Goal: Task Accomplishment & Management: Complete application form

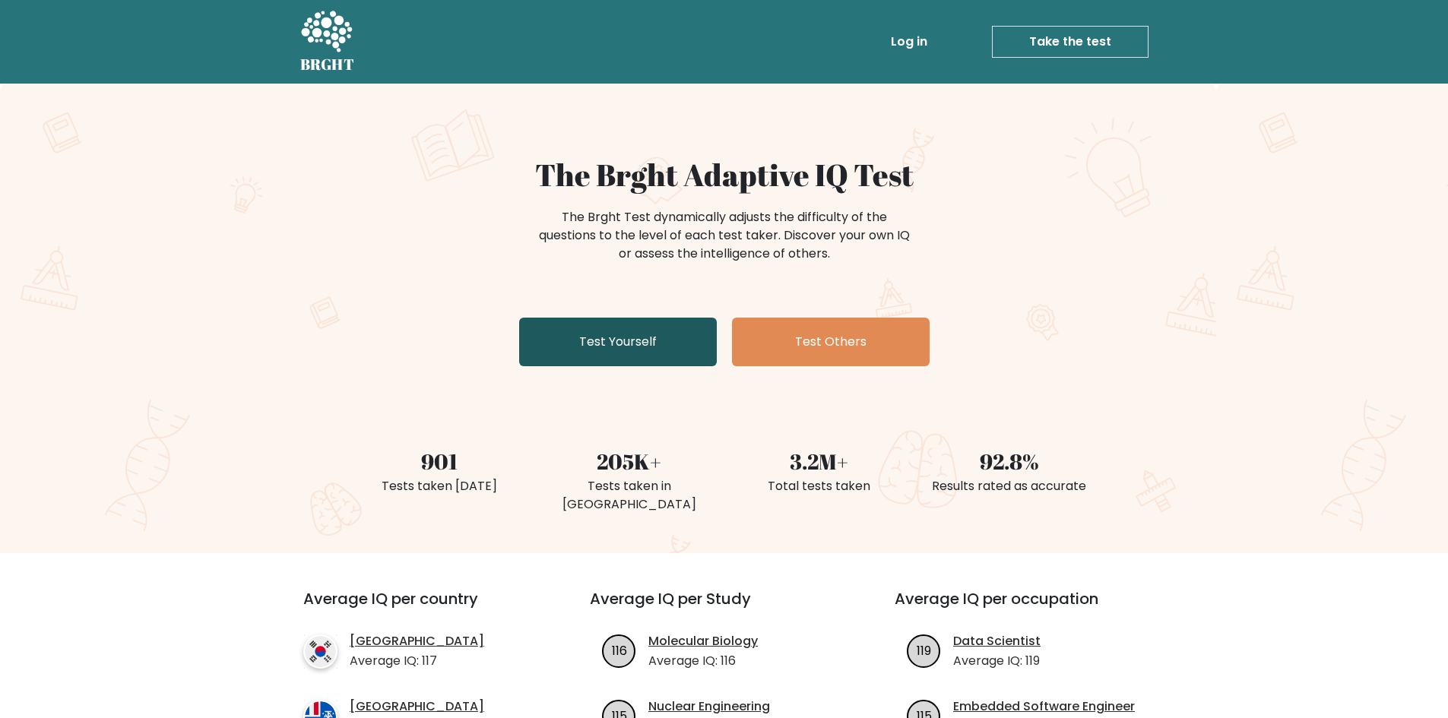
click at [667, 351] on link "Test Yourself" at bounding box center [618, 342] width 198 height 49
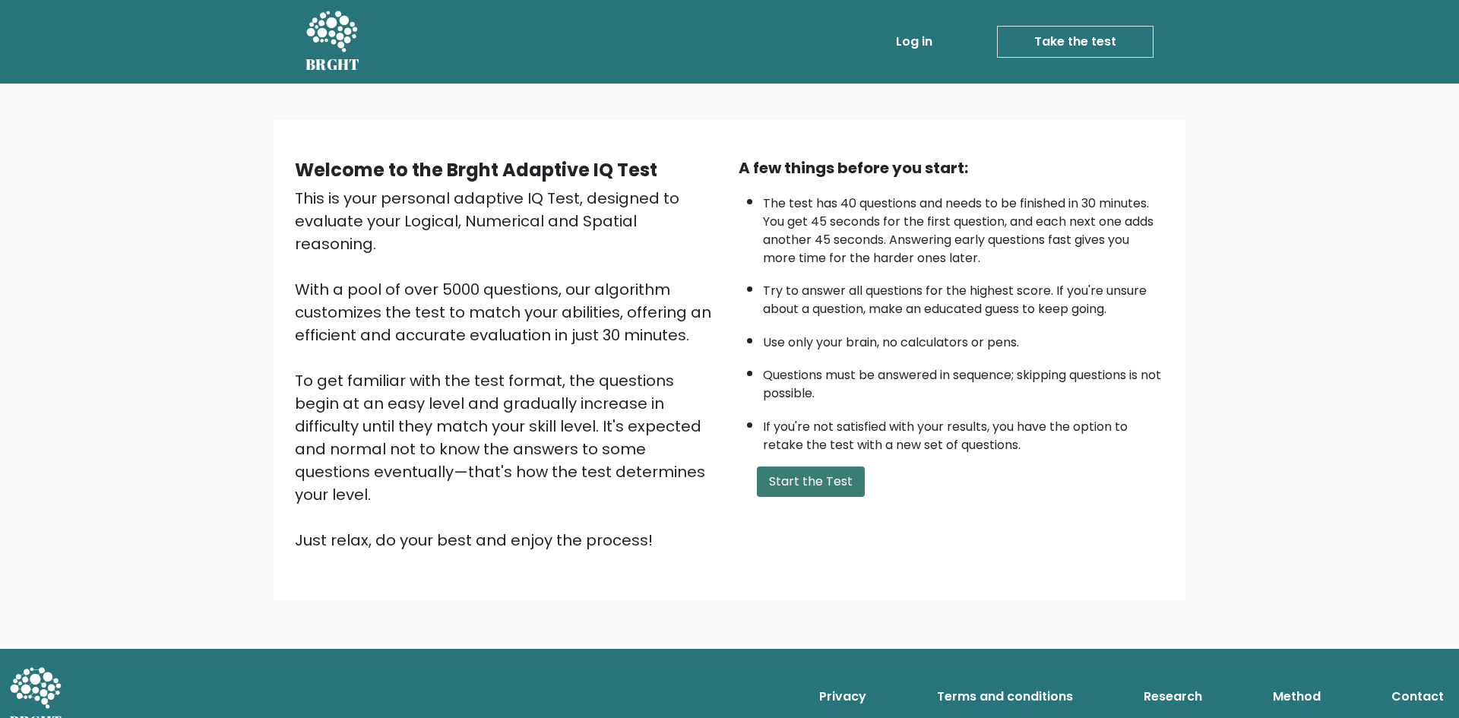
click at [816, 469] on button "Start the Test" at bounding box center [811, 482] width 108 height 30
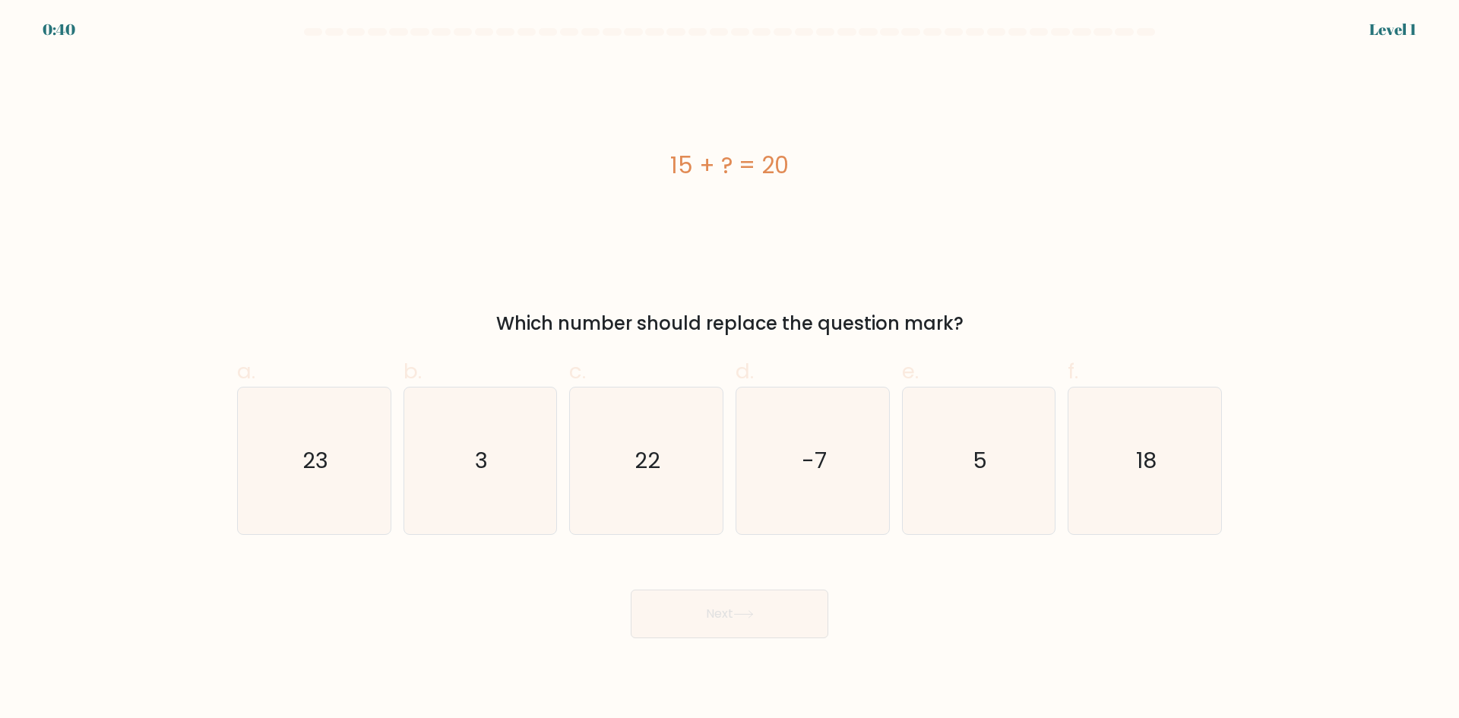
click at [756, 325] on div "Which number should replace the question mark?" at bounding box center [729, 323] width 967 height 27
copy form "Which number should replace the question mark?"
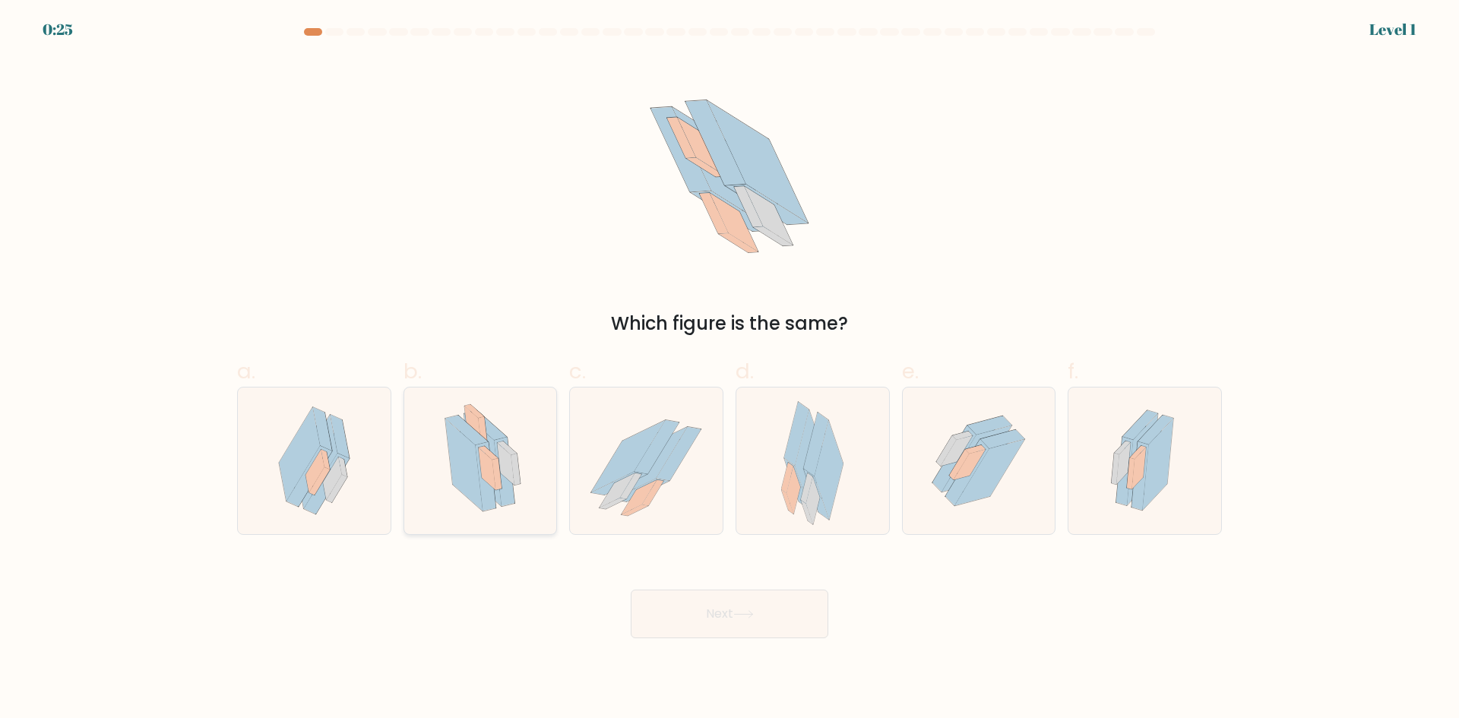
click at [518, 489] on icon at bounding box center [480, 461] width 104 height 147
click at [730, 369] on input "b." at bounding box center [730, 365] width 1 height 10
radio input "true"
click at [688, 610] on button "Next" at bounding box center [730, 614] width 198 height 49
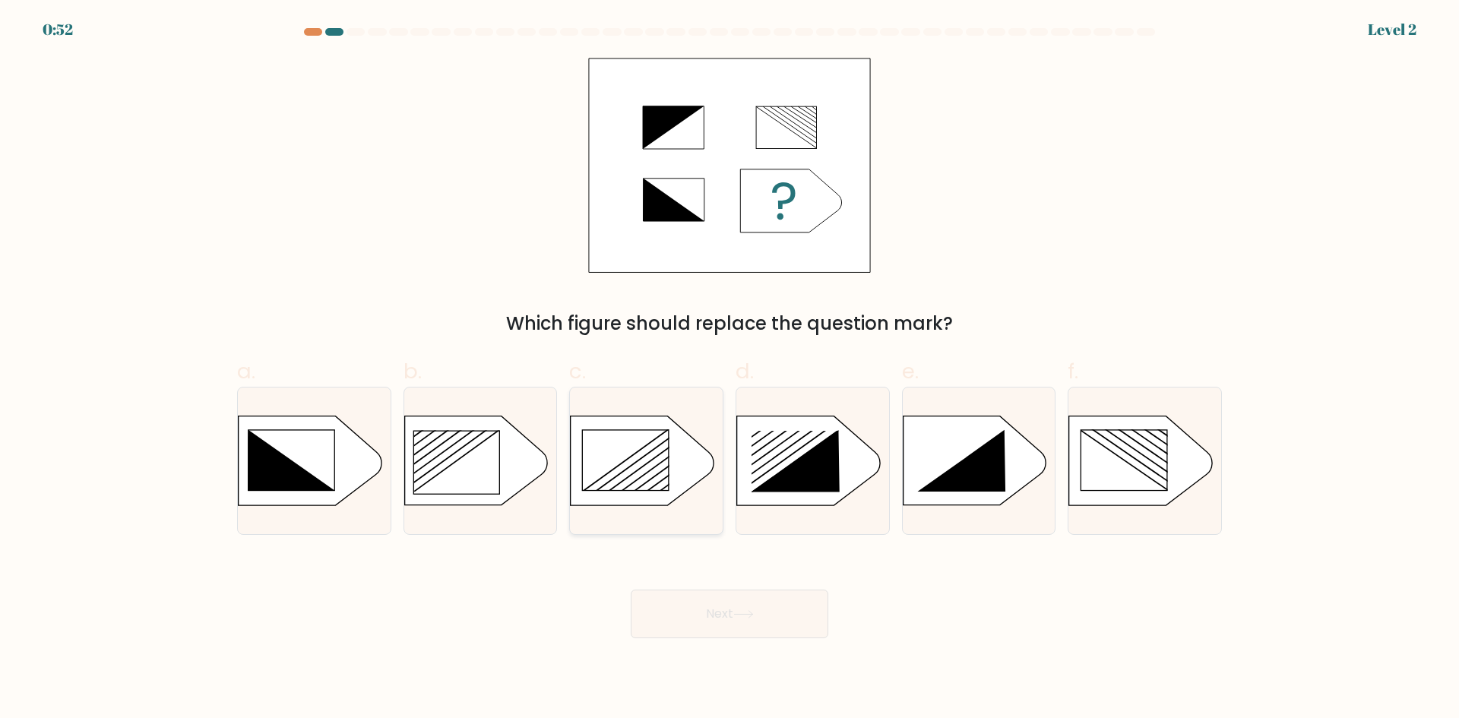
click at [628, 476] on rect at bounding box center [626, 460] width 86 height 60
click at [730, 369] on input "c." at bounding box center [730, 365] width 1 height 10
radio input "true"
click at [759, 607] on button "Next" at bounding box center [730, 614] width 198 height 49
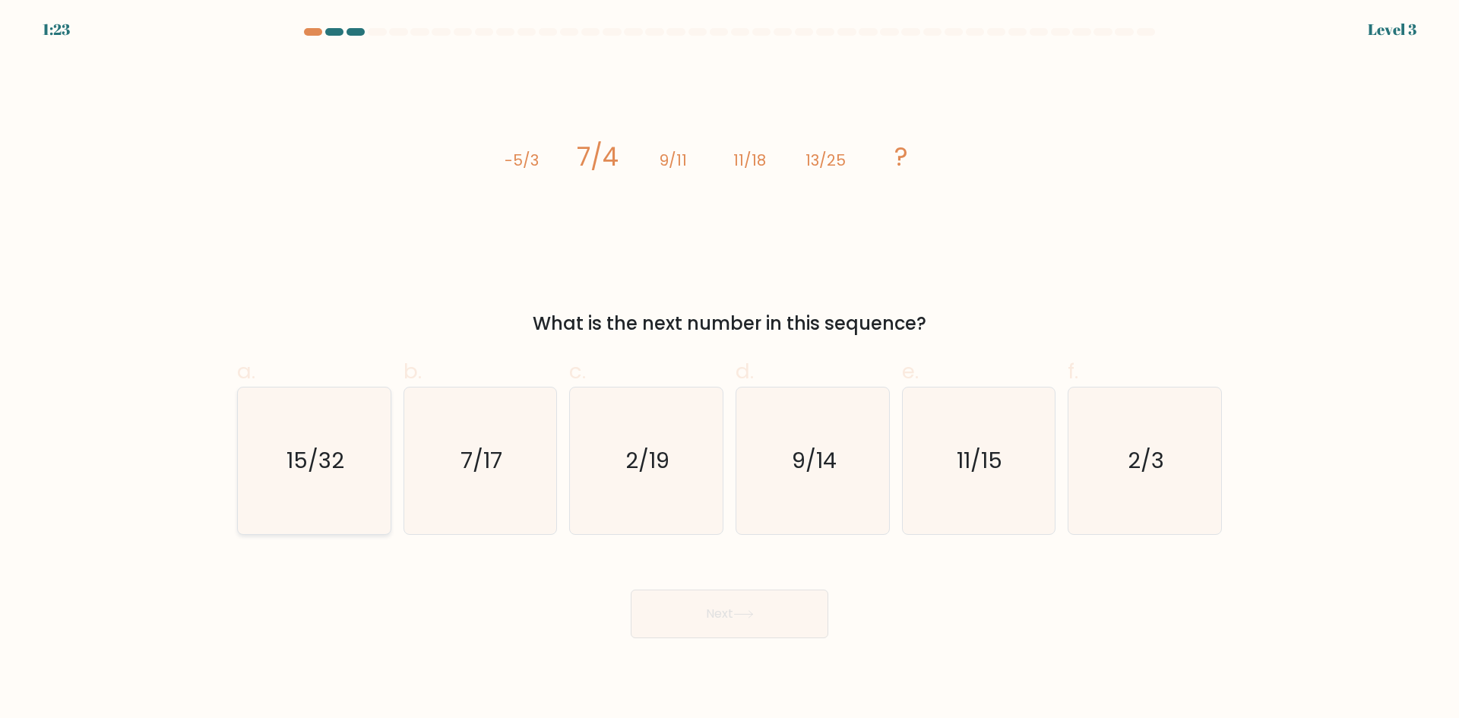
click at [365, 467] on icon "15/32" at bounding box center [314, 461] width 147 height 147
click at [730, 369] on input "a. 15/32" at bounding box center [730, 365] width 1 height 10
radio input "true"
click at [761, 604] on button "Next" at bounding box center [730, 614] width 198 height 49
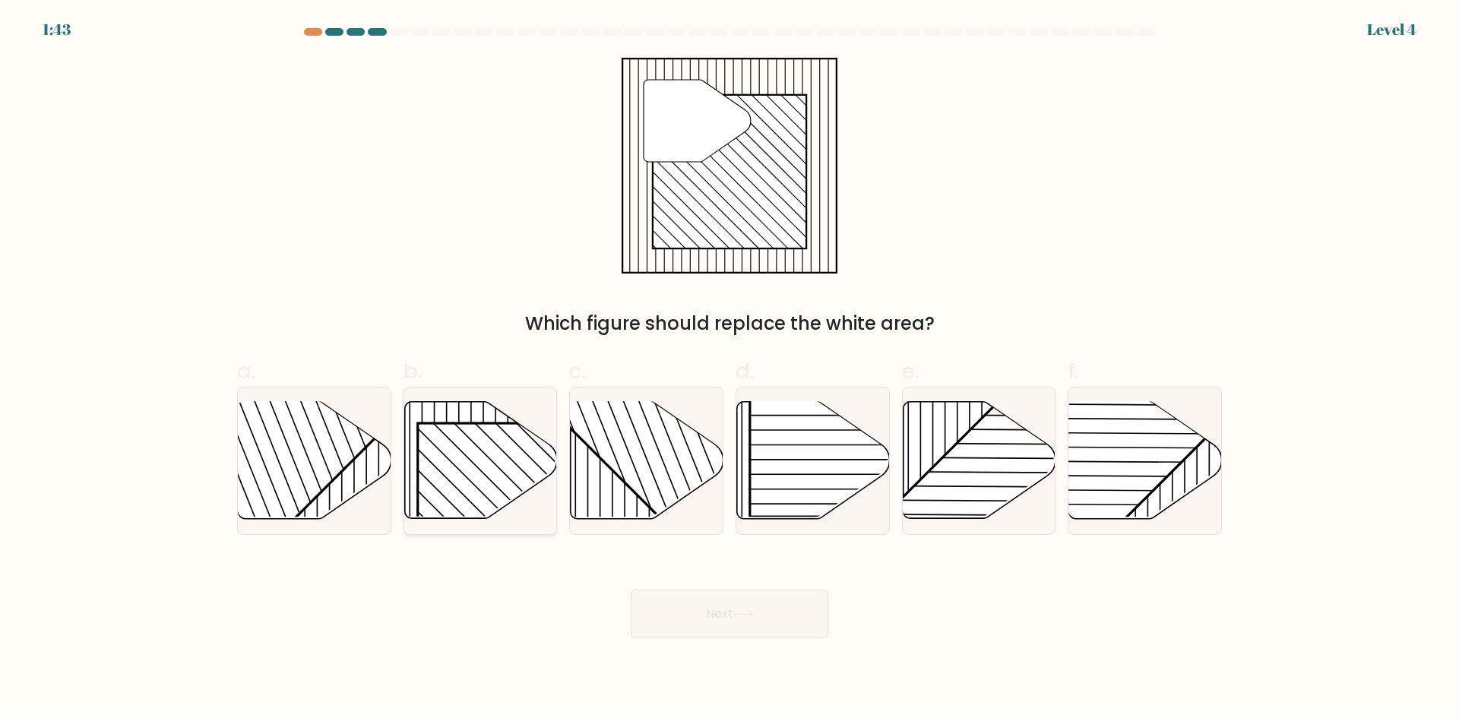
click at [477, 475] on rect at bounding box center [526, 532] width 219 height 219
click at [730, 369] on input "b." at bounding box center [730, 365] width 1 height 10
radio input "true"
click at [686, 602] on button "Next" at bounding box center [730, 614] width 198 height 49
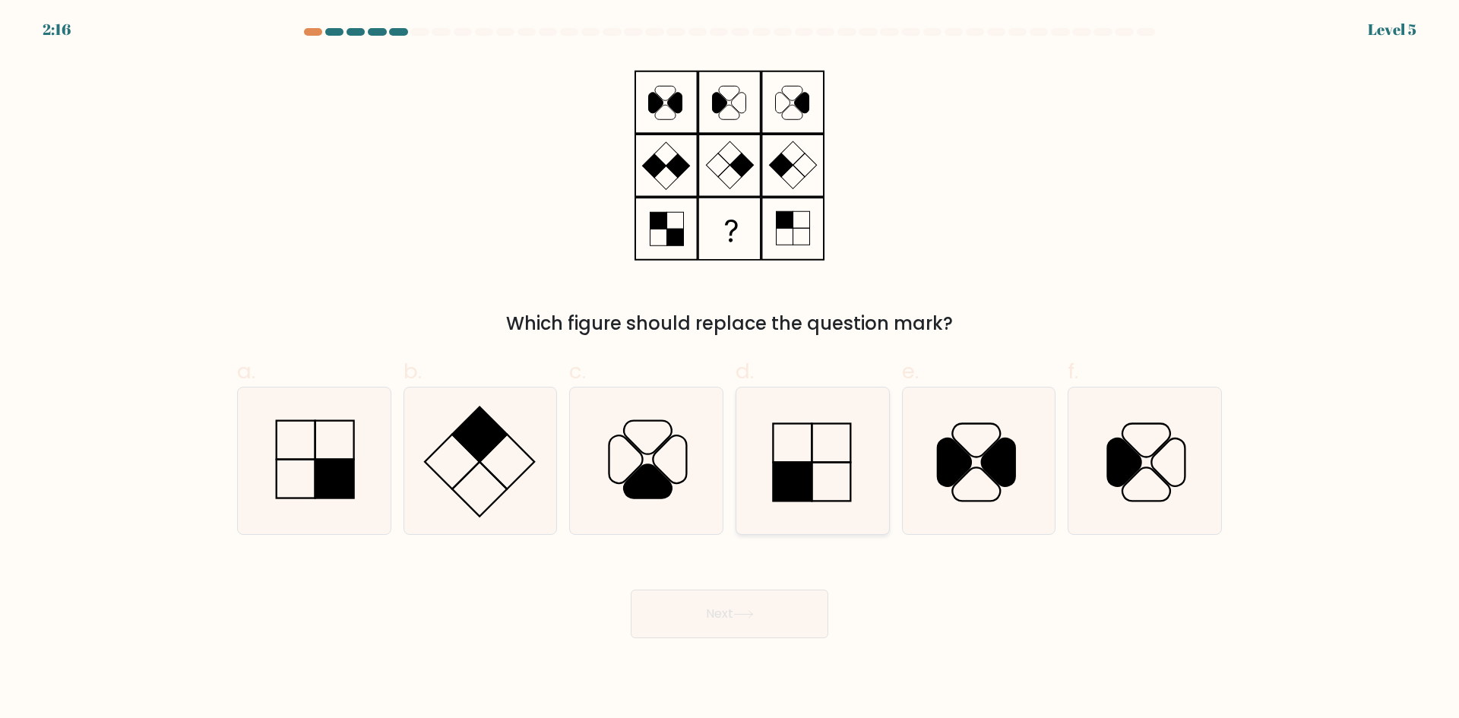
click at [799, 466] on rect at bounding box center [792, 481] width 39 height 39
click at [730, 369] on input "d." at bounding box center [730, 365] width 1 height 10
radio input "true"
click at [778, 623] on button "Next" at bounding box center [730, 614] width 198 height 49
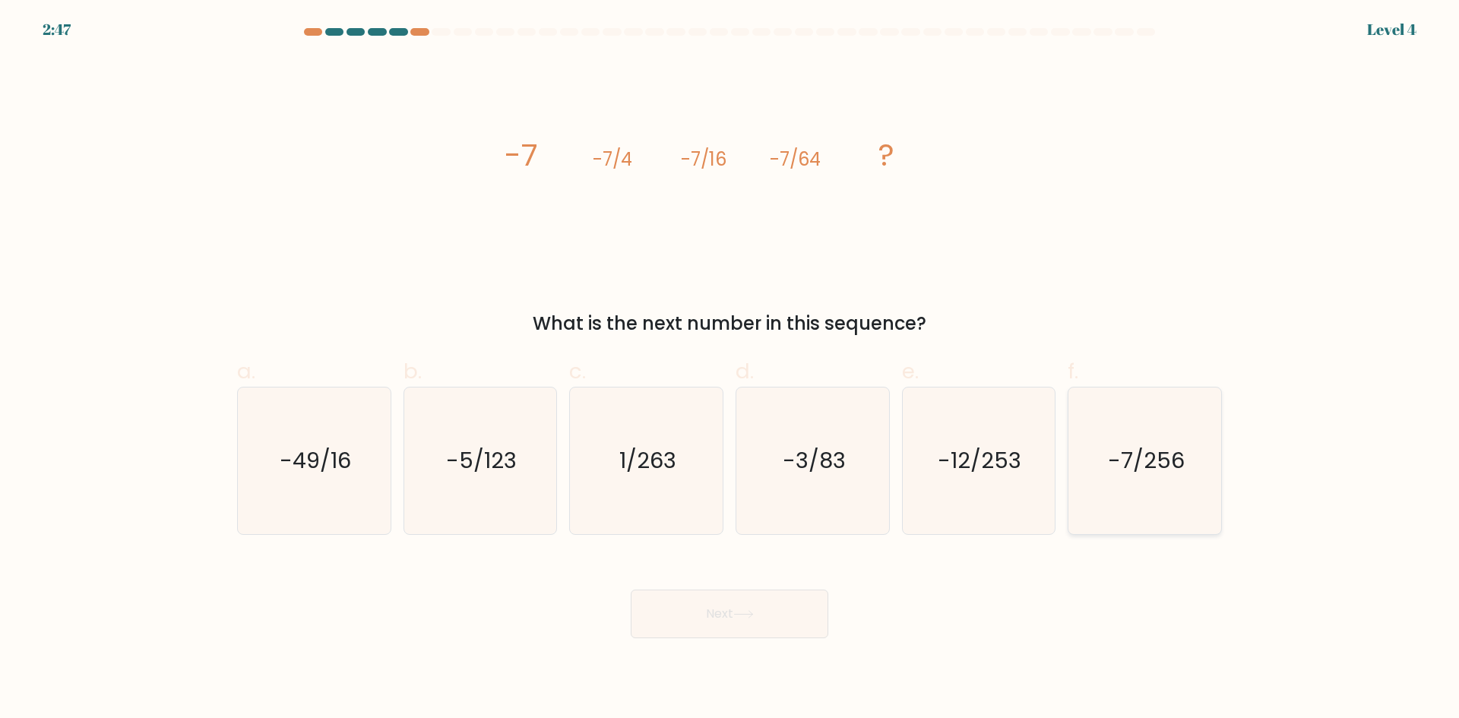
click at [1165, 455] on text "-7/256" at bounding box center [1146, 460] width 77 height 30
click at [730, 369] on input "f. -7/256" at bounding box center [730, 365] width 1 height 10
radio input "true"
drag, startPoint x: 782, startPoint y: 588, endPoint x: 779, endPoint y: 613, distance: 25.3
click at [781, 590] on div "Next" at bounding box center [729, 595] width 1003 height 85
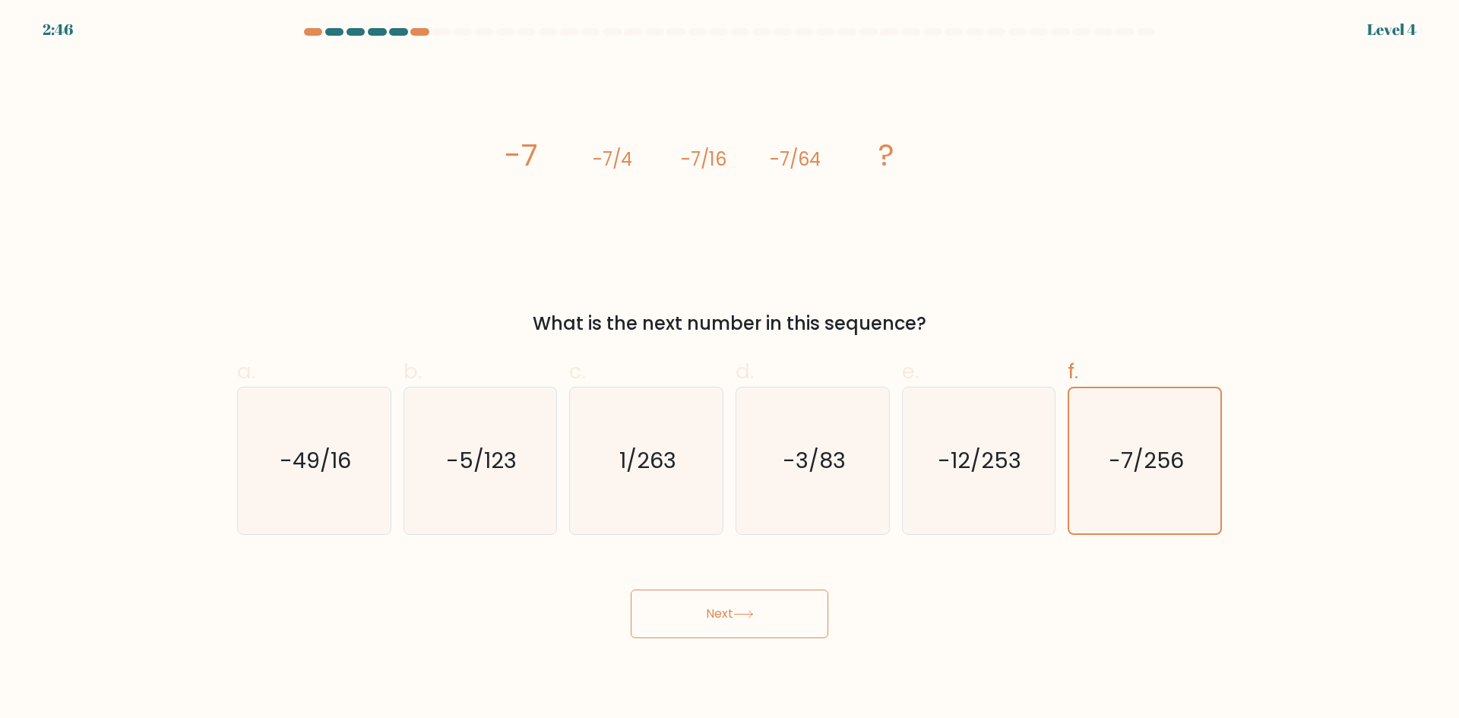
click at [779, 613] on button "Next" at bounding box center [730, 614] width 198 height 49
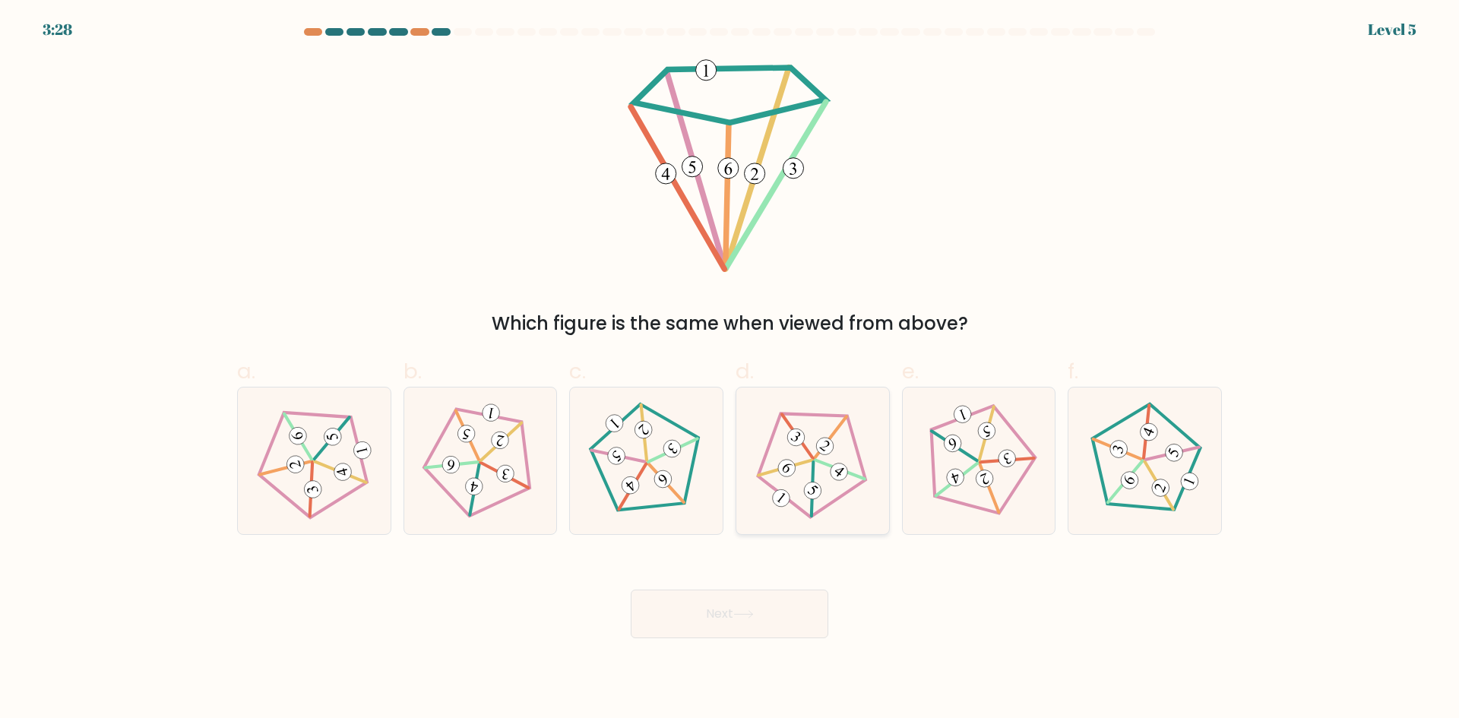
click at [797, 516] on icon at bounding box center [812, 460] width 117 height 117
click at [730, 369] on input "d." at bounding box center [730, 365] width 1 height 10
radio input "true"
click at [776, 607] on button "Next" at bounding box center [730, 614] width 198 height 49
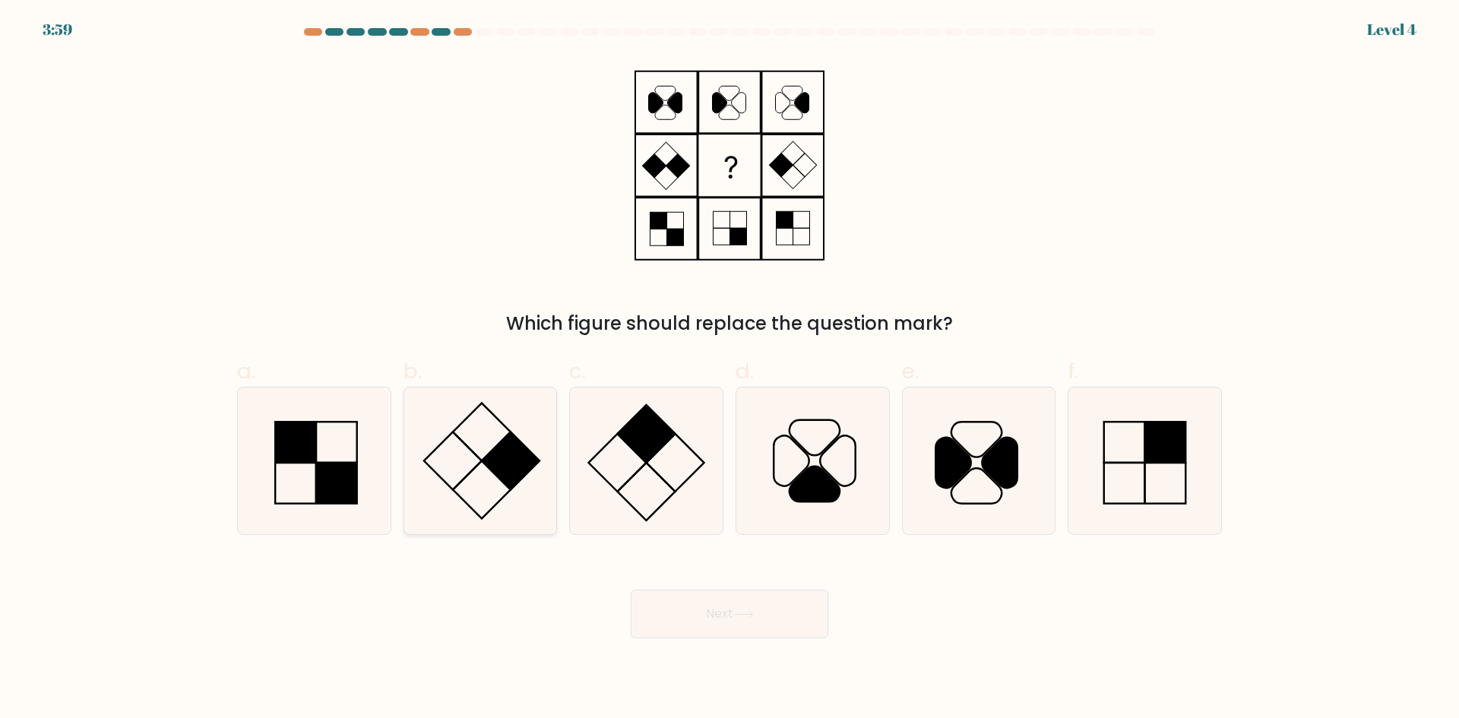
click at [517, 454] on rect at bounding box center [512, 461] width 58 height 58
click at [730, 369] on input "b." at bounding box center [730, 365] width 1 height 10
radio input "true"
click at [735, 619] on button "Next" at bounding box center [730, 614] width 198 height 49
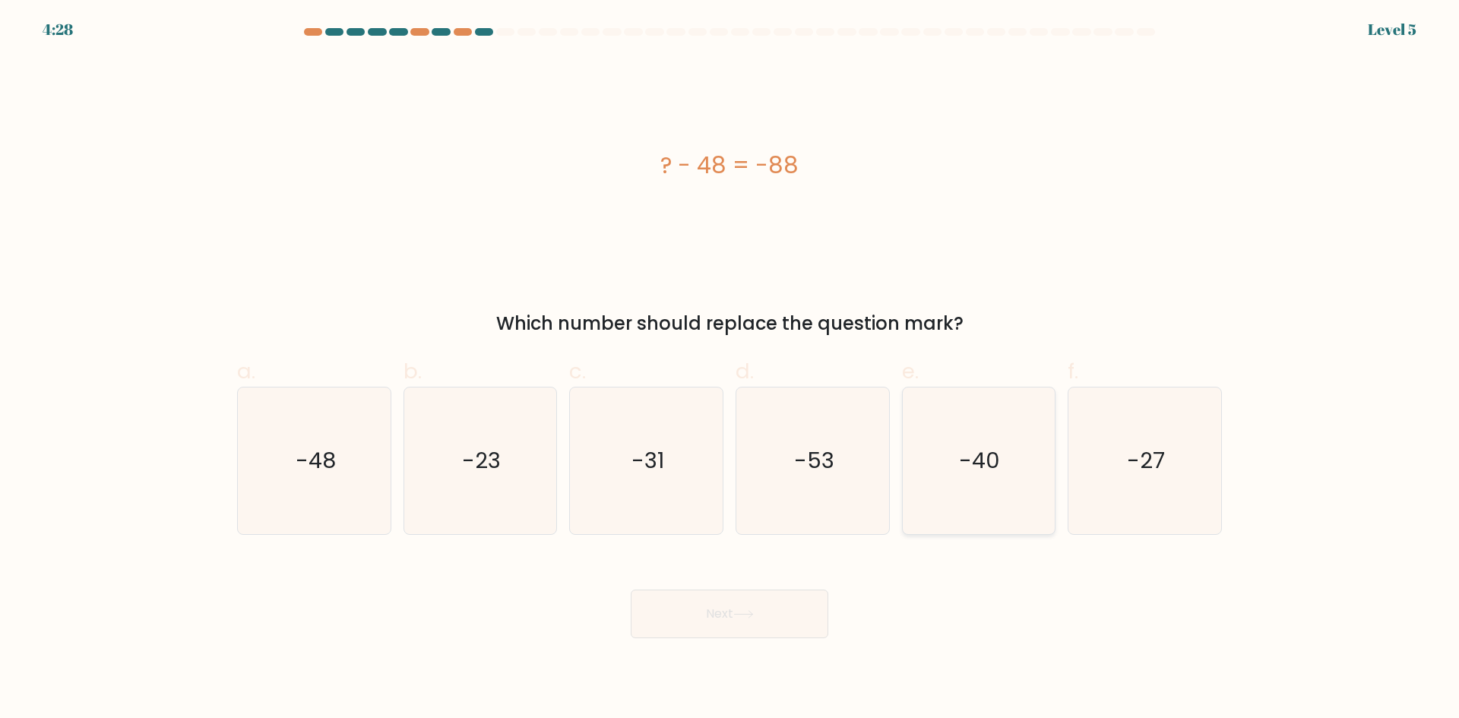
click at [993, 483] on icon "-40" at bounding box center [978, 461] width 147 height 147
click at [730, 369] on input "e. -40" at bounding box center [730, 365] width 1 height 10
radio input "true"
click at [791, 620] on button "Next" at bounding box center [730, 614] width 198 height 49
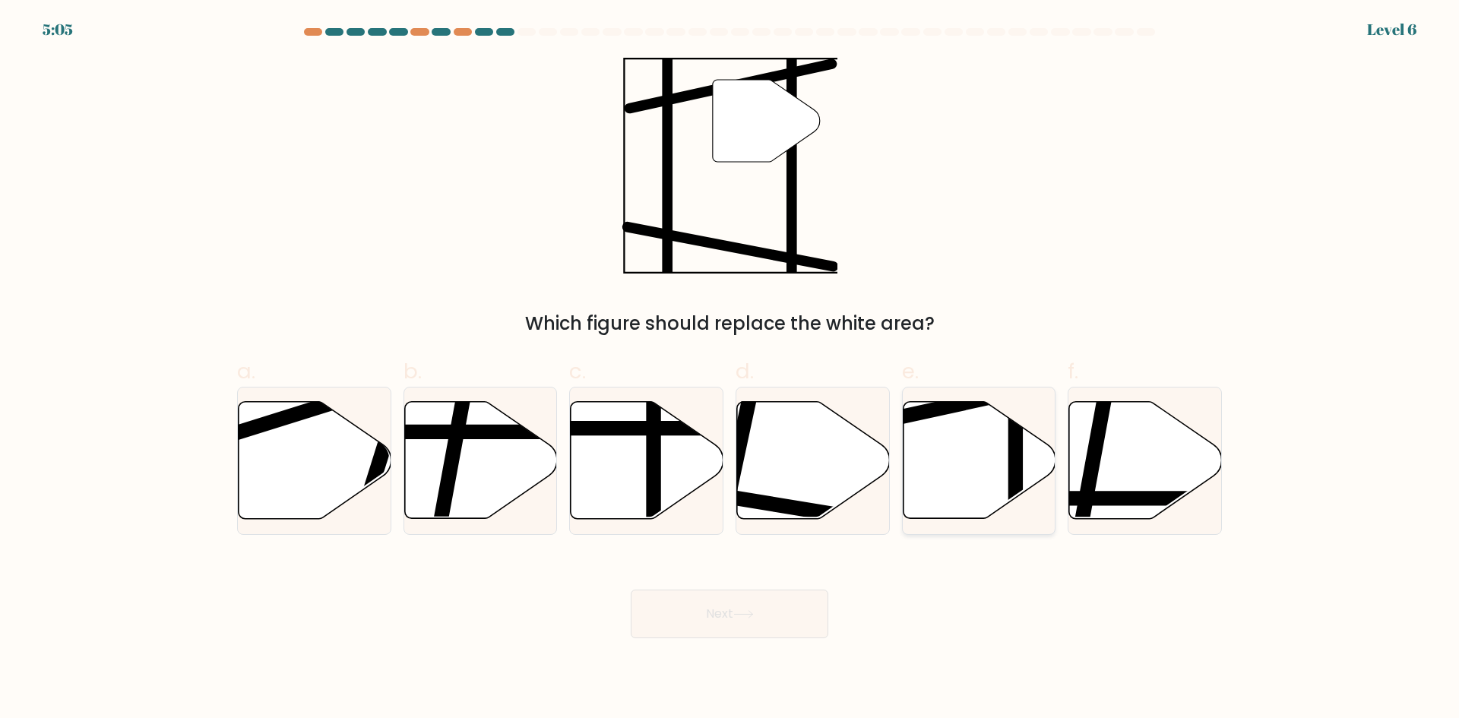
click at [940, 460] on icon at bounding box center [979, 460] width 153 height 117
click at [730, 369] on input "e." at bounding box center [730, 365] width 1 height 10
radio input "true"
click at [787, 599] on button "Next" at bounding box center [730, 614] width 198 height 49
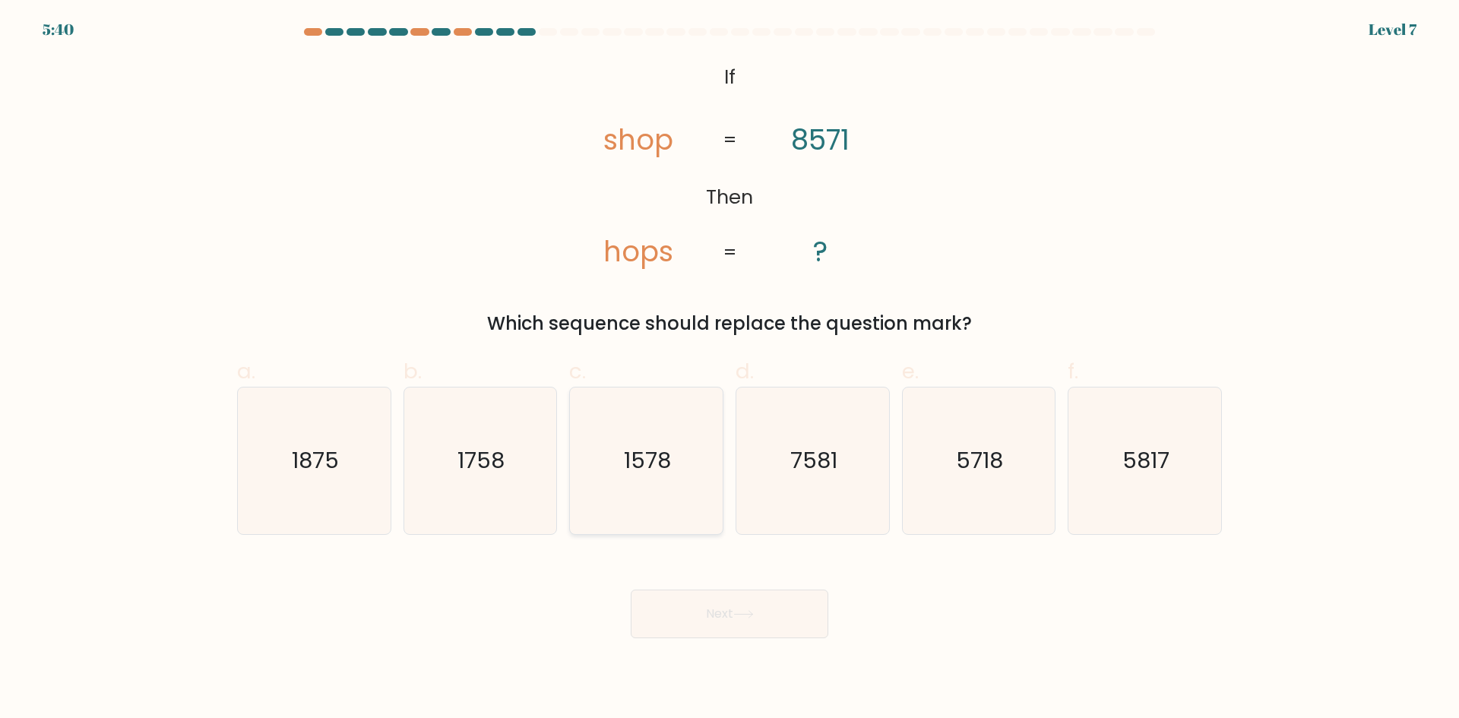
click at [695, 477] on icon "1578" at bounding box center [646, 461] width 147 height 147
click at [730, 369] on input "c. 1578" at bounding box center [730, 365] width 1 height 10
radio input "true"
click at [825, 482] on icon "7581" at bounding box center [813, 461] width 147 height 147
click at [730, 369] on input "d. 7581" at bounding box center [730, 365] width 1 height 10
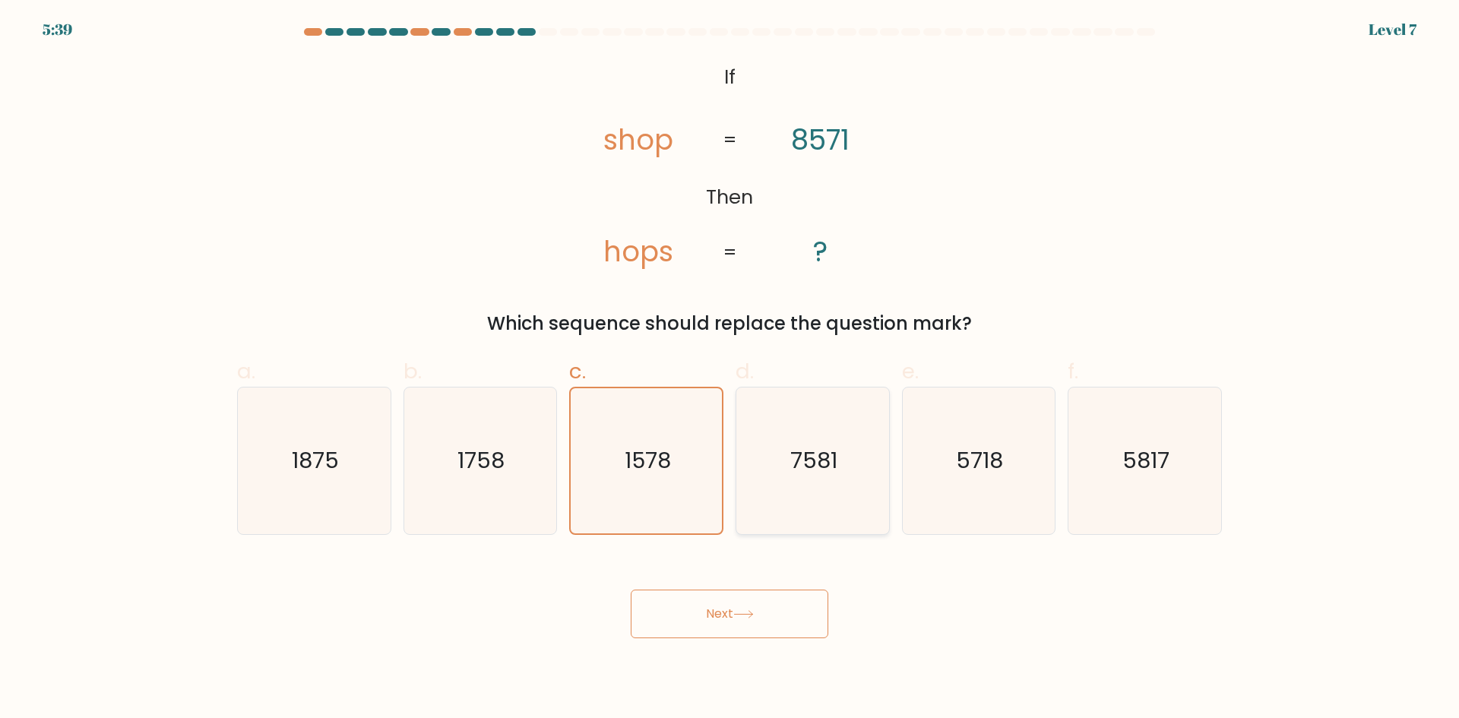
radio input "true"
click at [725, 592] on button "Next" at bounding box center [730, 614] width 198 height 49
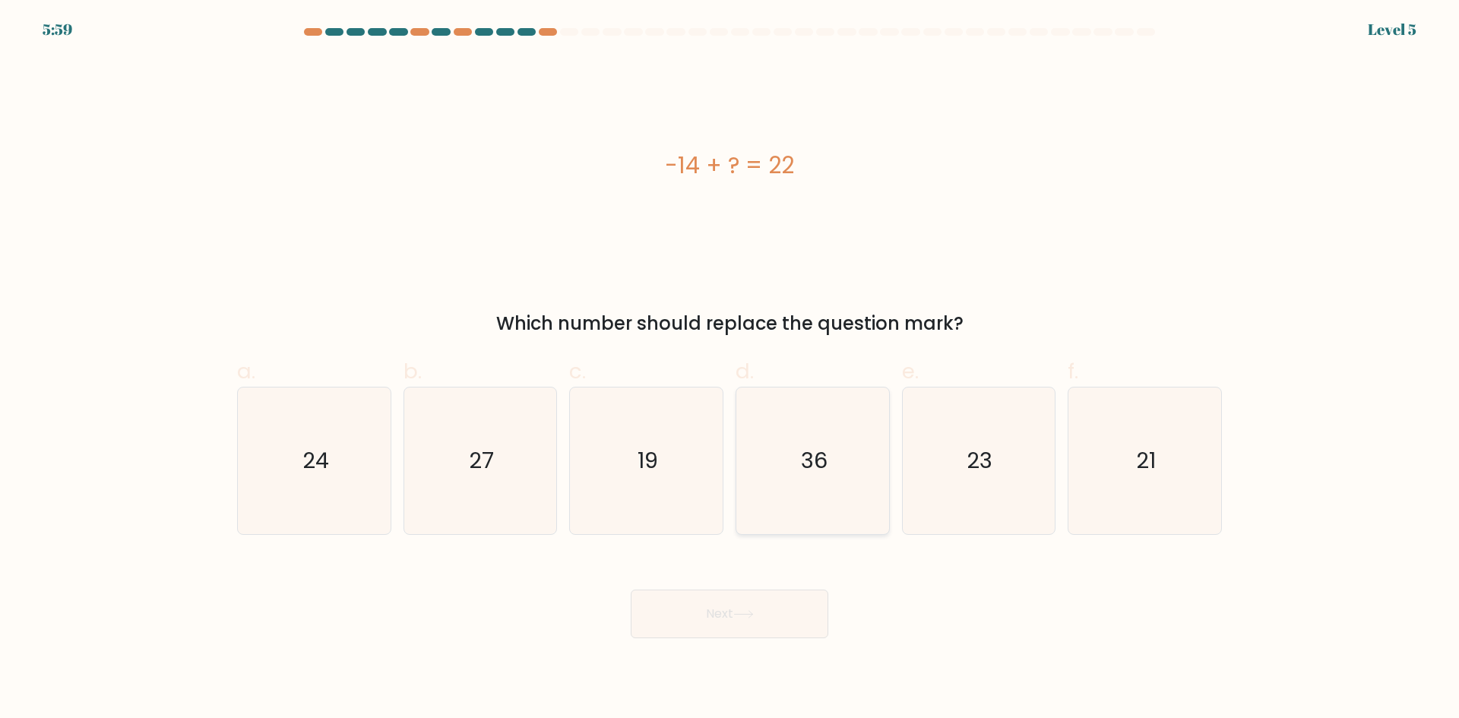
click at [763, 473] on icon "36" at bounding box center [813, 461] width 147 height 147
click at [730, 369] on input "d. 36" at bounding box center [730, 365] width 1 height 10
radio input "true"
drag, startPoint x: 704, startPoint y: 503, endPoint x: 699, endPoint y: 609, distance: 105.7
click at [703, 503] on icon "19" at bounding box center [646, 461] width 147 height 147
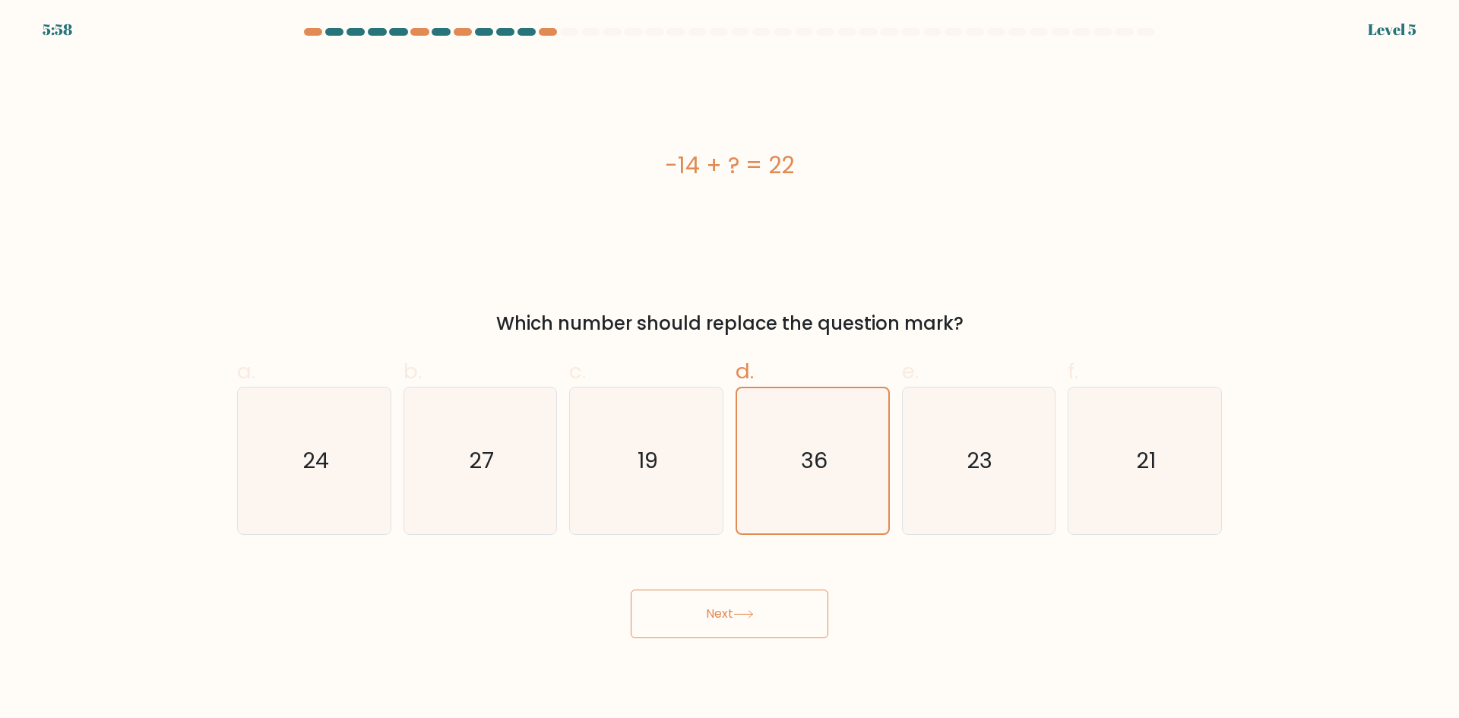
click at [730, 369] on input "c. 19" at bounding box center [730, 365] width 1 height 10
radio input "true"
click at [699, 610] on button "Next" at bounding box center [730, 614] width 198 height 49
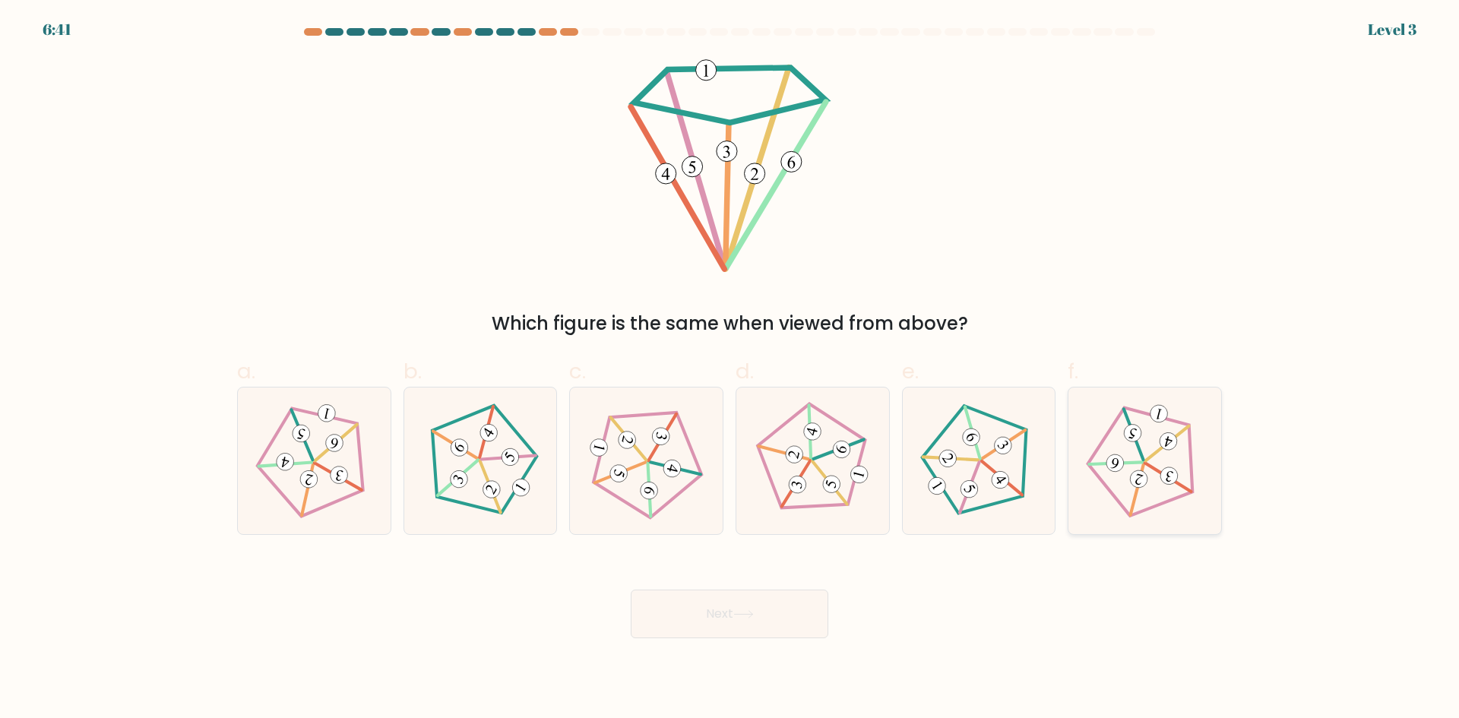
drag, startPoint x: 1166, startPoint y: 526, endPoint x: 1114, endPoint y: 524, distance: 51.7
click at [1166, 526] on div at bounding box center [1145, 461] width 154 height 148
click at [730, 369] on input "f." at bounding box center [730, 365] width 1 height 10
radio input "true"
drag, startPoint x: 807, startPoint y: 578, endPoint x: 790, endPoint y: 644, distance: 68.4
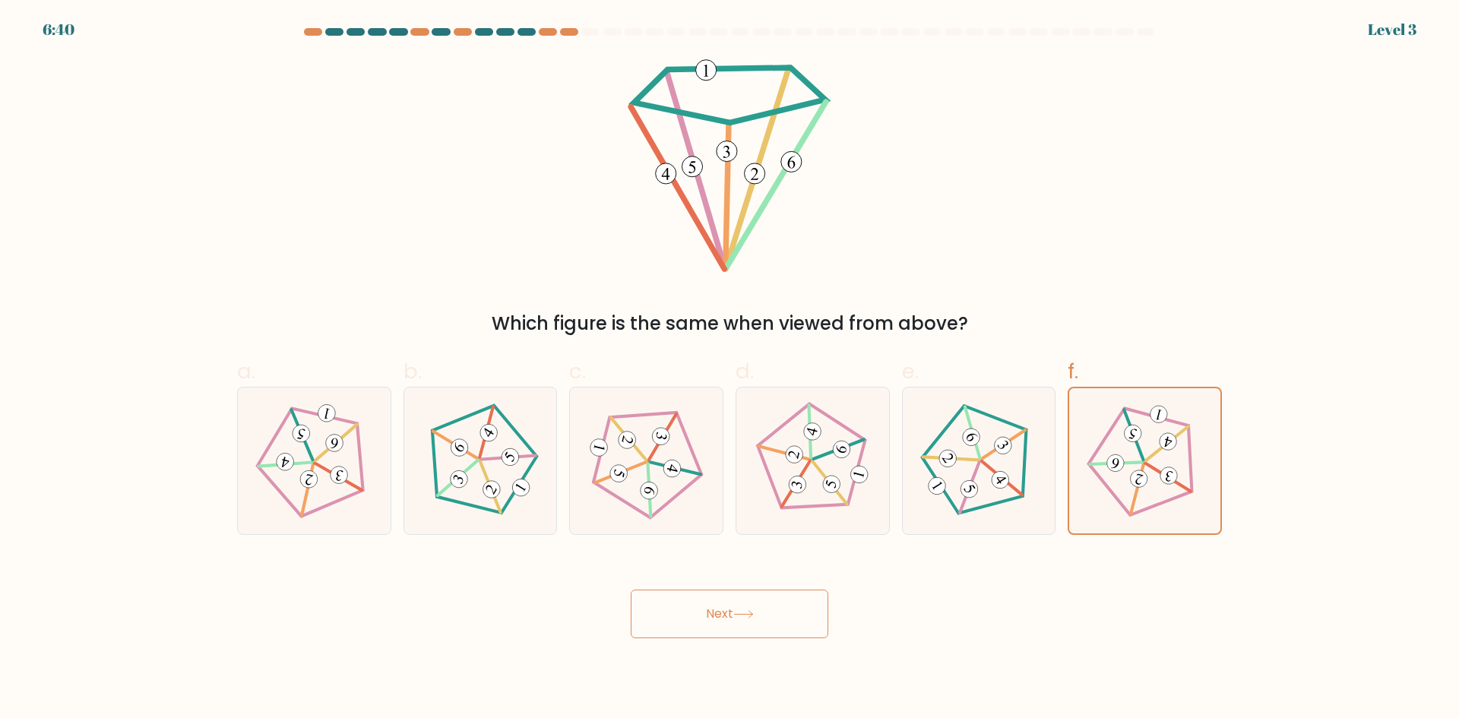
click at [796, 611] on div "Next" at bounding box center [729, 595] width 1003 height 85
click at [790, 644] on body "6:40 Level 3" at bounding box center [729, 359] width 1459 height 718
click at [797, 626] on button "Next" at bounding box center [730, 614] width 198 height 49
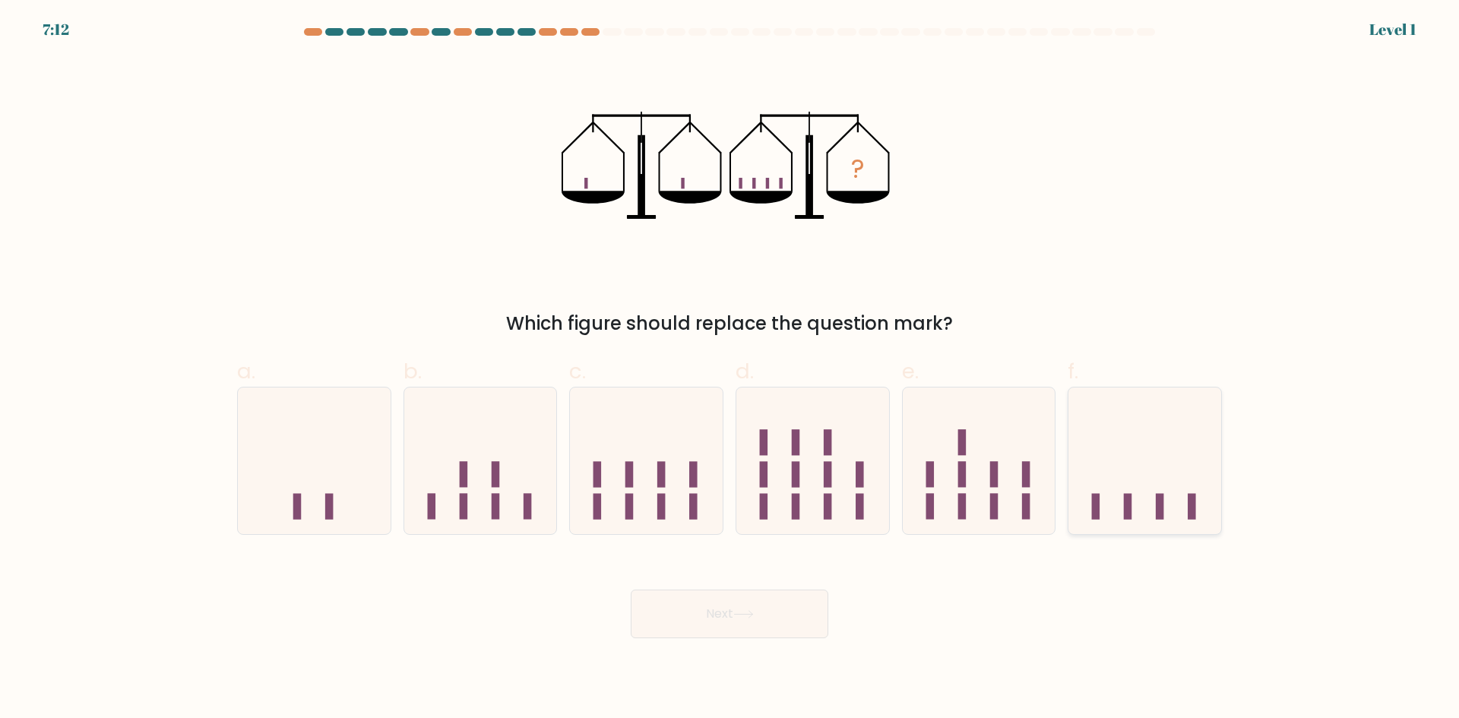
click at [1160, 470] on icon at bounding box center [1145, 461] width 153 height 126
click at [730, 369] on input "f." at bounding box center [730, 365] width 1 height 10
radio input "true"
click at [806, 600] on button "Next" at bounding box center [730, 614] width 198 height 49
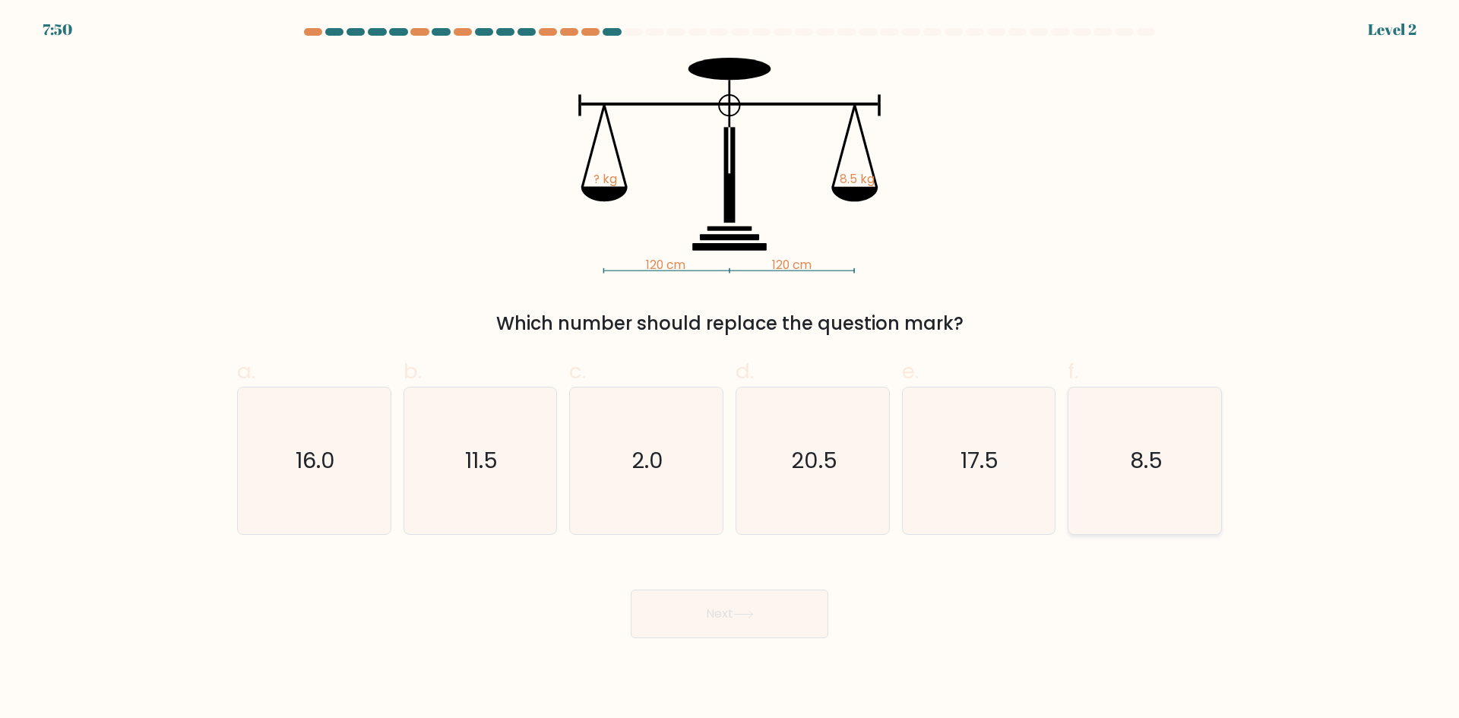
click at [1134, 475] on text "8.5" at bounding box center [1146, 460] width 33 height 30
click at [730, 369] on input "f. 8.5" at bounding box center [730, 365] width 1 height 10
radio input "true"
click at [771, 625] on button "Next" at bounding box center [730, 614] width 198 height 49
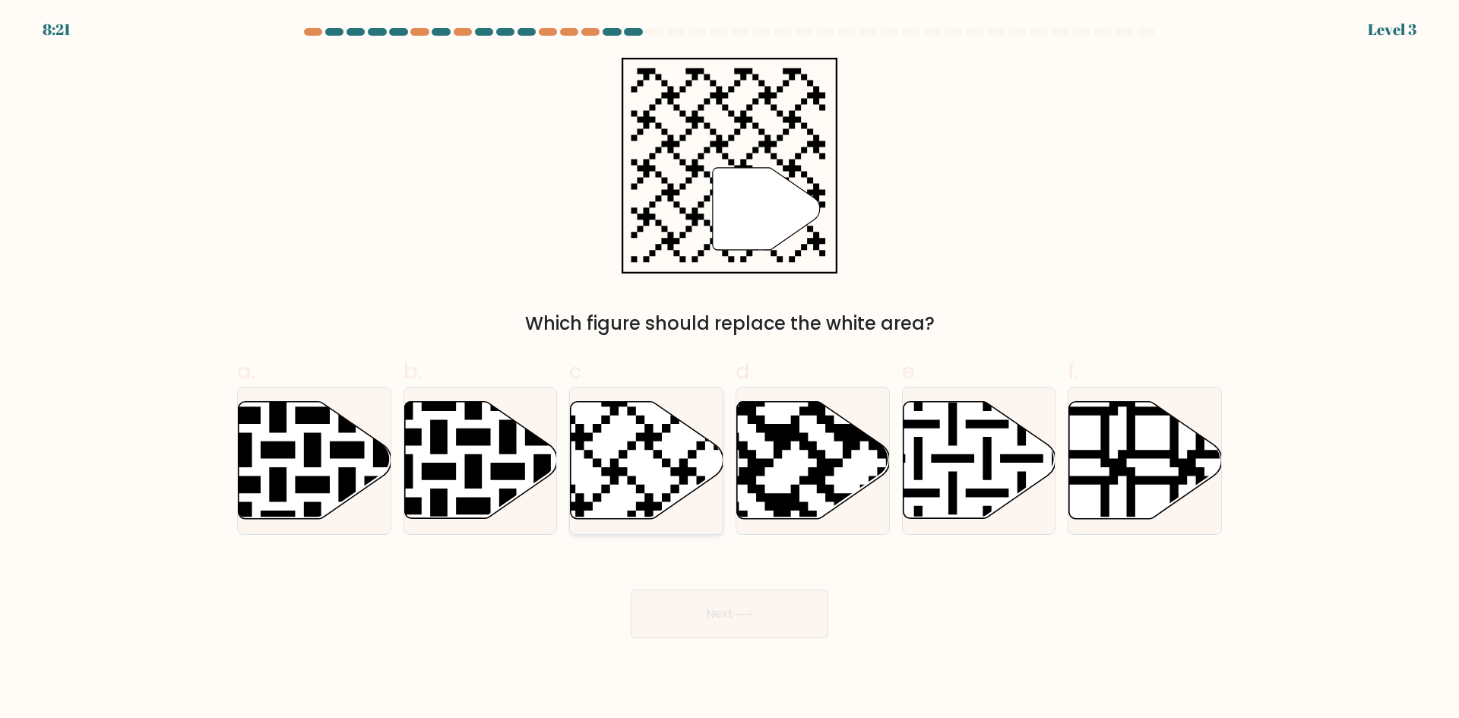
click at [627, 469] on icon at bounding box center [593, 398] width 277 height 277
click at [730, 369] on input "c." at bounding box center [730, 365] width 1 height 10
radio input "true"
click at [712, 611] on button "Next" at bounding box center [730, 614] width 198 height 49
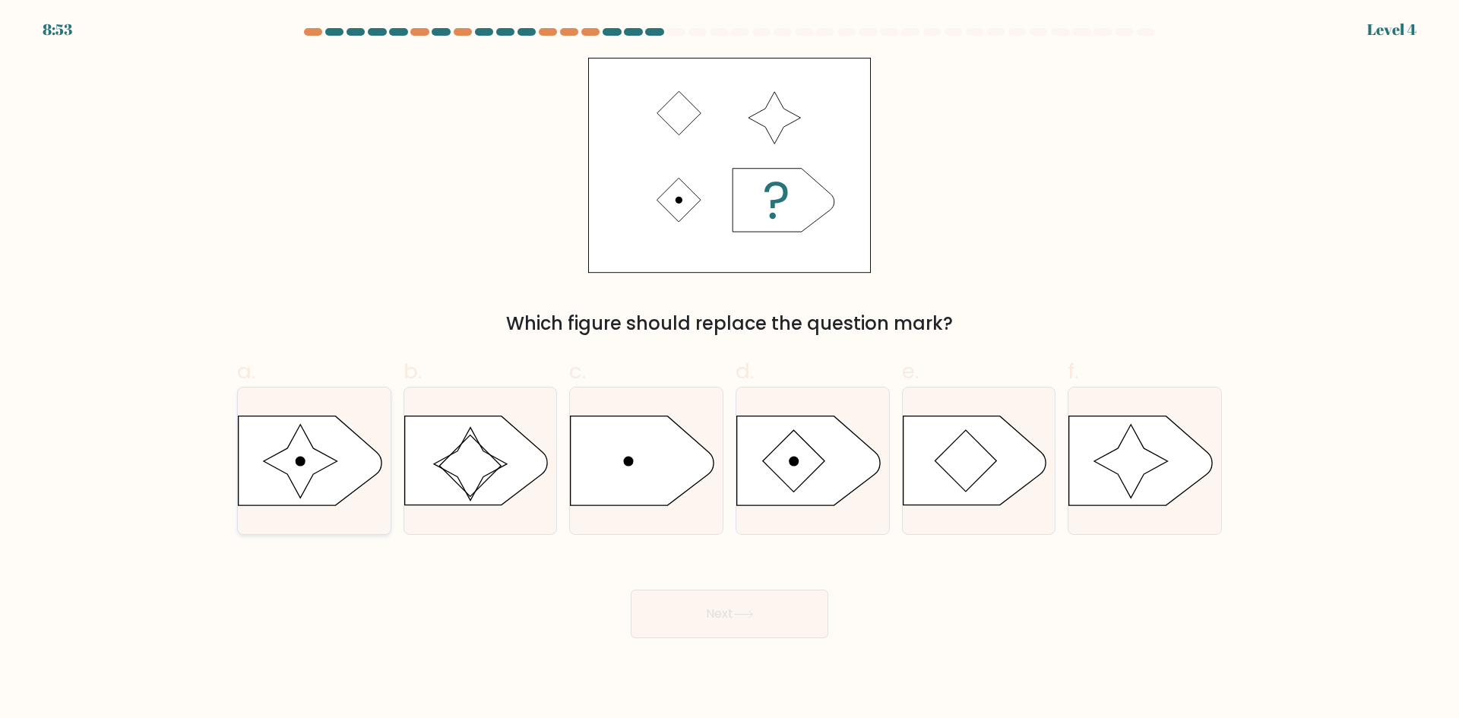
click at [330, 460] on icon at bounding box center [300, 461] width 73 height 73
click at [730, 369] on input "a." at bounding box center [730, 365] width 1 height 10
radio input "true"
click at [675, 612] on button "Next" at bounding box center [730, 614] width 198 height 49
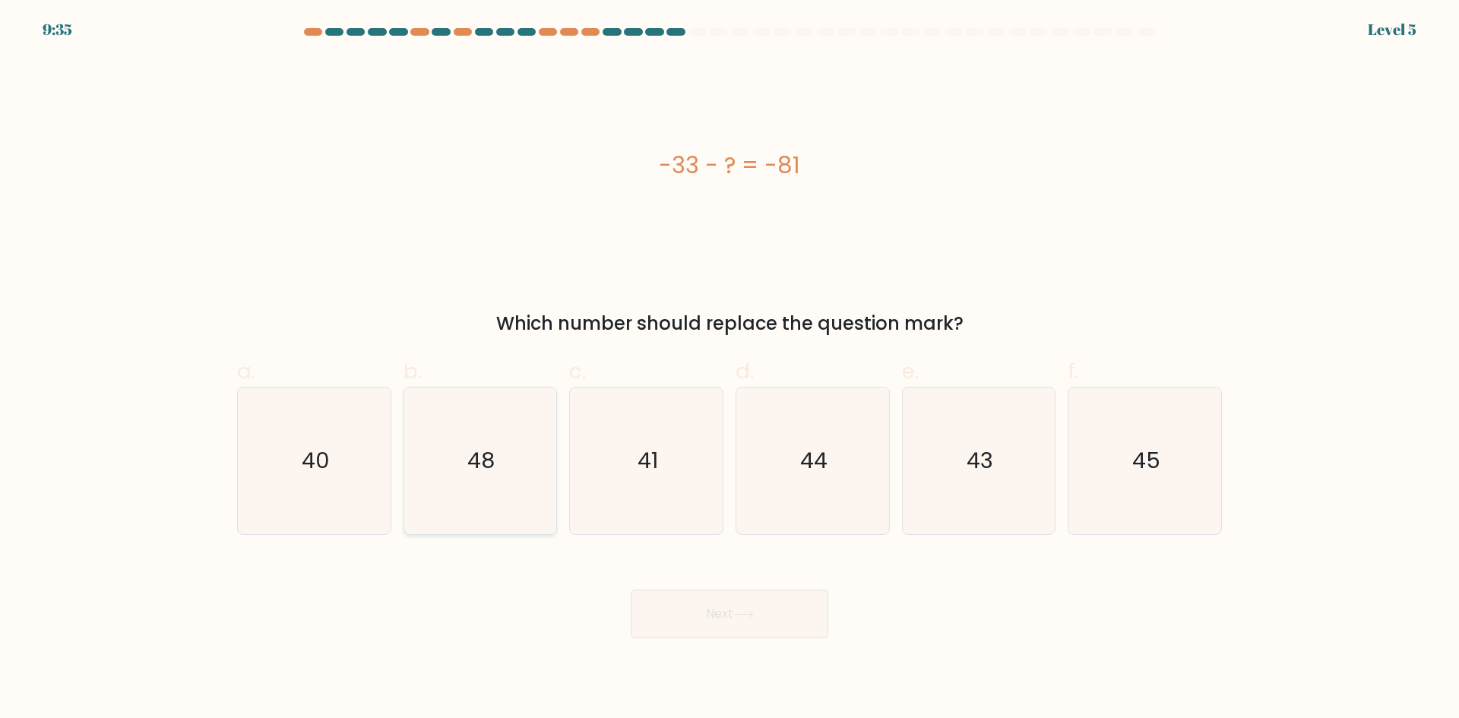
click at [537, 465] on icon "48" at bounding box center [480, 461] width 147 height 147
click at [730, 369] on input "b. 48" at bounding box center [730, 365] width 1 height 10
radio input "true"
click at [652, 631] on button "Next" at bounding box center [730, 614] width 198 height 49
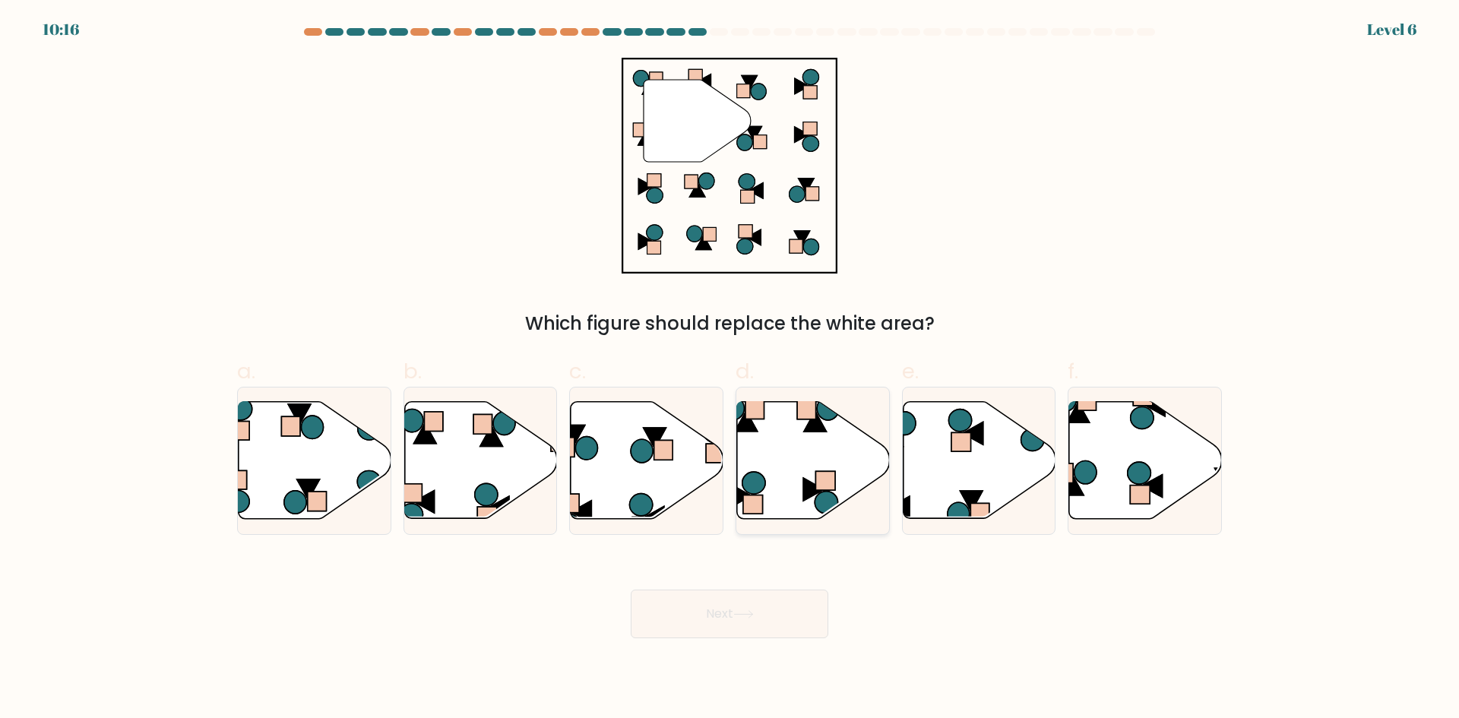
click at [791, 474] on icon at bounding box center [813, 460] width 153 height 117
click at [730, 369] on input "d." at bounding box center [730, 365] width 1 height 10
radio input "true"
click at [763, 617] on button "Next" at bounding box center [730, 614] width 198 height 49
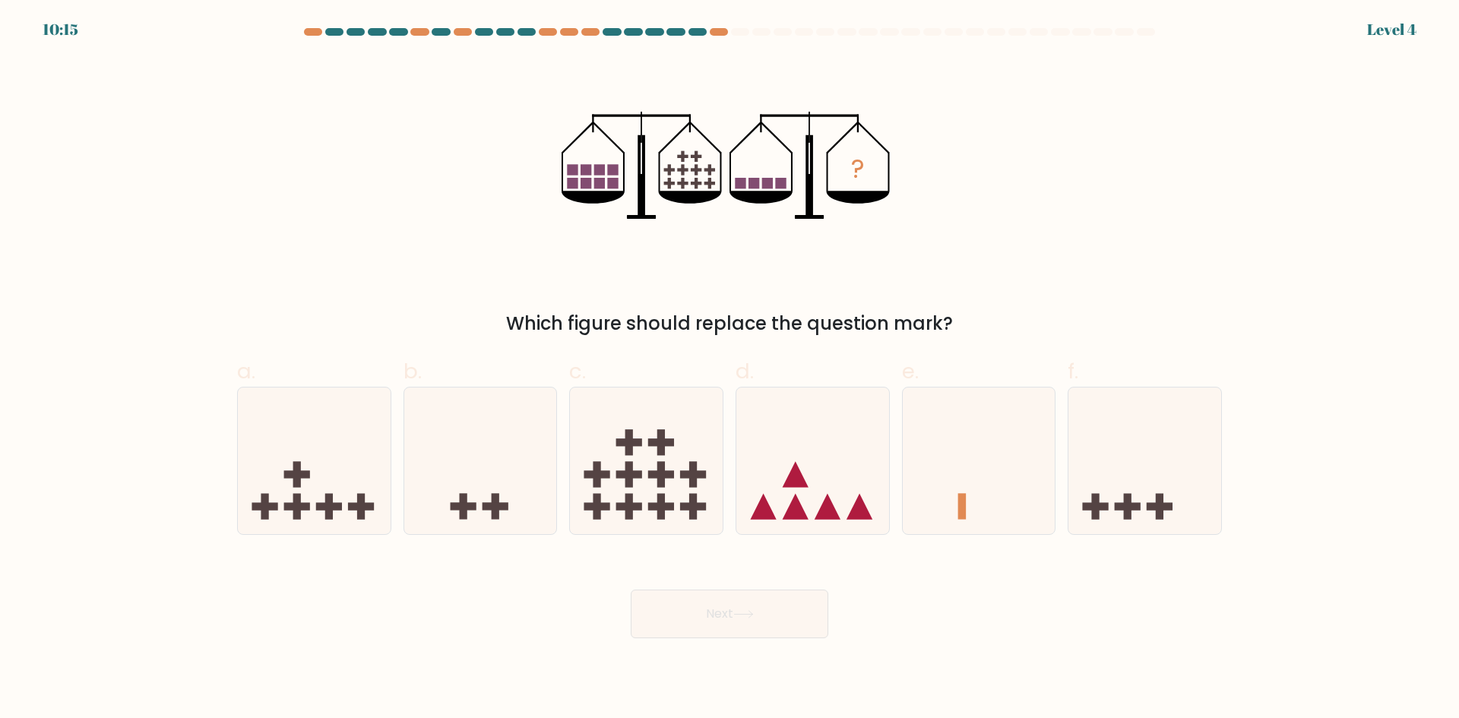
drag, startPoint x: 679, startPoint y: 474, endPoint x: 687, endPoint y: 542, distance: 68.8
click at [679, 474] on icon at bounding box center [646, 461] width 153 height 126
click at [730, 369] on input "c." at bounding box center [730, 365] width 1 height 10
radio input "true"
click at [1192, 478] on icon at bounding box center [1145, 461] width 153 height 126
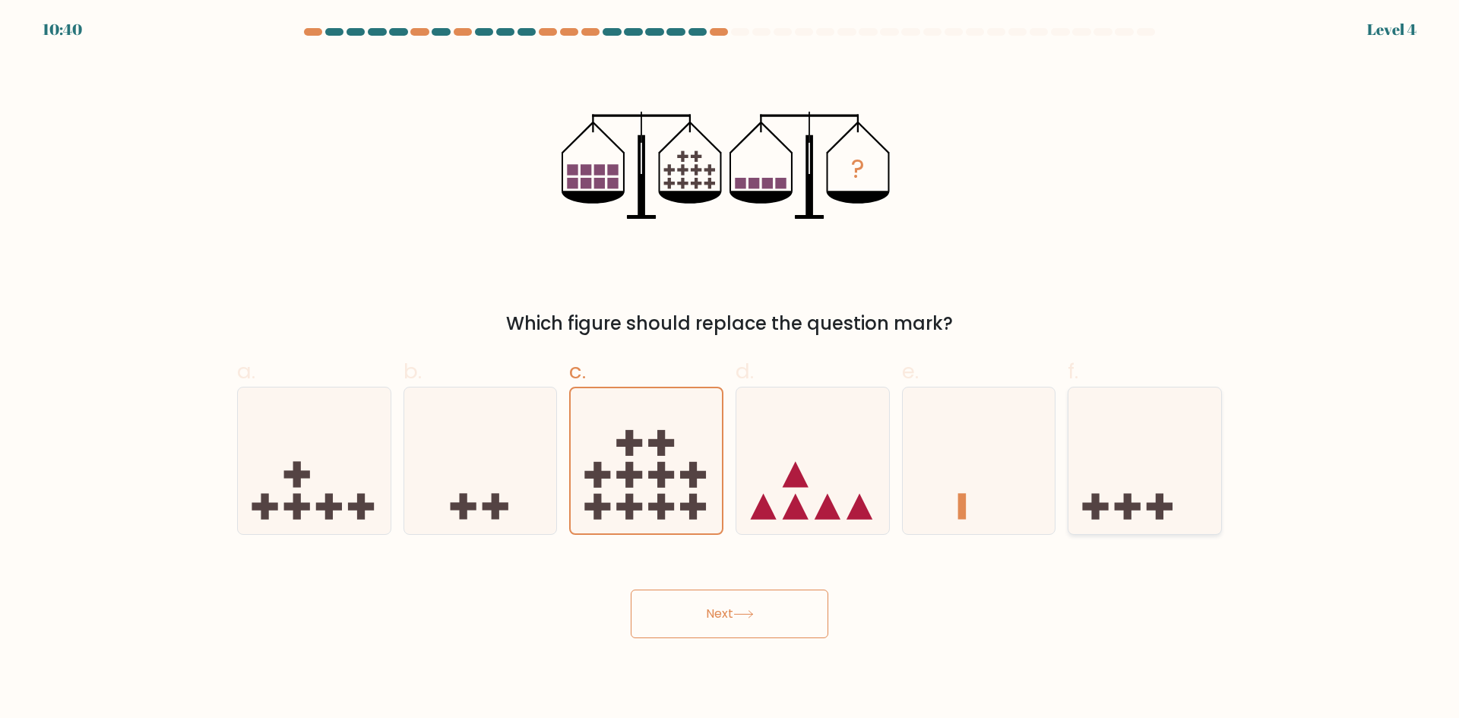
click at [730, 369] on input "f." at bounding box center [730, 365] width 1 height 10
radio input "true"
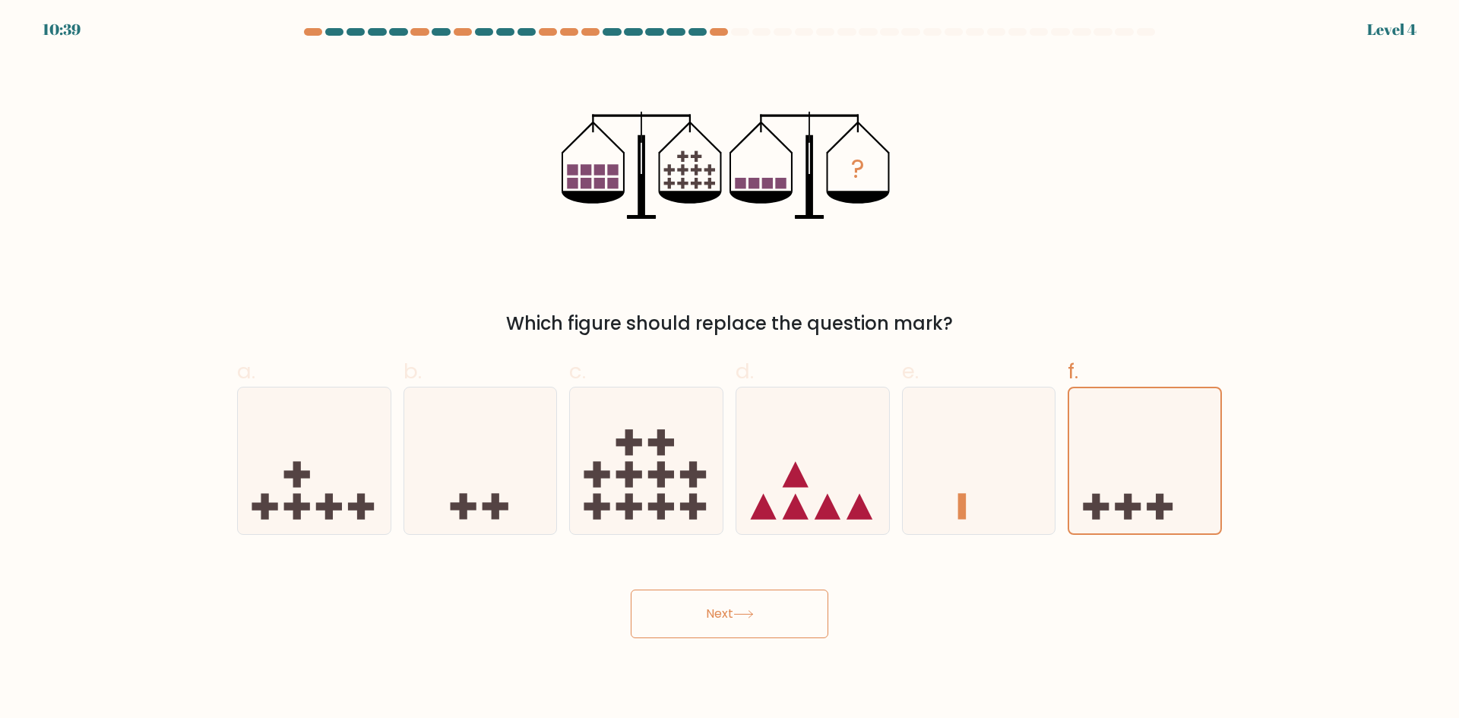
click at [797, 624] on button "Next" at bounding box center [730, 614] width 198 height 49
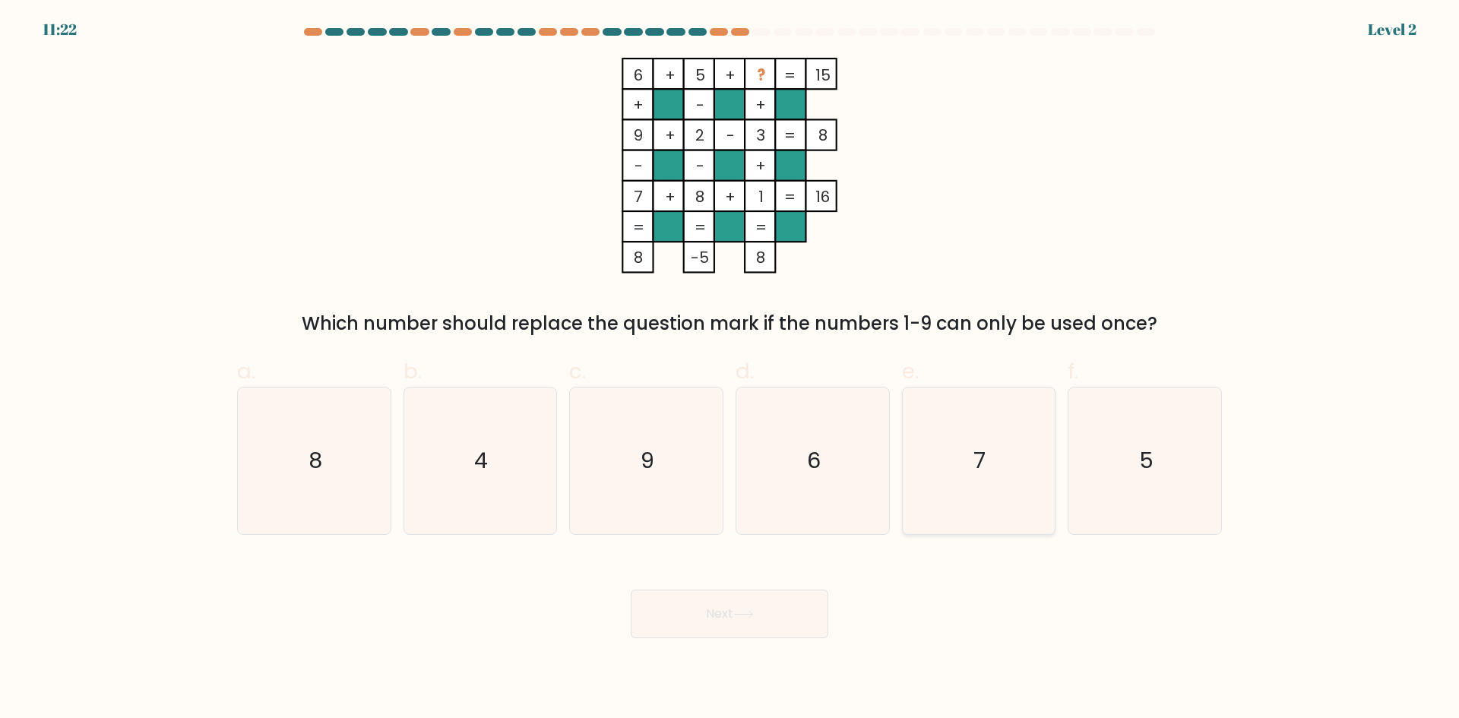
click at [929, 454] on icon "7" at bounding box center [978, 461] width 147 height 147
click at [730, 369] on input "e. 7" at bounding box center [730, 365] width 1 height 10
radio input "true"
drag, startPoint x: 838, startPoint y: 523, endPoint x: 822, endPoint y: 619, distance: 97.7
click at [835, 531] on icon "6" at bounding box center [813, 461] width 147 height 147
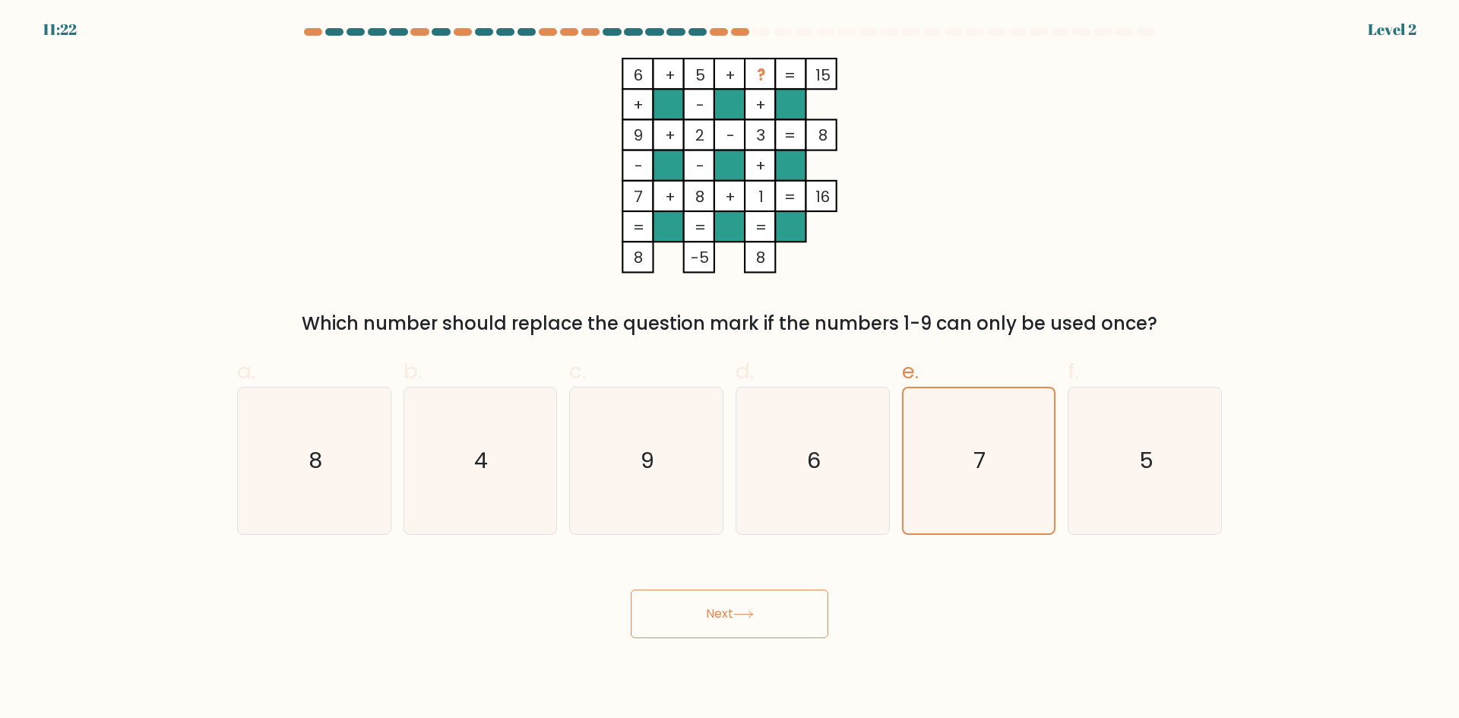
click at [730, 369] on input "d. 6" at bounding box center [730, 365] width 1 height 10
radio input "true"
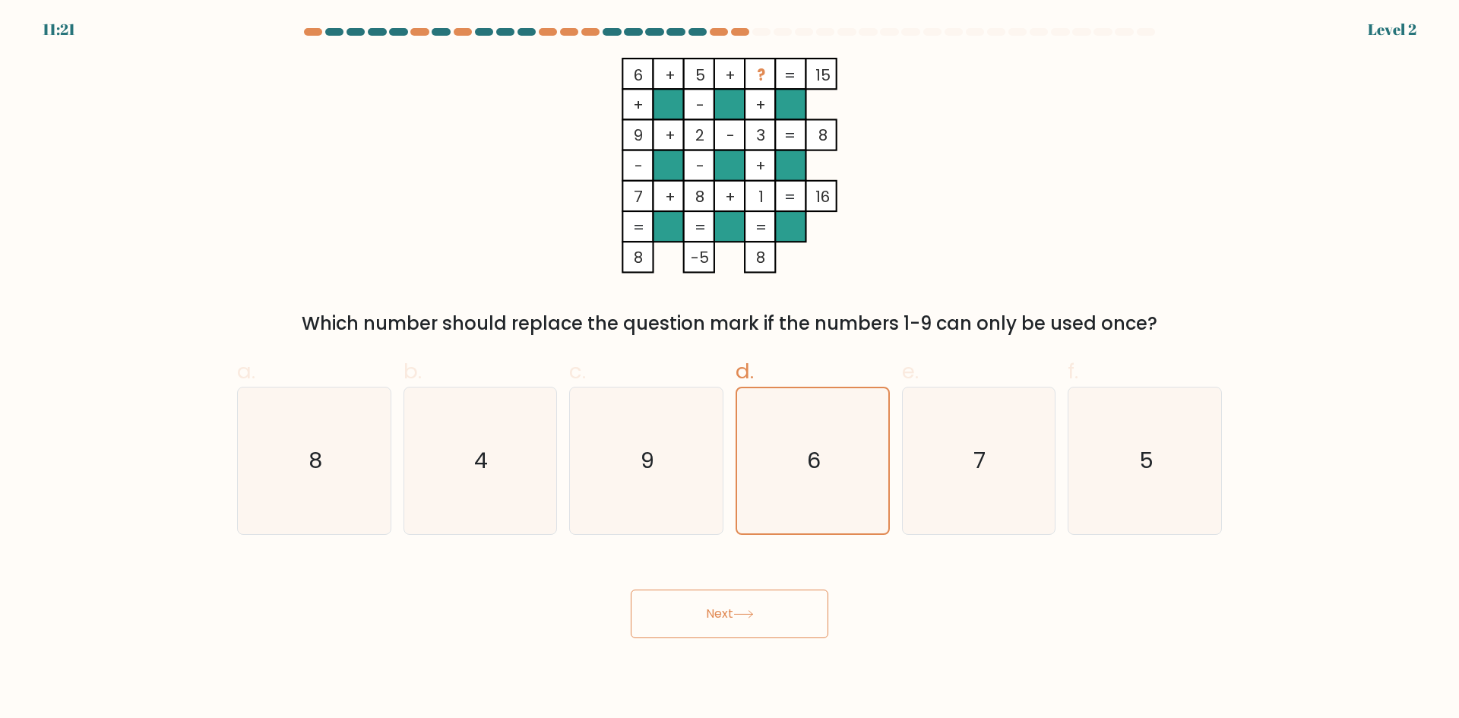
click at [822, 619] on button "Next" at bounding box center [730, 614] width 198 height 49
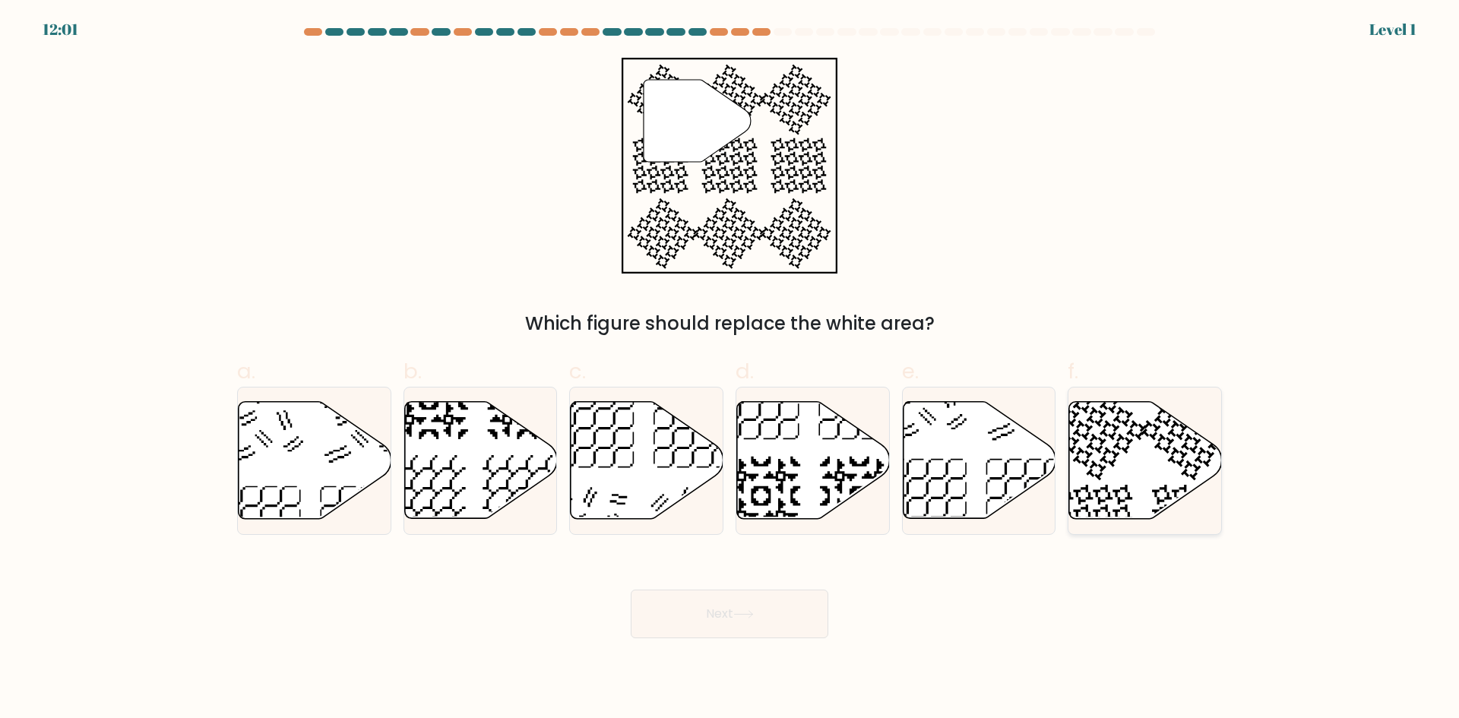
click at [1164, 448] on icon at bounding box center [1145, 460] width 153 height 119
click at [730, 369] on input "f." at bounding box center [730, 365] width 1 height 10
radio input "true"
click at [819, 600] on button "Next" at bounding box center [730, 614] width 198 height 49
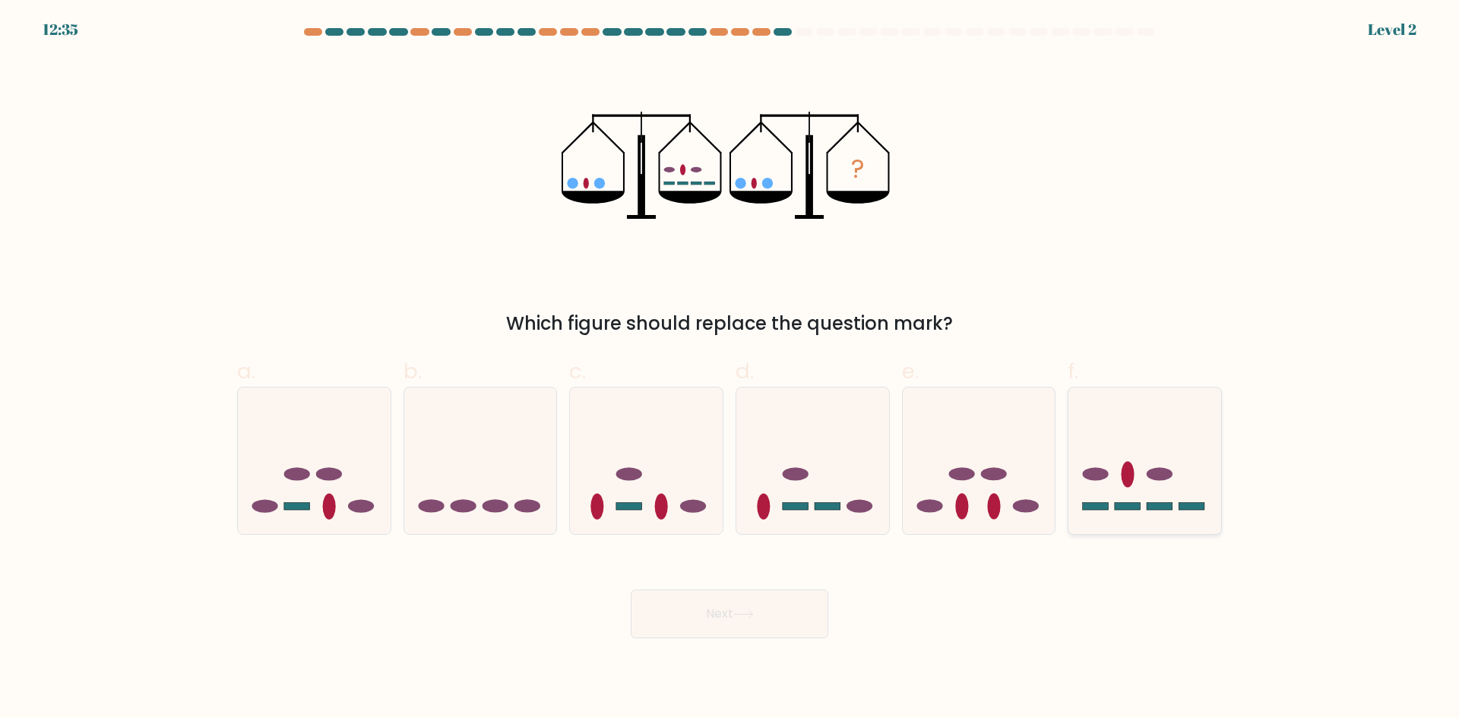
click at [1134, 475] on ellipse at bounding box center [1128, 475] width 13 height 26
click at [730, 369] on input "f." at bounding box center [730, 365] width 1 height 10
radio input "true"
click at [824, 597] on button "Next" at bounding box center [730, 614] width 198 height 49
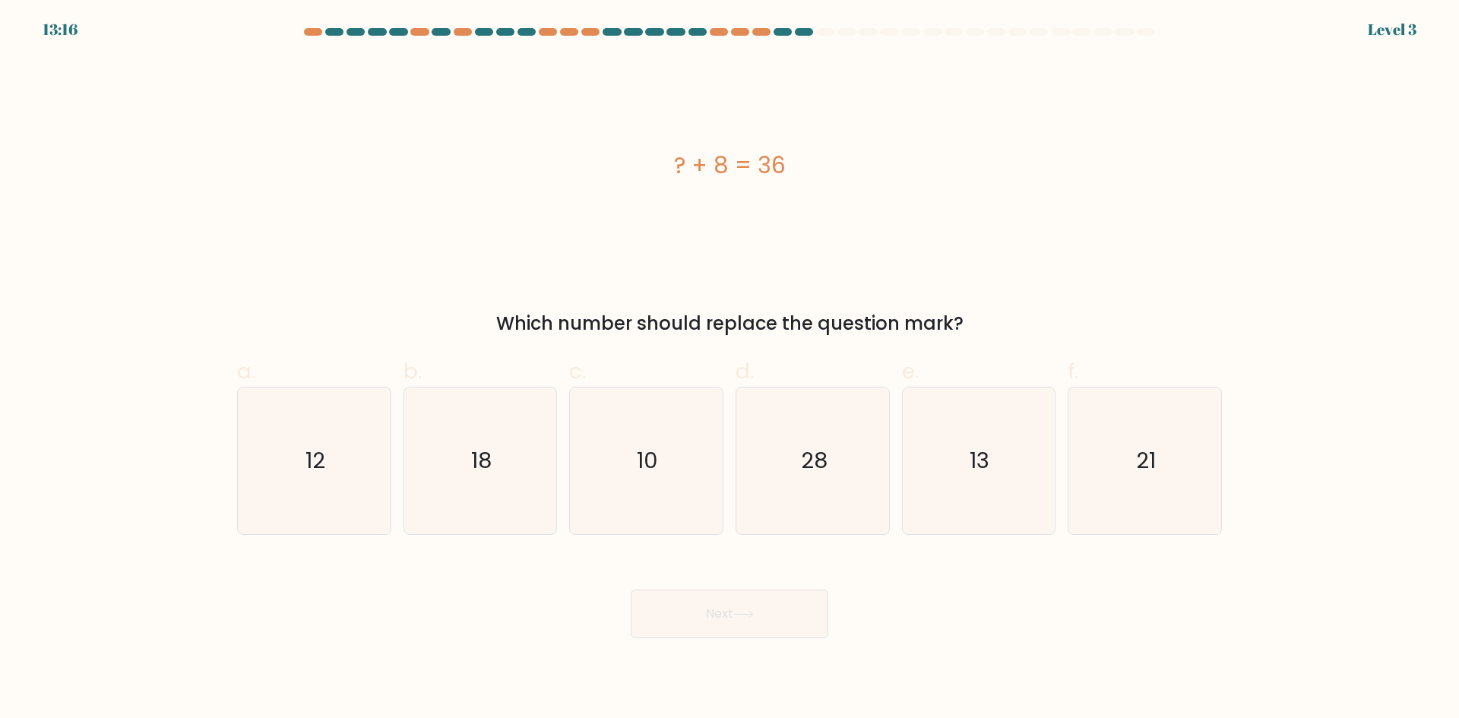
drag, startPoint x: 821, startPoint y: 472, endPoint x: 765, endPoint y: 575, distance: 117.7
click at [819, 473] on text "28" at bounding box center [814, 460] width 27 height 30
click at [741, 629] on button "Next" at bounding box center [730, 614] width 198 height 49
click at [822, 481] on icon "28" at bounding box center [813, 461] width 147 height 147
click at [730, 369] on input "d. 28" at bounding box center [730, 365] width 1 height 10
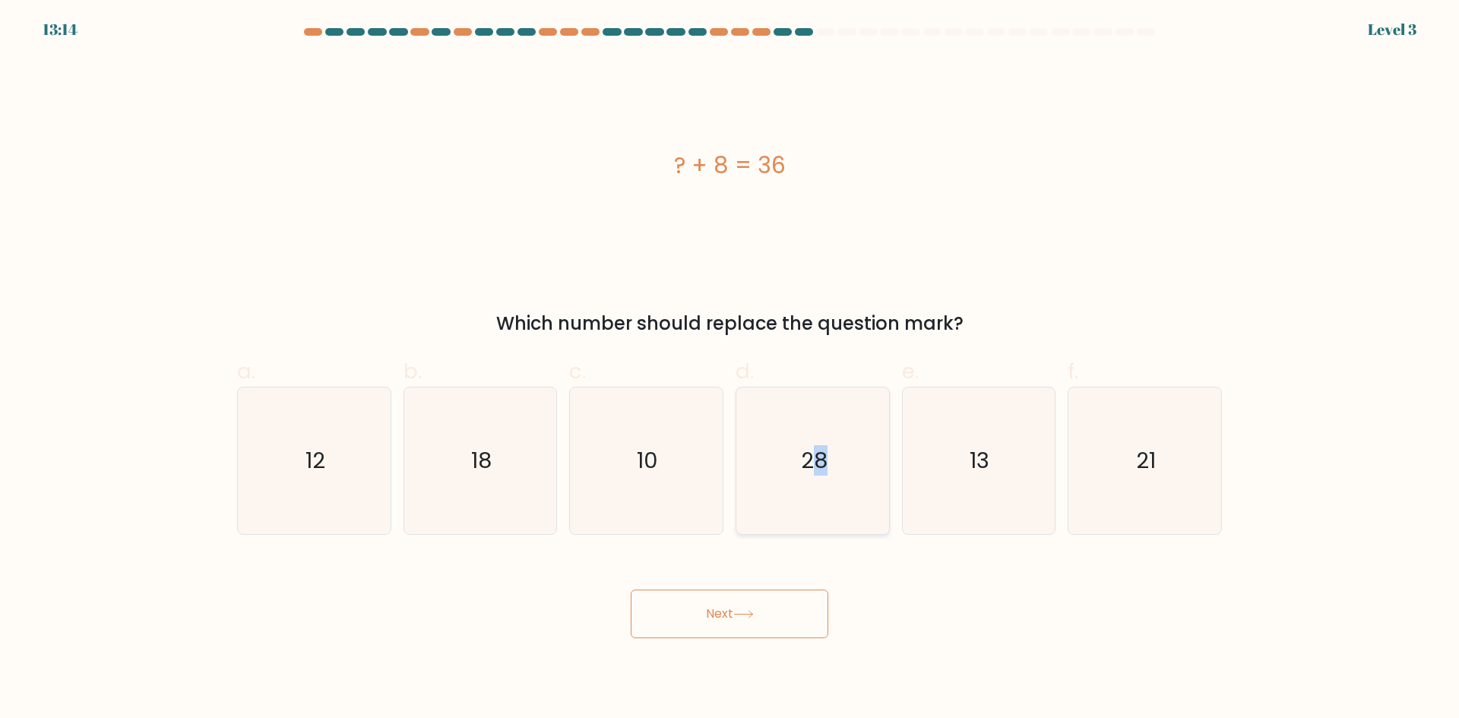
radio input "true"
click at [771, 574] on div "Next" at bounding box center [729, 595] width 1003 height 85
click at [771, 603] on button "Next" at bounding box center [730, 614] width 198 height 49
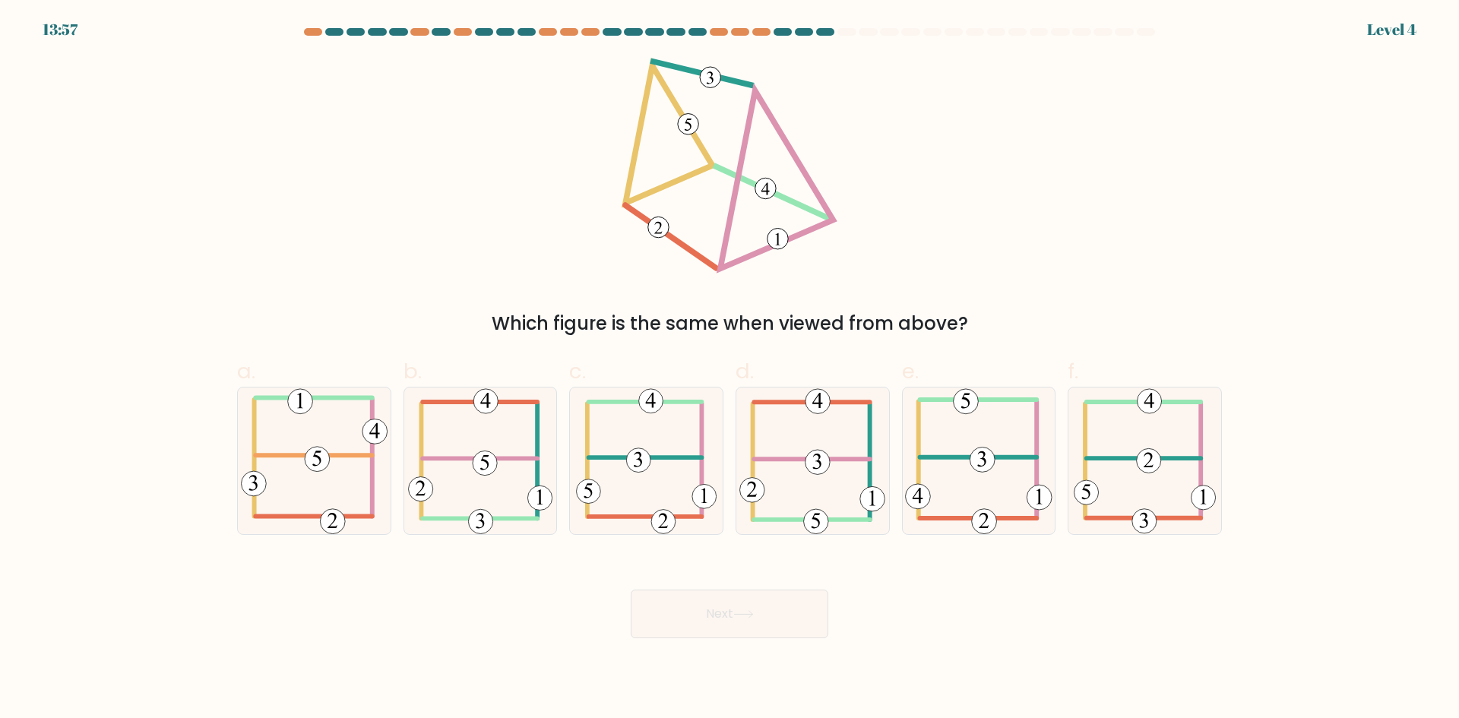
click at [705, 543] on form at bounding box center [729, 333] width 1459 height 610
click at [666, 488] on icon at bounding box center [646, 461] width 141 height 147
click at [730, 369] on input "c." at bounding box center [730, 365] width 1 height 10
radio input "true"
click at [759, 667] on body "13:56 Level 4" at bounding box center [729, 359] width 1459 height 718
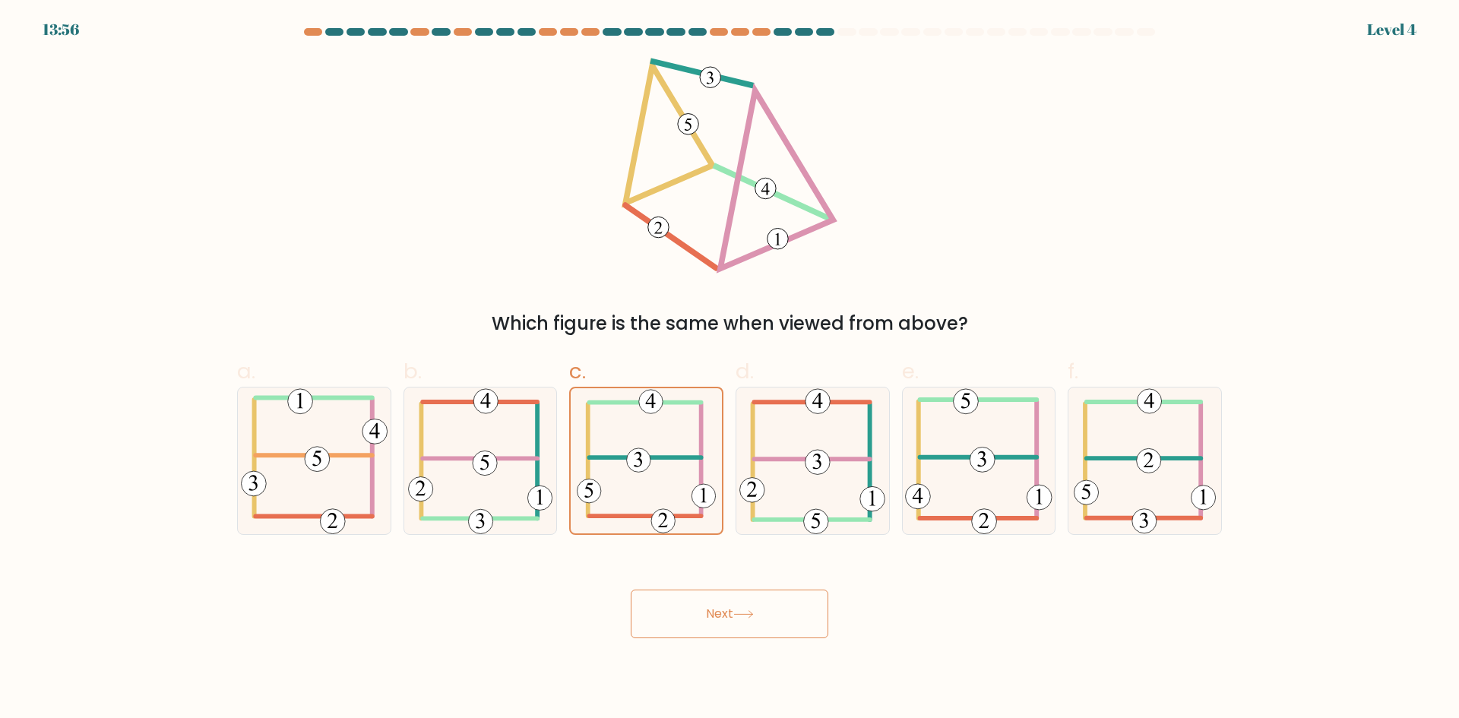
click at [779, 636] on button "Next" at bounding box center [730, 614] width 198 height 49
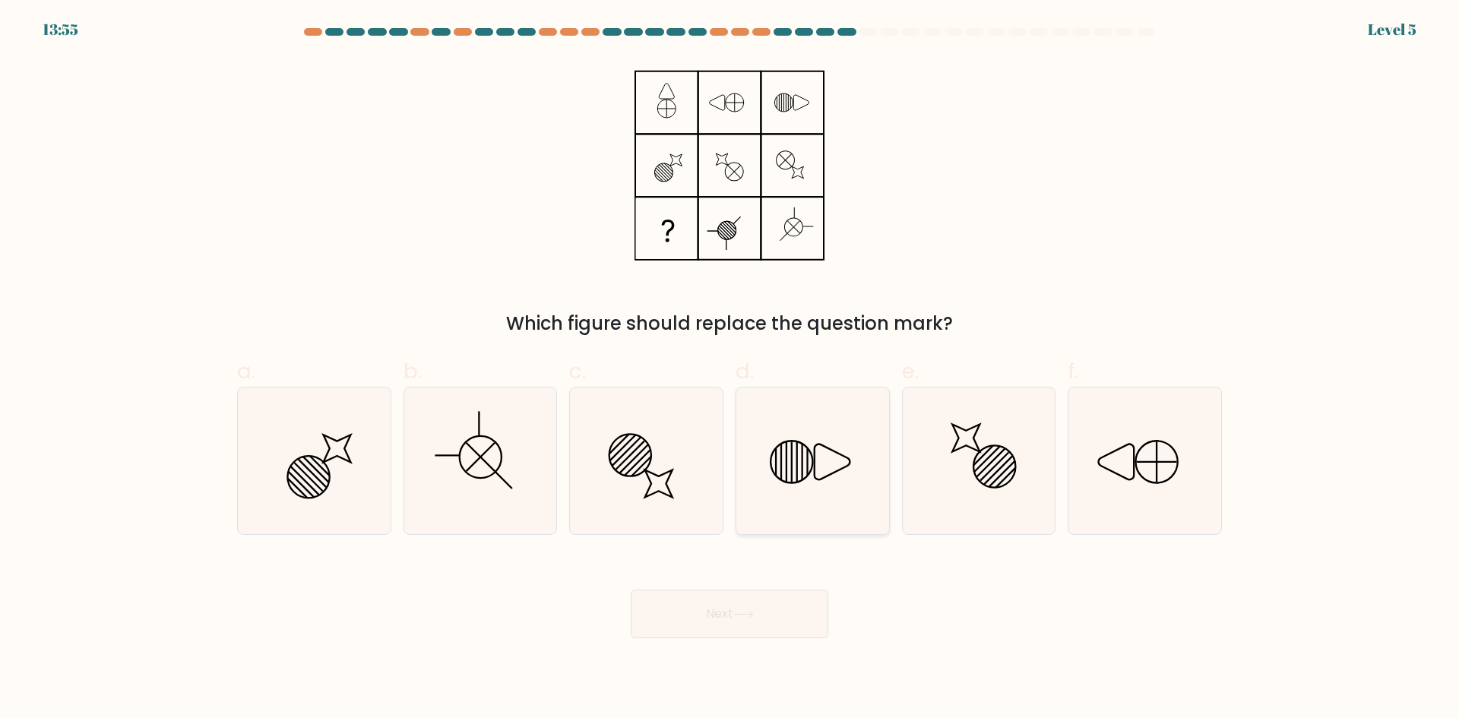
click at [832, 455] on icon at bounding box center [813, 461] width 147 height 147
click at [730, 369] on input "d." at bounding box center [730, 365] width 1 height 10
radio input "true"
click at [780, 610] on button "Next" at bounding box center [730, 614] width 198 height 49
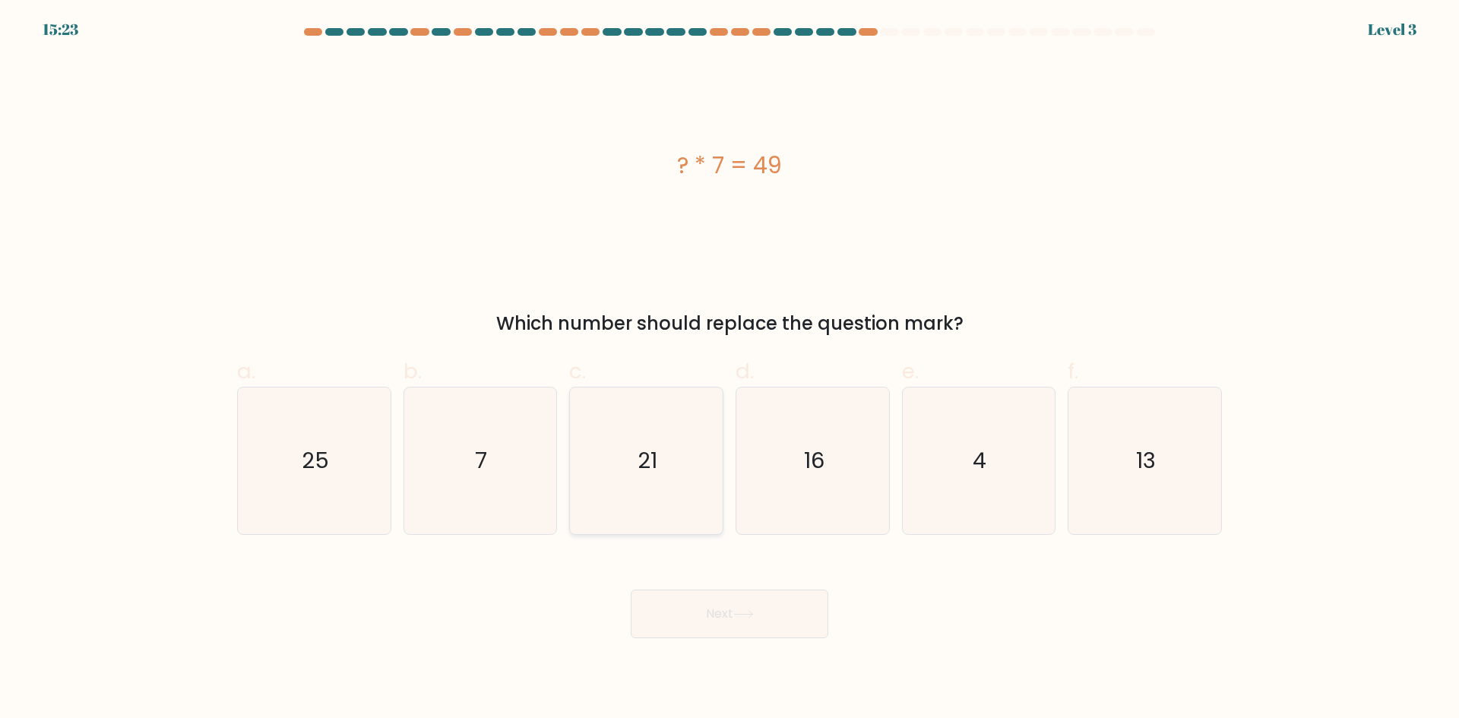
click at [616, 428] on icon "21" at bounding box center [646, 461] width 147 height 147
click at [730, 369] on input "c. 21" at bounding box center [730, 365] width 1 height 10
radio input "true"
click at [639, 579] on div "Next" at bounding box center [729, 595] width 1003 height 85
click at [639, 609] on button "Next" at bounding box center [730, 614] width 198 height 49
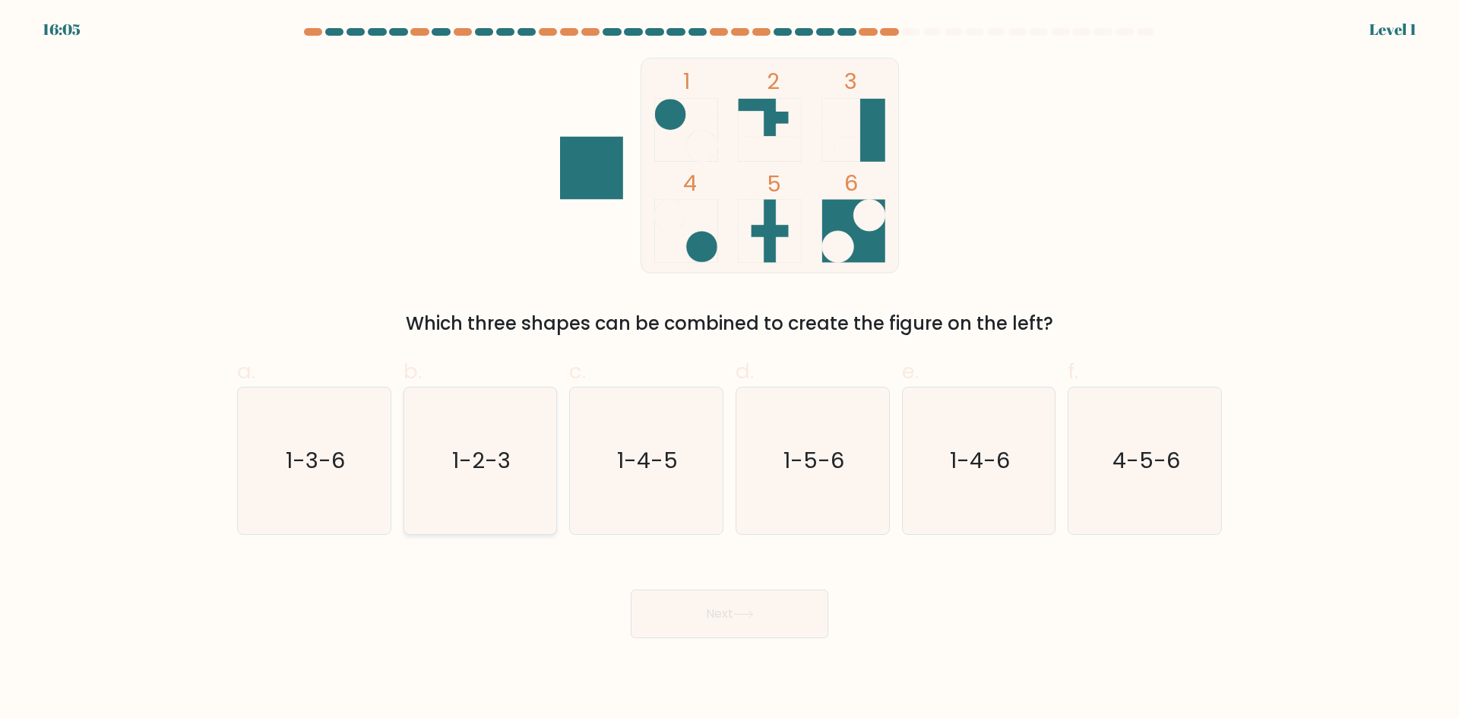
click at [481, 389] on icon "1-2-3" at bounding box center [480, 461] width 147 height 147
click at [730, 369] on input "b. 1-2-3" at bounding box center [730, 365] width 1 height 10
radio input "true"
click at [743, 619] on button "Next" at bounding box center [730, 614] width 198 height 49
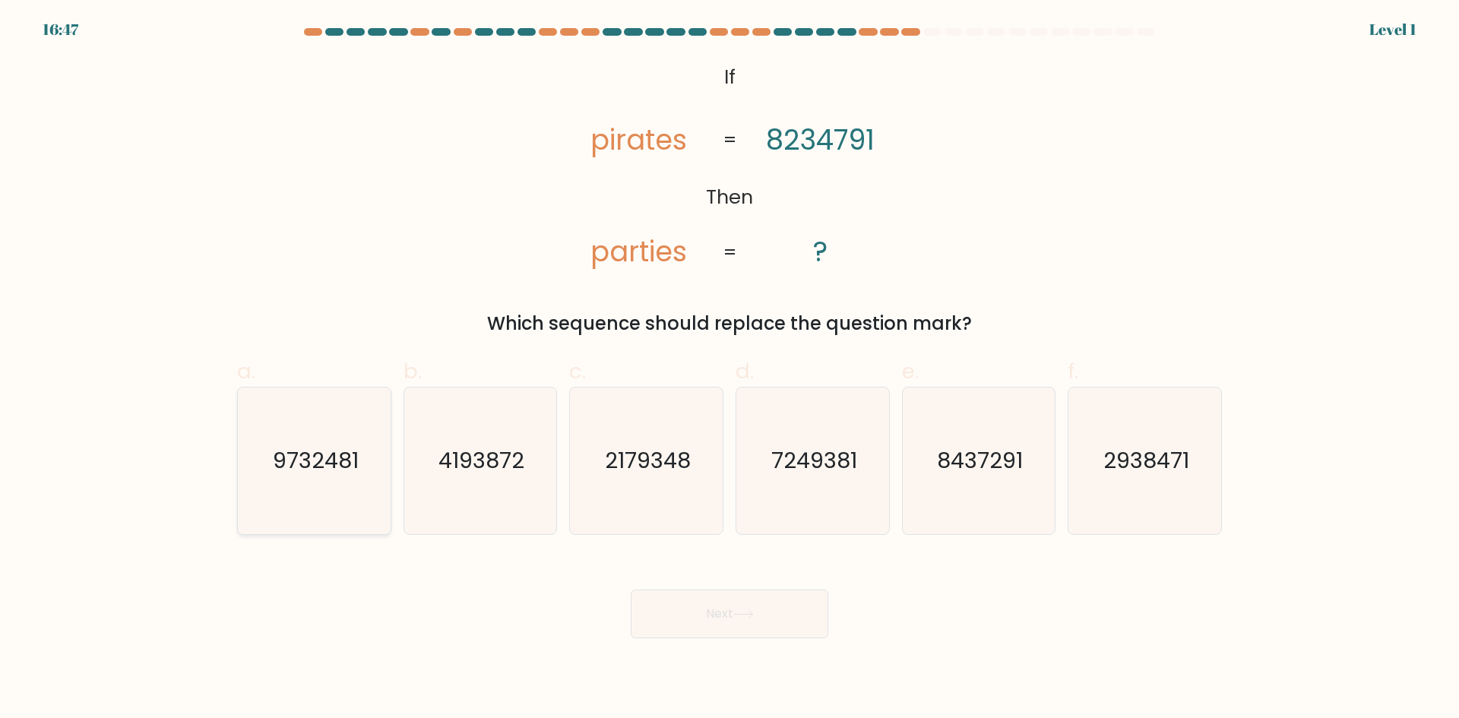
click at [353, 469] on text "9732481" at bounding box center [316, 460] width 86 height 30
click at [730, 369] on input "a. 9732481" at bounding box center [730, 365] width 1 height 10
radio input "true"
click at [772, 592] on button "Next" at bounding box center [730, 614] width 198 height 49
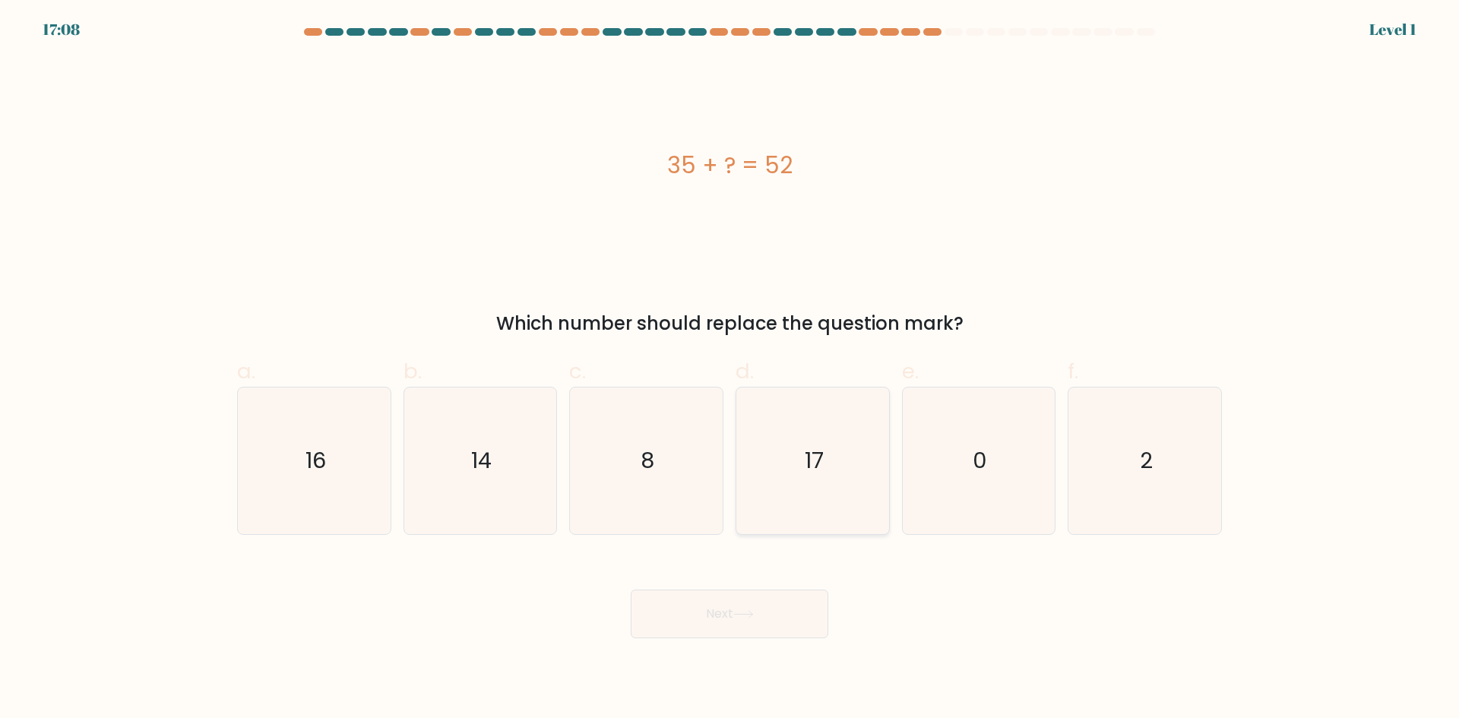
click at [844, 455] on icon "17" at bounding box center [813, 461] width 147 height 147
click at [730, 369] on input "d. 17" at bounding box center [730, 365] width 1 height 10
radio input "true"
click at [759, 618] on button "Next" at bounding box center [730, 614] width 198 height 49
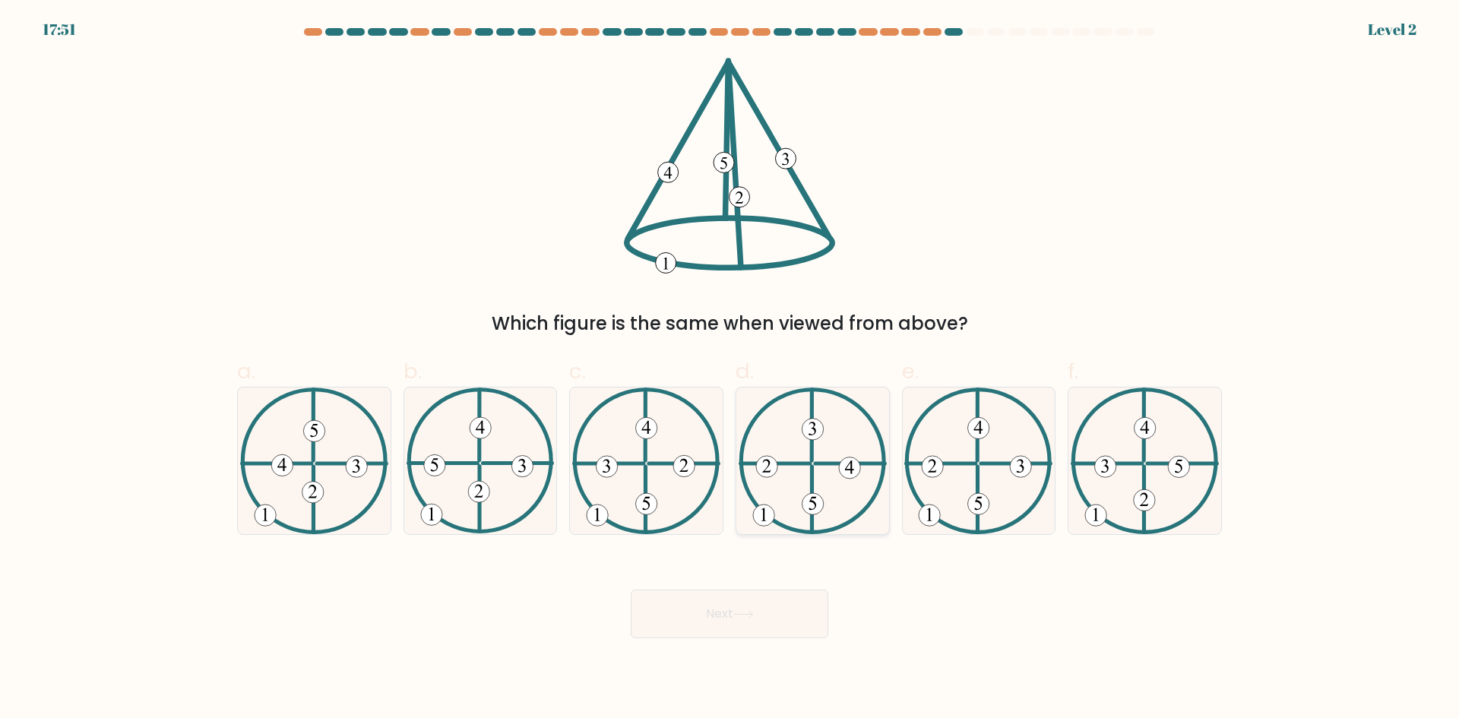
click at [807, 476] on icon at bounding box center [813, 461] width 148 height 147
click at [730, 369] on input "d." at bounding box center [730, 365] width 1 height 10
radio input "true"
click at [771, 648] on body "17:50 Level 2" at bounding box center [729, 359] width 1459 height 718
click at [787, 618] on button "Next" at bounding box center [730, 614] width 198 height 49
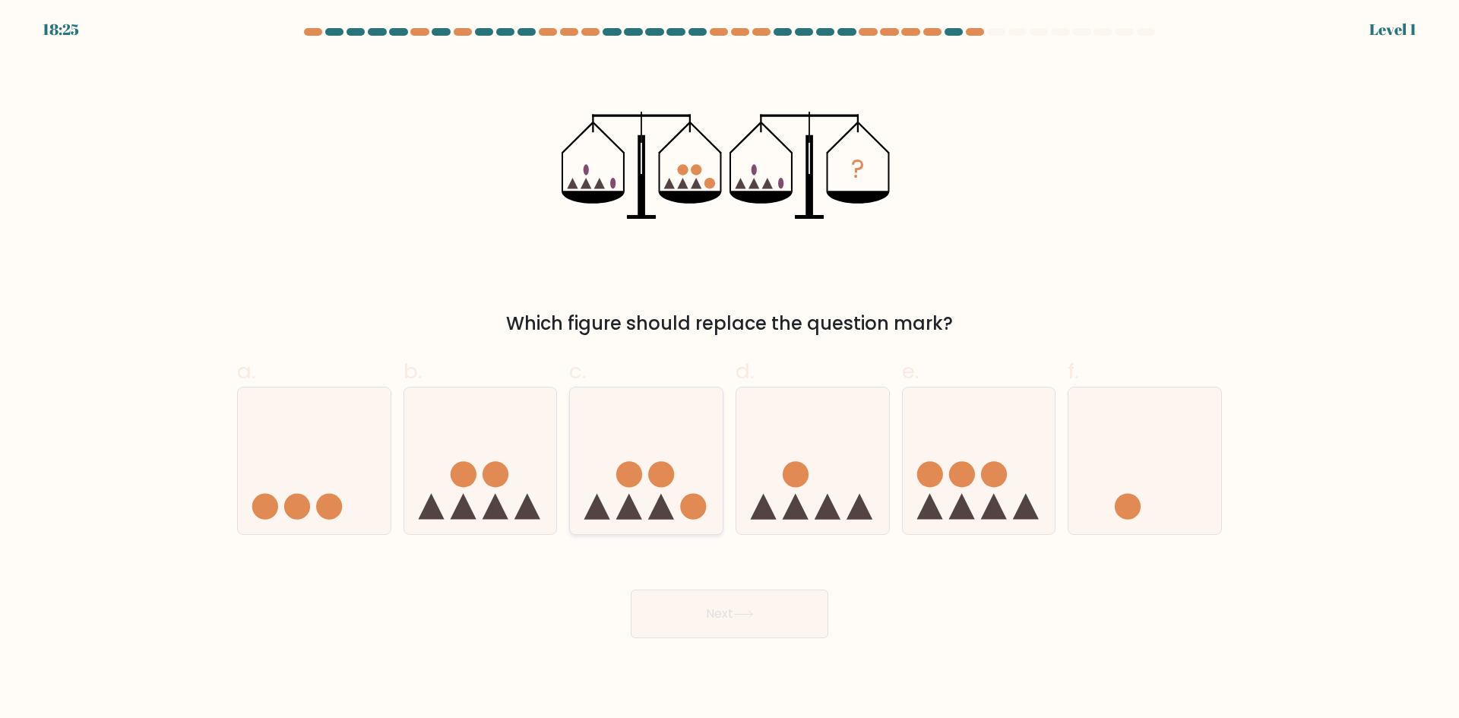
click at [658, 509] on icon at bounding box center [661, 507] width 26 height 26
click at [730, 369] on input "c." at bounding box center [730, 365] width 1 height 10
radio input "true"
click at [712, 627] on button "Next" at bounding box center [730, 614] width 198 height 49
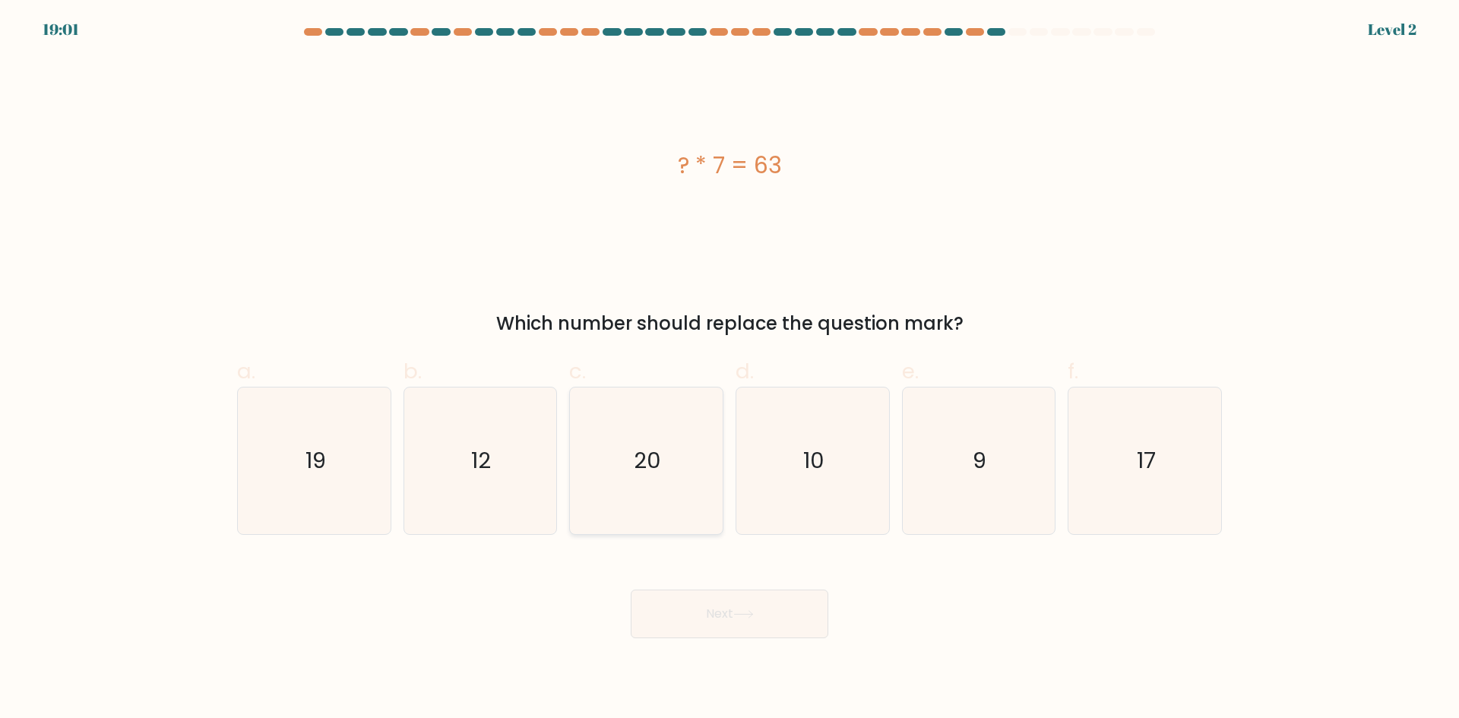
click at [668, 509] on icon "20" at bounding box center [646, 461] width 147 height 147
click at [730, 369] on input "c. 20" at bounding box center [730, 365] width 1 height 10
radio input "true"
click at [473, 498] on icon "12" at bounding box center [480, 461] width 147 height 147
click at [730, 369] on input "b. 12" at bounding box center [730, 365] width 1 height 10
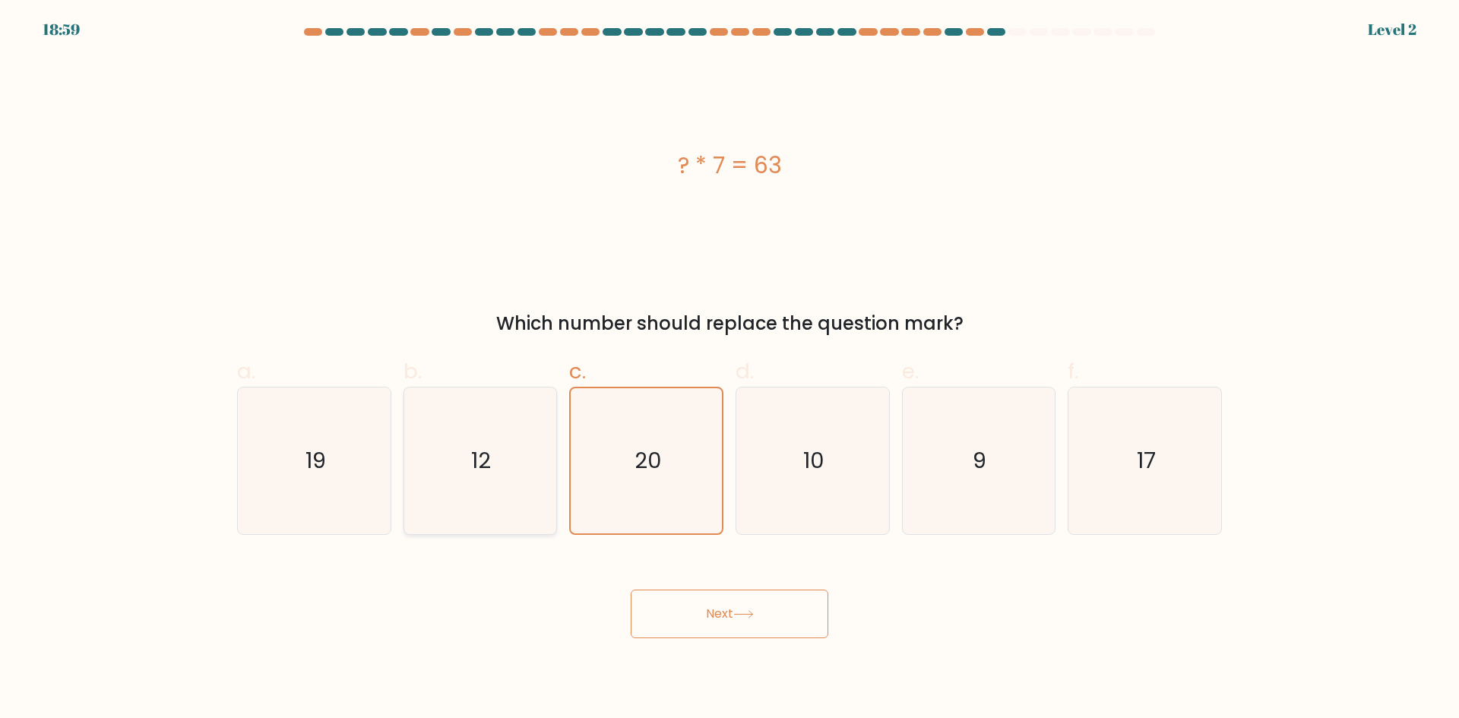
radio input "true"
click at [664, 626] on button "Next" at bounding box center [730, 614] width 198 height 49
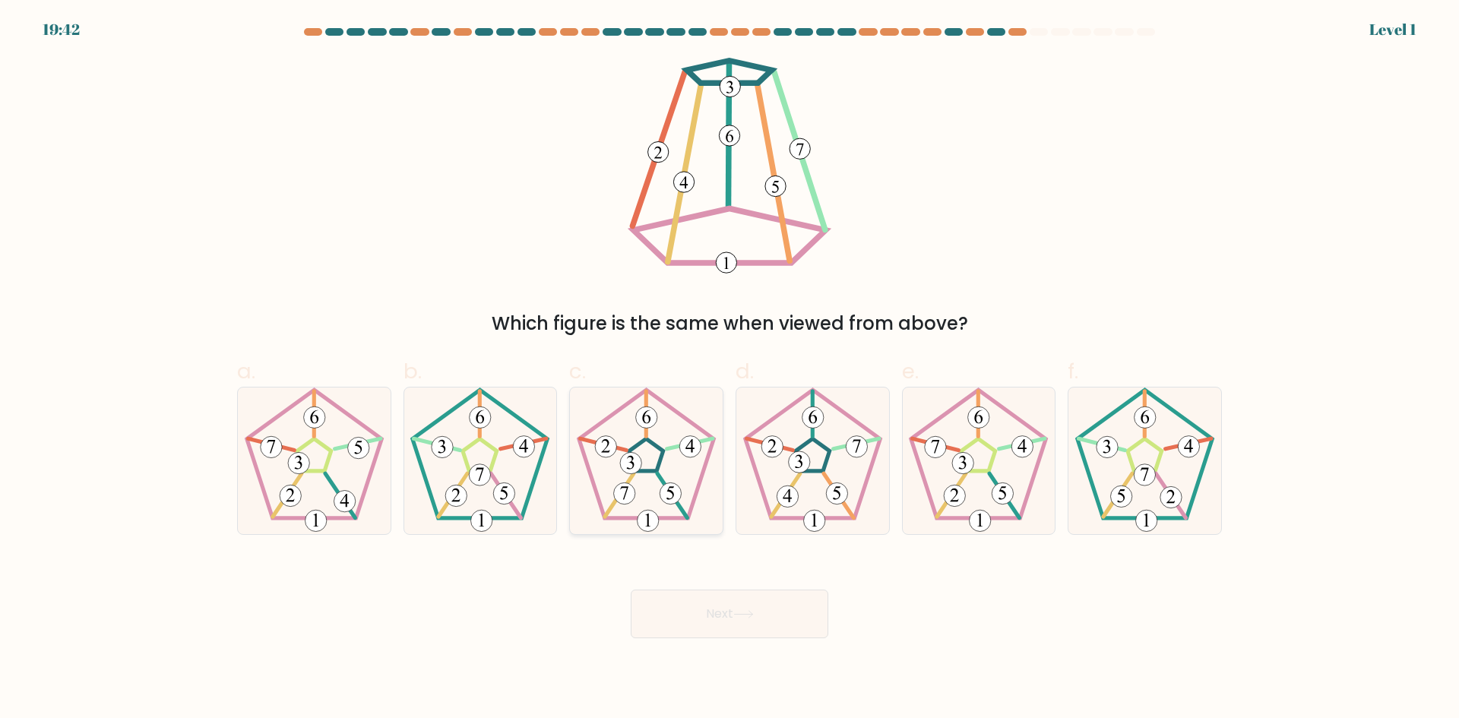
click at [708, 524] on icon at bounding box center [646, 461] width 147 height 147
click at [730, 369] on input "c." at bounding box center [730, 365] width 1 height 10
radio input "true"
click at [705, 619] on button "Next" at bounding box center [730, 614] width 198 height 49
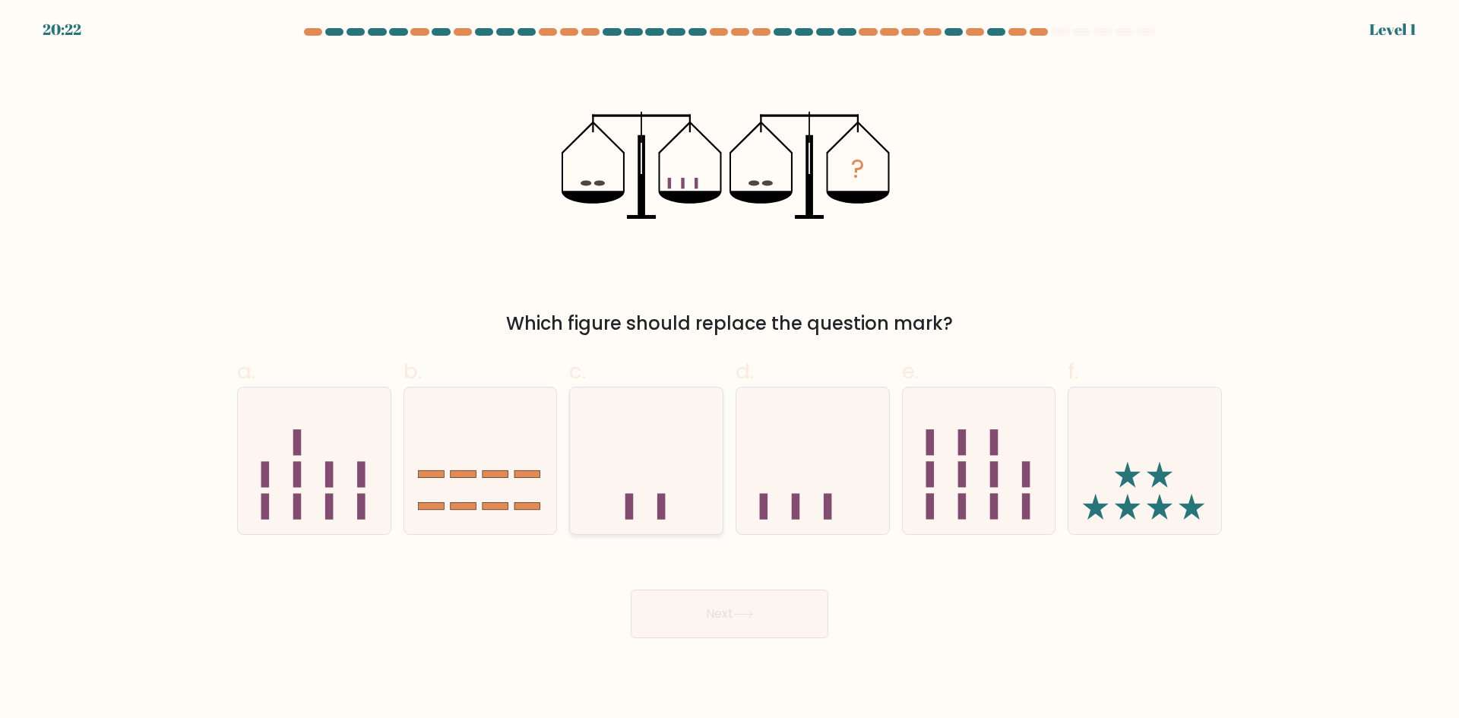
click at [687, 499] on icon at bounding box center [646, 461] width 153 height 126
click at [730, 369] on input "c." at bounding box center [730, 365] width 1 height 10
radio input "true"
click at [787, 522] on icon at bounding box center [812, 461] width 153 height 126
click at [730, 369] on input "d." at bounding box center [730, 365] width 1 height 10
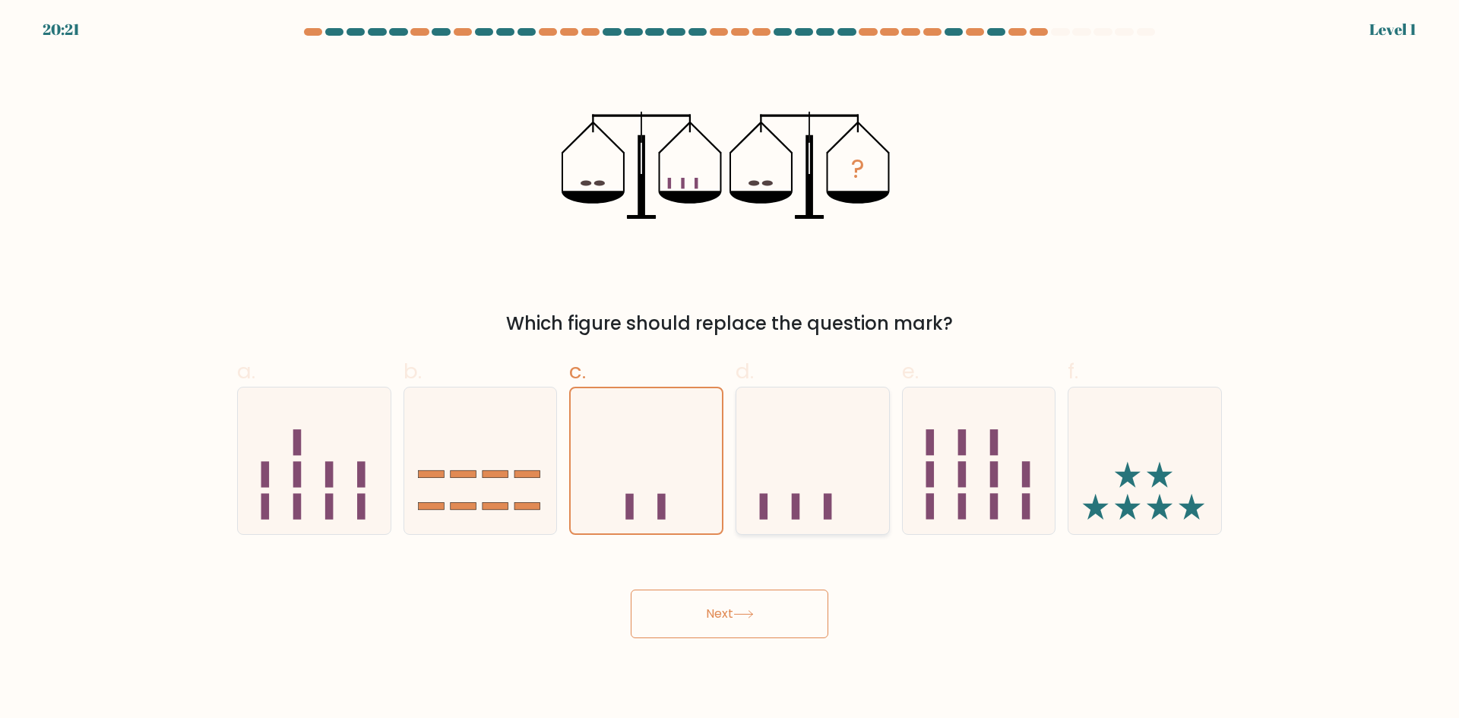
radio input "true"
click at [775, 590] on button "Next" at bounding box center [730, 614] width 198 height 49
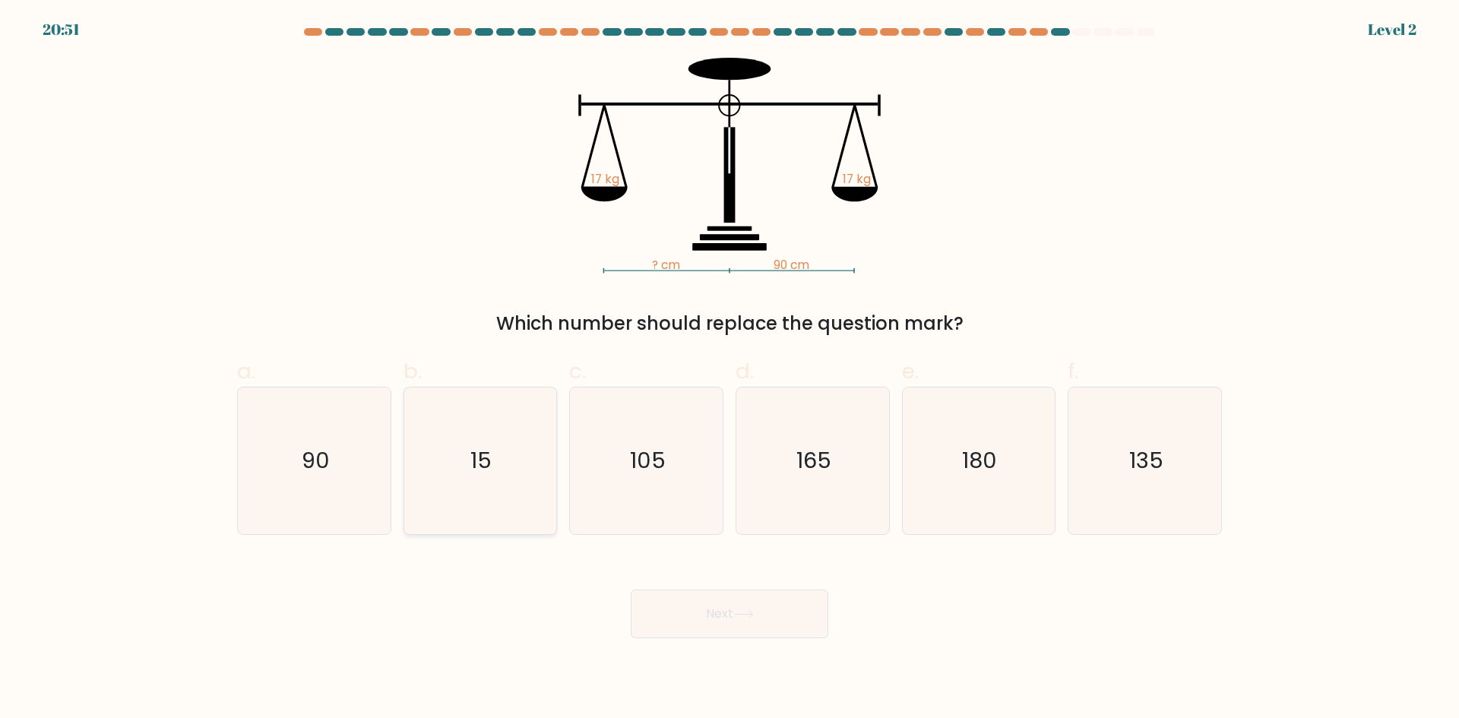
click at [519, 489] on icon "15" at bounding box center [480, 461] width 147 height 147
click at [730, 369] on input "b. 15" at bounding box center [730, 365] width 1 height 10
radio input "true"
click at [709, 605] on button "Next" at bounding box center [730, 614] width 198 height 49
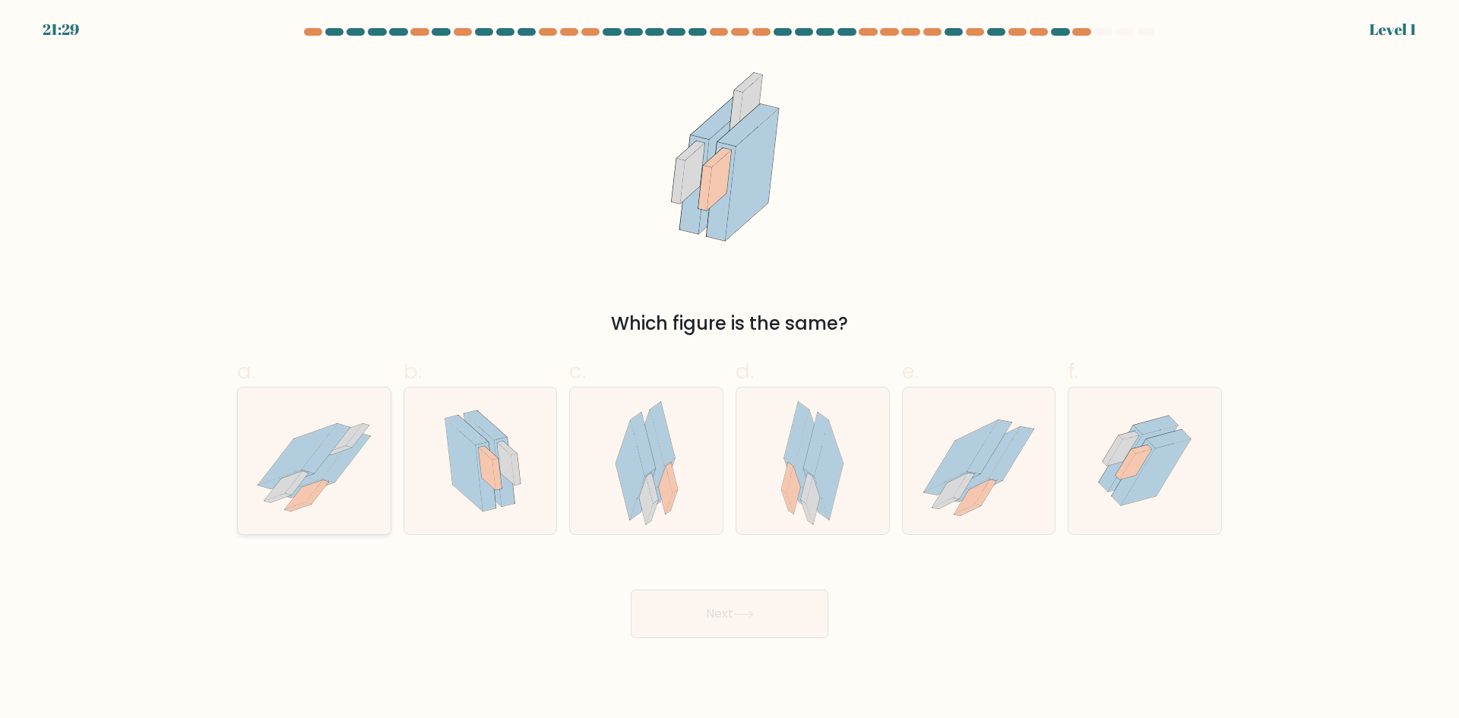
click at [340, 504] on icon at bounding box center [314, 460] width 153 height 125
click at [730, 369] on input "a." at bounding box center [730, 365] width 1 height 10
radio input "true"
click at [701, 603] on button "Next" at bounding box center [730, 614] width 198 height 49
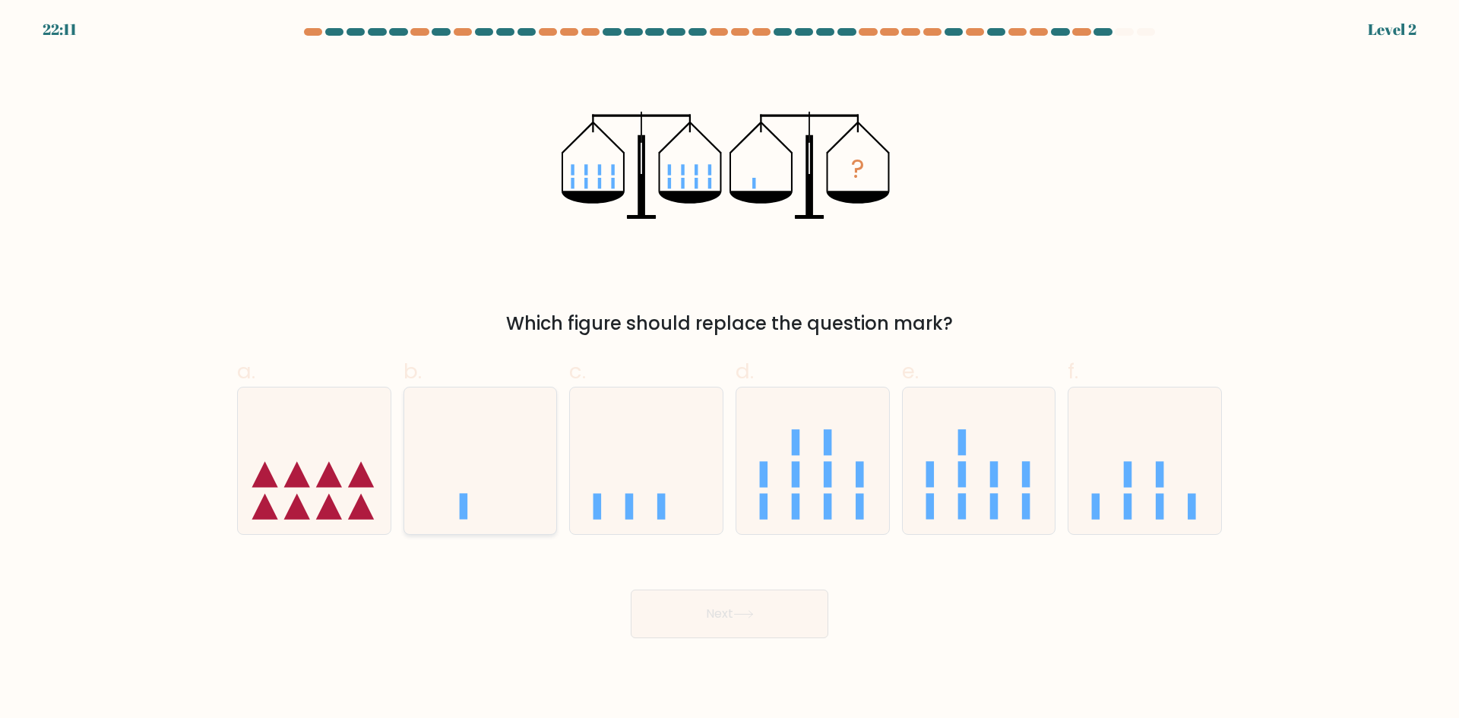
click at [514, 507] on icon at bounding box center [480, 461] width 153 height 126
click at [730, 369] on input "b." at bounding box center [730, 365] width 1 height 10
radio input "true"
click at [704, 628] on button "Next" at bounding box center [730, 614] width 198 height 49
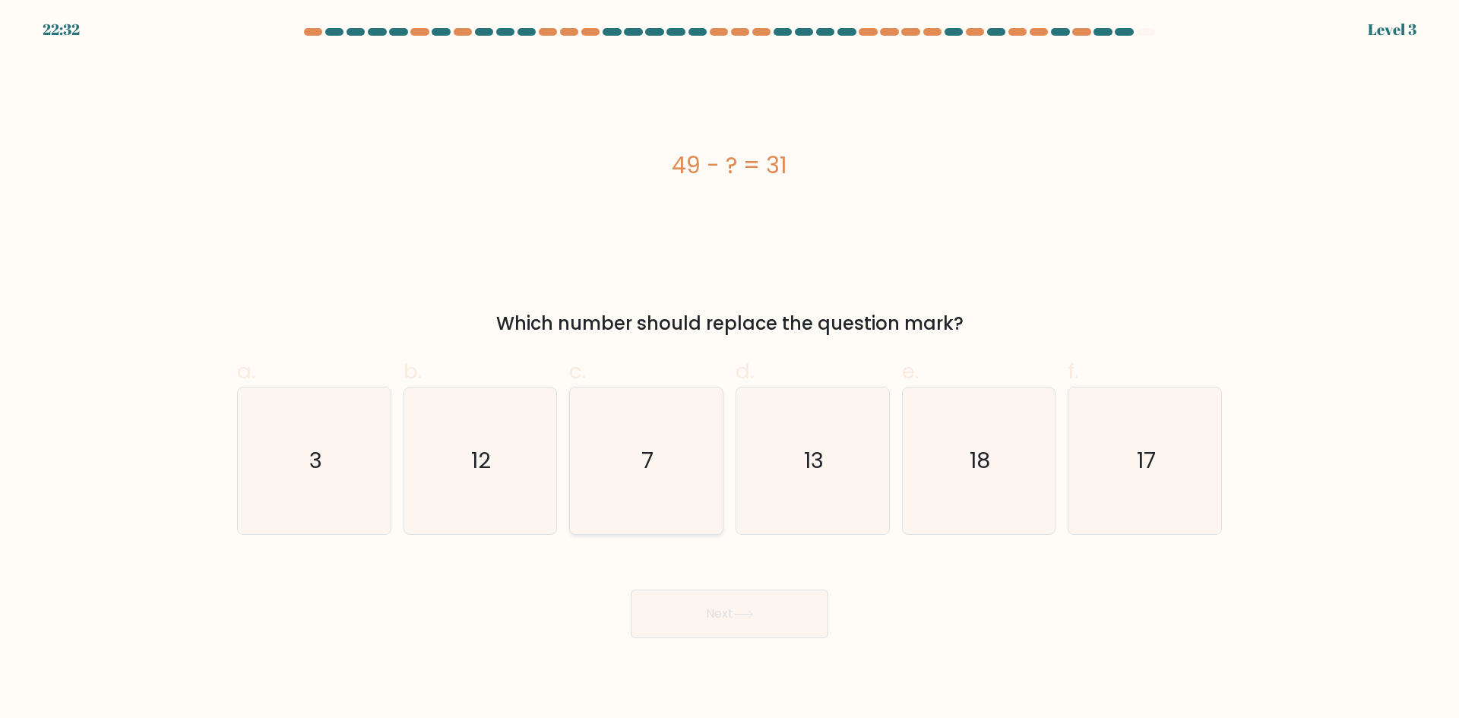
click at [646, 484] on icon "7" at bounding box center [646, 461] width 147 height 147
click at [730, 369] on input "c. 7" at bounding box center [730, 365] width 1 height 10
radio input "true"
click at [714, 616] on button "Next" at bounding box center [730, 614] width 198 height 49
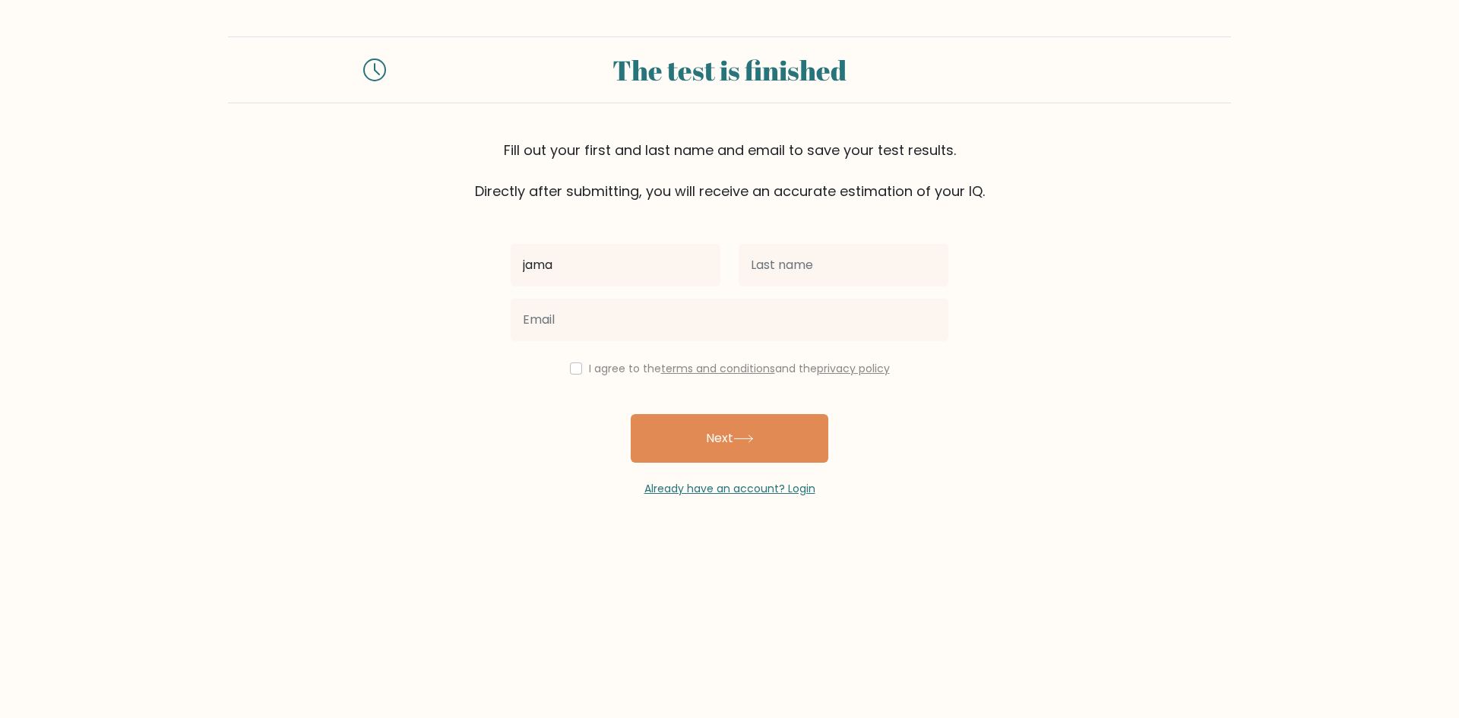
type input "[GEOGRAPHIC_DATA]"
type input "Mensidor"
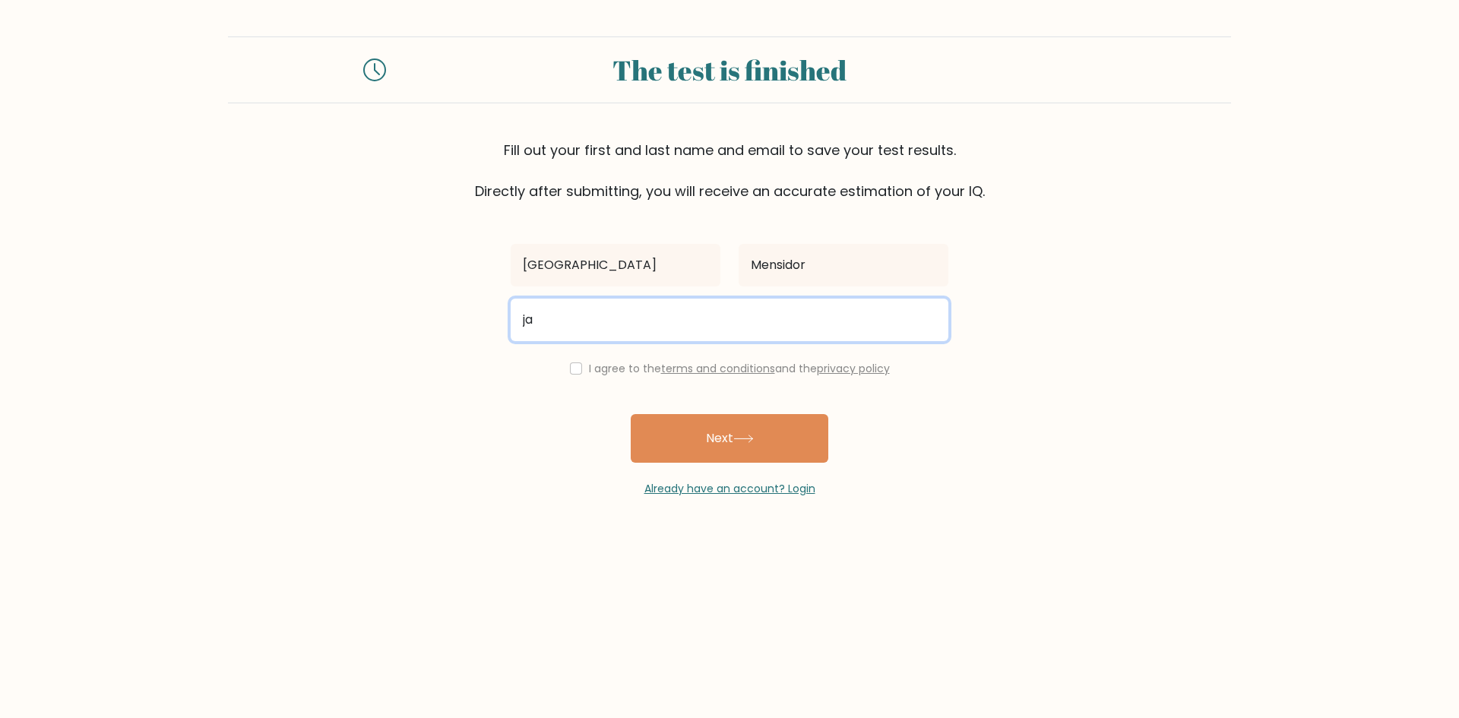
type input "[EMAIL_ADDRESS][DOMAIN_NAME]"
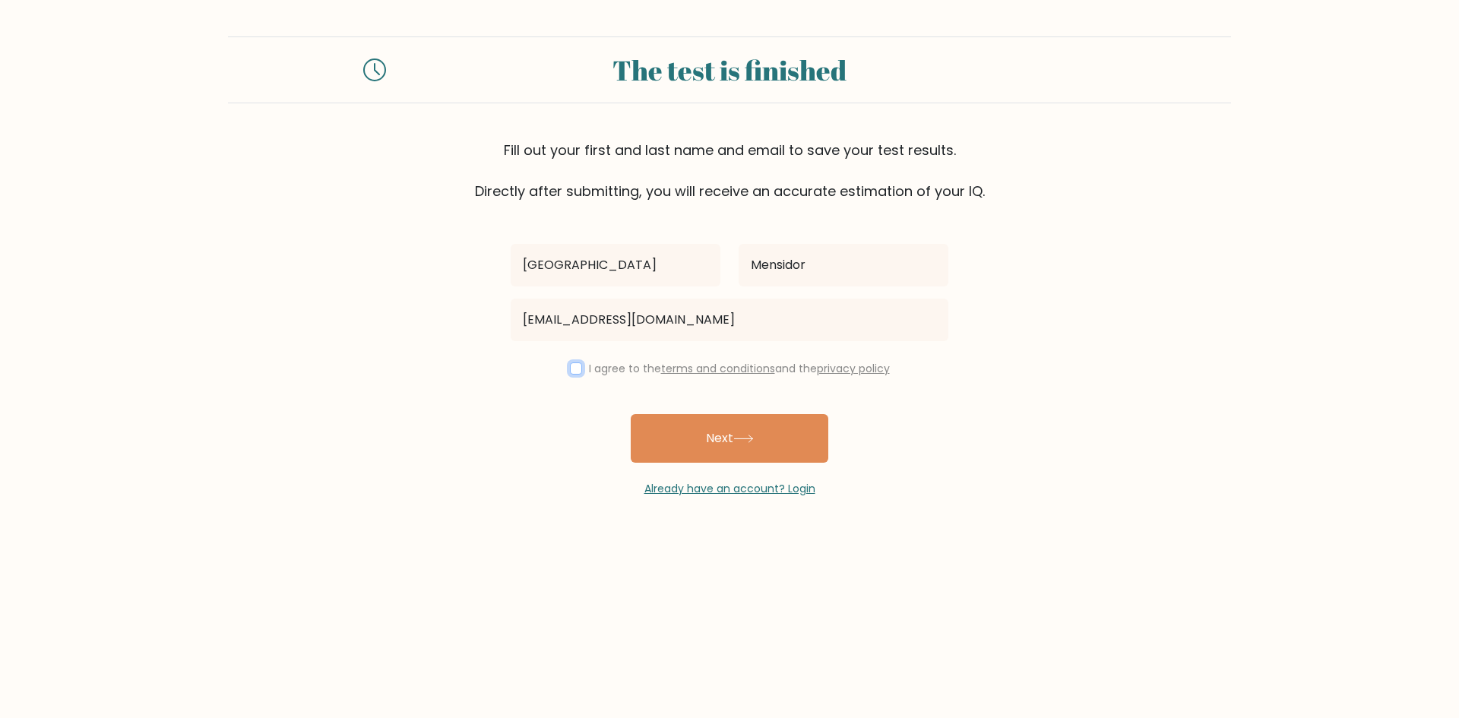
click at [575, 363] on input "checkbox" at bounding box center [576, 369] width 12 height 12
checkbox input "true"
click at [649, 428] on button "Next" at bounding box center [730, 438] width 198 height 49
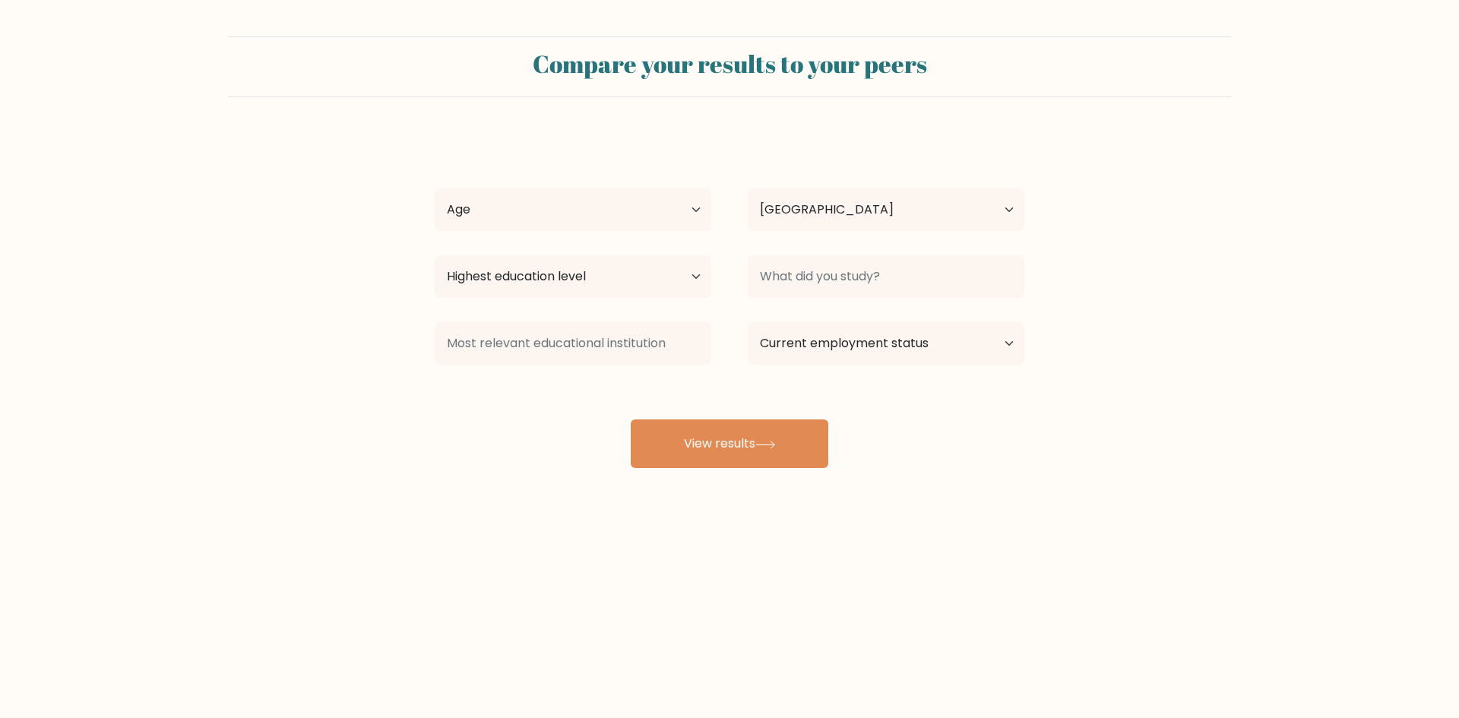
select select "PH"
click at [673, 201] on select "Age Under 18 years old 18-24 years old 25-34 years old 35-44 years old 45-54 ye…" at bounding box center [573, 209] width 277 height 43
select select "18_24"
click at [435, 188] on select "Age Under 18 years old 18-24 years old 25-34 years old 35-44 years old 45-54 ye…" at bounding box center [573, 209] width 277 height 43
click at [609, 280] on select "Highest education level No schooling Primary Lower Secondary Upper Secondary Oc…" at bounding box center [573, 276] width 277 height 43
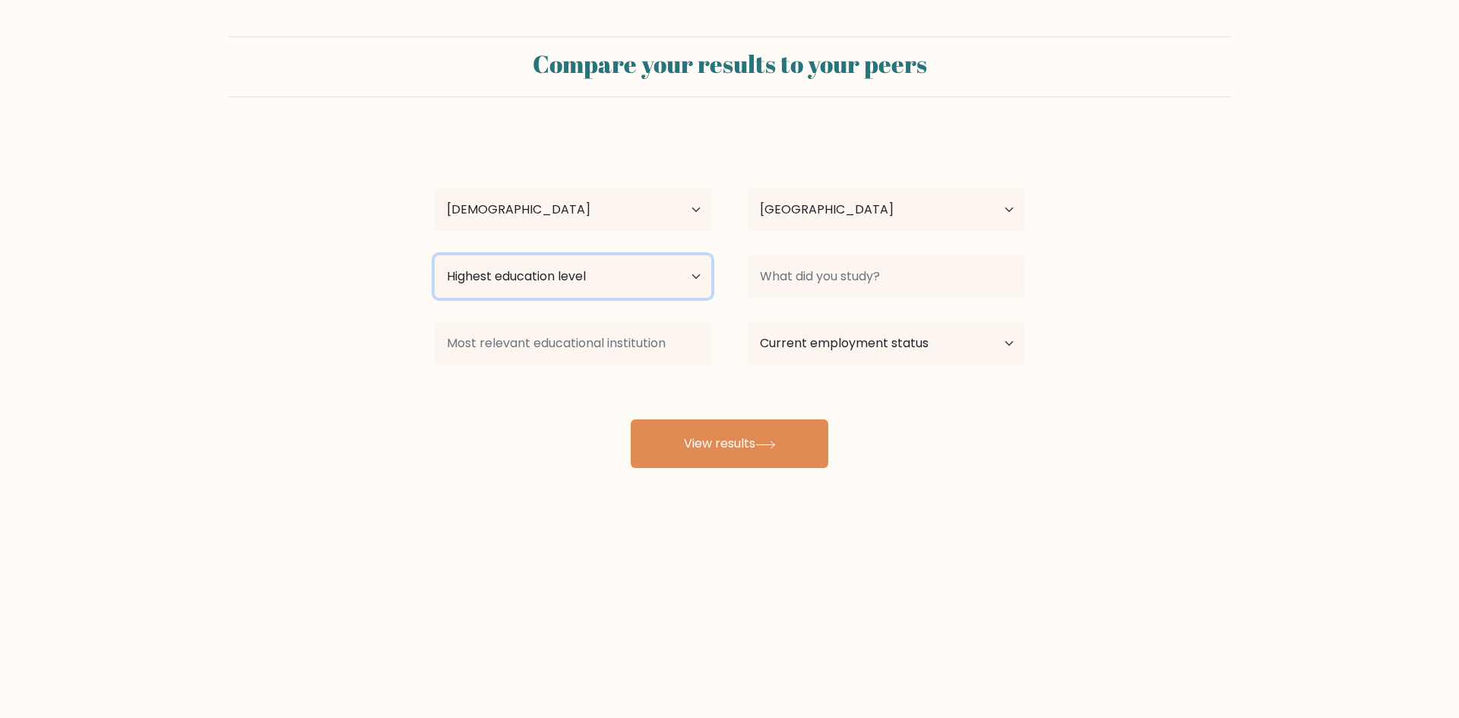
select select "bachelors_degree"
click at [435, 255] on select "Highest education level No schooling Primary Lower Secondary Upper Secondary Oc…" at bounding box center [573, 276] width 277 height 43
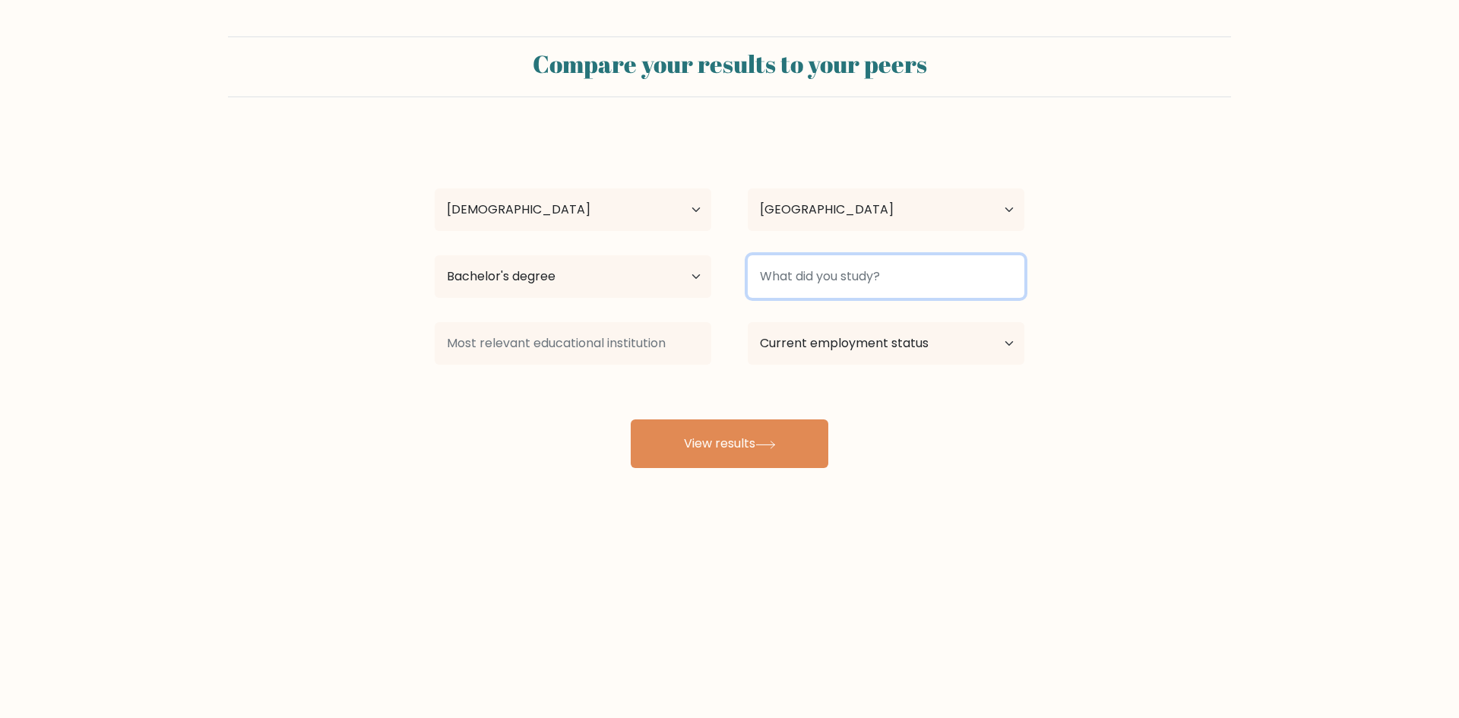
click at [863, 273] on input at bounding box center [886, 276] width 277 height 43
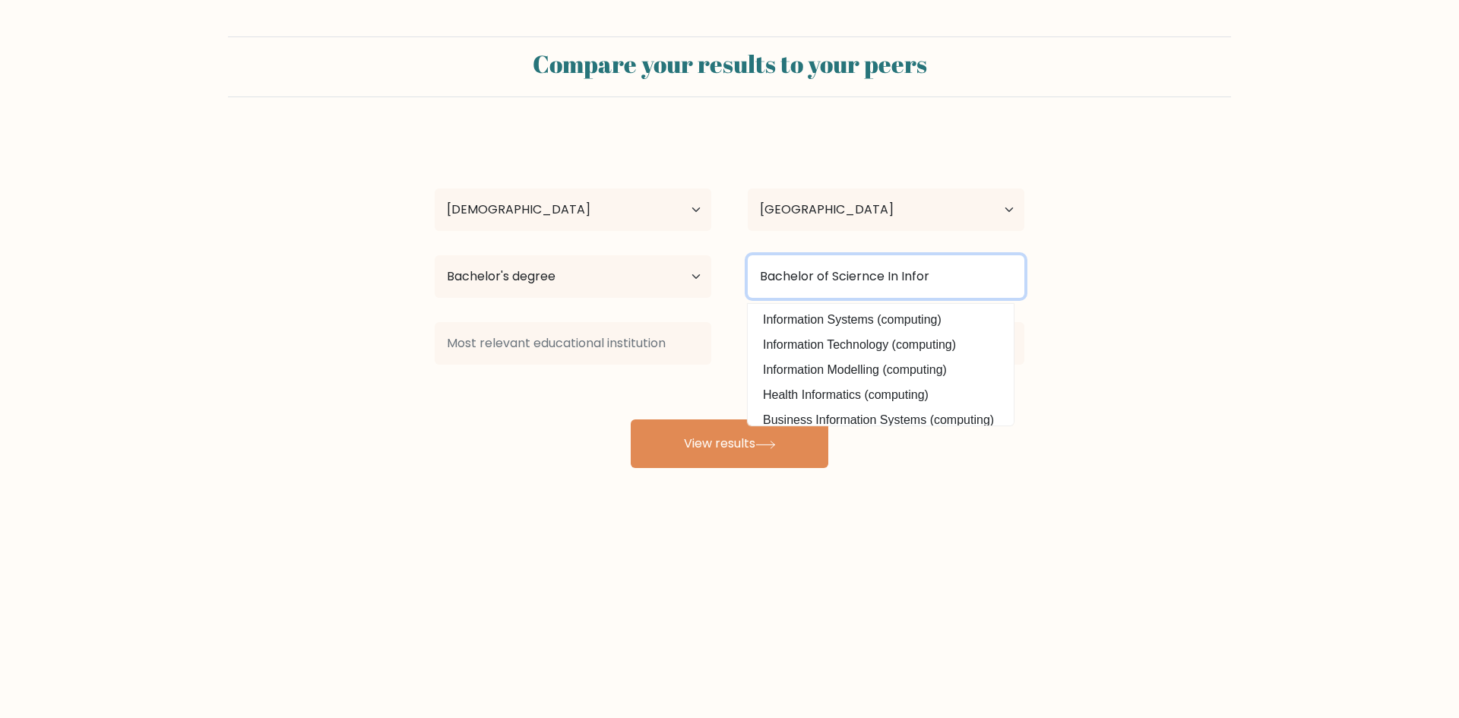
click at [869, 277] on input "Bachelor of Sciernce In Infor" at bounding box center [886, 276] width 277 height 43
click at [977, 279] on input "Bachelor of Science In Infor" at bounding box center [886, 276] width 277 height 43
drag, startPoint x: 894, startPoint y: 276, endPoint x: 691, endPoint y: 274, distance: 202.9
click at [691, 274] on div "Highest education level No schooling Primary Lower Secondary Upper Secondary Oc…" at bounding box center [730, 276] width 626 height 55
click at [971, 287] on input "Informa" at bounding box center [886, 276] width 277 height 43
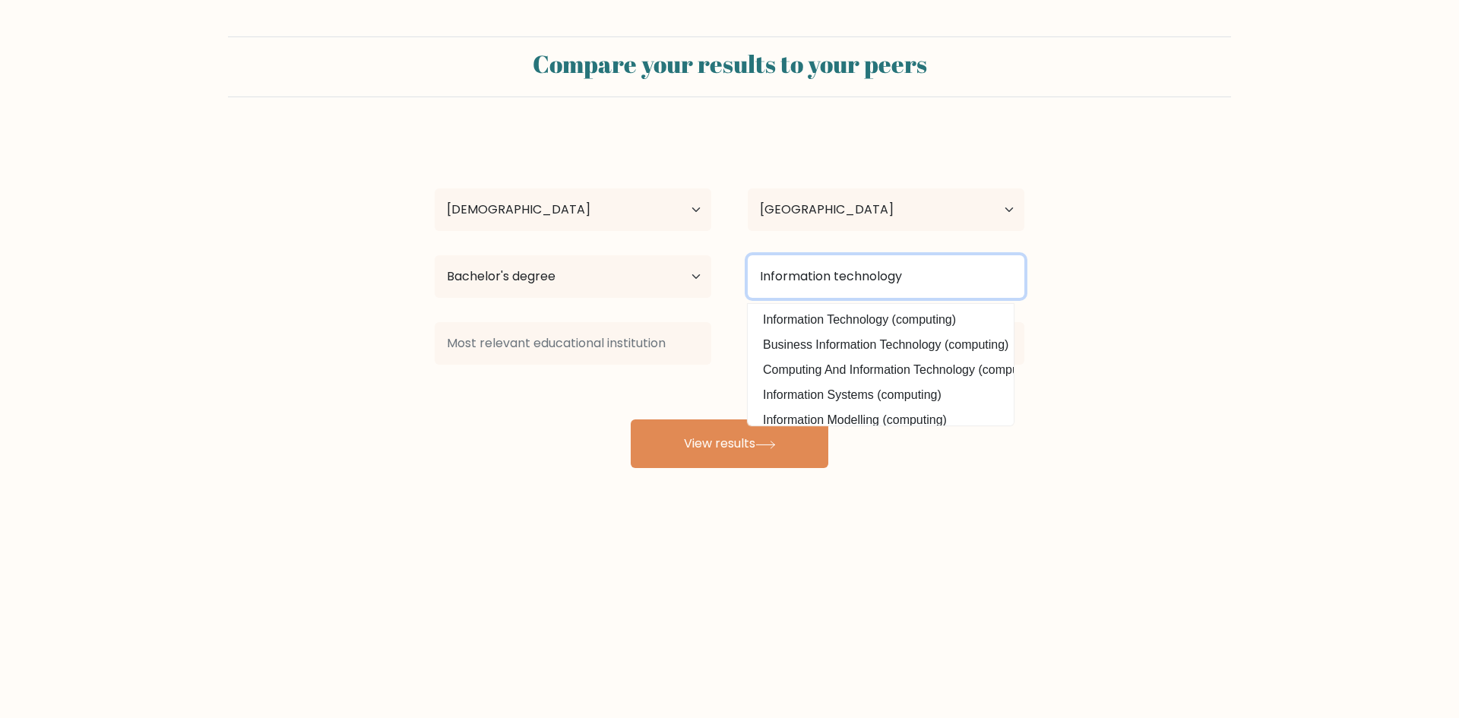
click at [631, 420] on button "View results" at bounding box center [730, 444] width 198 height 49
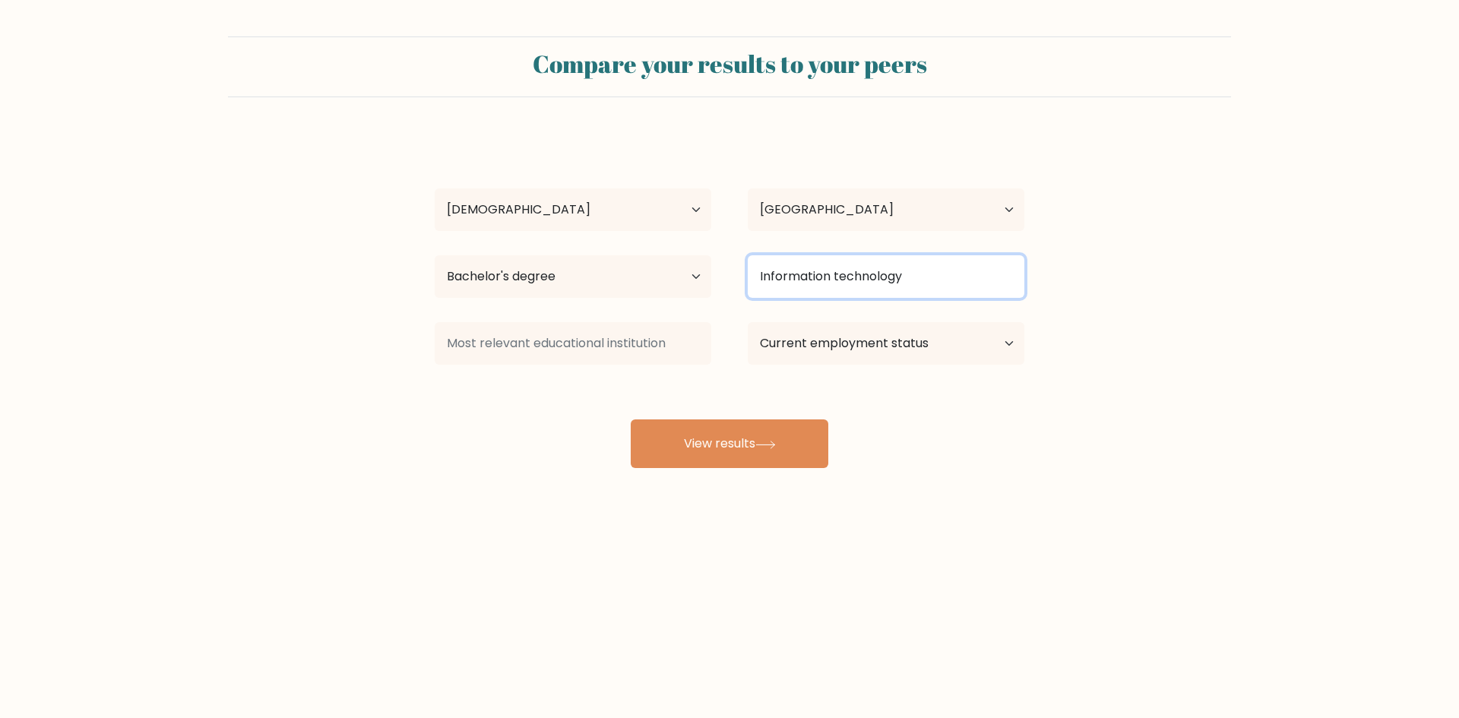
click at [967, 286] on input "Information technology" at bounding box center [886, 276] width 277 height 43
type input "Information technology"
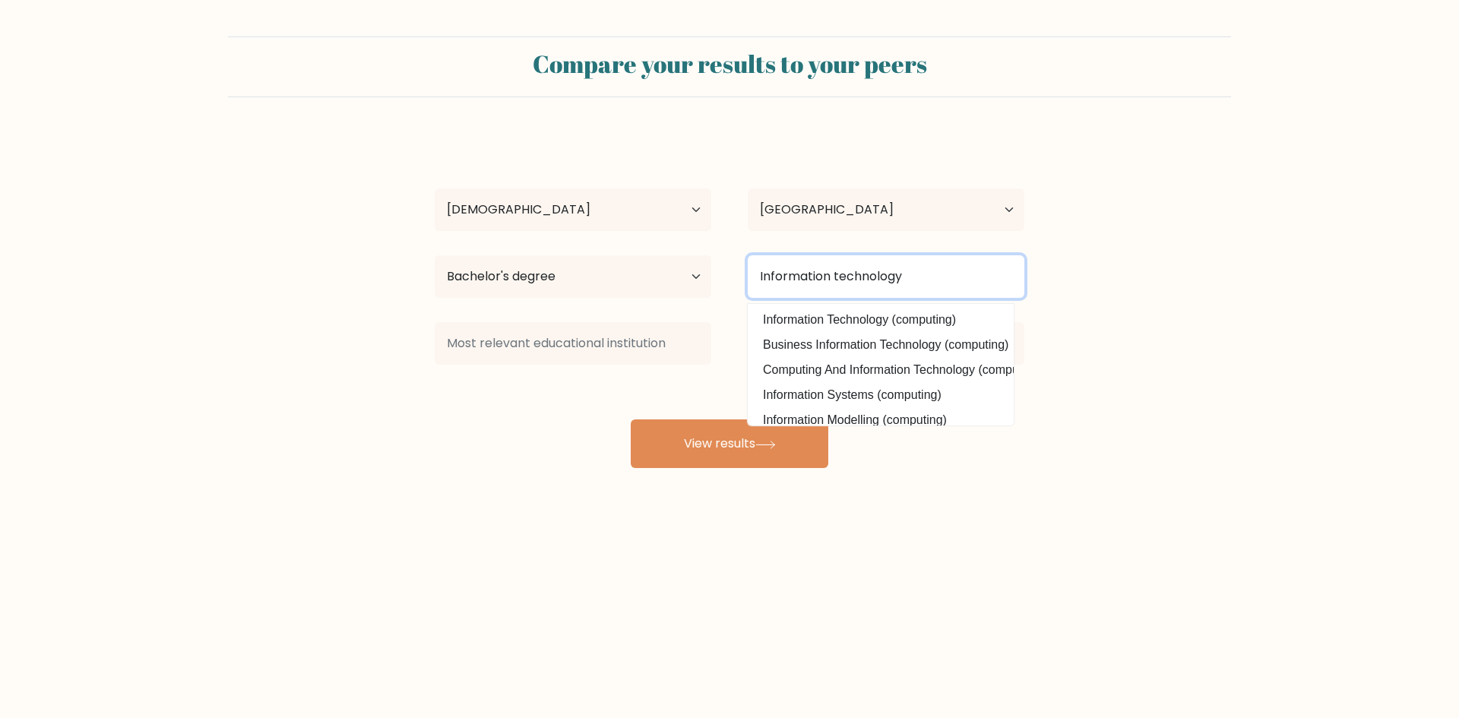
click at [631, 420] on button "View results" at bounding box center [730, 444] width 198 height 49
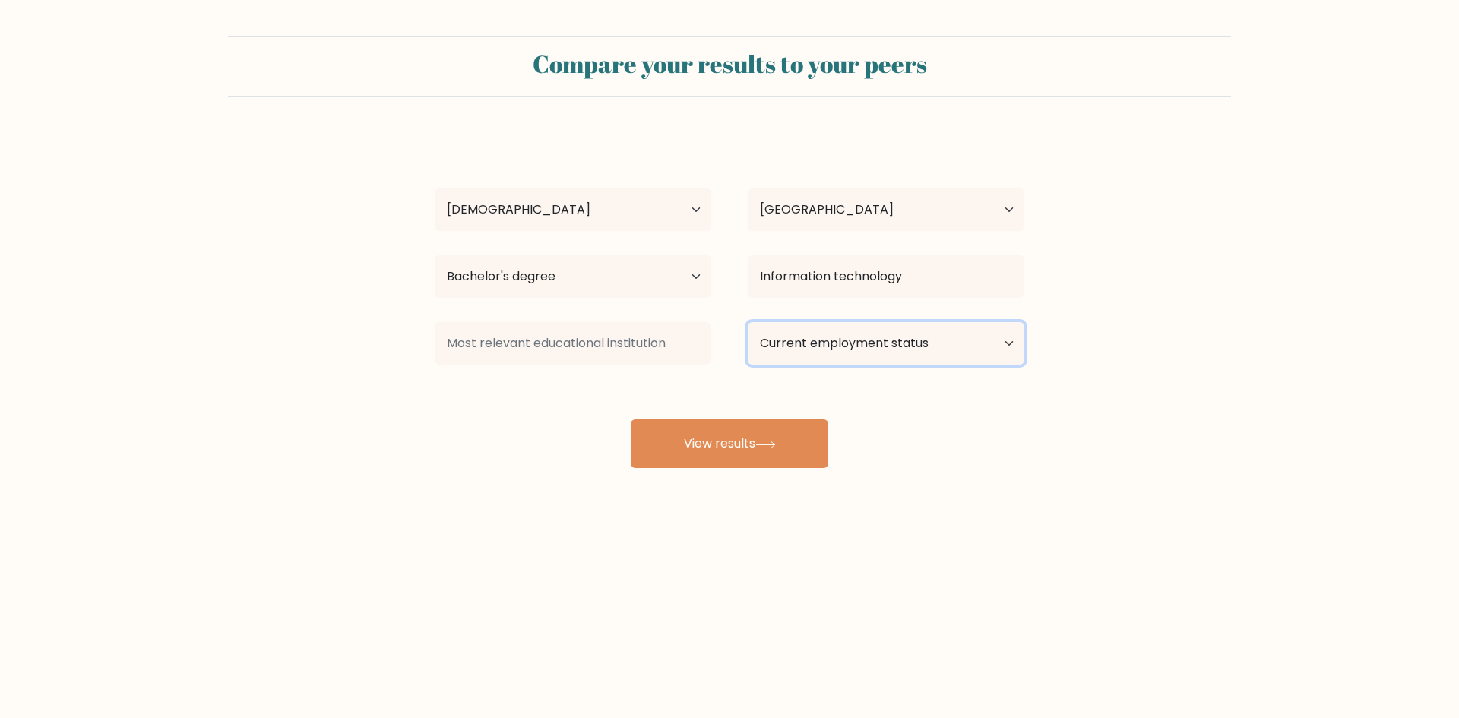
click at [869, 340] on select "Current employment status Employed Student Retired Other / prefer not to answer" at bounding box center [886, 343] width 277 height 43
select select "employed"
click at [748, 322] on select "Current employment status Employed Student Retired Other / prefer not to answer" at bounding box center [886, 343] width 277 height 43
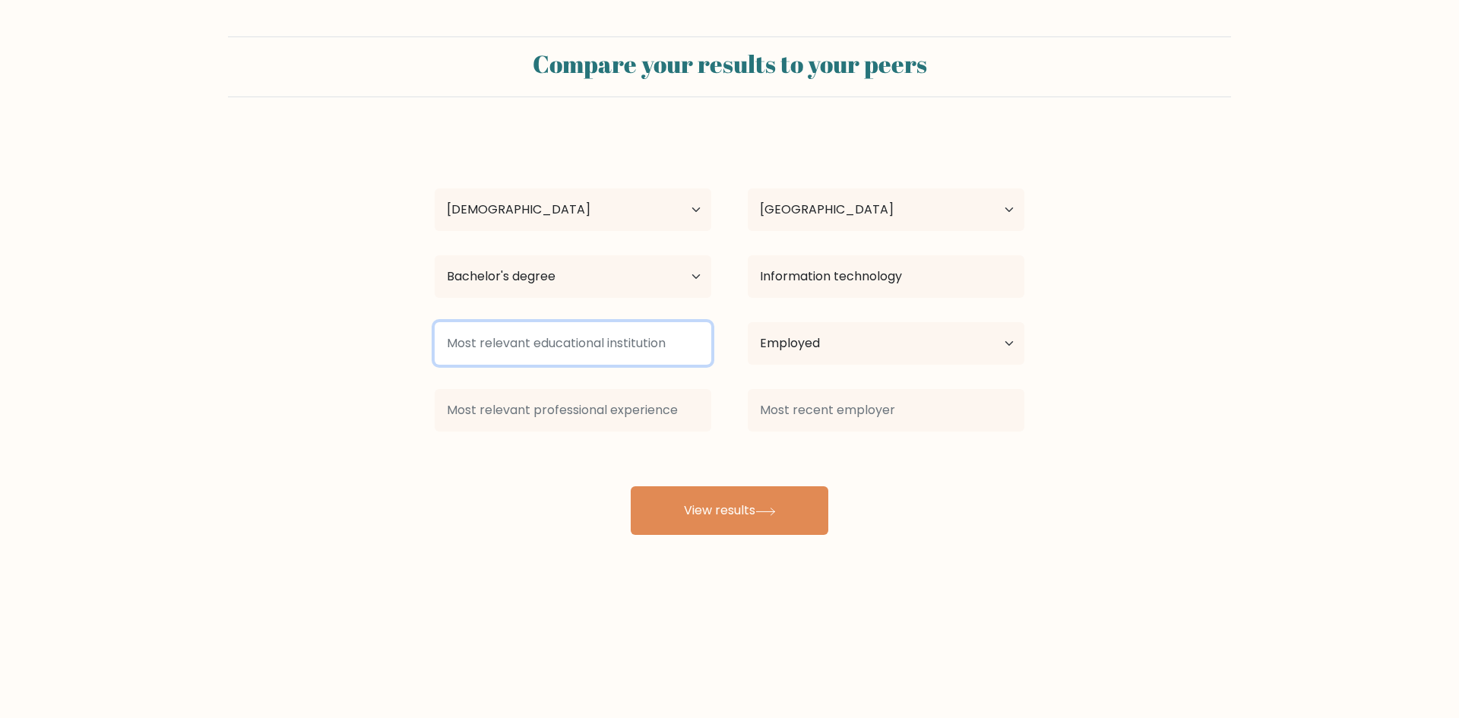
click at [569, 329] on input at bounding box center [573, 343] width 277 height 43
click at [569, 351] on input at bounding box center [573, 343] width 277 height 43
click at [629, 350] on input at bounding box center [573, 343] width 277 height 43
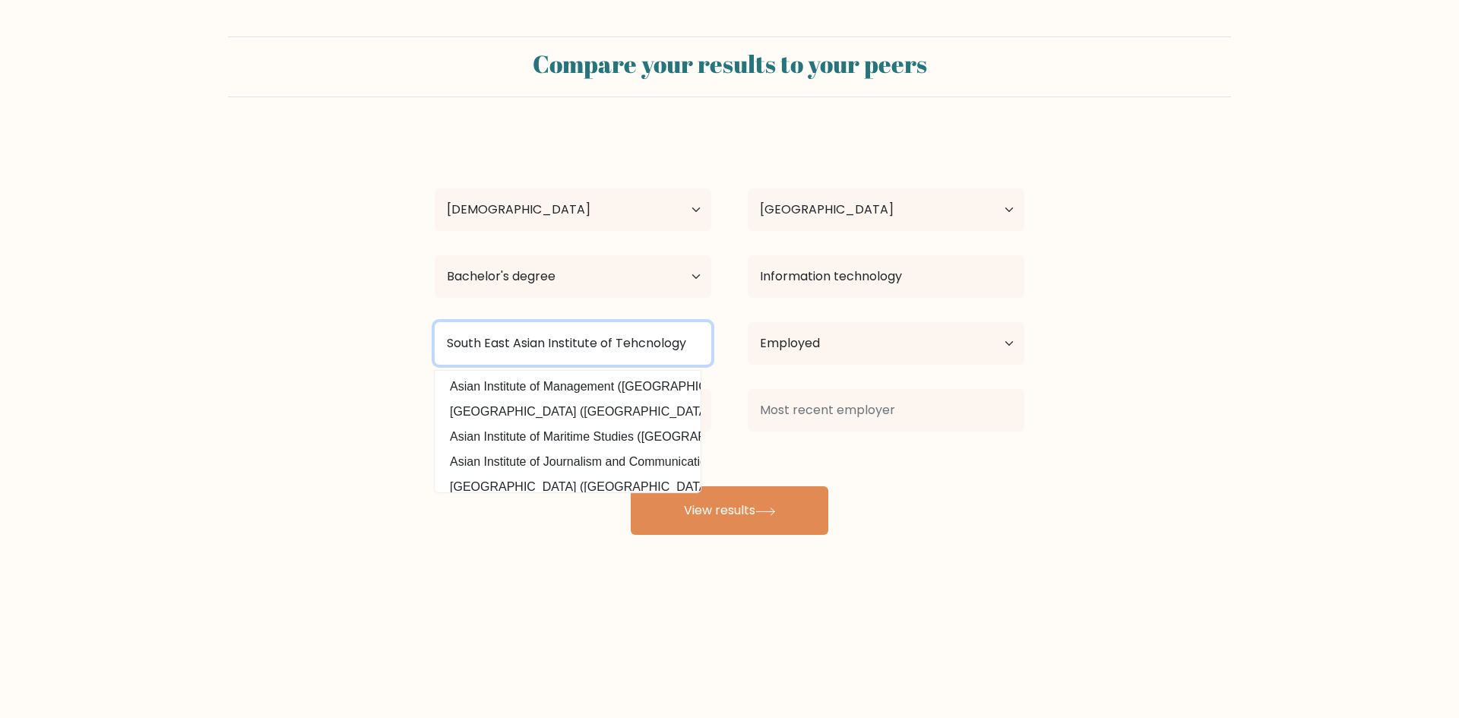
click at [645, 346] on input "South East Asian Institute of Tehcnology" at bounding box center [573, 343] width 277 height 43
type input "South East Asian Institute of Technology"
click at [631, 486] on button "View results" at bounding box center [730, 510] width 198 height 49
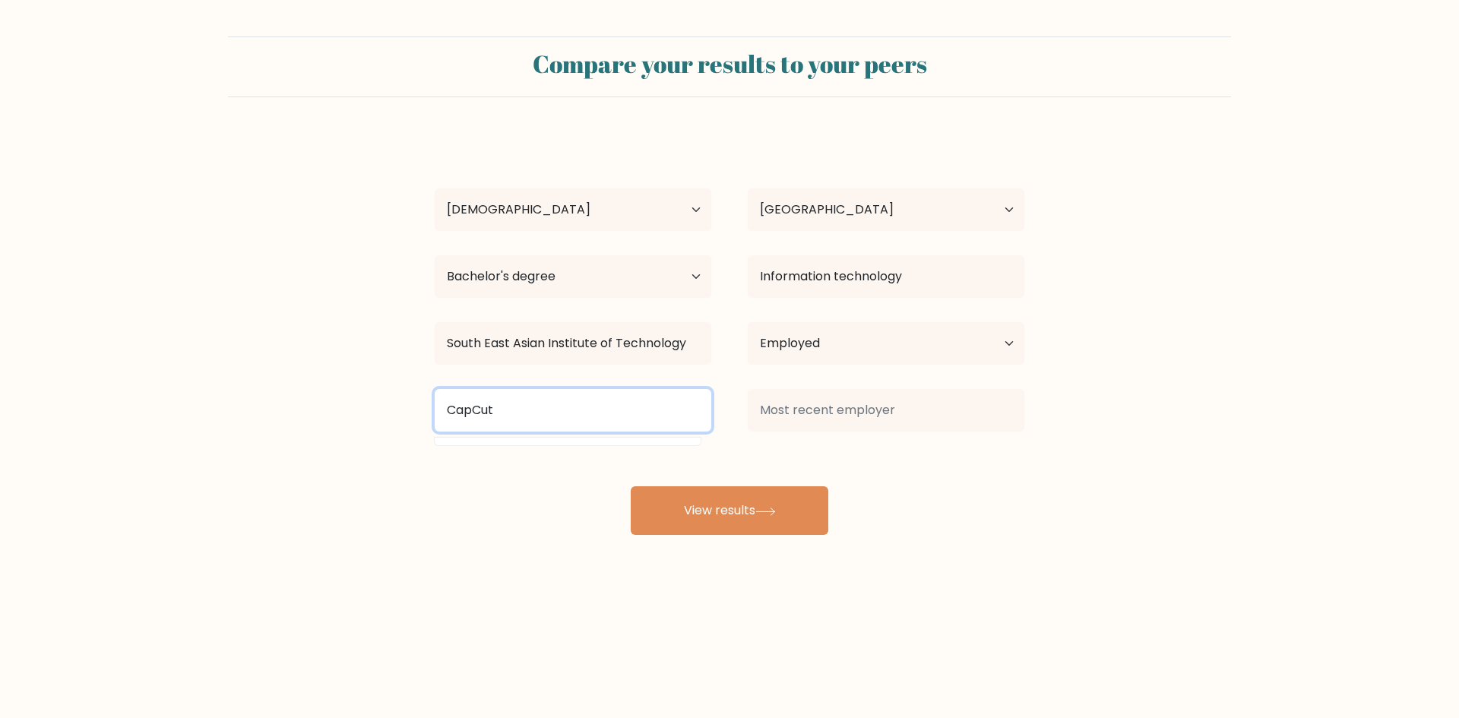
type input "CapCut"
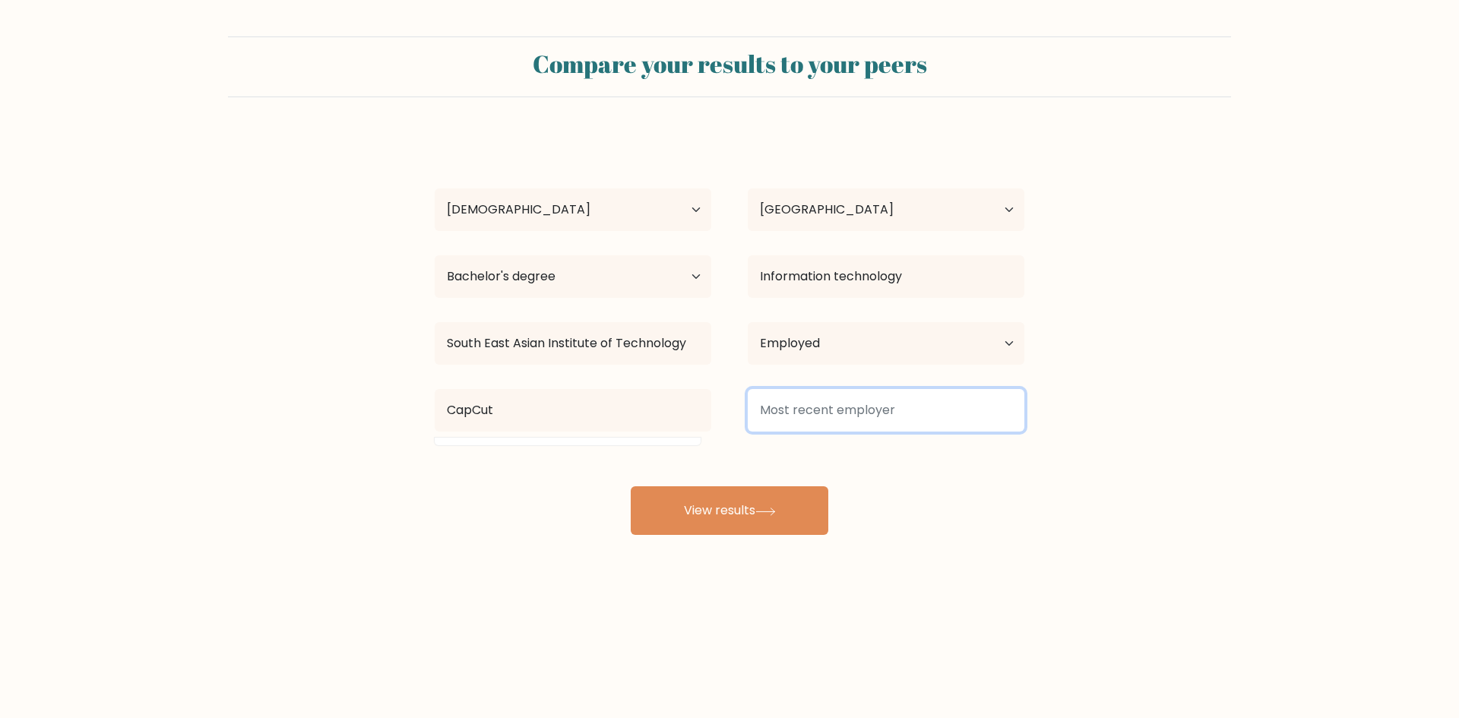
click at [842, 415] on input at bounding box center [886, 410] width 277 height 43
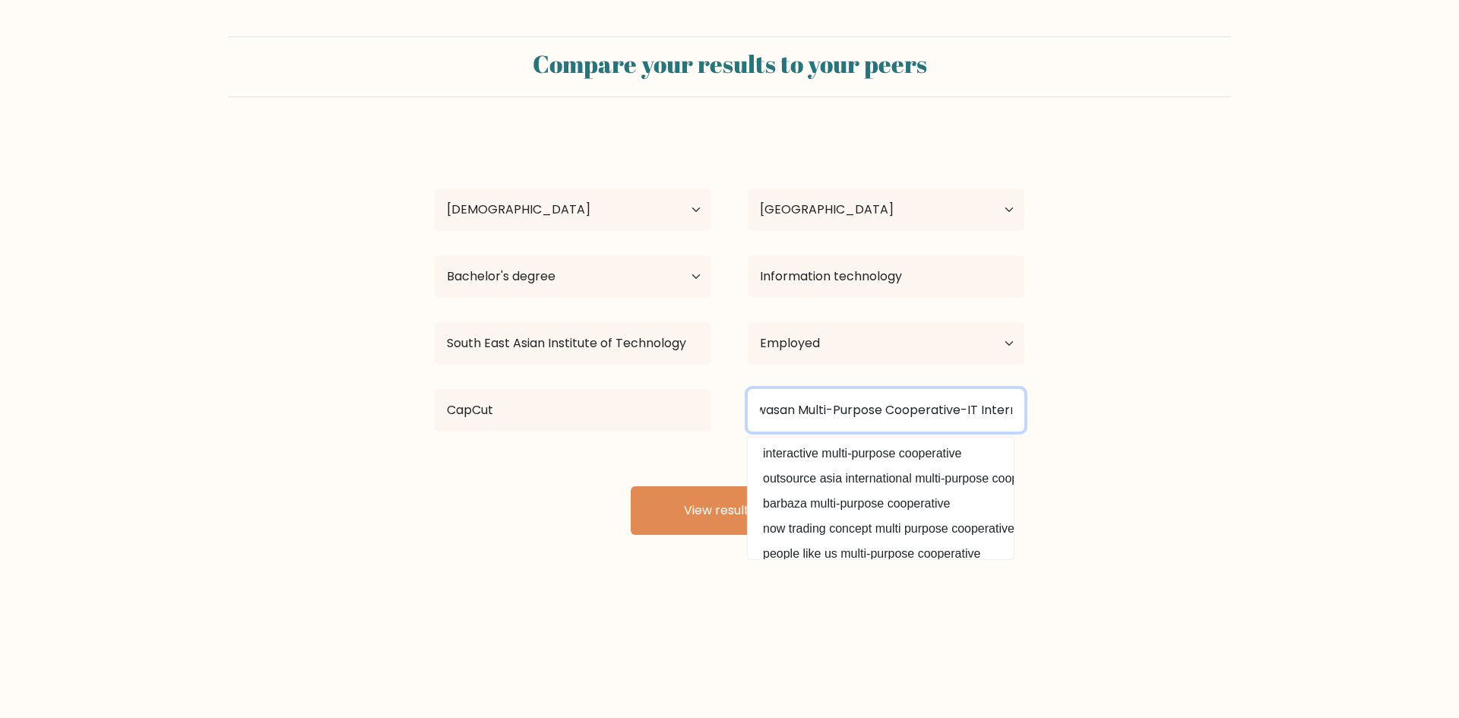
scroll to position [0, 103]
type input "Tibud sa Katibawasan Multi-Purpose Cooperative-IT Intern"
click at [631, 486] on button "View results" at bounding box center [730, 510] width 198 height 49
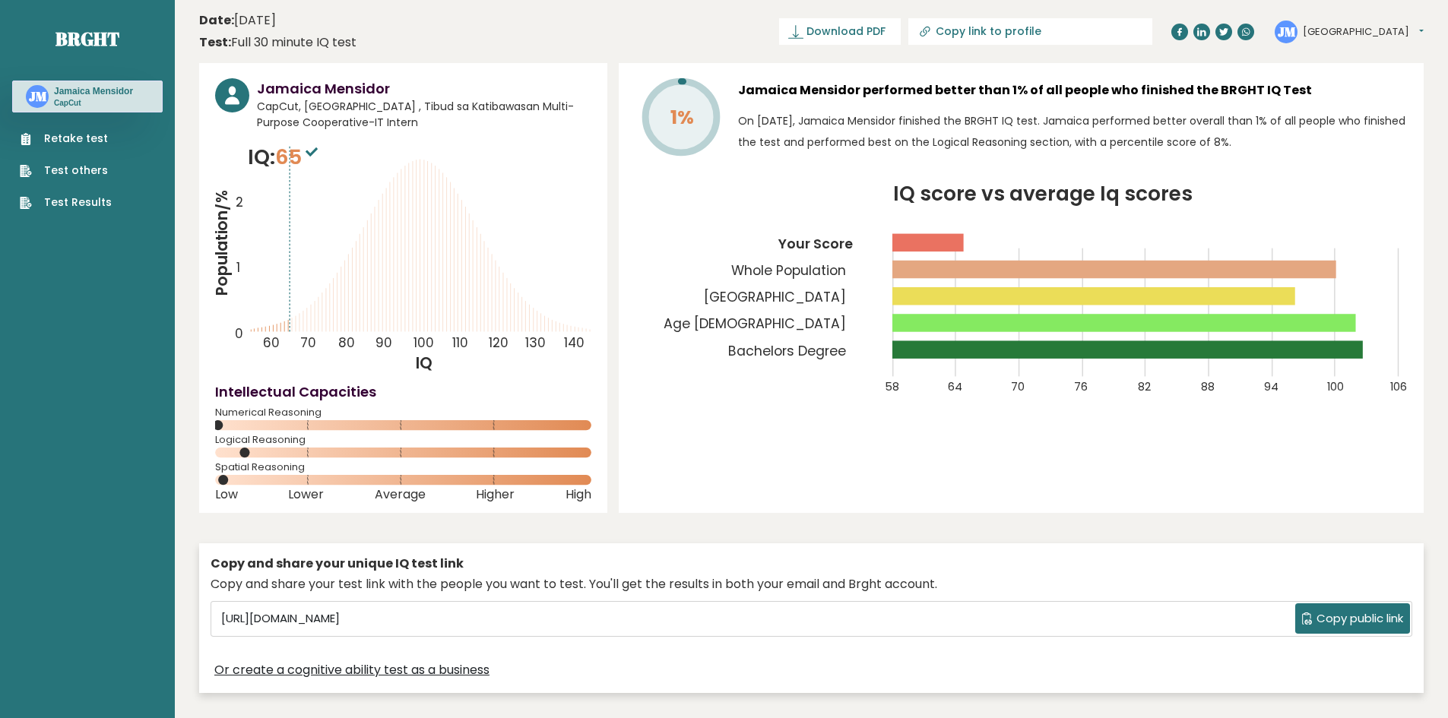
click at [675, 100] on icon at bounding box center [680, 116] width 71 height 71
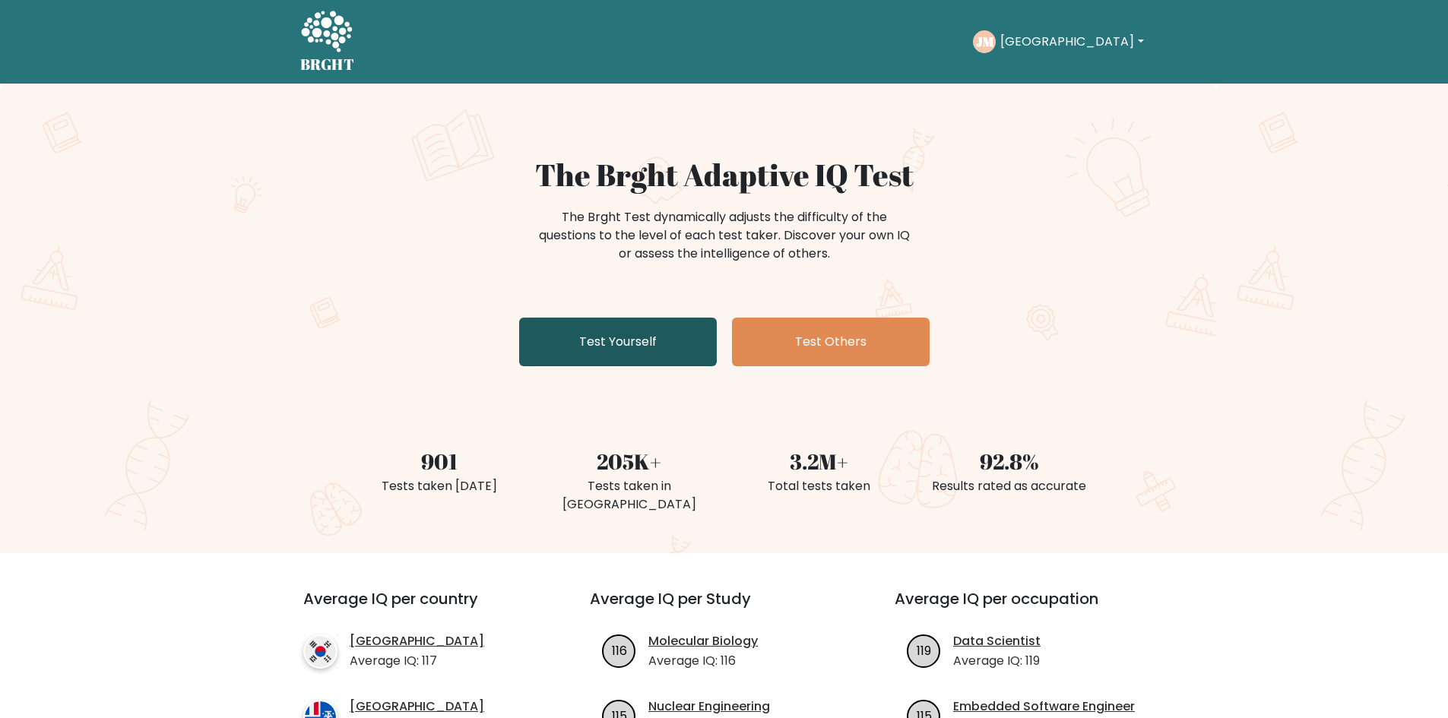
click at [648, 336] on link "Test Yourself" at bounding box center [618, 342] width 198 height 49
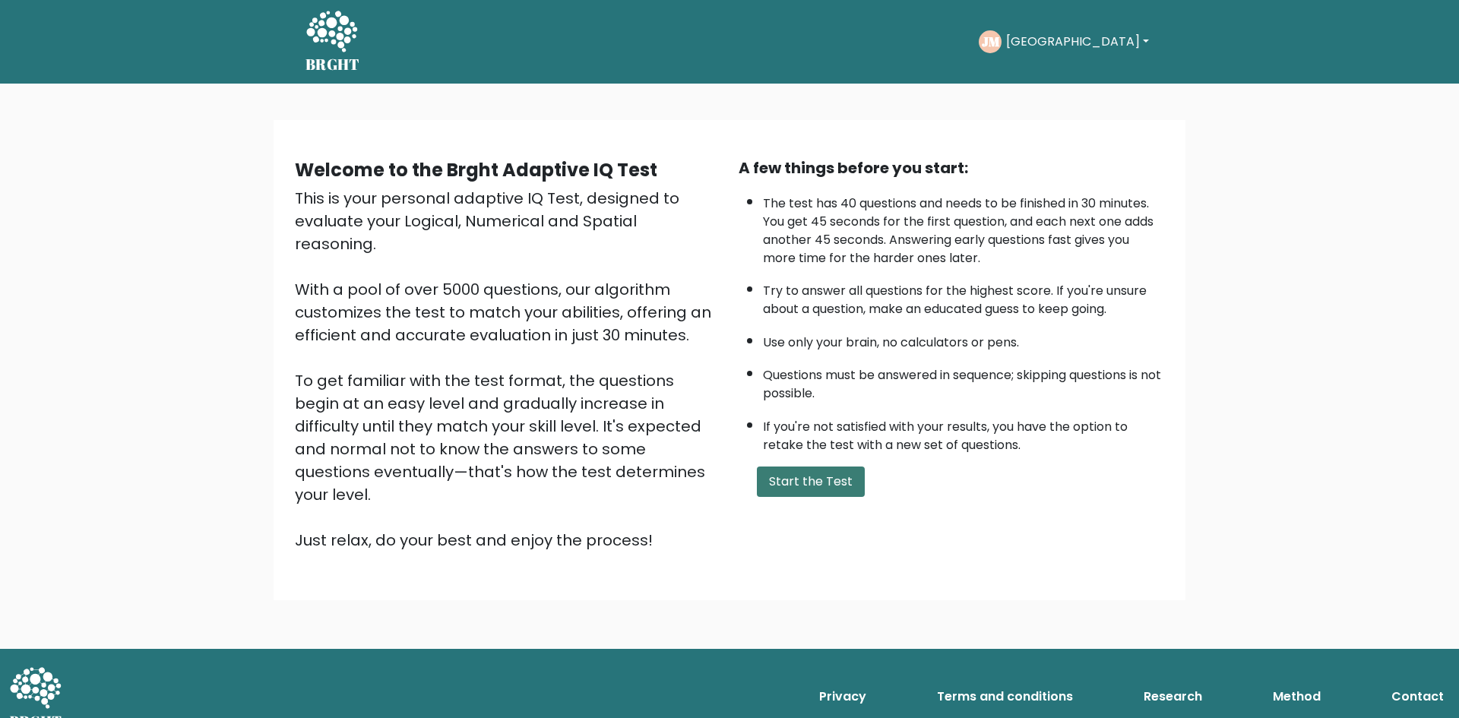
click at [838, 476] on button "Start the Test" at bounding box center [811, 482] width 108 height 30
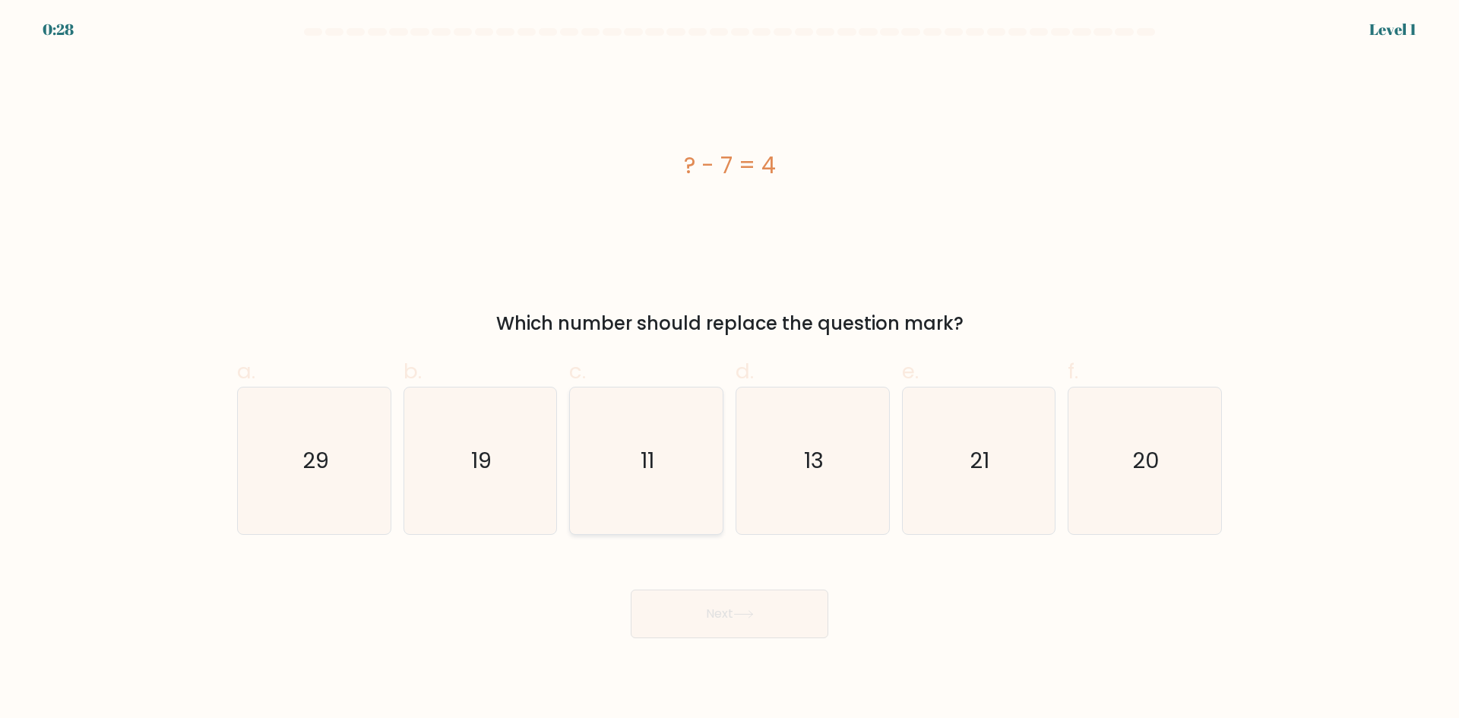
click at [655, 466] on icon "11" at bounding box center [646, 461] width 147 height 147
click at [730, 369] on input "c. 11" at bounding box center [730, 365] width 1 height 10
radio input "true"
click at [655, 466] on icon "11" at bounding box center [646, 460] width 145 height 145
click at [730, 369] on input "c. 11" at bounding box center [730, 365] width 1 height 10
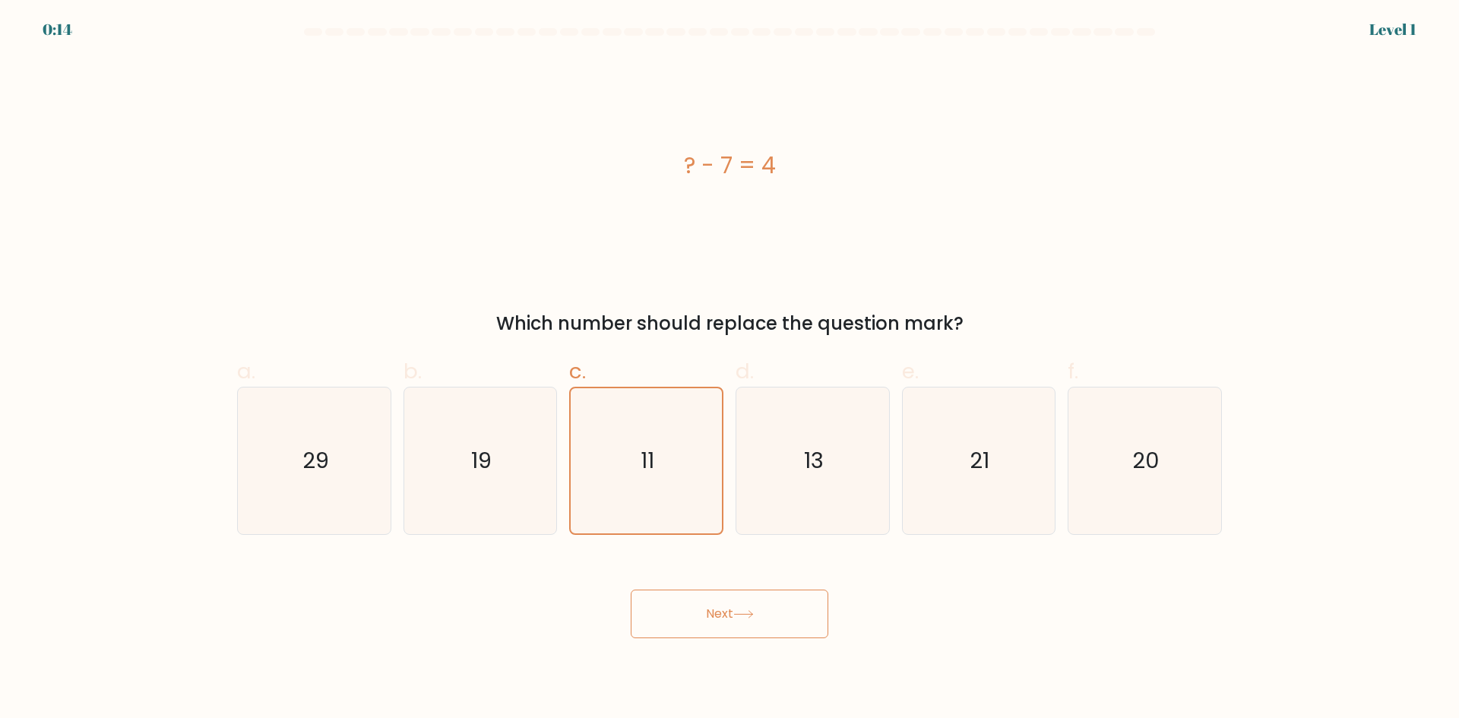
click at [720, 620] on button "Next" at bounding box center [730, 614] width 198 height 49
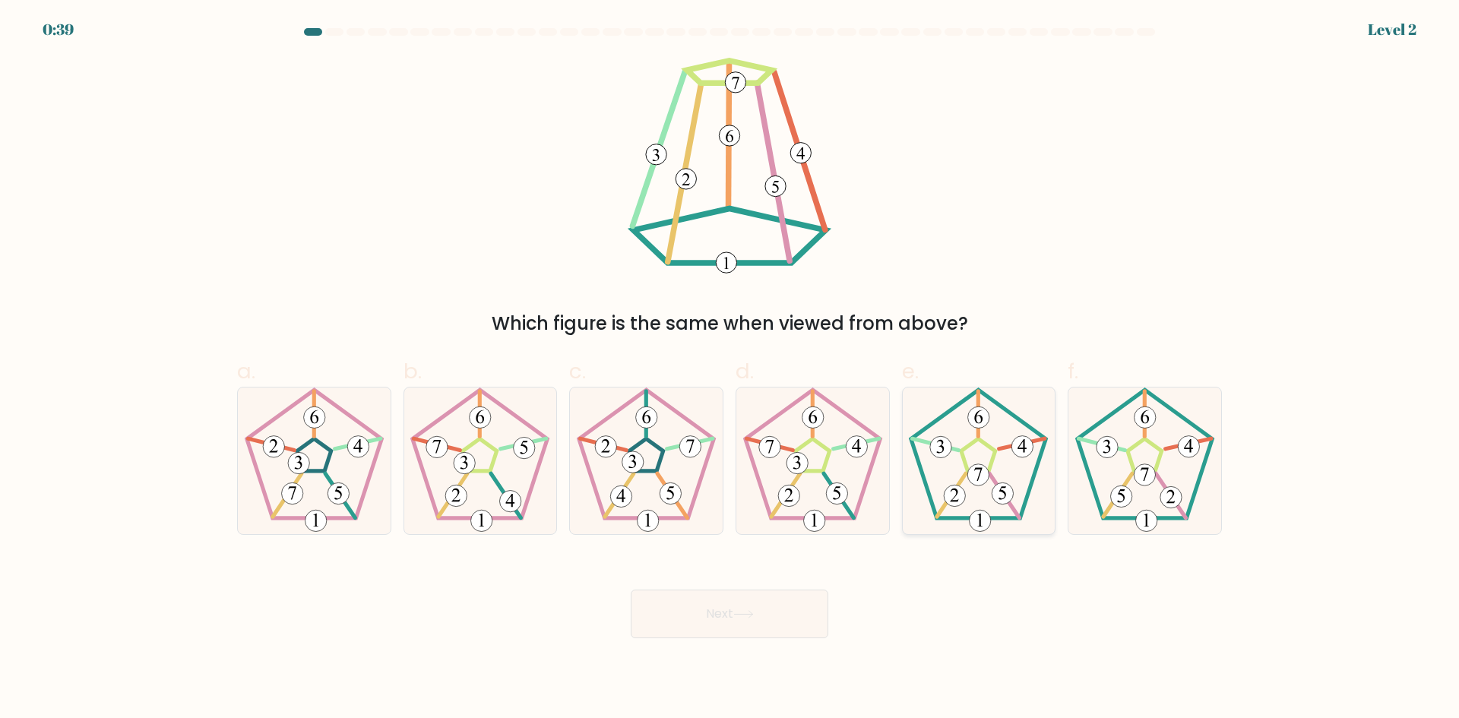
click at [971, 491] on icon at bounding box center [978, 461] width 147 height 147
click at [730, 369] on input "e." at bounding box center [730, 365] width 1 height 10
radio input "true"
click at [745, 610] on icon at bounding box center [743, 614] width 21 height 8
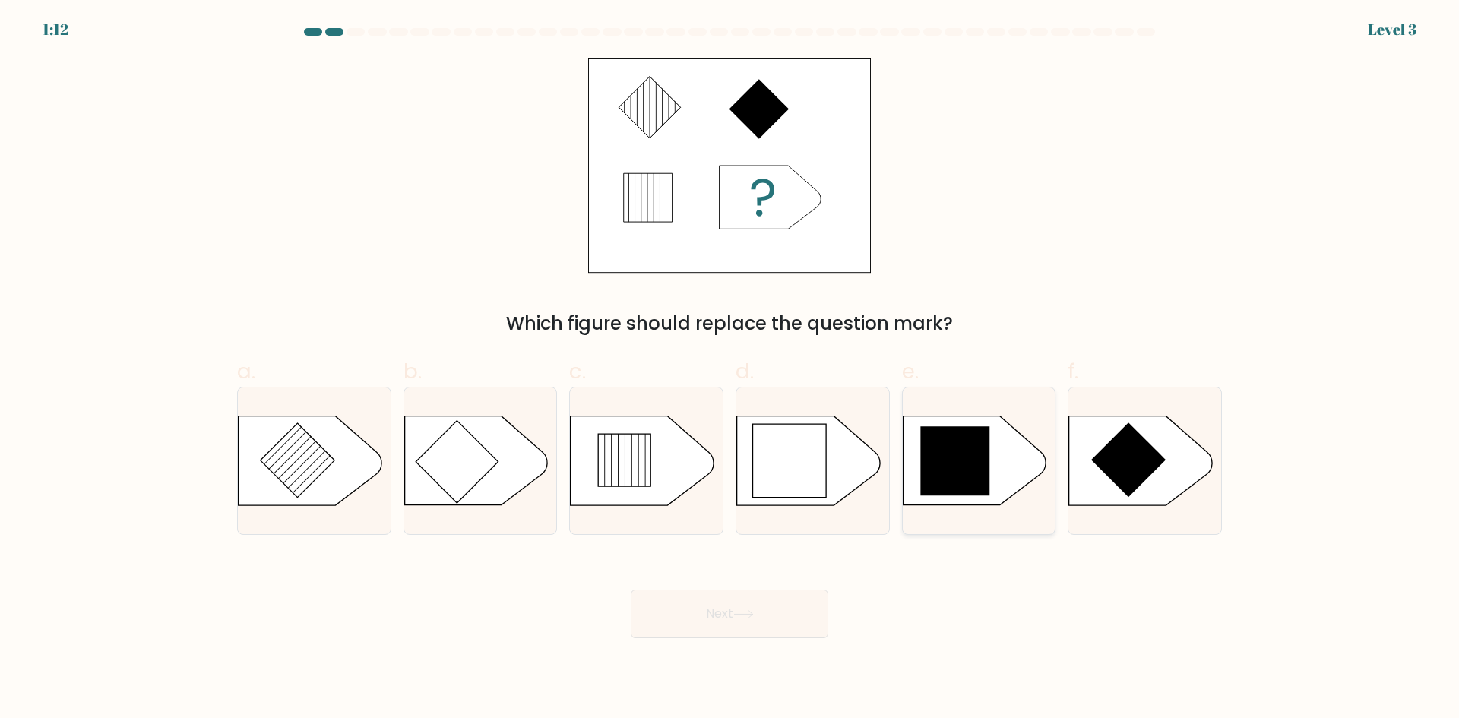
drag, startPoint x: 990, startPoint y: 469, endPoint x: 940, endPoint y: 493, distance: 55.1
click at [986, 473] on icon at bounding box center [954, 460] width 69 height 69
click at [730, 369] on input "e." at bounding box center [730, 365] width 1 height 10
radio input "true"
click at [755, 606] on button "Next" at bounding box center [730, 614] width 198 height 49
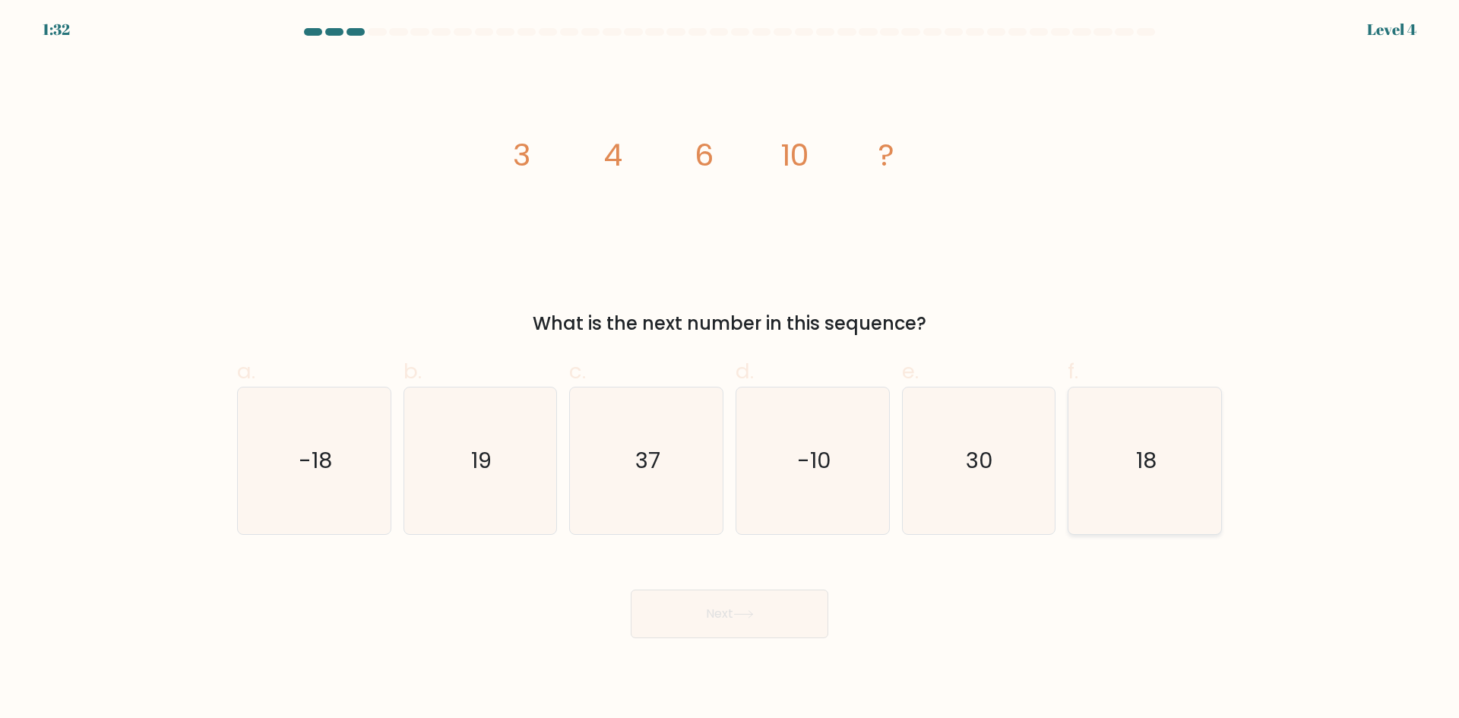
click at [1117, 465] on icon "18" at bounding box center [1145, 461] width 147 height 147
click at [730, 369] on input "f. 18" at bounding box center [730, 365] width 1 height 10
radio input "true"
click at [730, 610] on button "Next" at bounding box center [730, 614] width 198 height 49
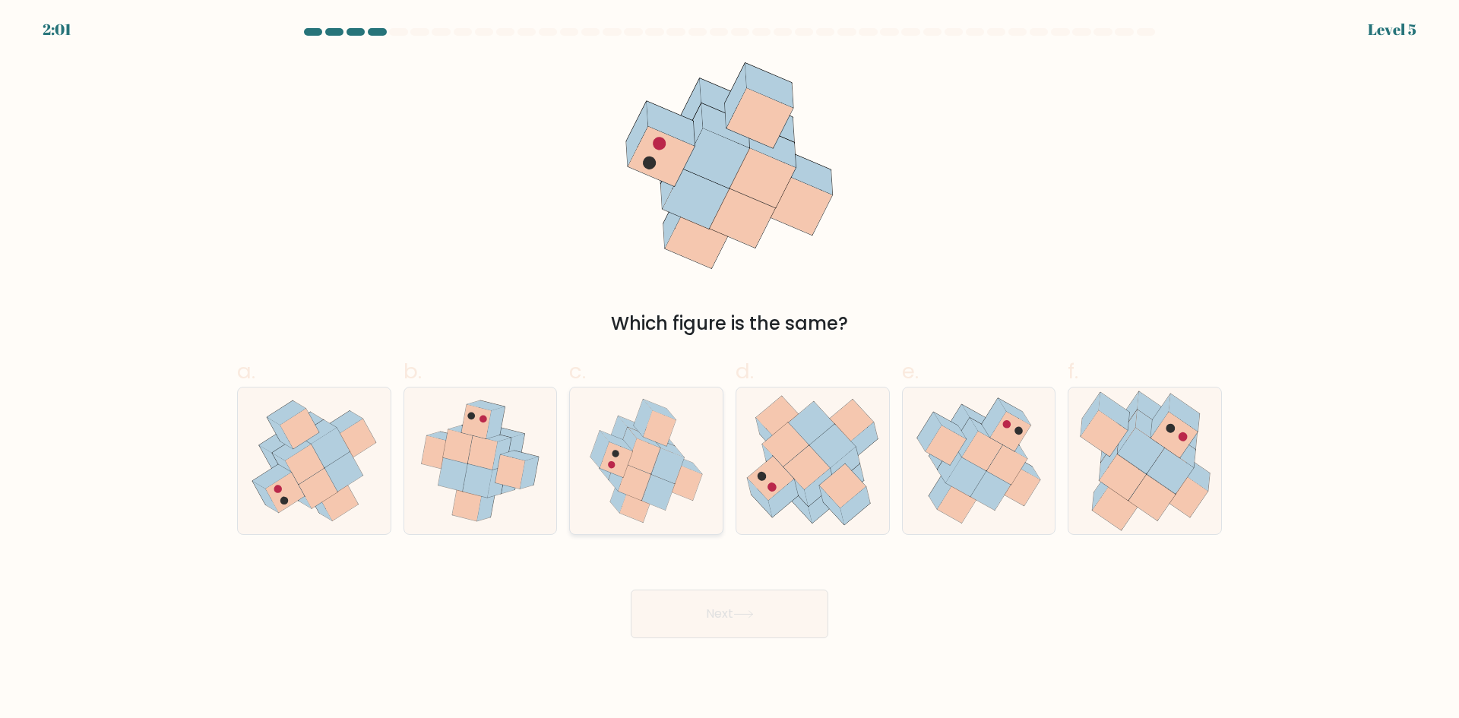
click at [689, 483] on icon at bounding box center [686, 483] width 33 height 36
click at [730, 369] on input "c." at bounding box center [730, 365] width 1 height 10
radio input "true"
click at [732, 629] on button "Next" at bounding box center [730, 614] width 198 height 49
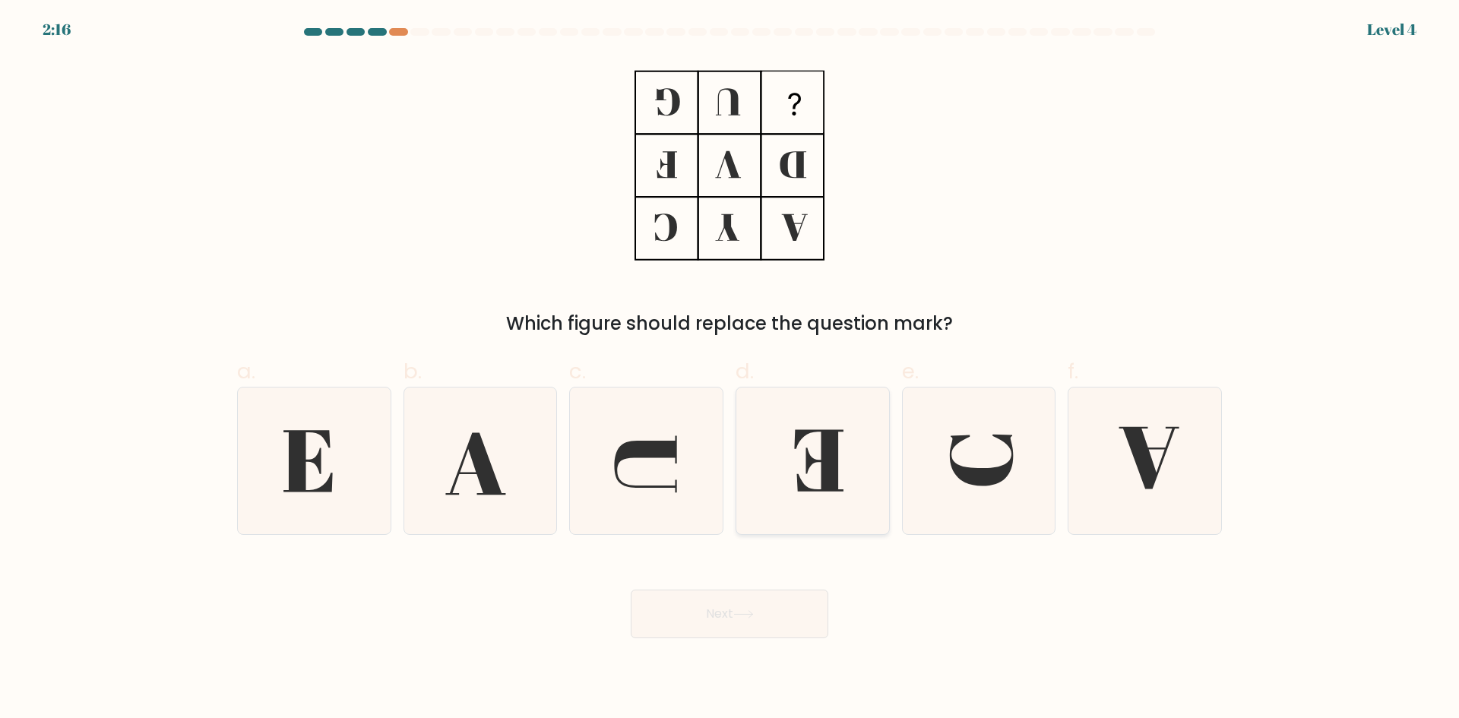
click at [832, 472] on icon at bounding box center [818, 460] width 49 height 62
click at [730, 369] on input "d." at bounding box center [730, 365] width 1 height 10
radio input "true"
click at [801, 618] on button "Next" at bounding box center [730, 614] width 198 height 49
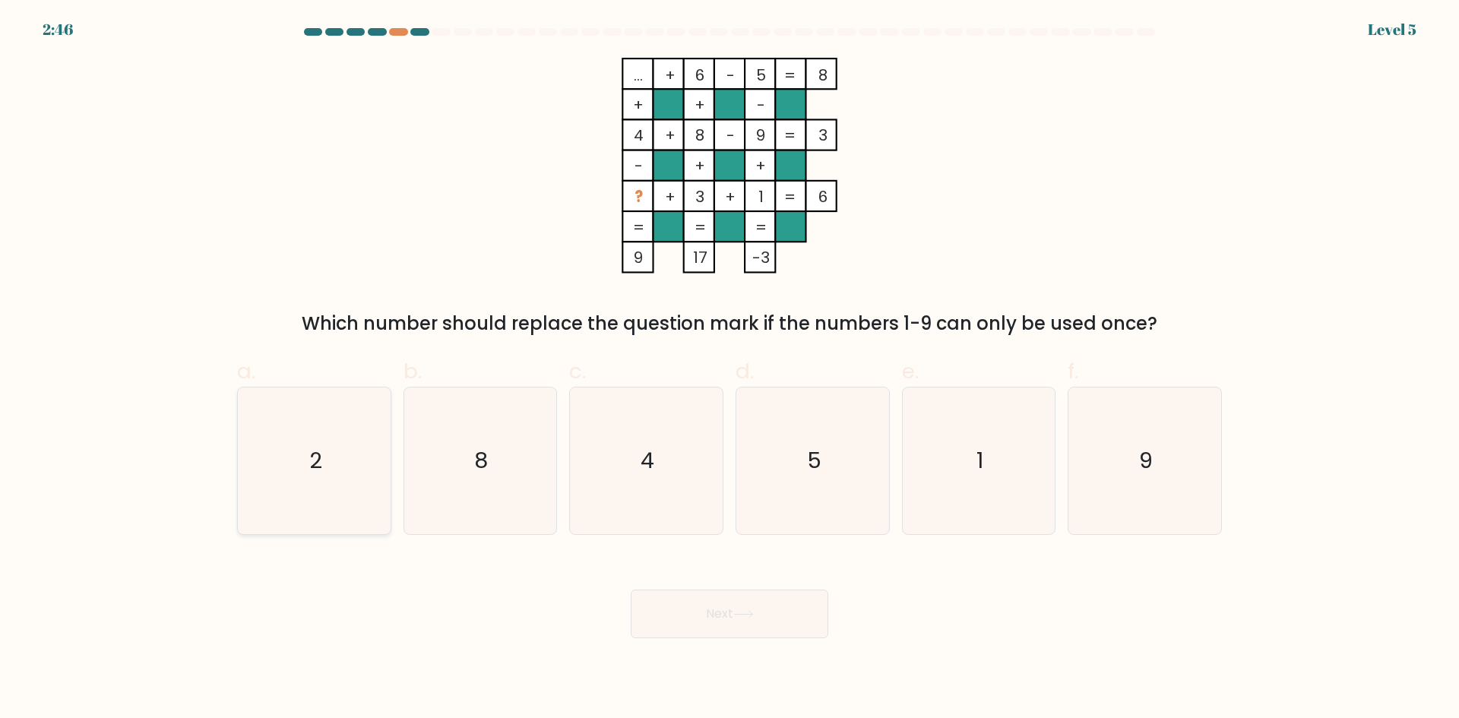
click at [369, 464] on icon "2" at bounding box center [314, 461] width 147 height 147
click at [730, 369] on input "a. 2" at bounding box center [730, 365] width 1 height 10
radio input "true"
click at [717, 621] on button "Next" at bounding box center [730, 614] width 198 height 49
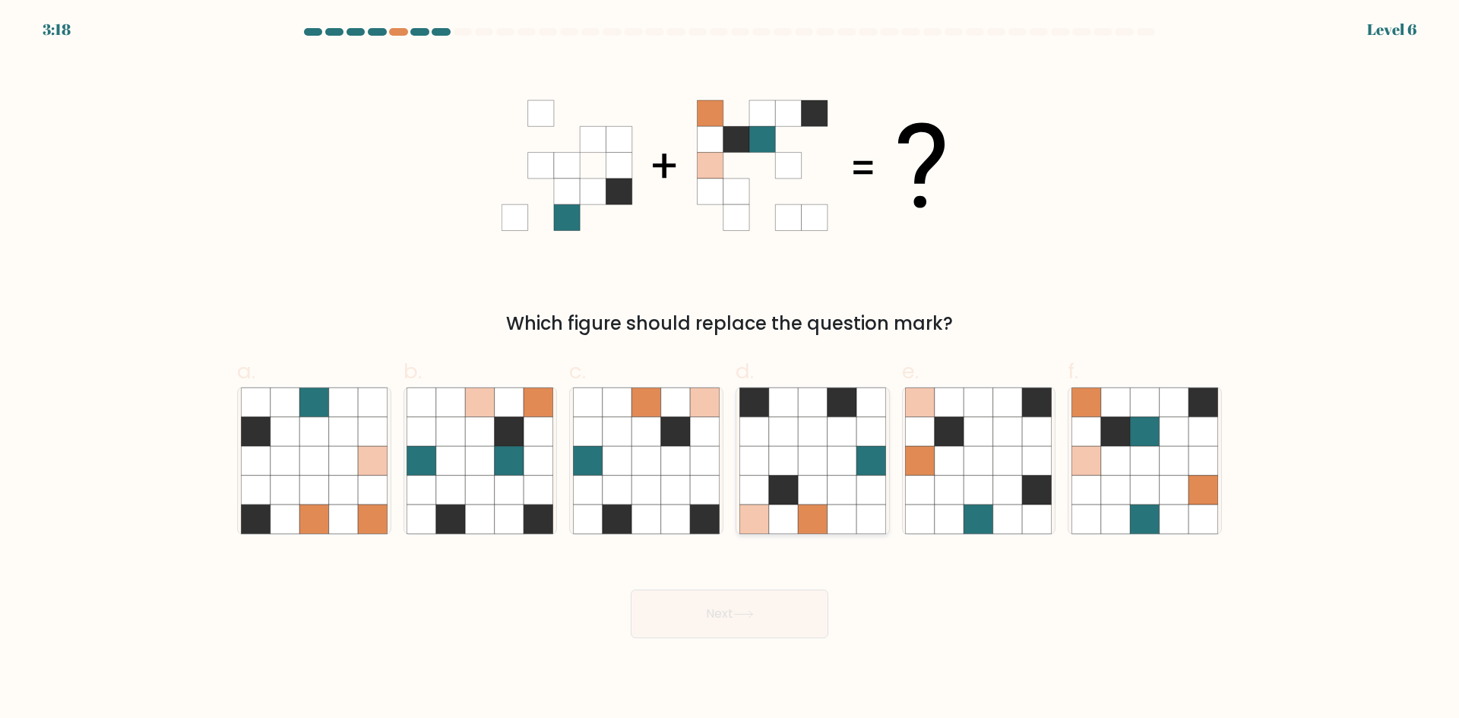
click at [787, 494] on icon at bounding box center [783, 490] width 29 height 29
click at [730, 369] on input "d." at bounding box center [730, 365] width 1 height 10
radio input "true"
click at [781, 605] on button "Next" at bounding box center [730, 614] width 198 height 49
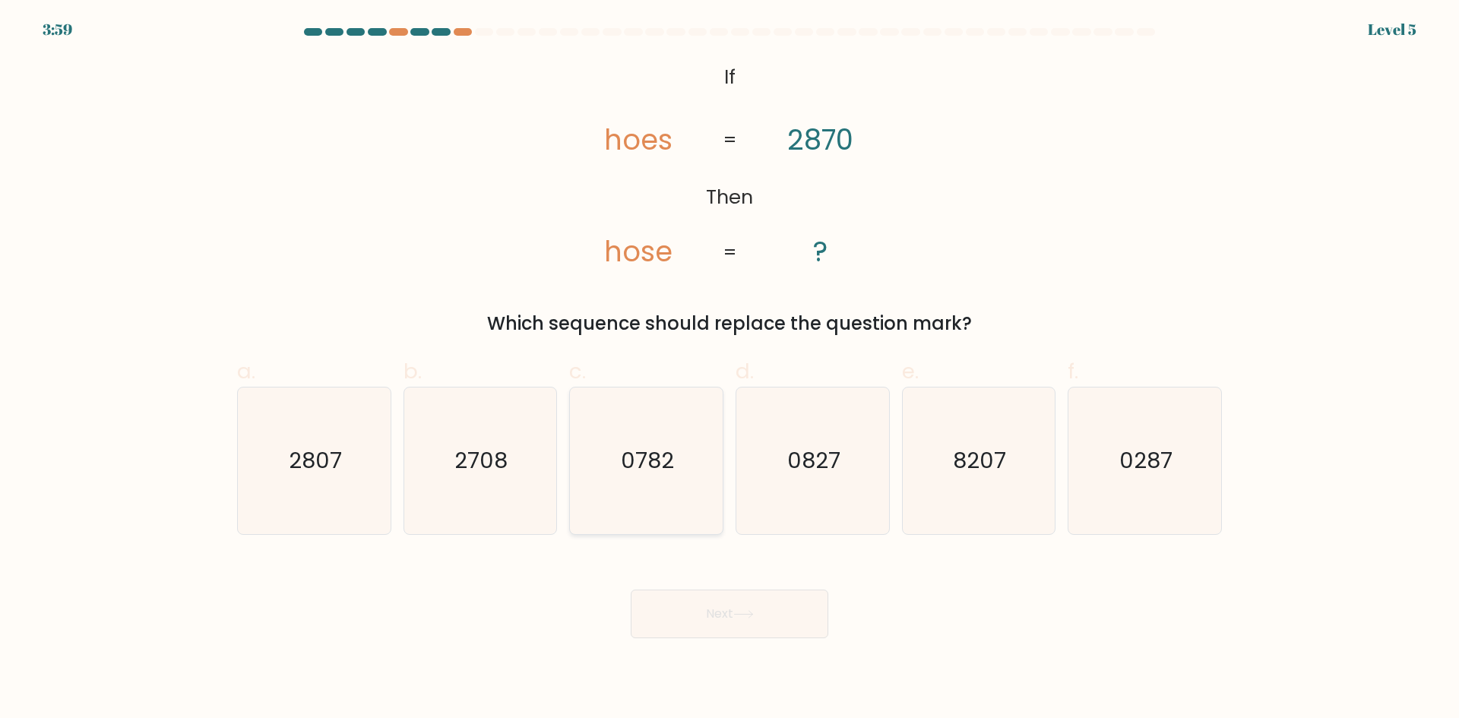
drag, startPoint x: 690, startPoint y: 421, endPoint x: 690, endPoint y: 430, distance: 9.1
click at [690, 425] on icon "0782" at bounding box center [646, 461] width 147 height 147
click at [730, 369] on input "c. 0782" at bounding box center [730, 365] width 1 height 10
radio input "true"
click at [483, 473] on text "2708" at bounding box center [481, 460] width 53 height 30
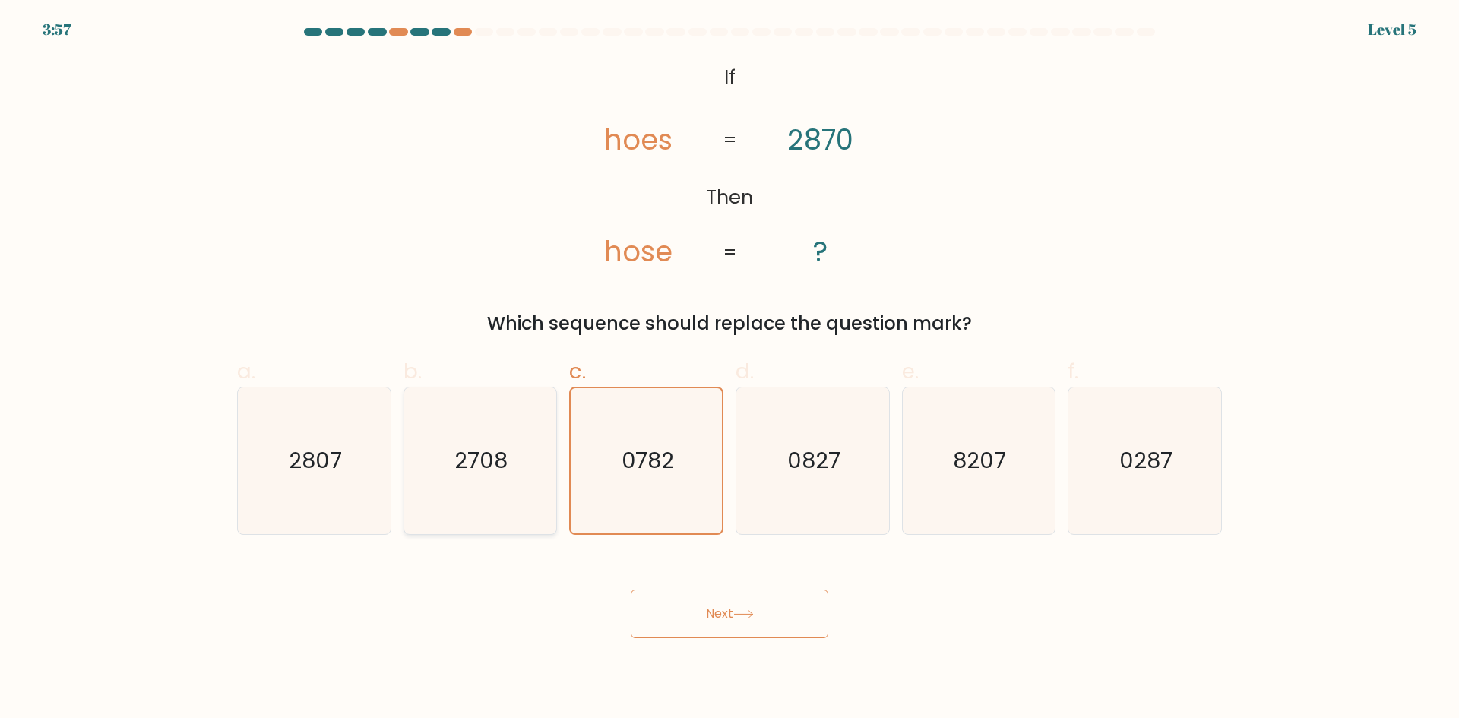
click at [730, 369] on input "b. 2708" at bounding box center [730, 365] width 1 height 10
radio input "true"
click at [768, 621] on button "Next" at bounding box center [730, 614] width 198 height 49
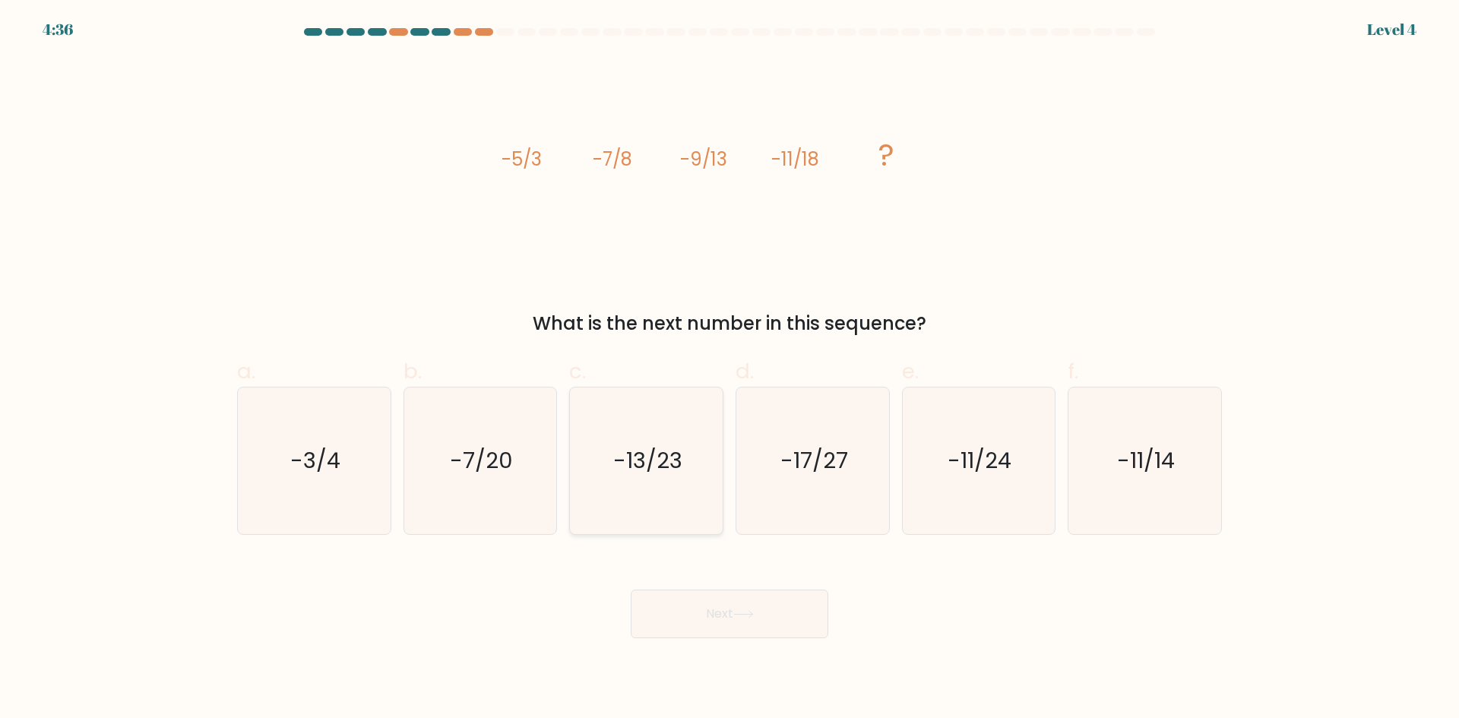
click at [660, 492] on icon "-13/23" at bounding box center [646, 461] width 147 height 147
click at [730, 369] on input "c. -13/23" at bounding box center [730, 365] width 1 height 10
radio input "true"
click at [717, 611] on button "Next" at bounding box center [730, 614] width 198 height 49
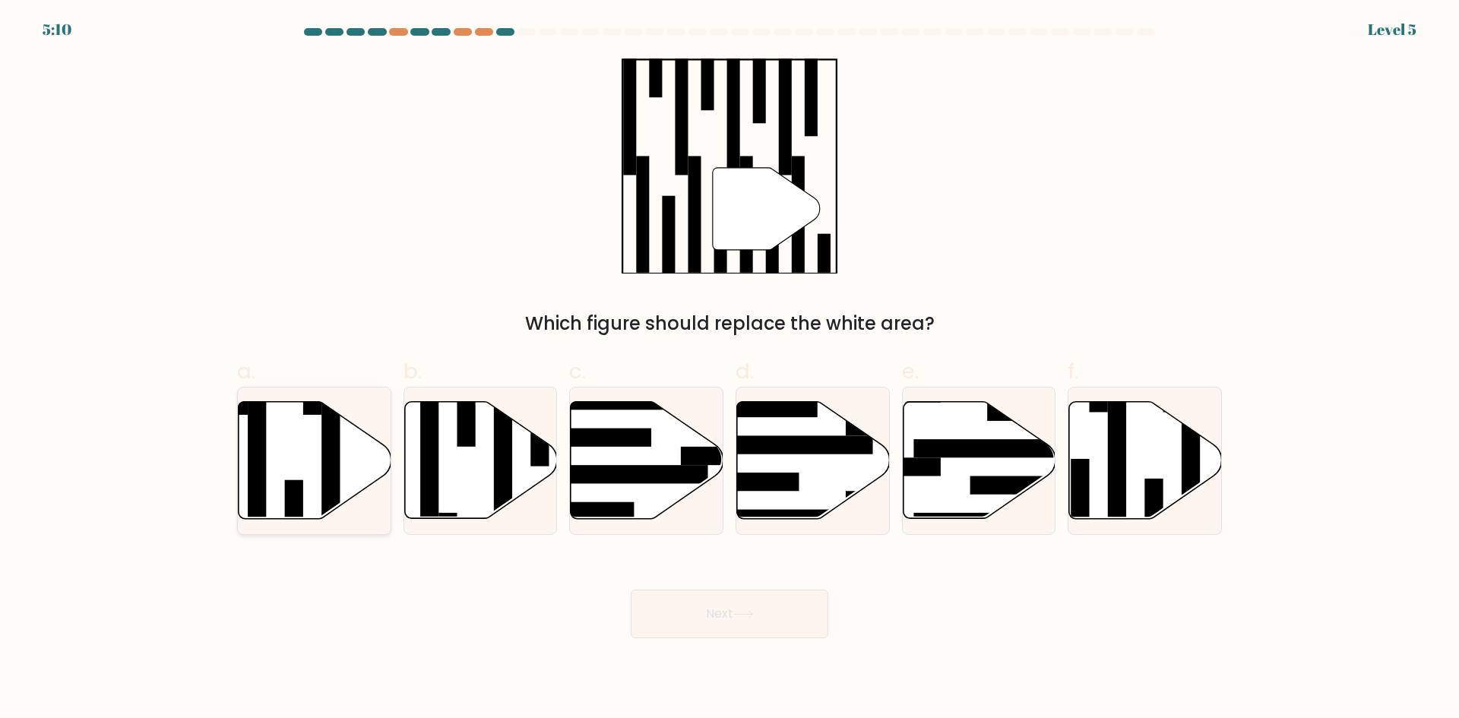
click at [306, 478] on icon at bounding box center [315, 460] width 153 height 117
click at [730, 369] on input "a." at bounding box center [730, 365] width 1 height 10
radio input "true"
click at [1103, 489] on icon at bounding box center [1145, 460] width 153 height 117
click at [730, 369] on input "f." at bounding box center [730, 365] width 1 height 10
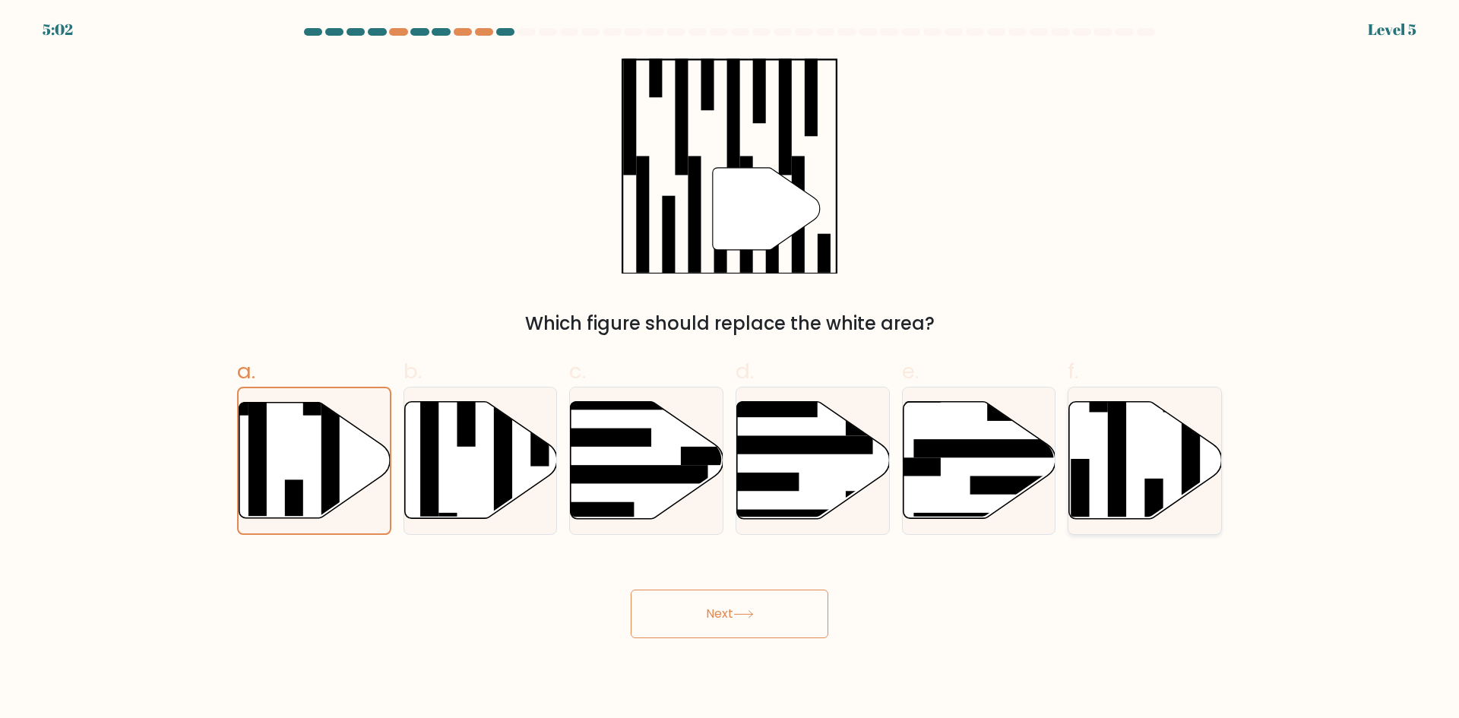
radio input "true"
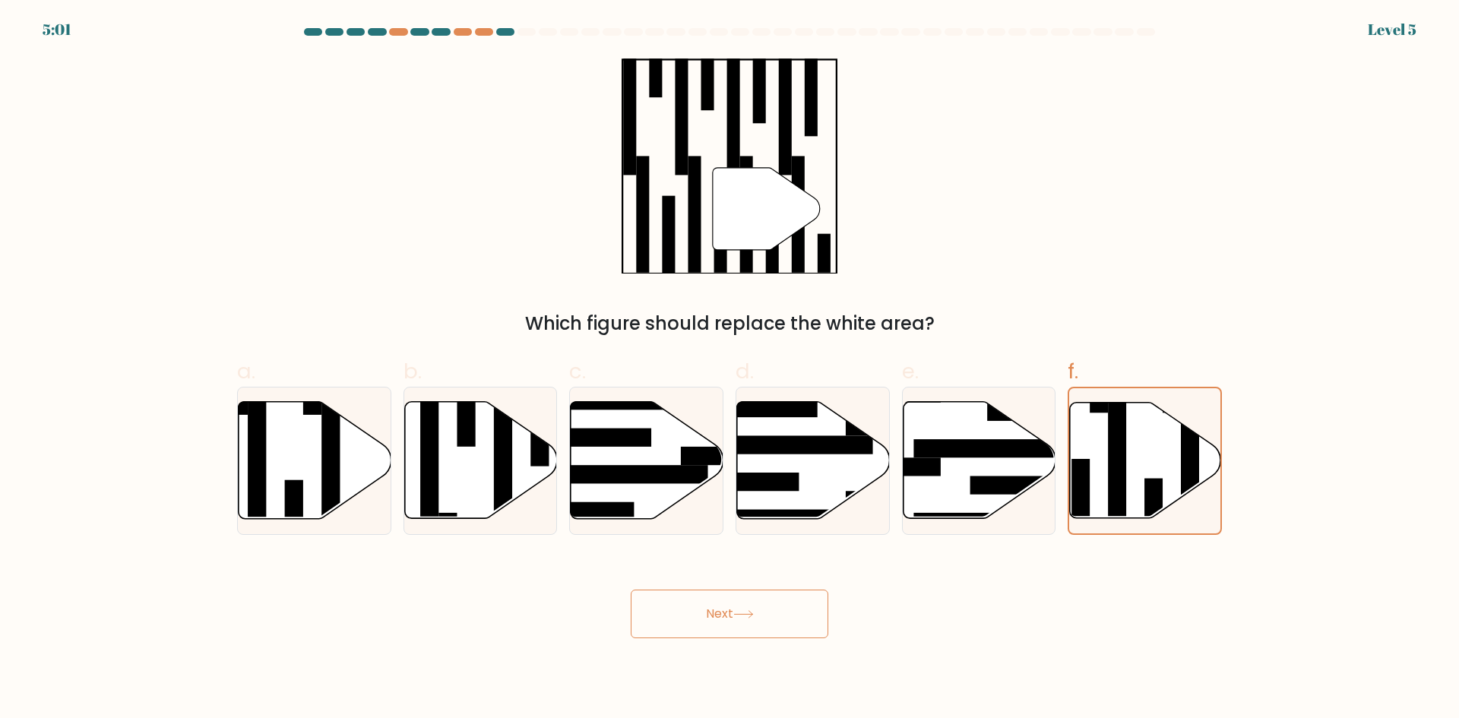
click at [783, 608] on button "Next" at bounding box center [730, 614] width 198 height 49
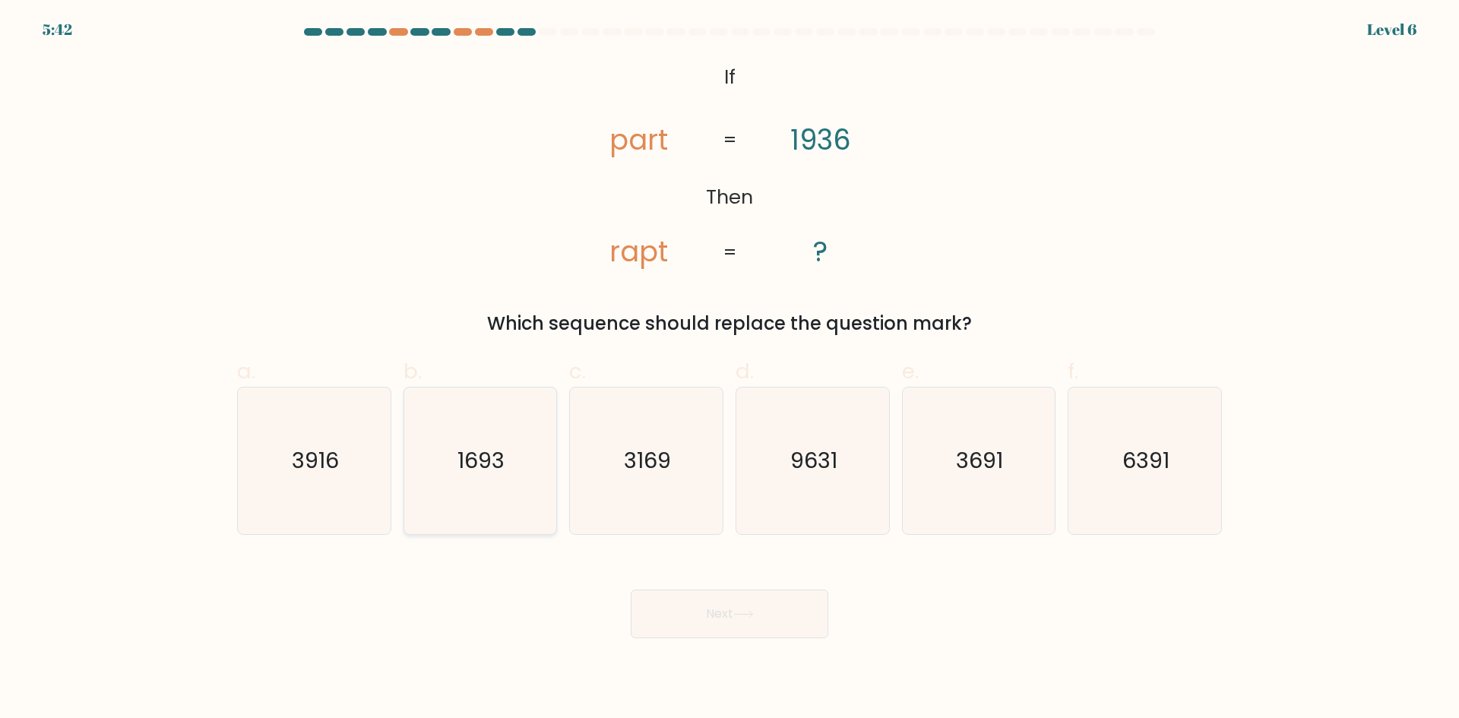
click at [470, 461] on text "1693" at bounding box center [481, 460] width 47 height 30
click at [730, 369] on input "b. 1693" at bounding box center [730, 365] width 1 height 10
radio input "true"
click at [683, 578] on div "Next" at bounding box center [729, 595] width 1003 height 85
click at [679, 607] on button "Next" at bounding box center [730, 614] width 198 height 49
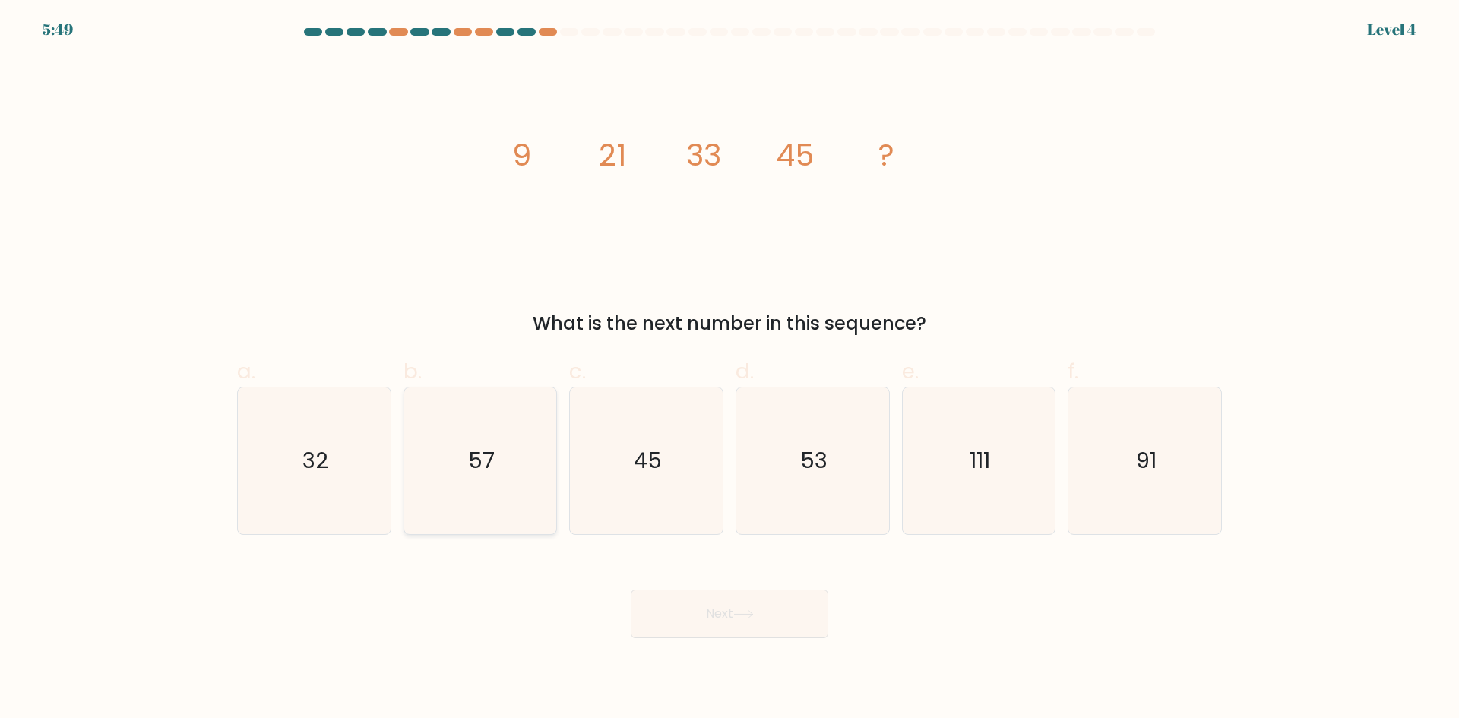
click at [543, 485] on icon "57" at bounding box center [480, 461] width 147 height 147
click at [730, 369] on input "b. 57" at bounding box center [730, 365] width 1 height 10
radio input "true"
click at [678, 622] on button "Next" at bounding box center [730, 614] width 198 height 49
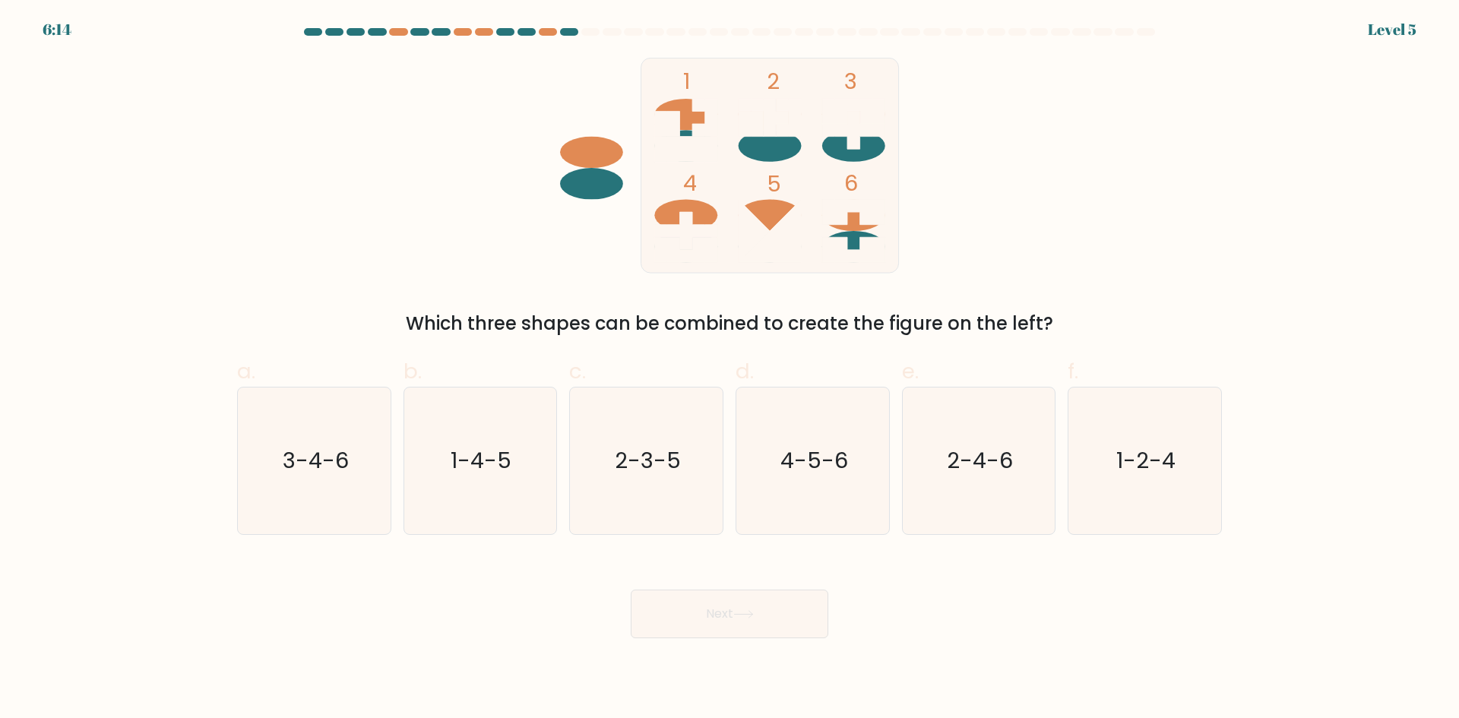
drag, startPoint x: 953, startPoint y: 492, endPoint x: 851, endPoint y: 572, distance: 129.4
click at [950, 493] on icon "2-4-6" at bounding box center [978, 461] width 147 height 147
click at [730, 369] on input "e. 2-4-6" at bounding box center [730, 365] width 1 height 10
radio input "true"
drag, startPoint x: 812, startPoint y: 588, endPoint x: 807, endPoint y: 601, distance: 13.7
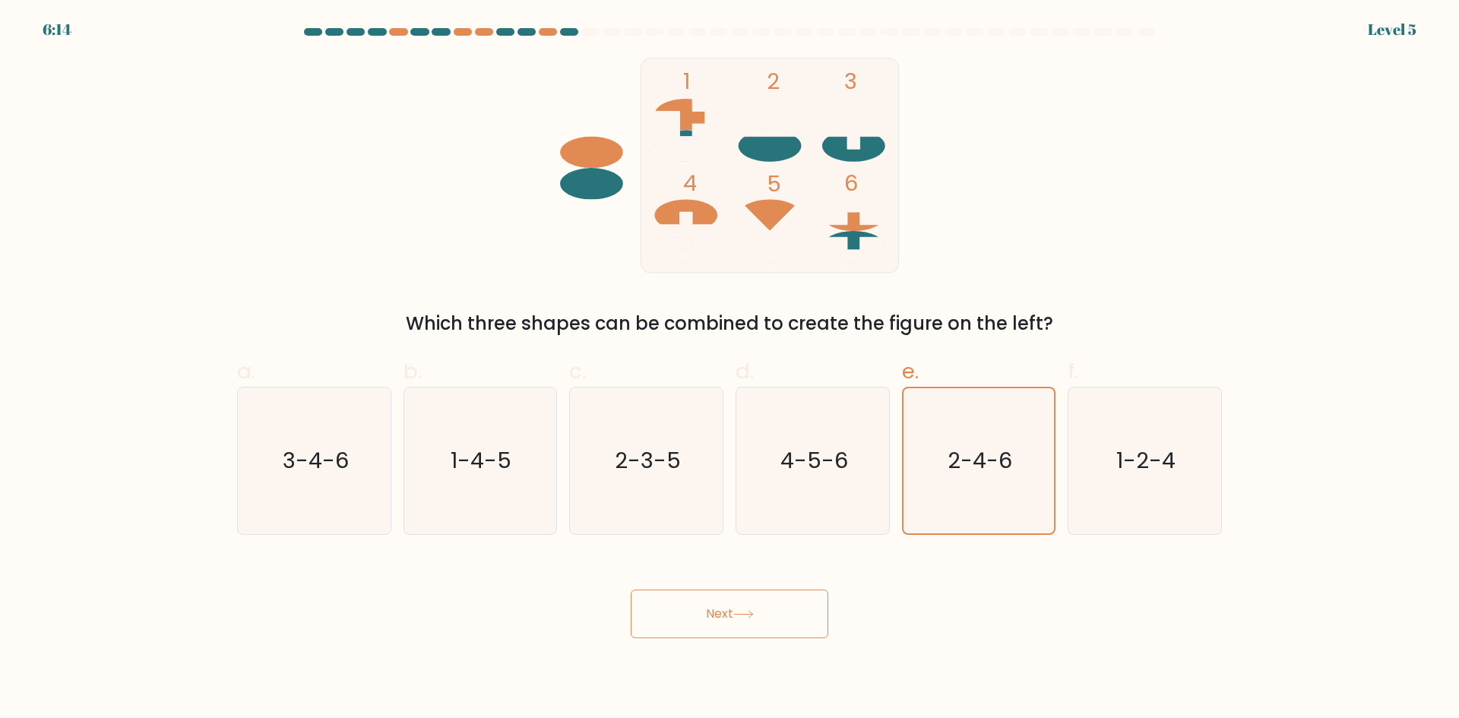
click at [810, 591] on div "Next" at bounding box center [729, 595] width 1003 height 85
drag, startPoint x: 790, startPoint y: 605, endPoint x: 783, endPoint y: 607, distance: 7.9
click at [783, 607] on button "Next" at bounding box center [730, 614] width 198 height 49
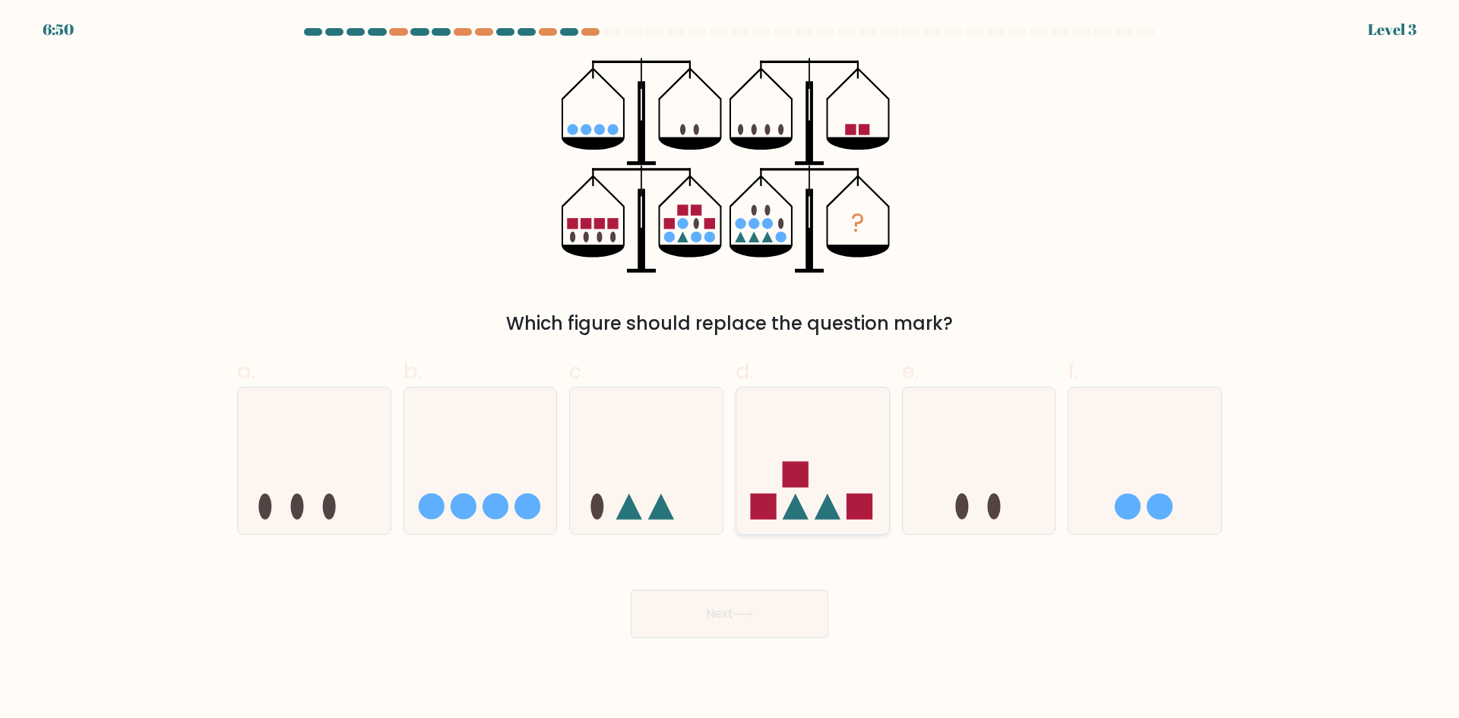
click at [826, 515] on icon at bounding box center [828, 507] width 26 height 26
click at [730, 369] on input "d." at bounding box center [730, 365] width 1 height 10
radio input "true"
click at [794, 610] on button "Next" at bounding box center [730, 614] width 198 height 49
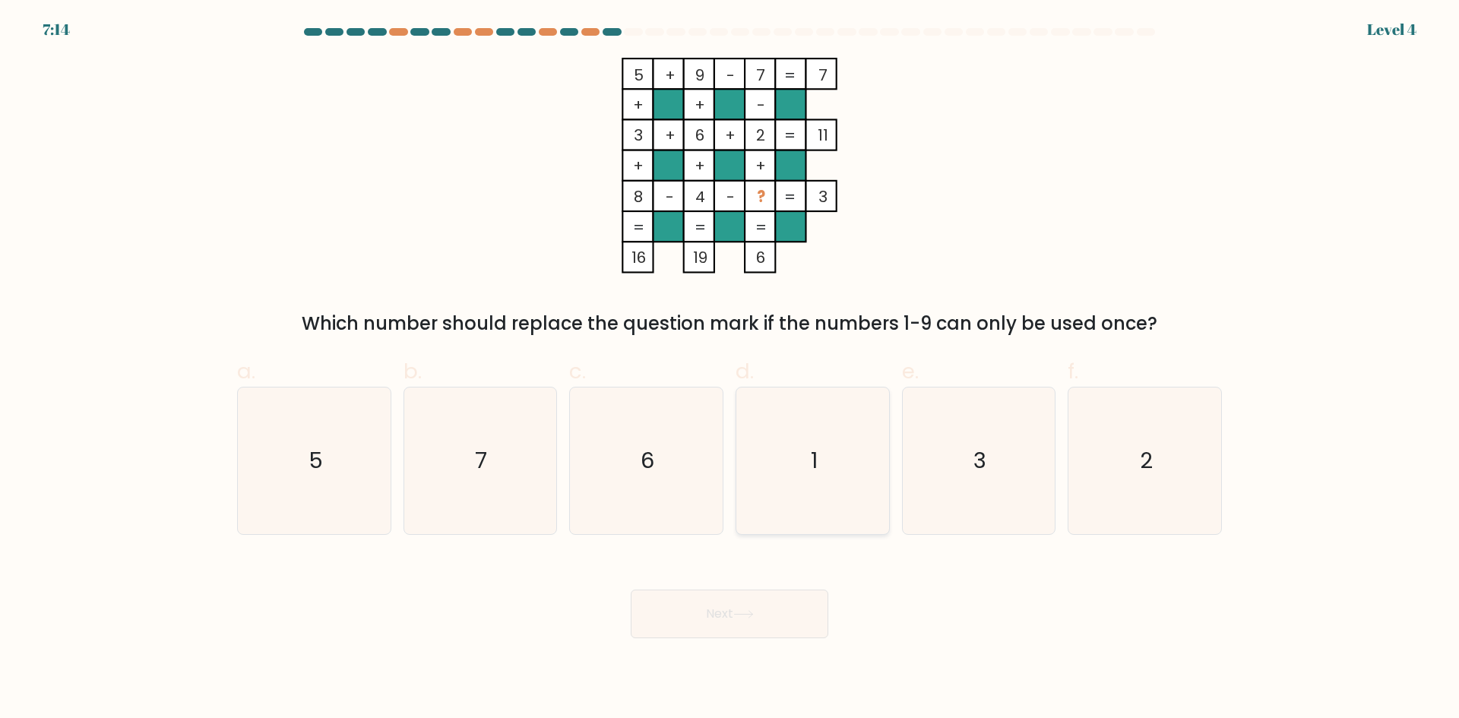
click at [798, 463] on icon "1" at bounding box center [813, 461] width 147 height 147
click at [730, 369] on input "d. 1" at bounding box center [730, 365] width 1 height 10
radio input "true"
click at [765, 611] on button "Next" at bounding box center [730, 614] width 198 height 49
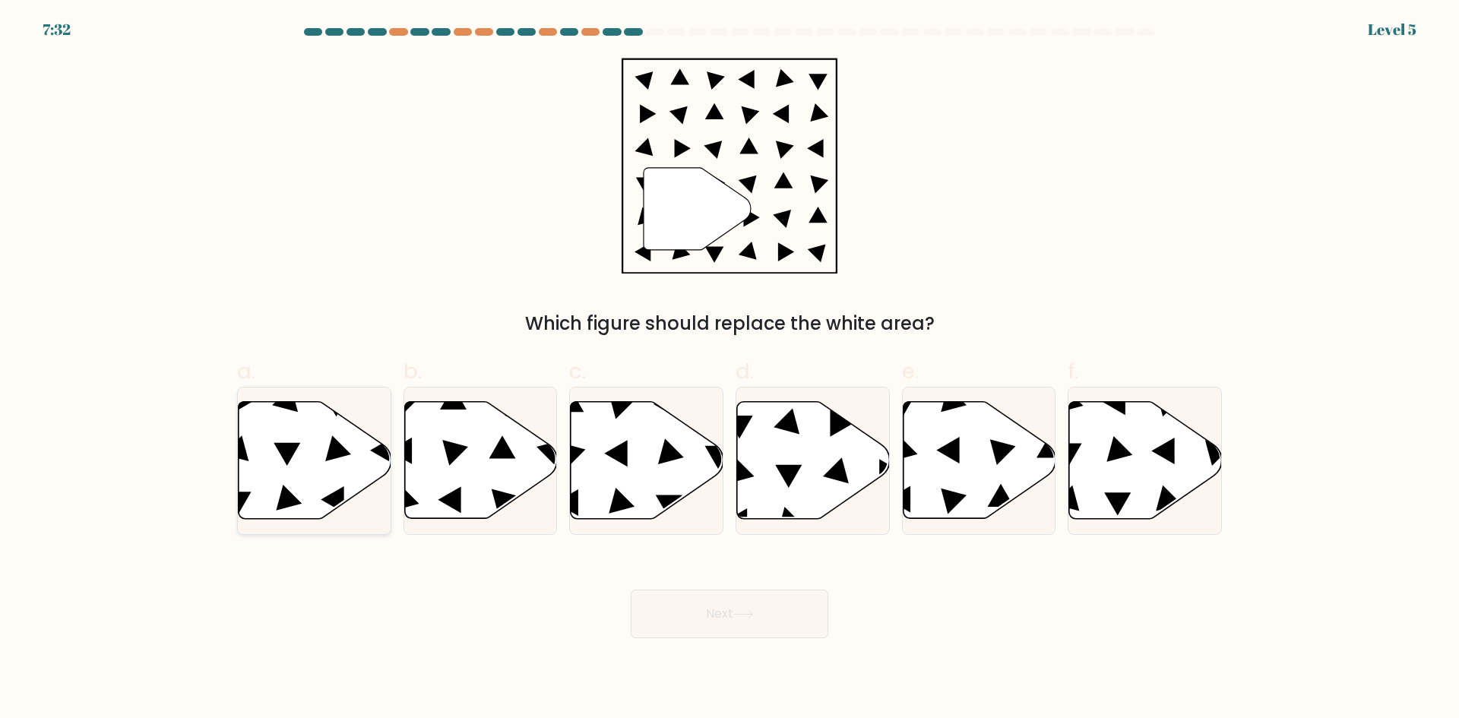
click at [328, 471] on icon at bounding box center [315, 460] width 153 height 117
click at [730, 369] on input "a." at bounding box center [730, 365] width 1 height 10
radio input "true"
click at [705, 597] on button "Next" at bounding box center [730, 614] width 198 height 49
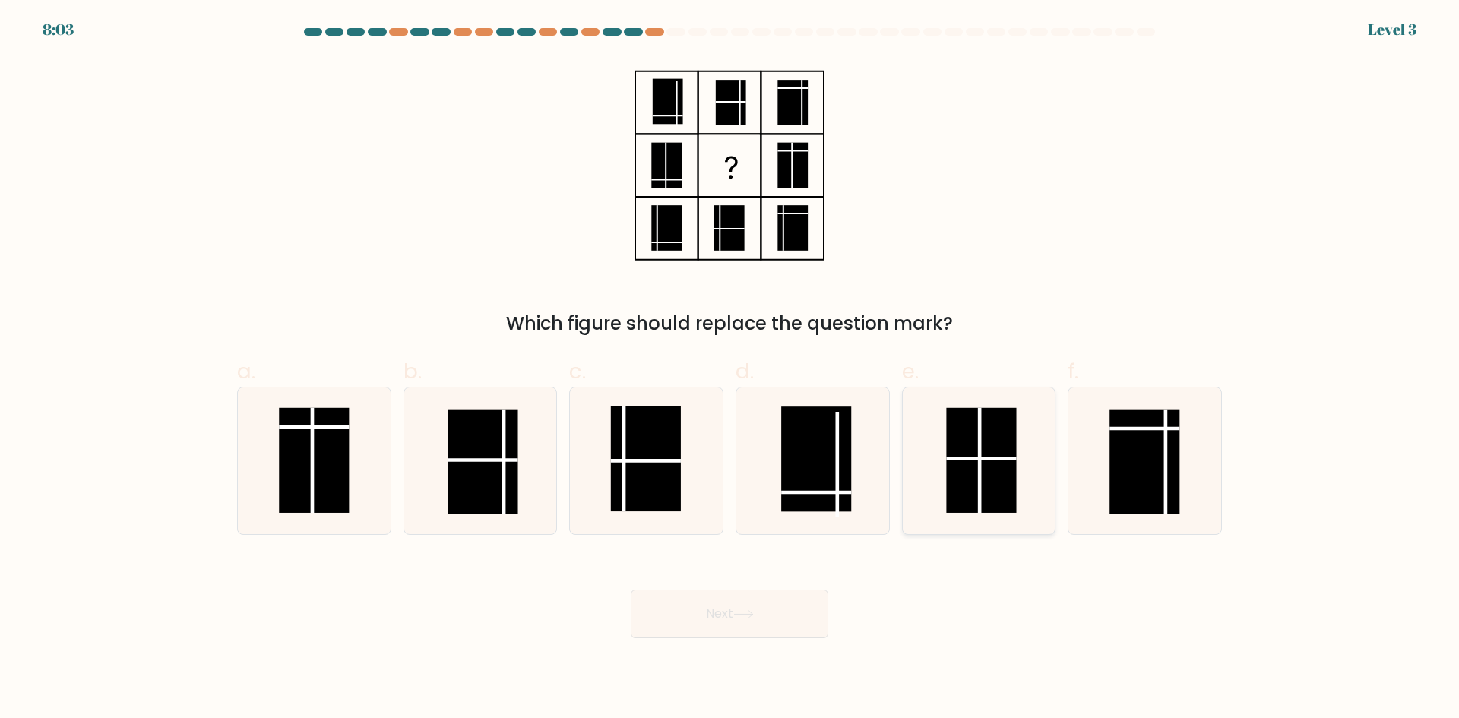
click at [946, 464] on icon at bounding box center [978, 461] width 147 height 147
click at [730, 369] on input "e." at bounding box center [730, 365] width 1 height 10
radio input "true"
click at [798, 588] on div "Next" at bounding box center [729, 595] width 1003 height 85
click at [797, 613] on button "Next" at bounding box center [730, 614] width 198 height 49
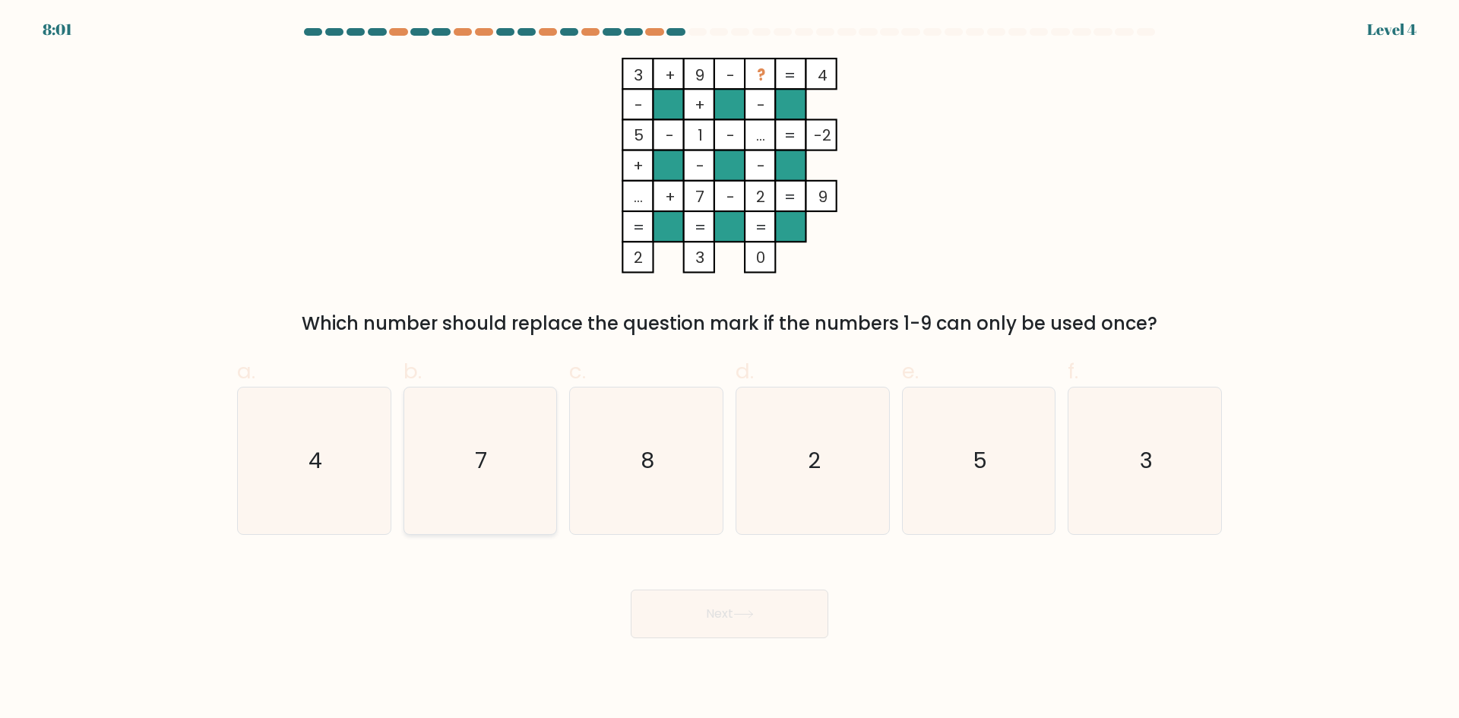
click at [524, 458] on icon "7" at bounding box center [480, 461] width 147 height 147
click at [730, 369] on input "b. 7" at bounding box center [730, 365] width 1 height 10
radio input "true"
click at [952, 469] on icon "5" at bounding box center [978, 461] width 147 height 147
click at [730, 369] on input "e. 5" at bounding box center [730, 365] width 1 height 10
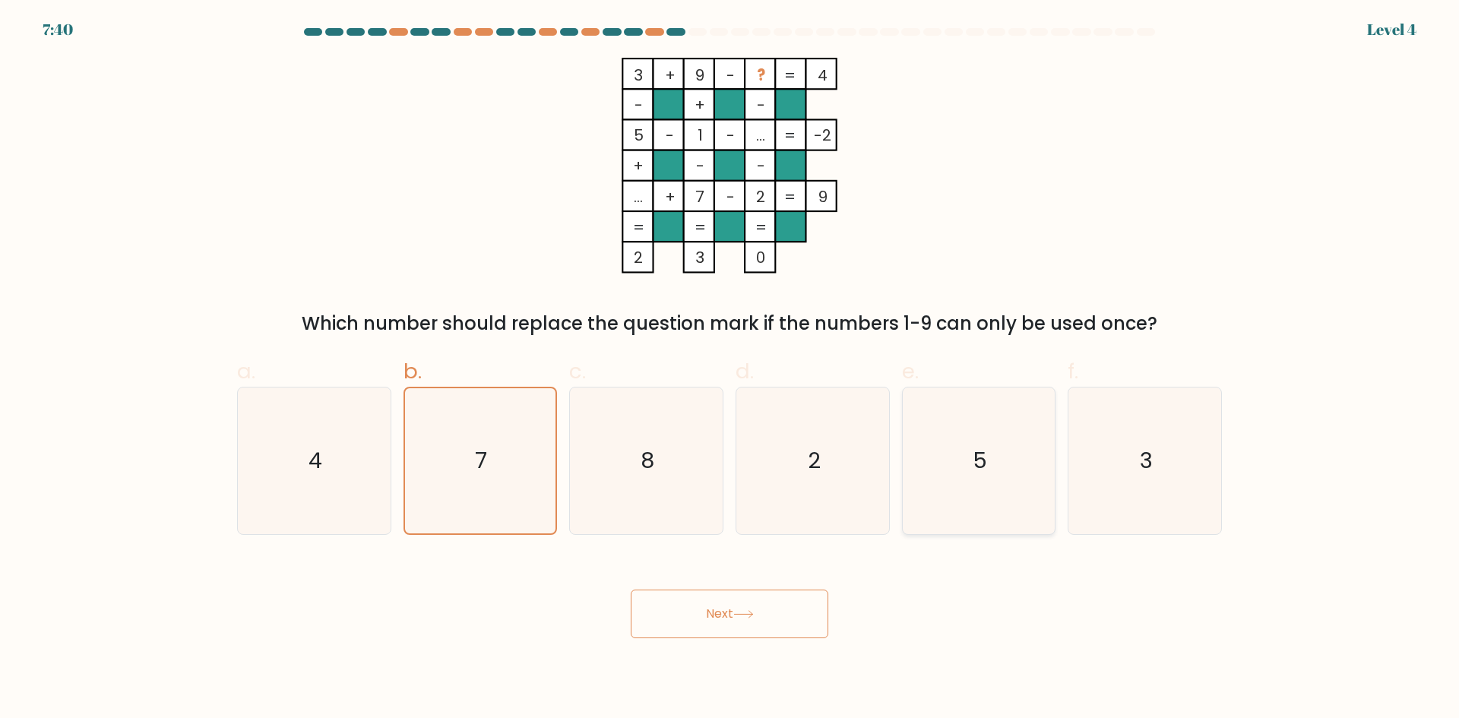
radio input "true"
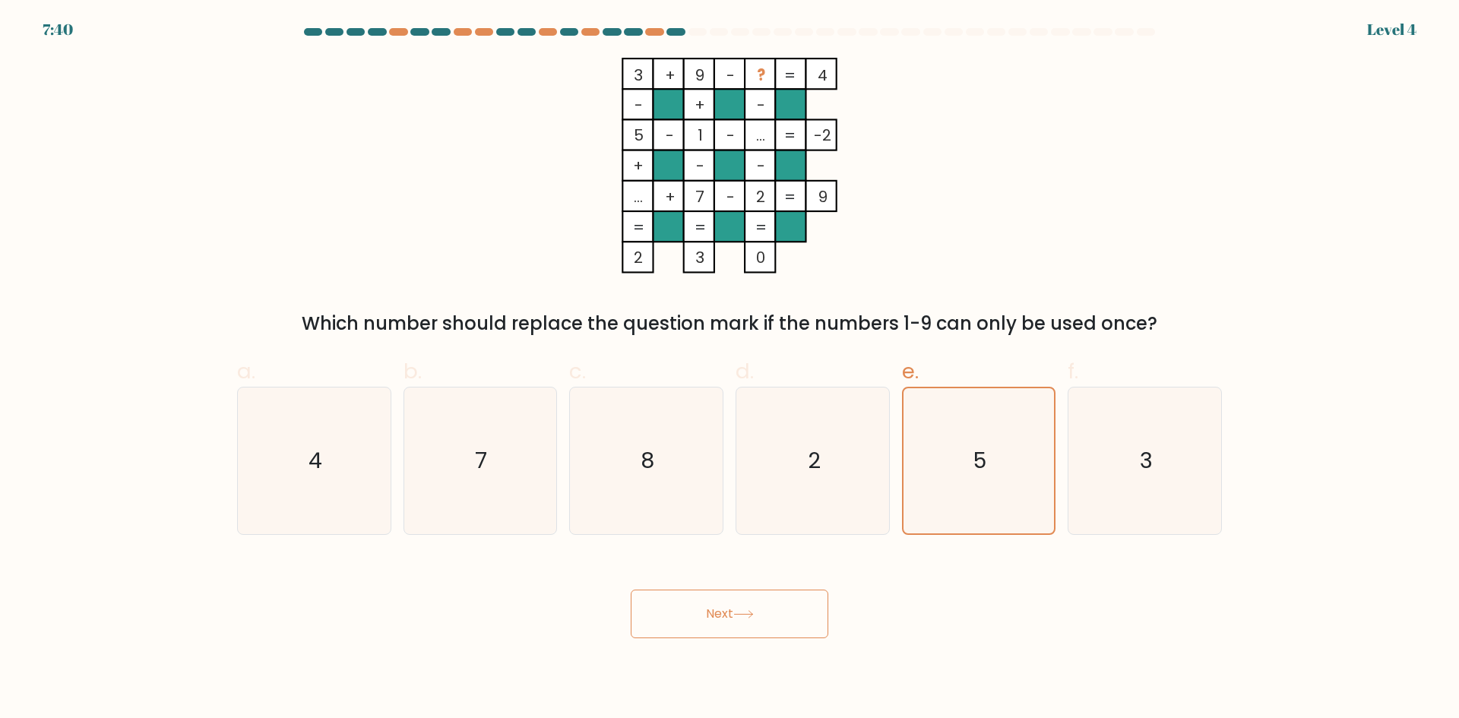
click at [779, 645] on body "7:40 Level 4" at bounding box center [729, 359] width 1459 height 718
click at [789, 633] on button "Next" at bounding box center [730, 614] width 198 height 49
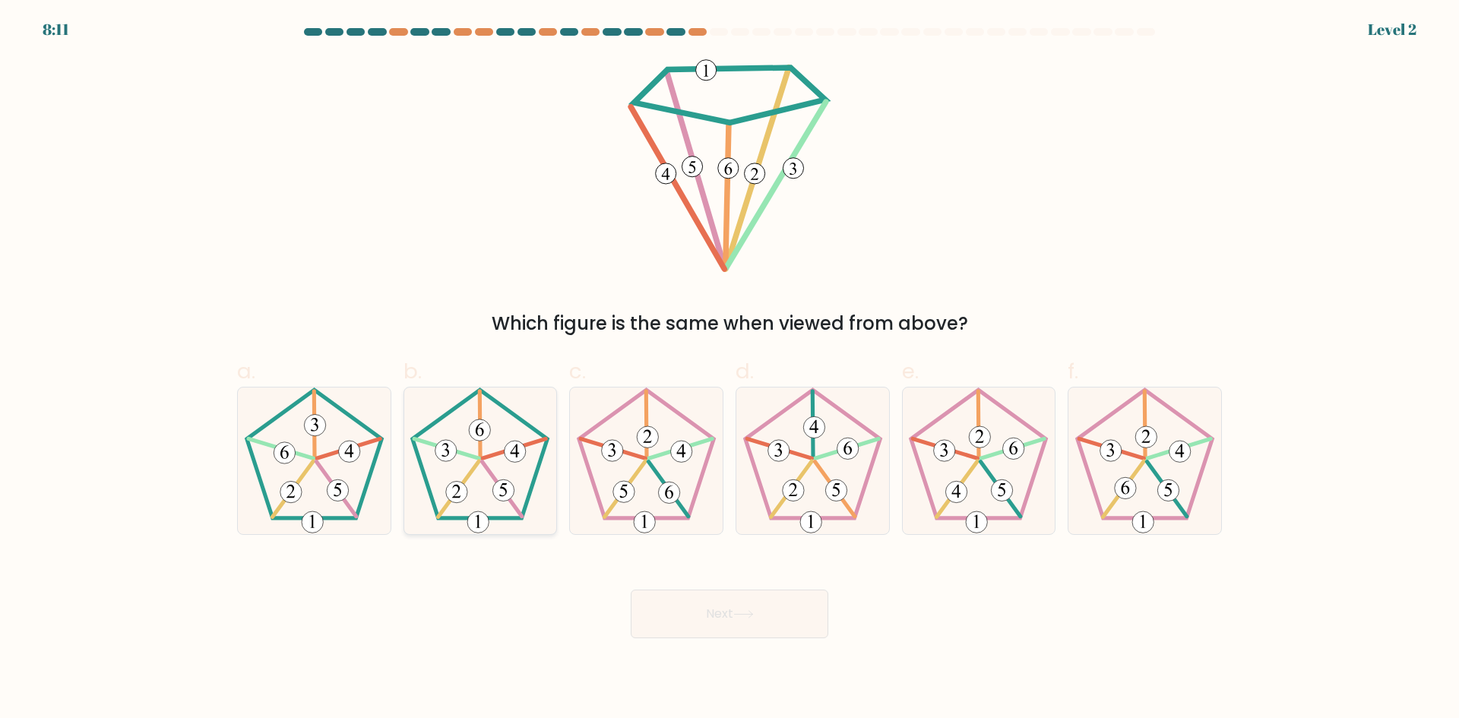
click at [496, 516] on icon at bounding box center [480, 461] width 147 height 147
click at [730, 369] on input "b." at bounding box center [730, 365] width 1 height 10
radio input "true"
click at [722, 626] on button "Next" at bounding box center [730, 614] width 198 height 49
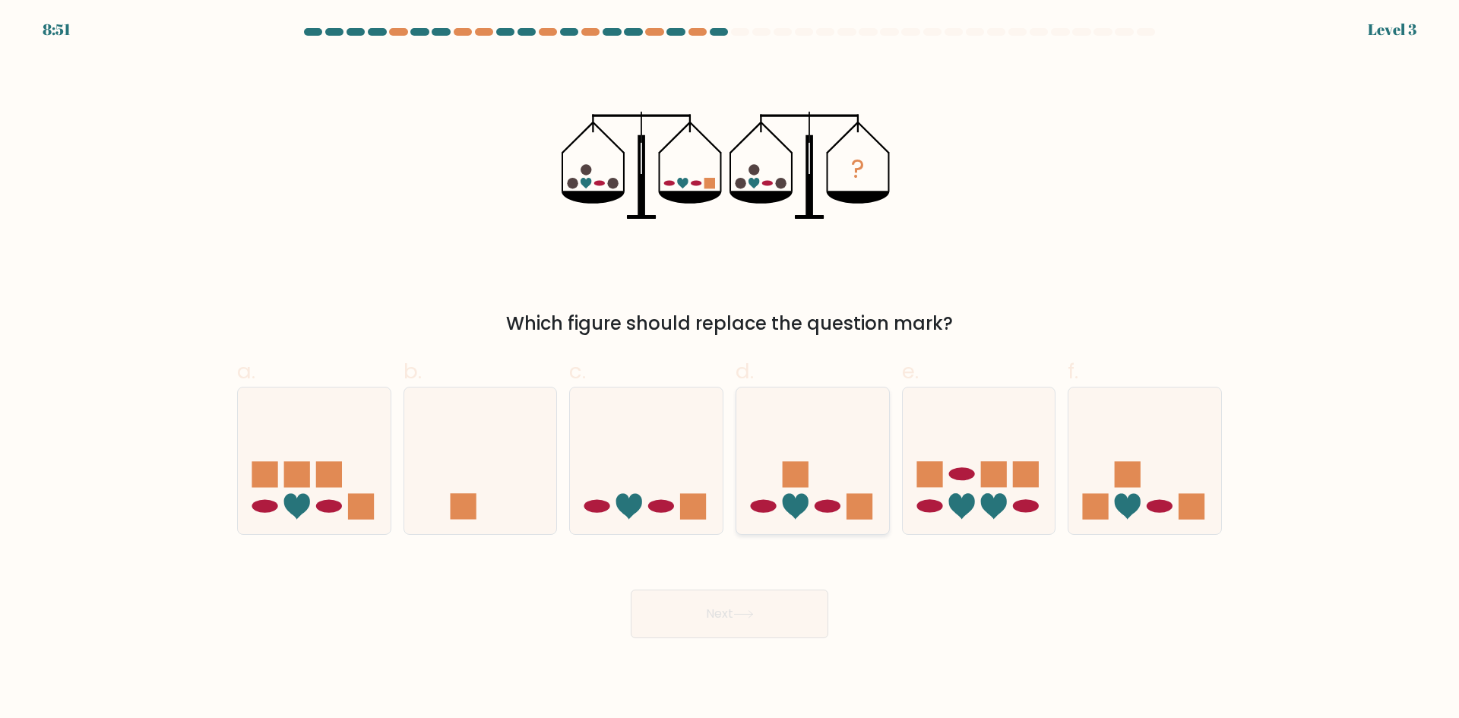
click at [832, 516] on icon at bounding box center [812, 461] width 153 height 126
click at [730, 369] on input "d." at bounding box center [730, 365] width 1 height 10
radio input "true"
click at [765, 610] on button "Next" at bounding box center [730, 614] width 198 height 49
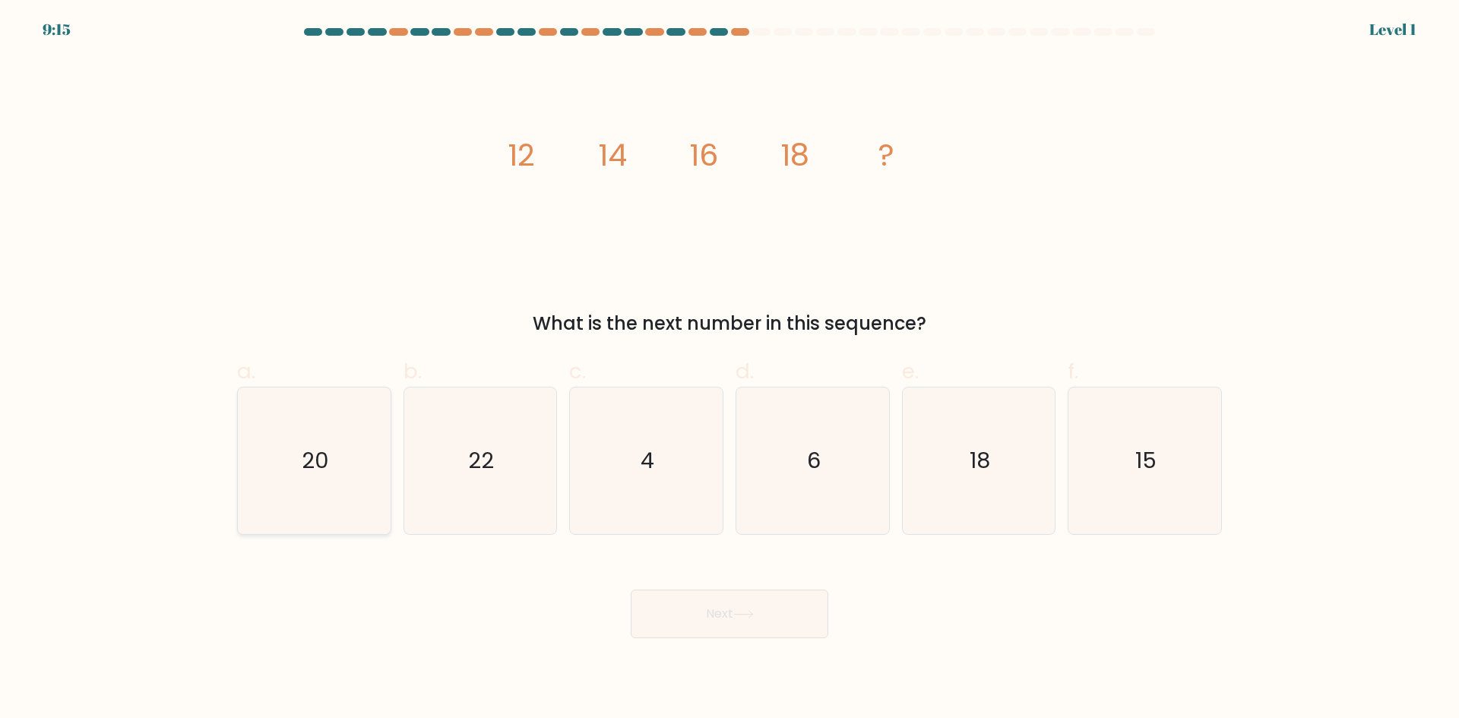
click at [335, 467] on icon "20" at bounding box center [314, 461] width 147 height 147
click at [730, 369] on input "a. 20" at bounding box center [730, 365] width 1 height 10
radio input "true"
click at [688, 621] on button "Next" at bounding box center [730, 614] width 198 height 49
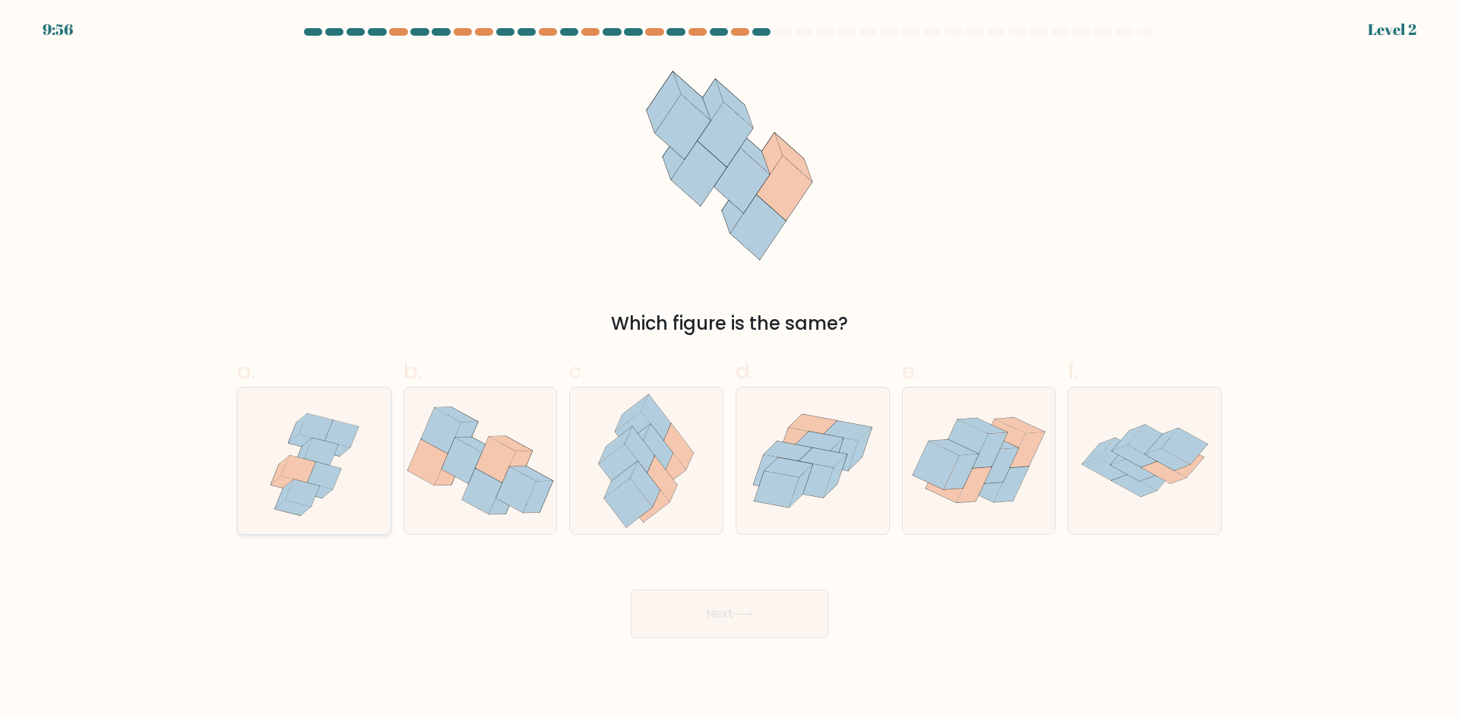
click at [350, 494] on icon at bounding box center [314, 461] width 153 height 147
click at [730, 369] on input "a." at bounding box center [730, 365] width 1 height 10
radio input "true"
click at [793, 628] on button "Next" at bounding box center [730, 614] width 198 height 49
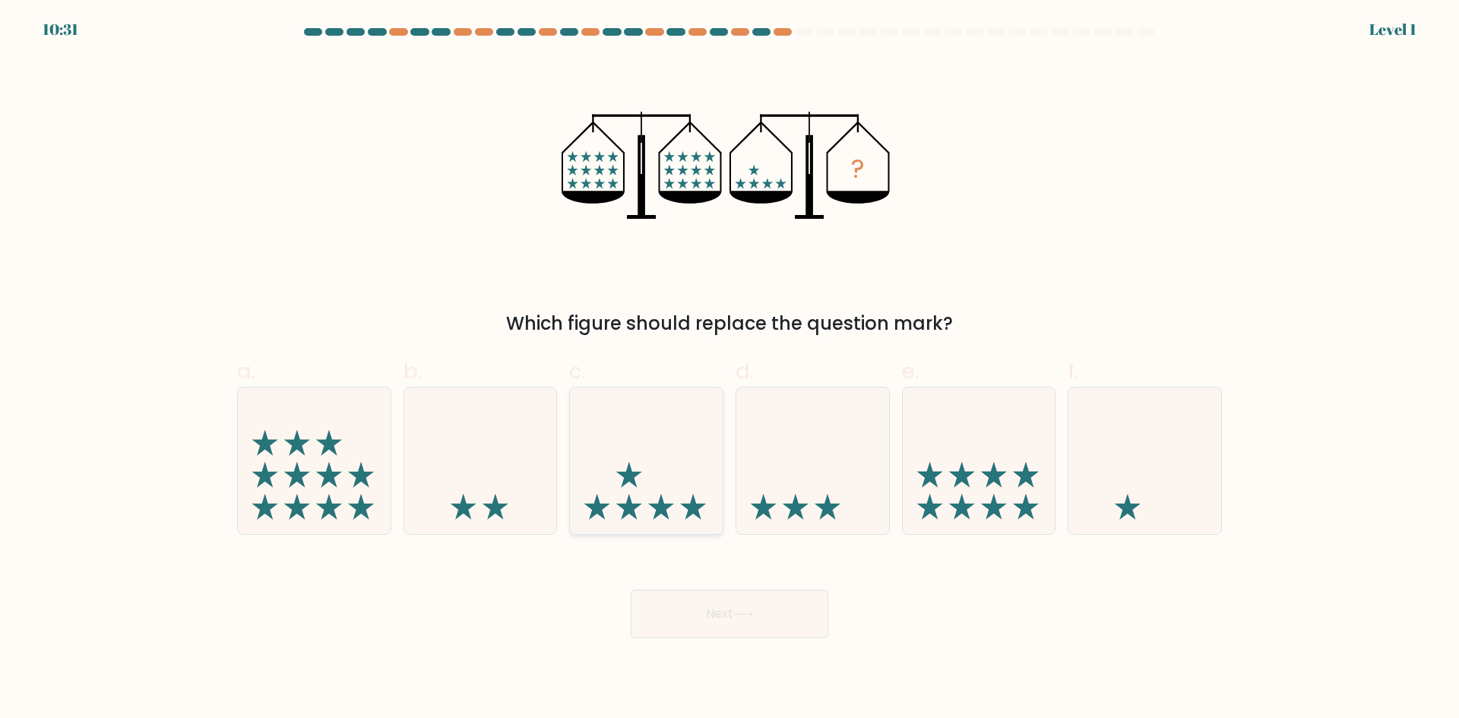
click at [654, 513] on icon at bounding box center [646, 461] width 153 height 126
click at [730, 369] on input "c." at bounding box center [730, 365] width 1 height 10
radio input "true"
click at [709, 607] on button "Next" at bounding box center [730, 614] width 198 height 49
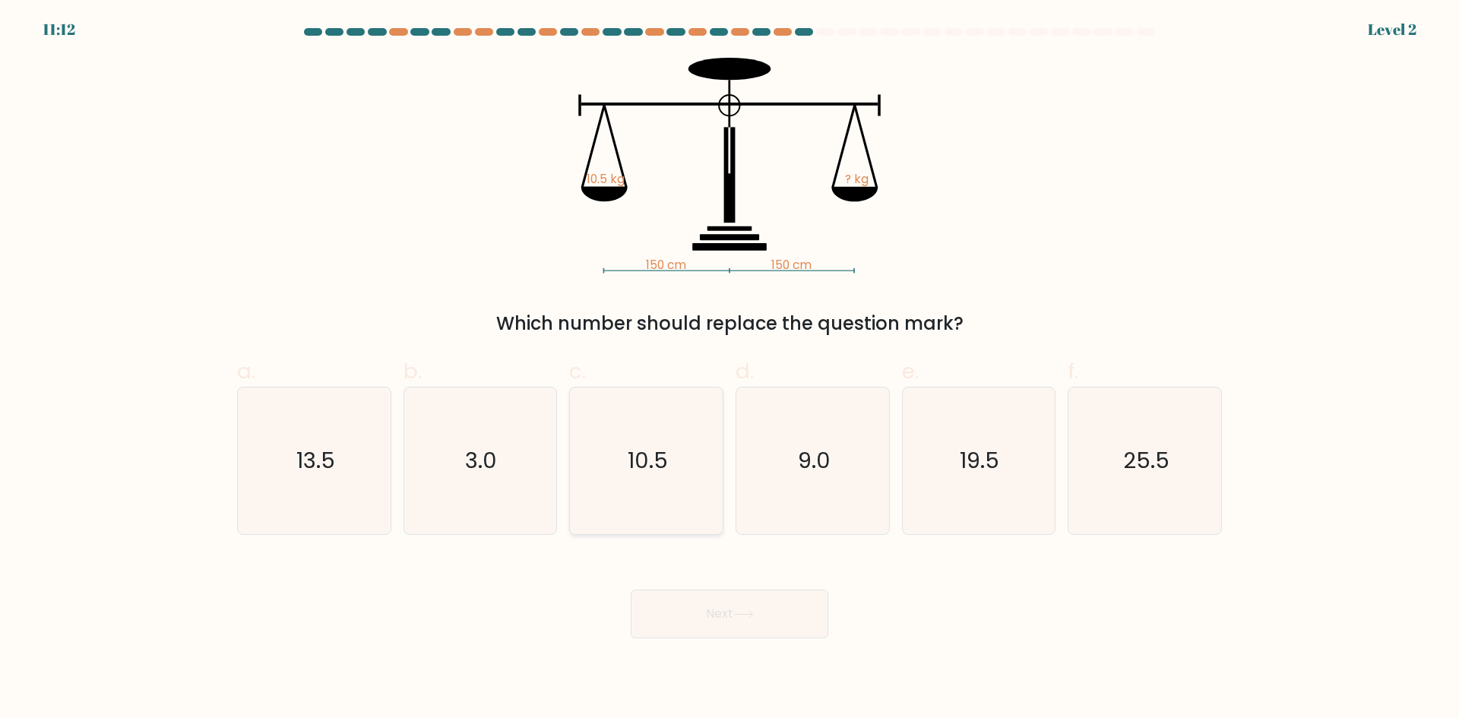
click at [683, 505] on icon "10.5" at bounding box center [646, 461] width 147 height 147
click at [730, 369] on input "c. 10.5" at bounding box center [730, 365] width 1 height 10
radio input "true"
click at [746, 604] on button "Next" at bounding box center [730, 614] width 198 height 49
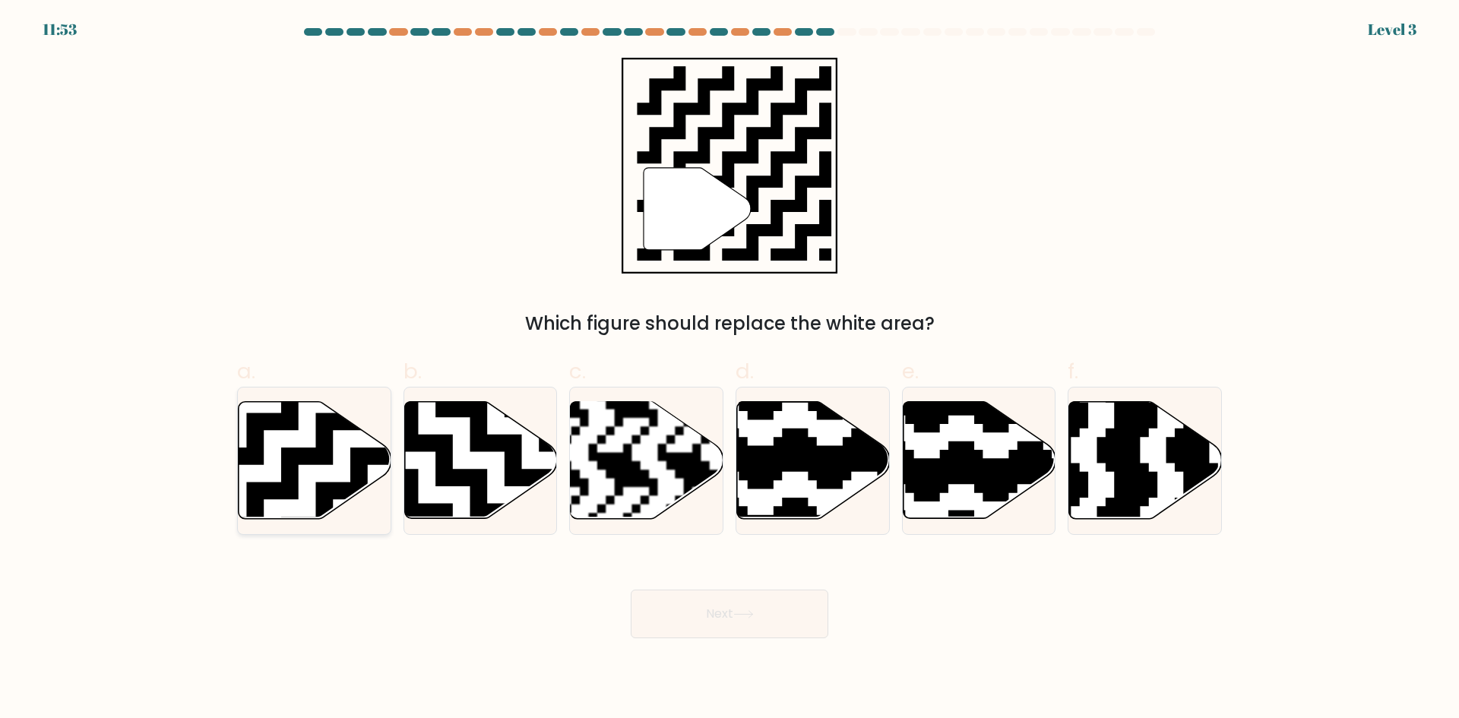
click at [337, 486] on icon at bounding box center [368, 396] width 277 height 277
click at [730, 369] on input "a." at bounding box center [730, 365] width 1 height 10
radio input "true"
click at [821, 625] on button "Next" at bounding box center [730, 614] width 198 height 49
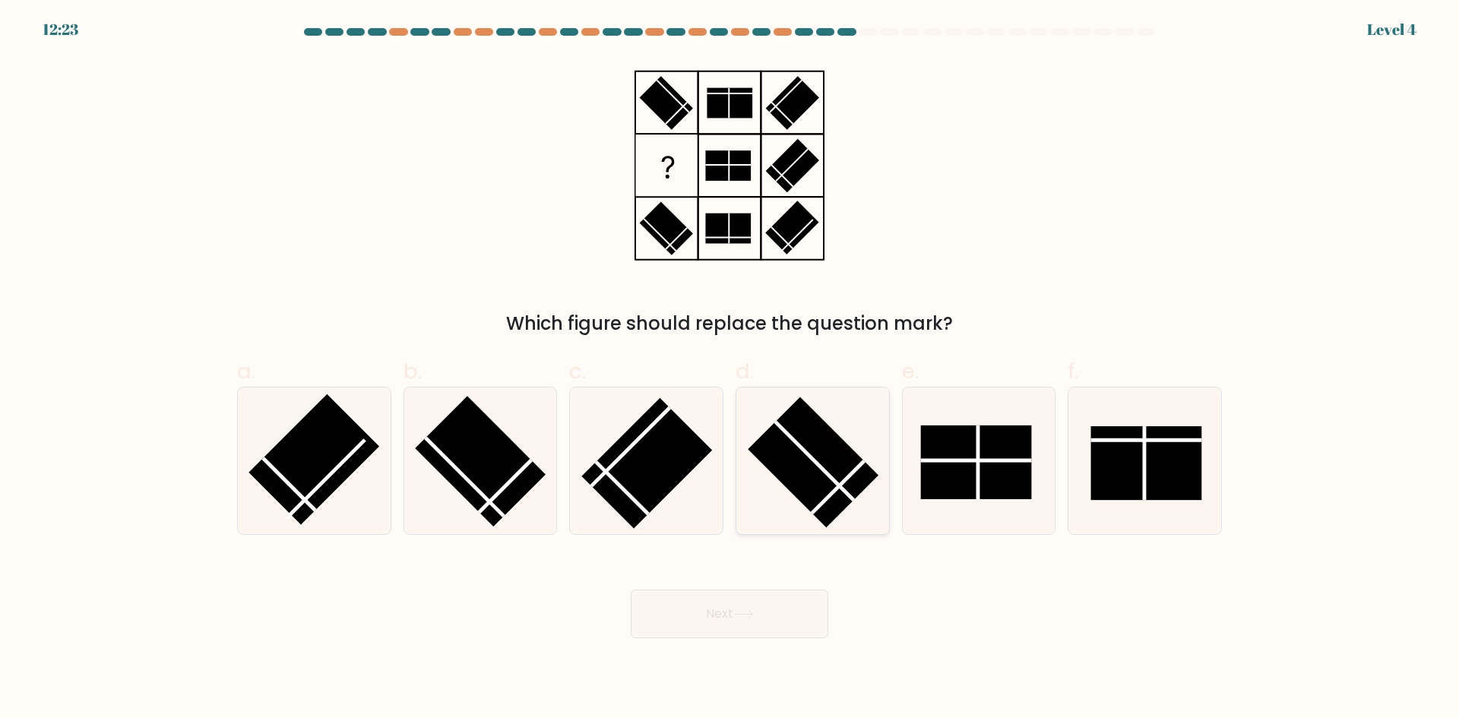
click at [802, 451] on line at bounding box center [814, 461] width 78 height 78
click at [730, 369] on input "d." at bounding box center [730, 365] width 1 height 10
radio input "true"
click at [814, 619] on button "Next" at bounding box center [730, 614] width 198 height 49
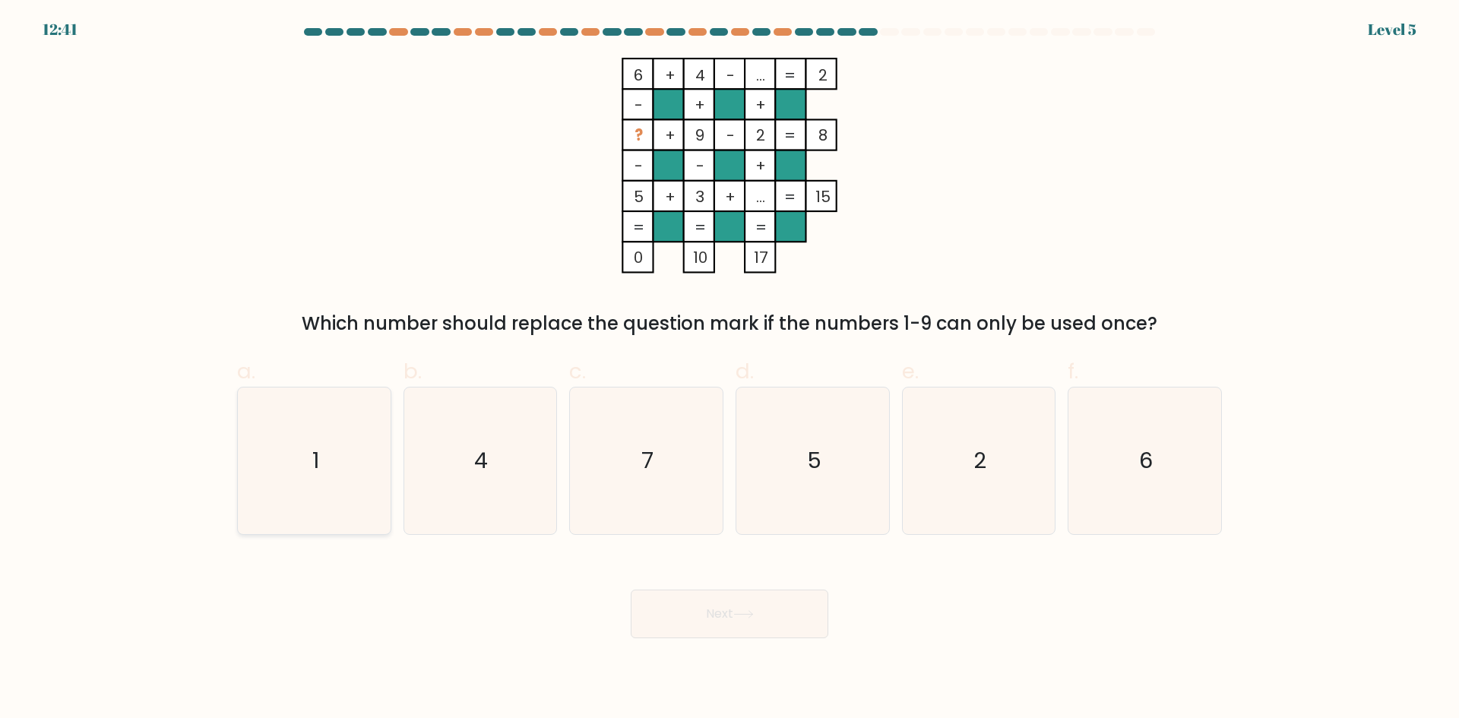
click at [297, 464] on icon "1" at bounding box center [314, 461] width 147 height 147
click at [730, 369] on input "a. 1" at bounding box center [730, 365] width 1 height 10
radio input "true"
click at [703, 626] on button "Next" at bounding box center [730, 614] width 198 height 49
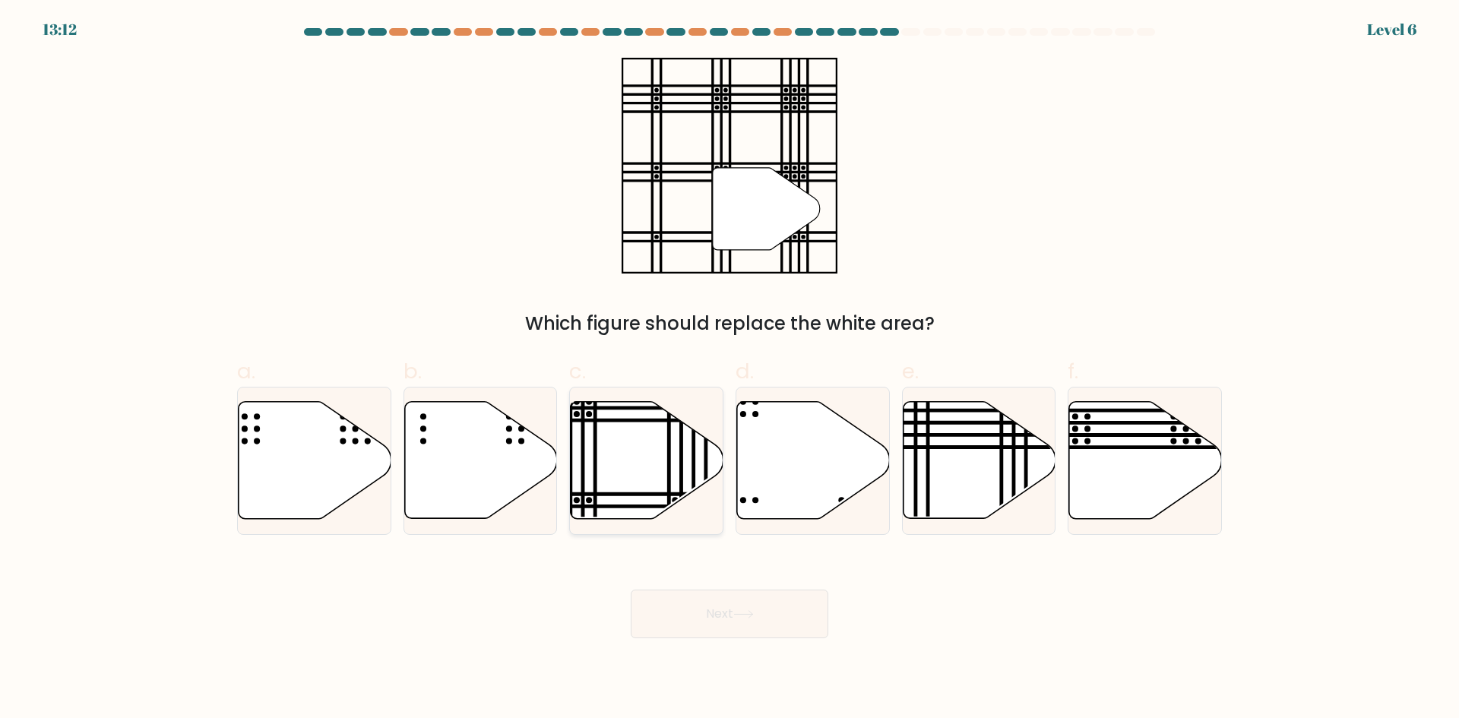
click at [673, 489] on icon at bounding box center [647, 460] width 153 height 117
click at [730, 369] on input "c." at bounding box center [730, 365] width 1 height 10
radio input "true"
click at [730, 598] on button "Next" at bounding box center [730, 614] width 198 height 49
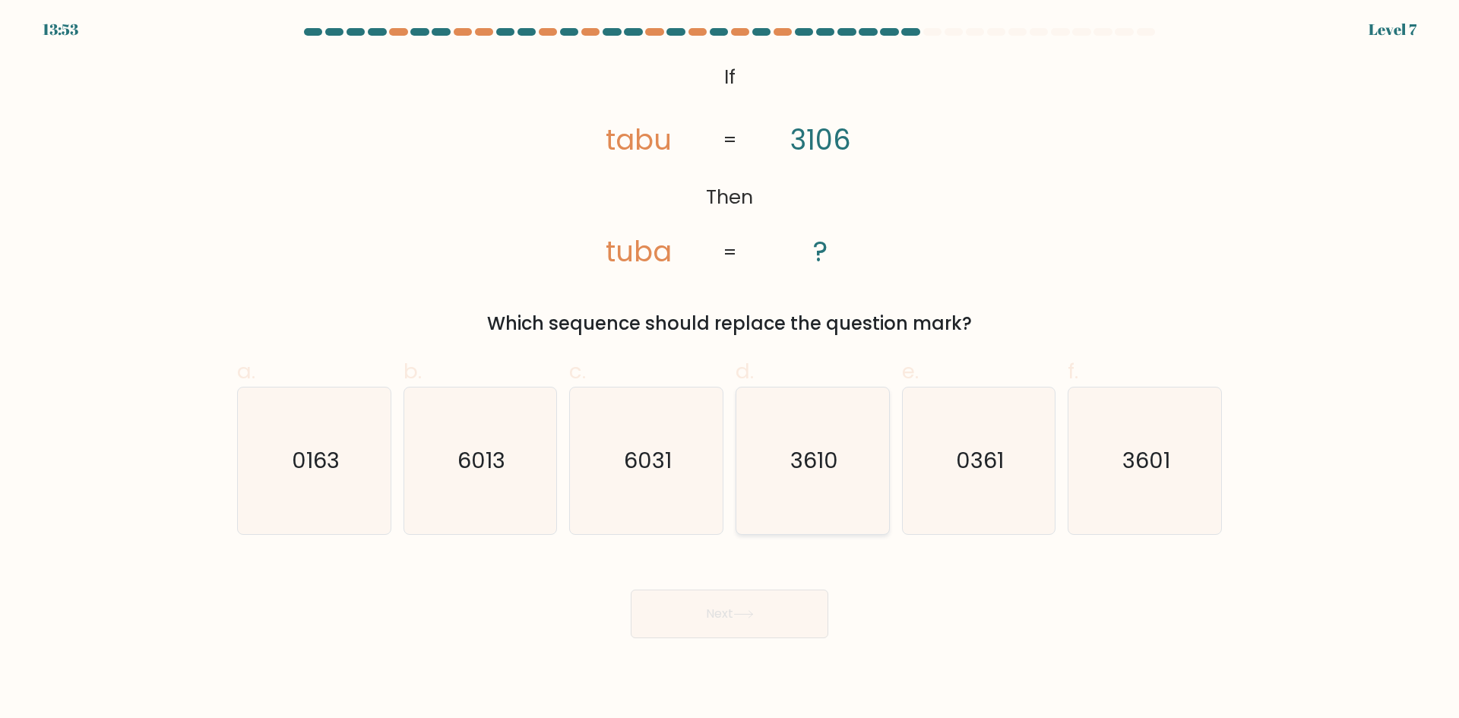
click at [856, 476] on icon "3610" at bounding box center [813, 461] width 147 height 147
click at [730, 369] on input "d. 3610" at bounding box center [730, 365] width 1 height 10
radio input "true"
click at [743, 658] on body "13:52 Level 7 ?" at bounding box center [729, 359] width 1459 height 718
click at [781, 617] on button "Next" at bounding box center [730, 614] width 198 height 49
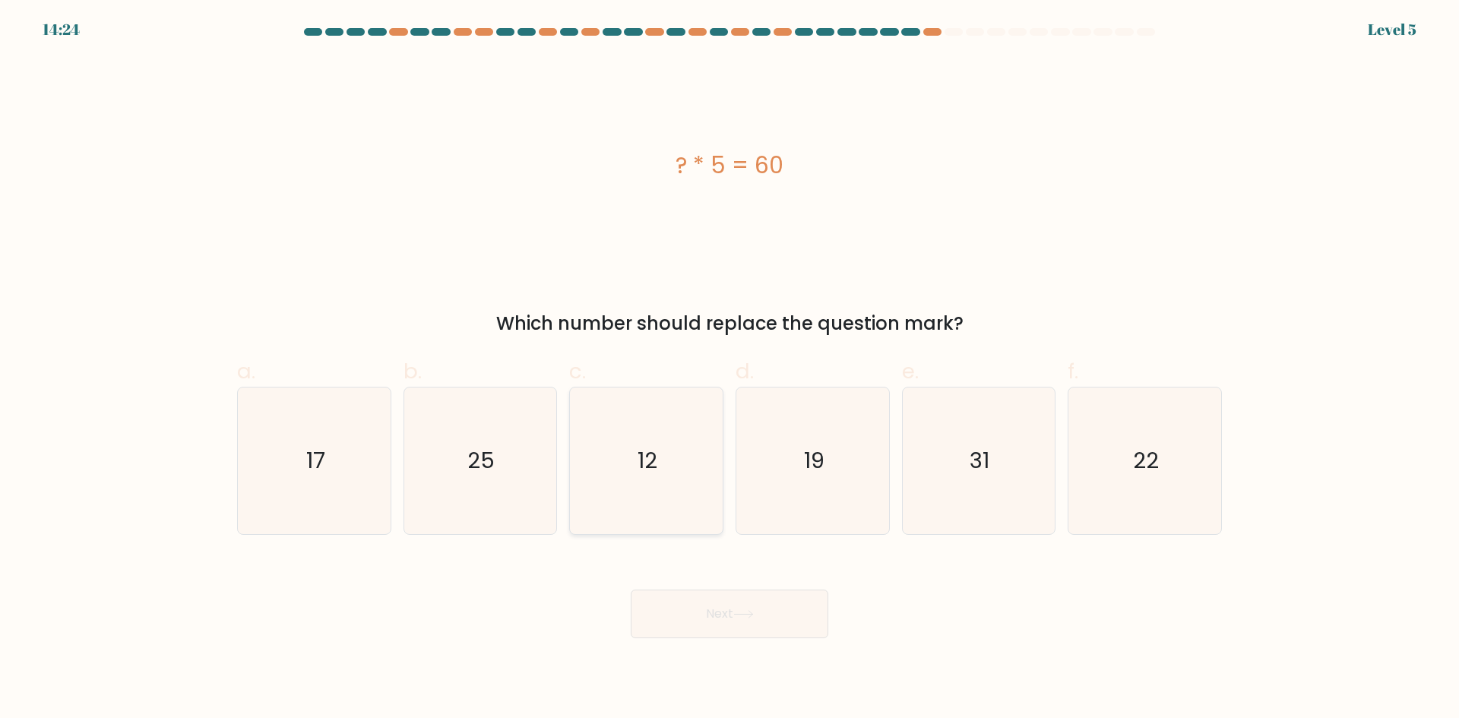
click at [686, 493] on icon "12" at bounding box center [646, 461] width 147 height 147
click at [730, 369] on input "c. 12" at bounding box center [730, 365] width 1 height 10
radio input "true"
click at [708, 644] on body "14:24 Level 5" at bounding box center [729, 359] width 1459 height 718
click at [724, 616] on button "Next" at bounding box center [730, 614] width 198 height 49
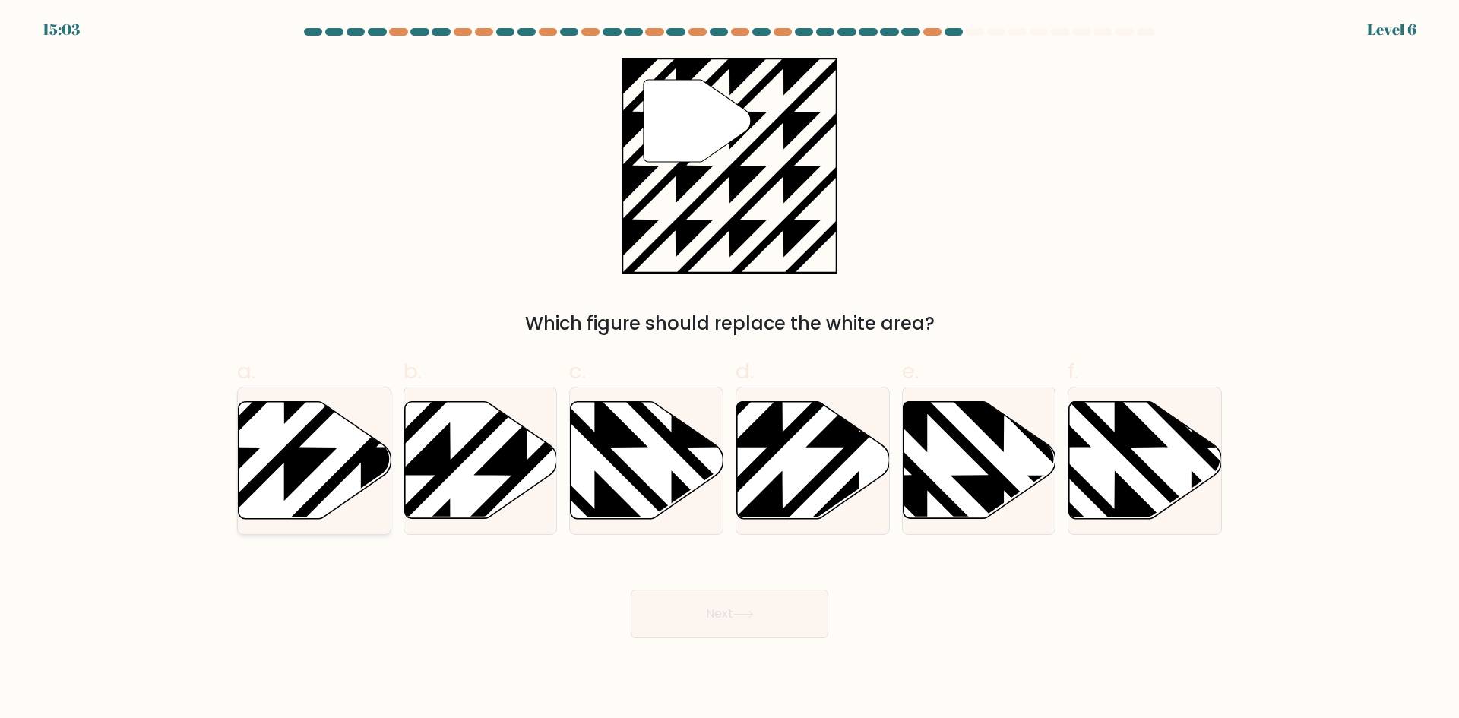
click at [316, 464] on icon at bounding box center [361, 524] width 308 height 308
click at [730, 369] on input "a." at bounding box center [730, 365] width 1 height 10
radio input "true"
click at [647, 586] on div "Next" at bounding box center [729, 595] width 1003 height 85
click at [660, 609] on button "Next" at bounding box center [730, 614] width 198 height 49
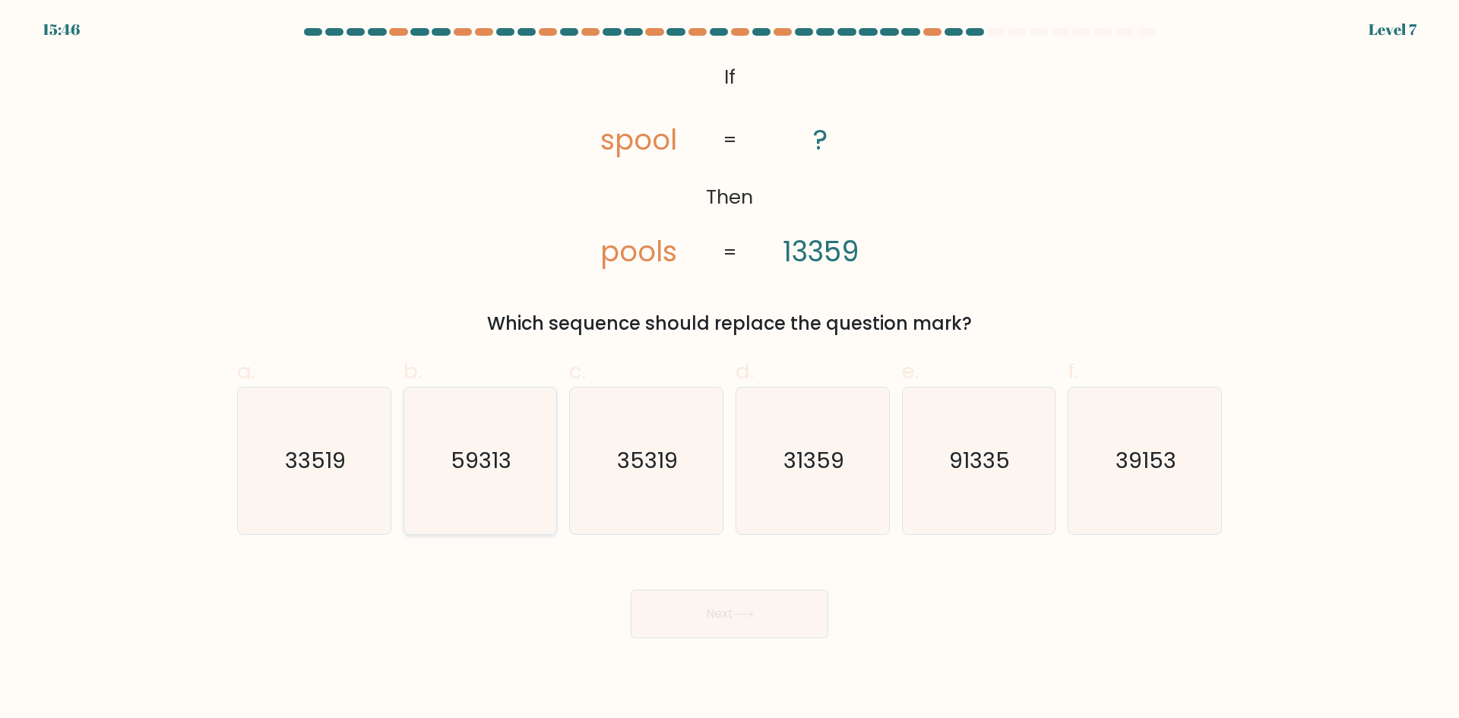
click at [404, 438] on div "59313" at bounding box center [481, 461] width 154 height 148
click at [730, 369] on input "b. 59313" at bounding box center [730, 365] width 1 height 10
radio input "true"
click at [773, 604] on button "Next" at bounding box center [730, 614] width 198 height 49
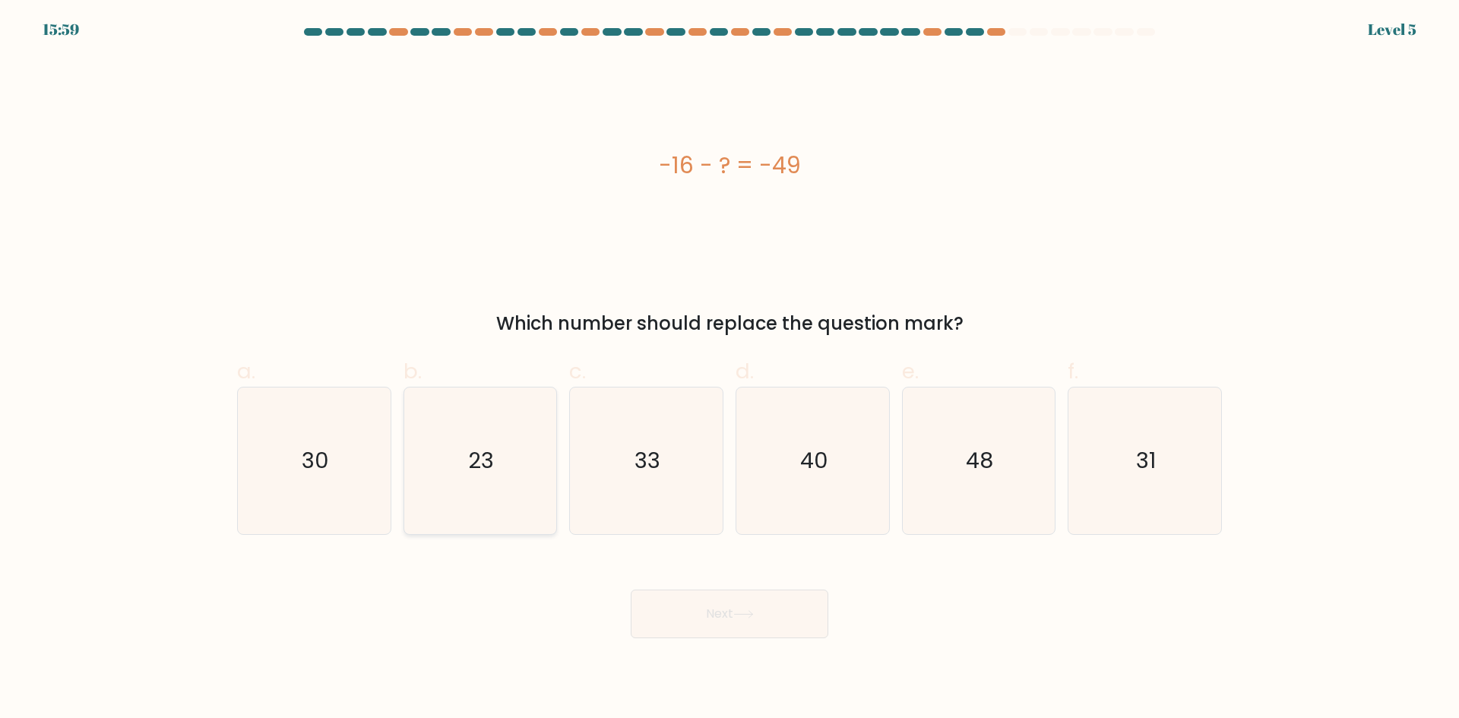
click at [433, 496] on icon "23" at bounding box center [480, 461] width 147 height 147
click at [730, 369] on input "b. 23" at bounding box center [730, 365] width 1 height 10
radio input "true"
click at [784, 627] on button "Next" at bounding box center [730, 614] width 198 height 49
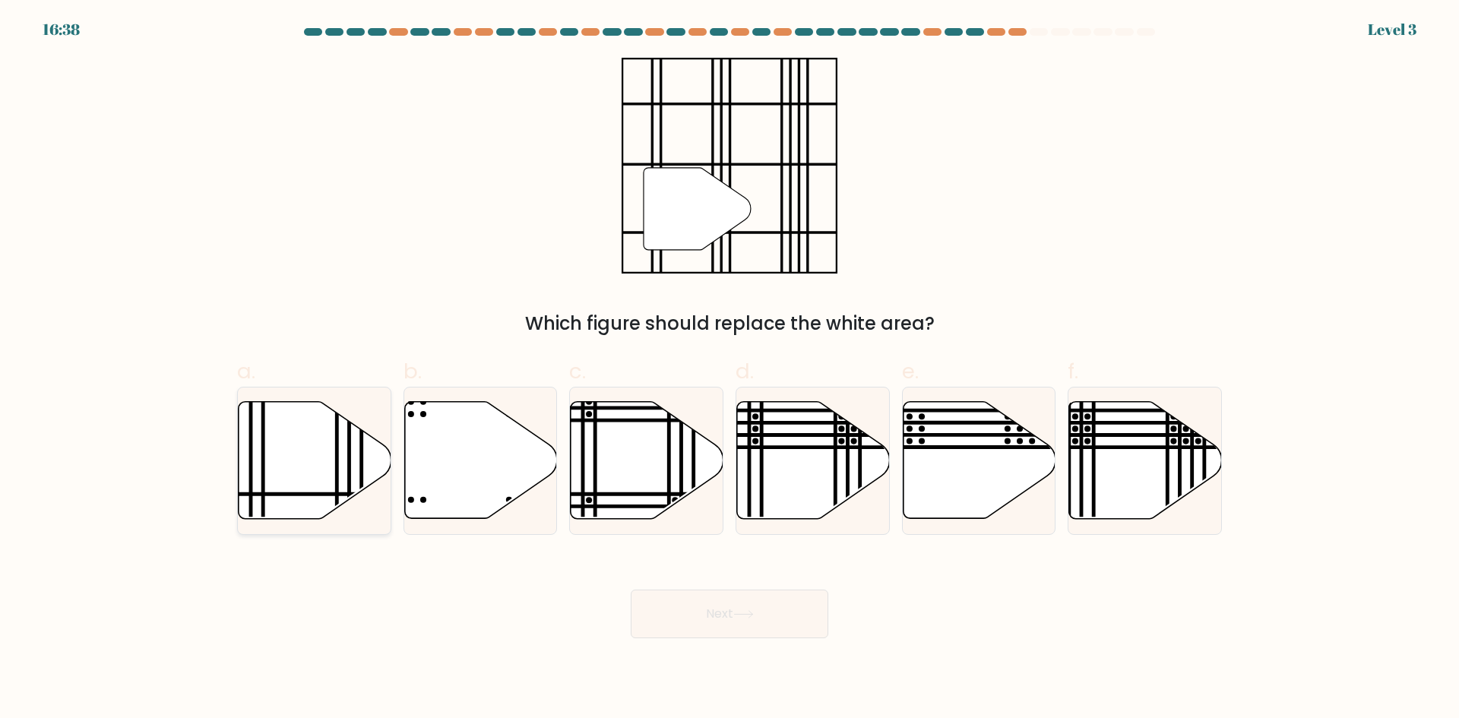
click at [310, 462] on icon at bounding box center [315, 460] width 153 height 117
click at [730, 369] on input "a." at bounding box center [730, 365] width 1 height 10
radio input "true"
drag, startPoint x: 714, startPoint y: 579, endPoint x: 725, endPoint y: 607, distance: 29.4
click at [714, 579] on div "Next" at bounding box center [729, 595] width 1003 height 85
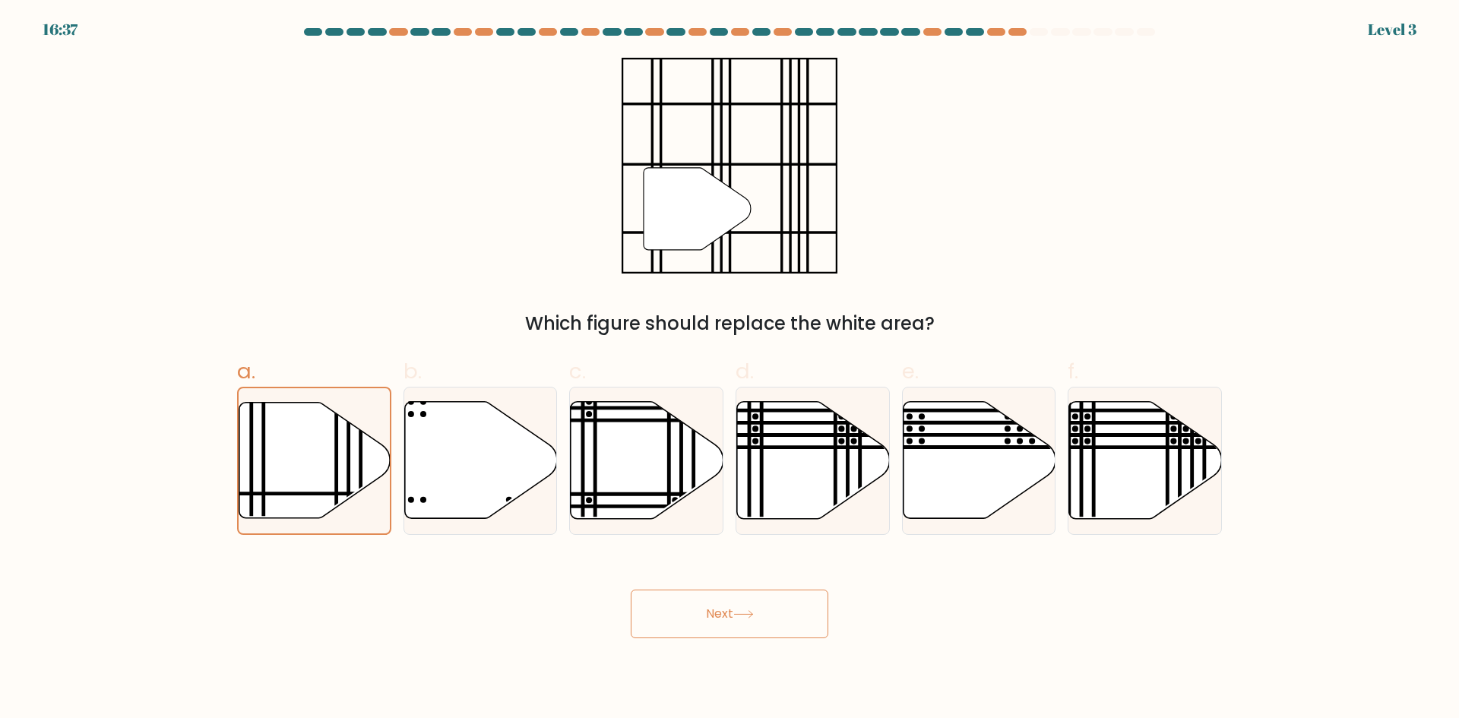
click at [727, 614] on button "Next" at bounding box center [730, 614] width 198 height 49
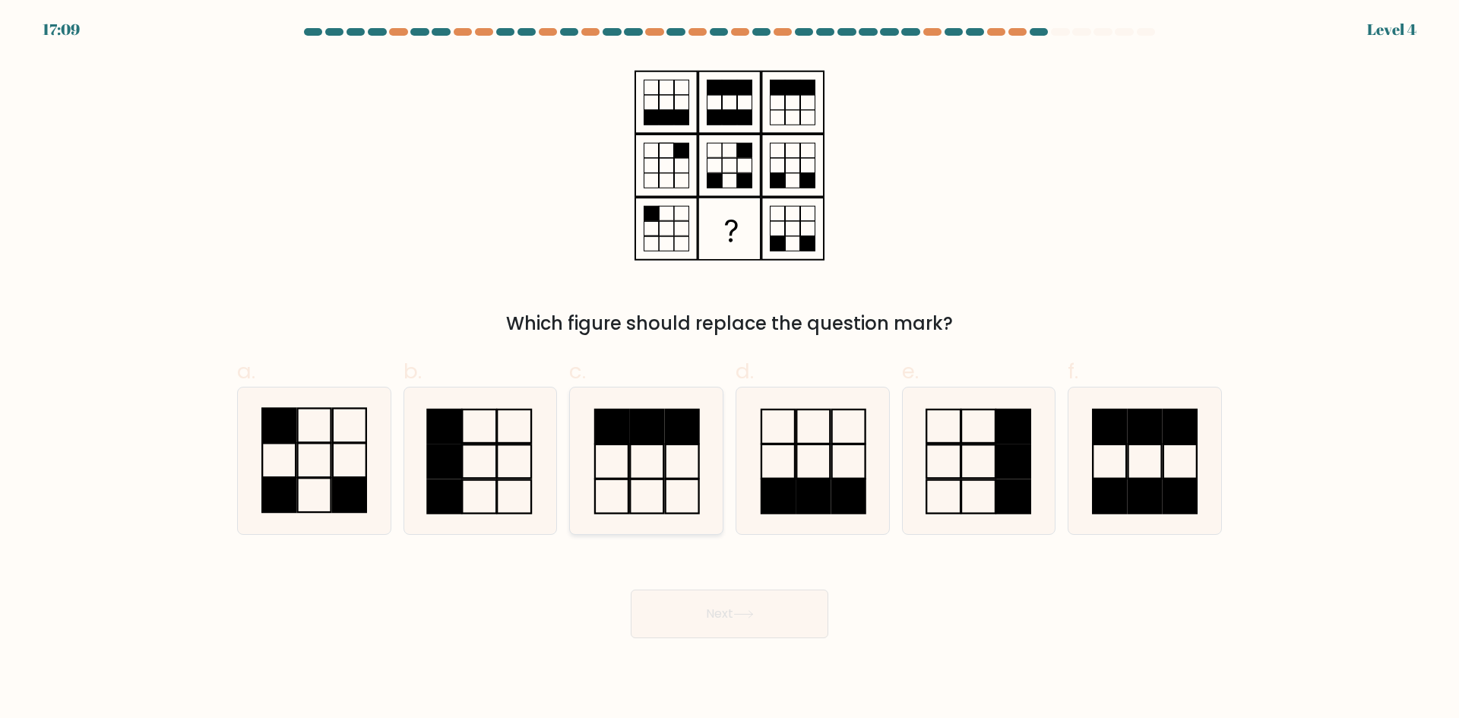
click at [673, 505] on icon at bounding box center [646, 461] width 147 height 147
click at [730, 369] on input "c." at bounding box center [730, 365] width 1 height 10
radio input "true"
click at [733, 600] on button "Next" at bounding box center [730, 614] width 198 height 49
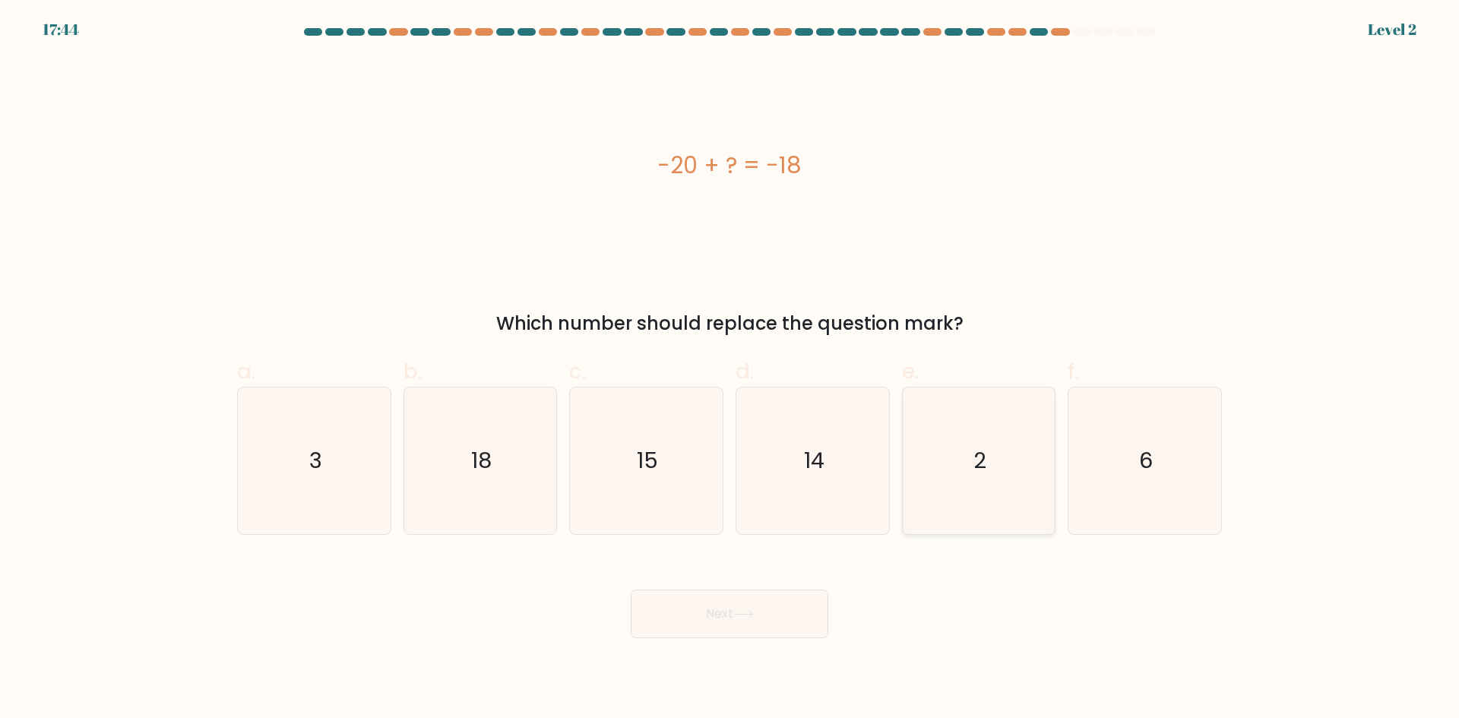
click at [1016, 487] on icon "2" at bounding box center [978, 461] width 147 height 147
click at [730, 369] on input "e. 2" at bounding box center [730, 365] width 1 height 10
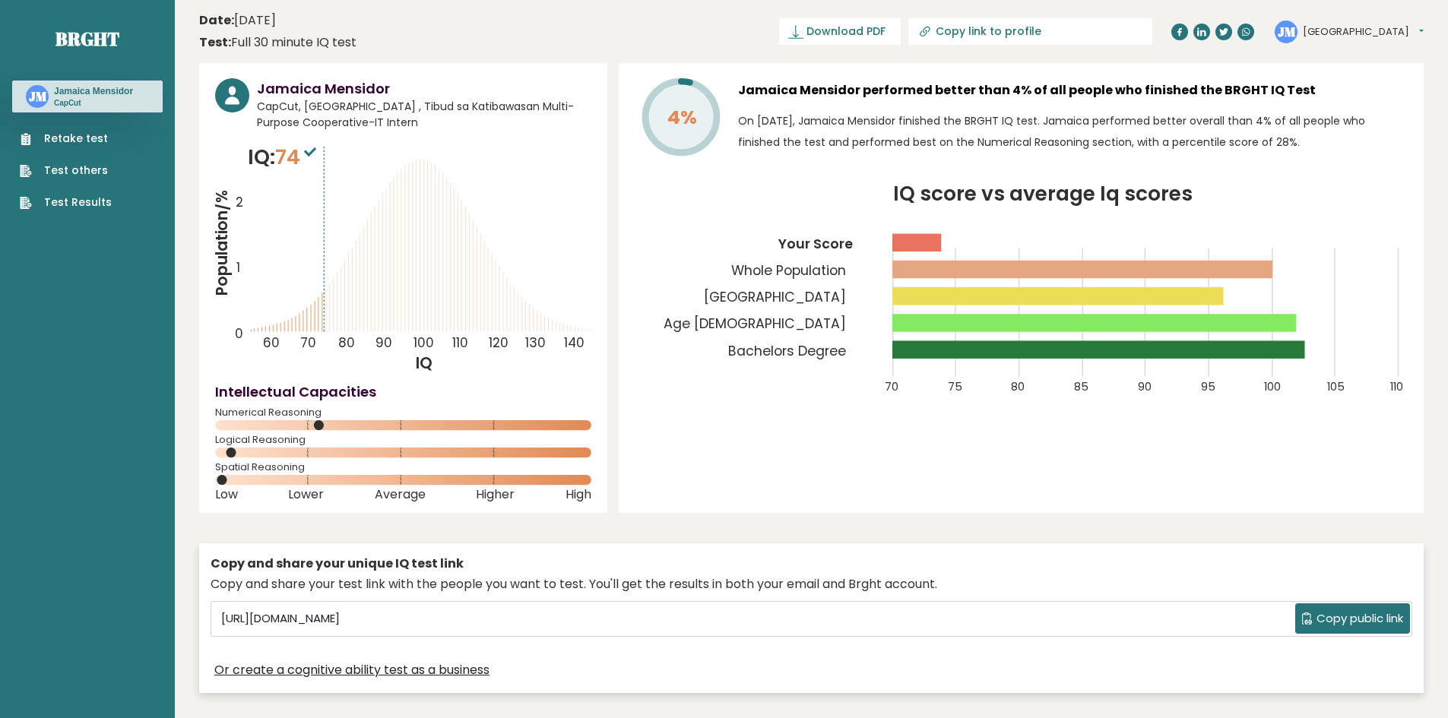
click at [295, 150] on span "74" at bounding box center [297, 157] width 45 height 28
click at [292, 169] on span "74" at bounding box center [297, 157] width 45 height 28
click at [1342, 622] on span "Copy public link" at bounding box center [1359, 618] width 87 height 17
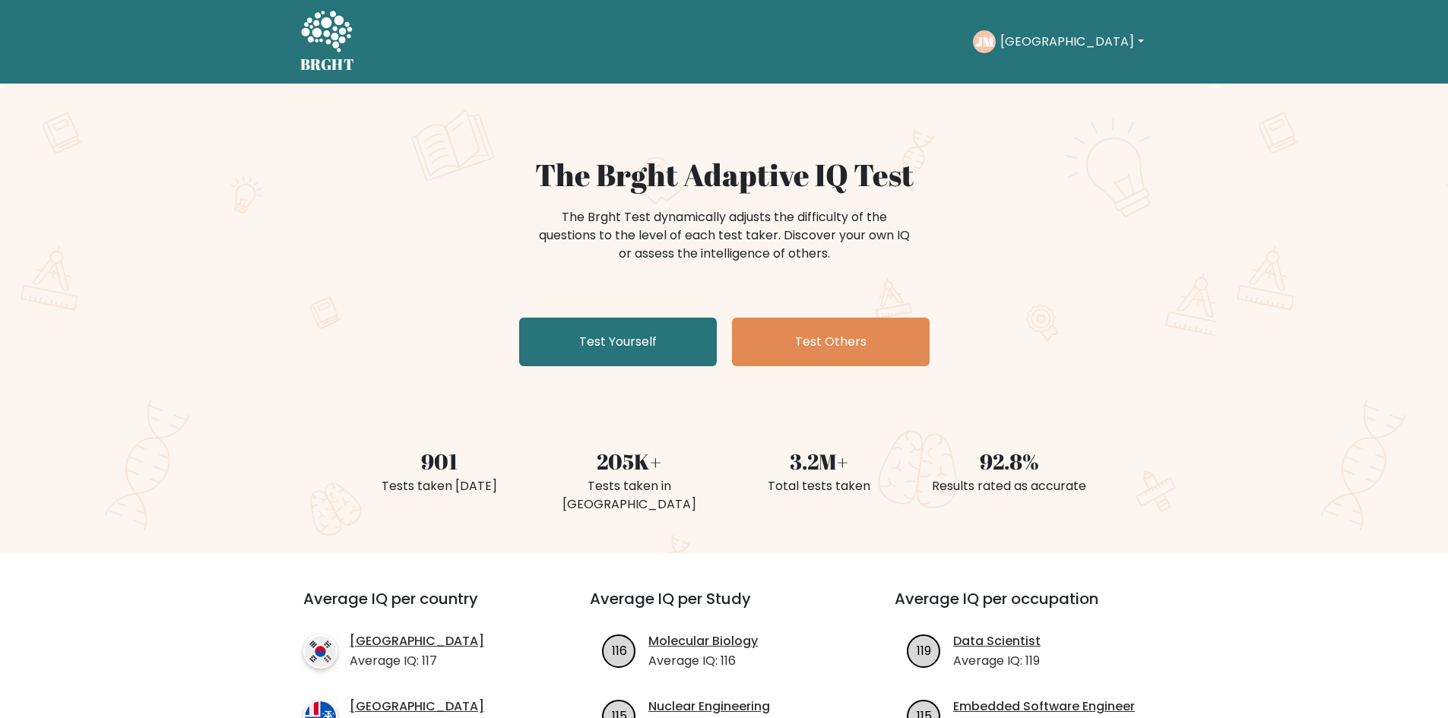
click at [635, 328] on link "Test Yourself" at bounding box center [618, 342] width 198 height 49
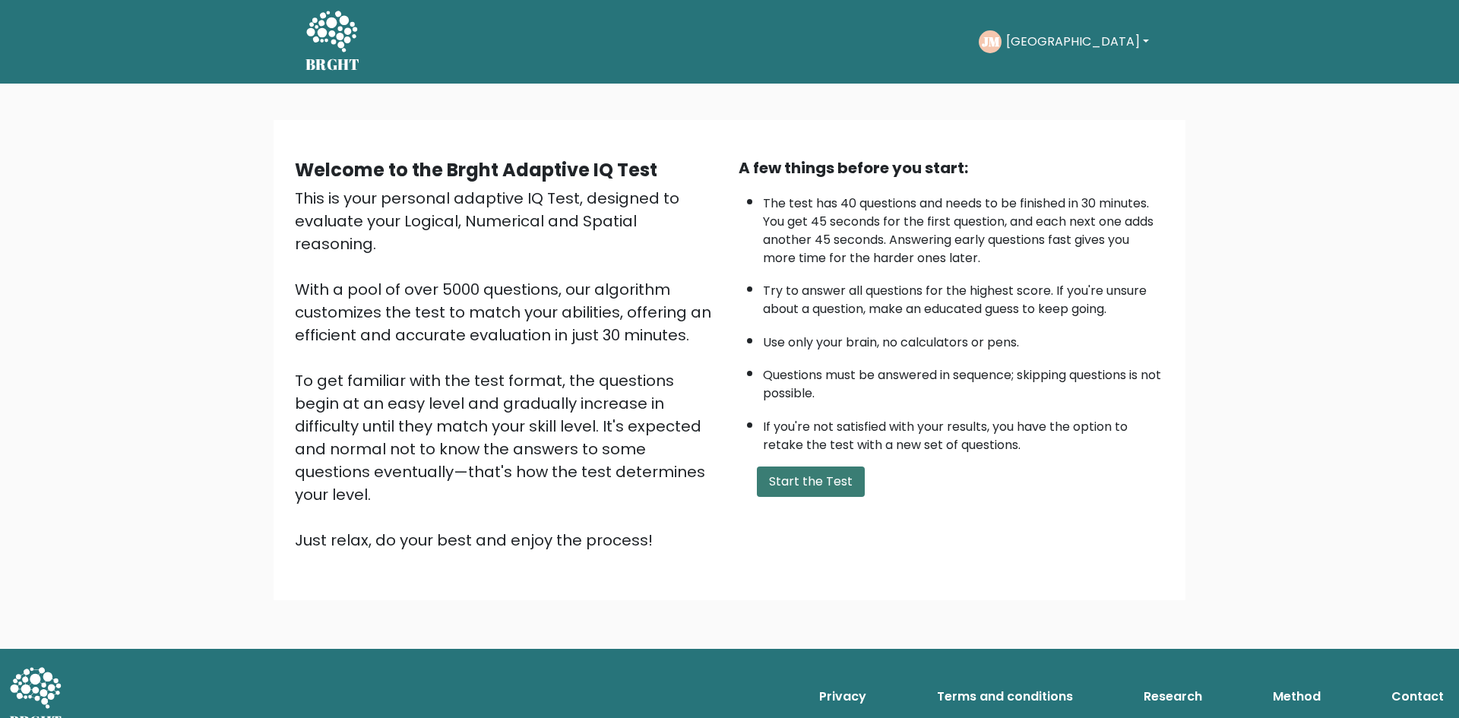
click at [816, 495] on button "Start the Test" at bounding box center [811, 482] width 108 height 30
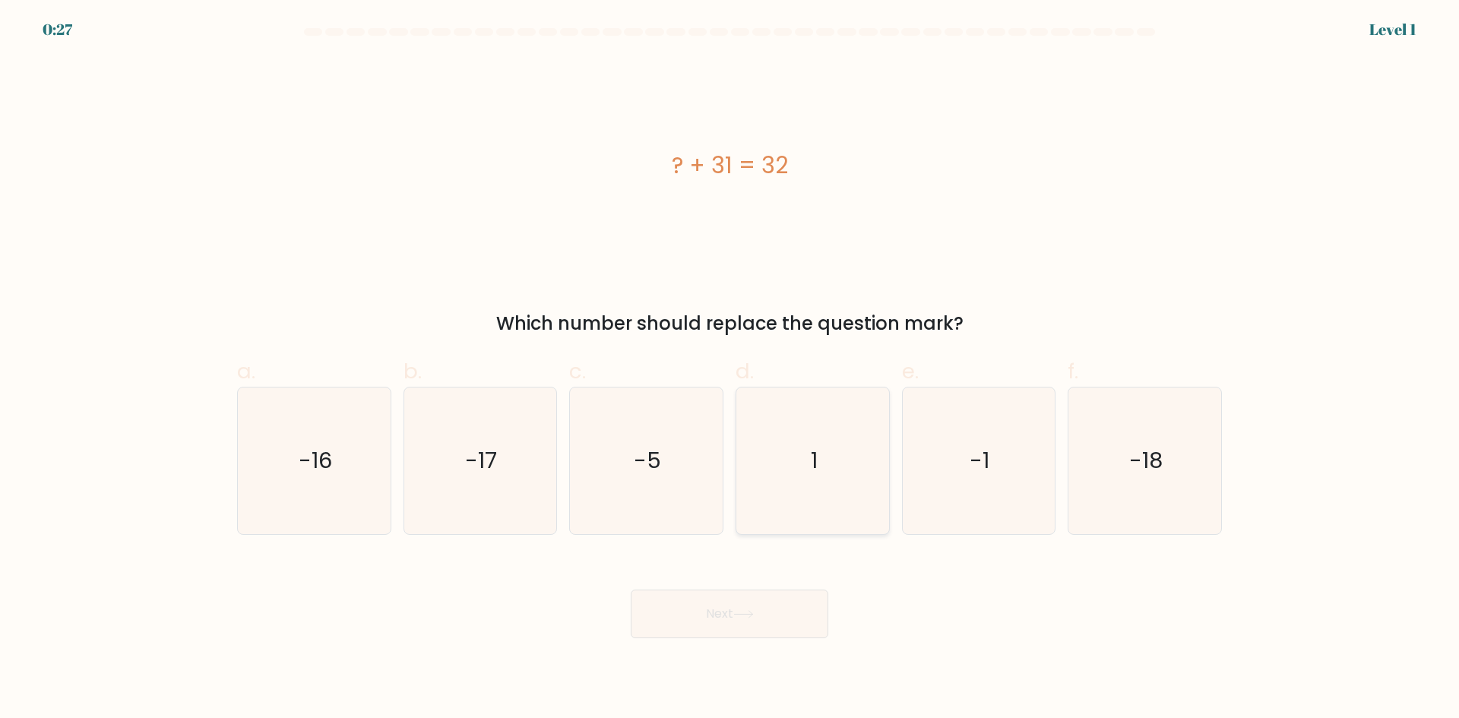
click at [838, 449] on icon "1" at bounding box center [813, 461] width 147 height 147
click at [730, 369] on input "d. 1" at bounding box center [730, 365] width 1 height 10
radio input "true"
click at [785, 618] on button "Next" at bounding box center [730, 614] width 198 height 49
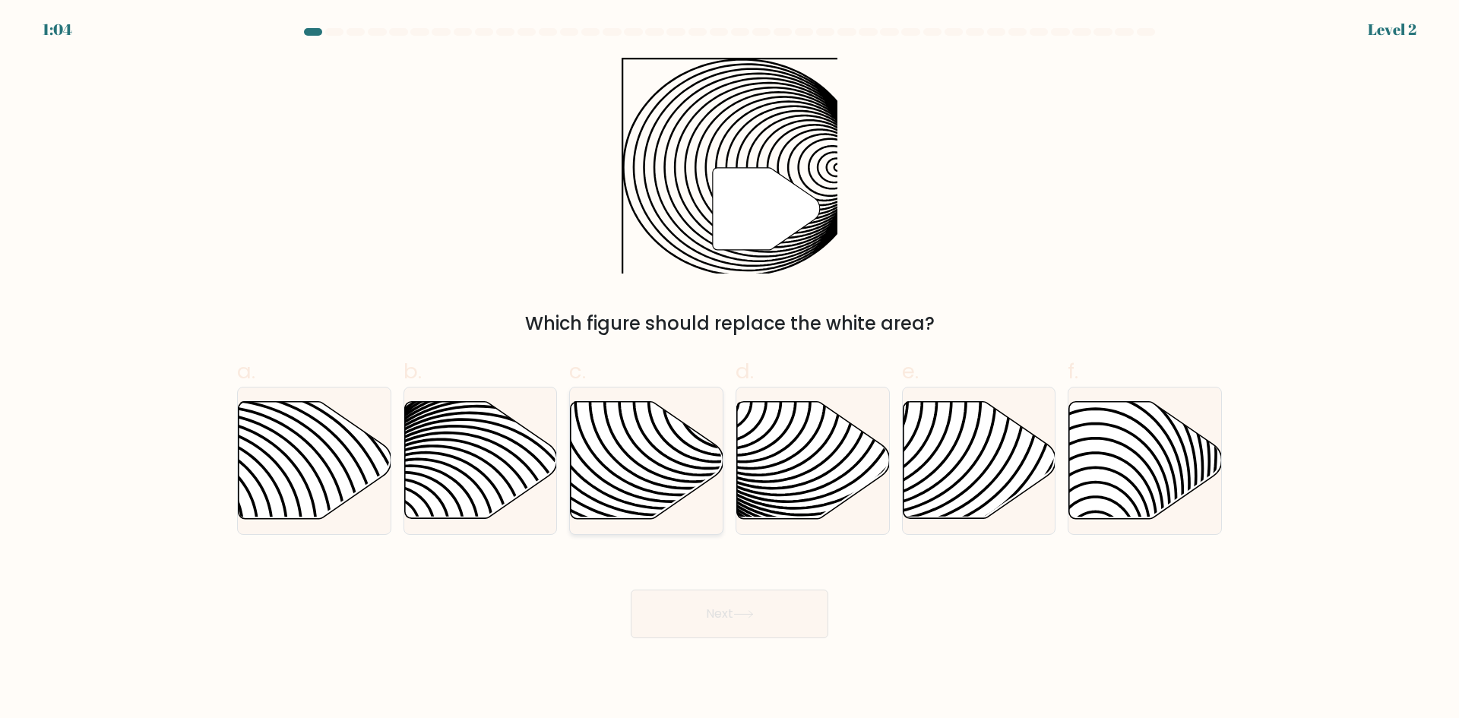
click at [627, 467] on icon at bounding box center [647, 460] width 153 height 117
click at [730, 369] on input "c." at bounding box center [730, 365] width 1 height 10
radio input "true"
click at [728, 610] on button "Next" at bounding box center [730, 614] width 198 height 49
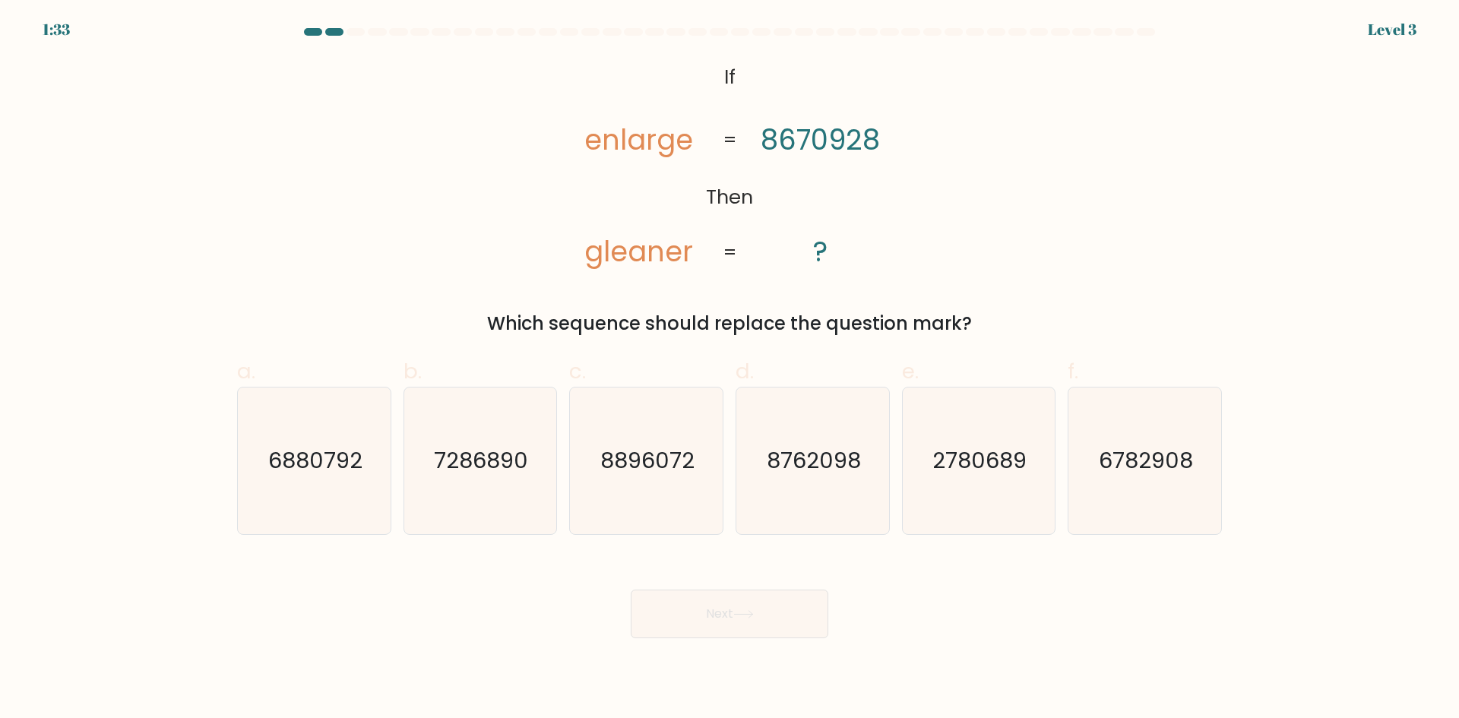
drag, startPoint x: 716, startPoint y: 73, endPoint x: 975, endPoint y: 337, distance: 369.8
click at [975, 337] on div "@import url('[URL][DOMAIN_NAME]); If Then enlarge gleaner 8670928 ? = = Which s…" at bounding box center [729, 198] width 1003 height 280
copy div "If Then enlarge gleaner 8670928 ? = = Which sequence should replace the questio…"
click at [1003, 588] on div "Next" at bounding box center [729, 595] width 1003 height 85
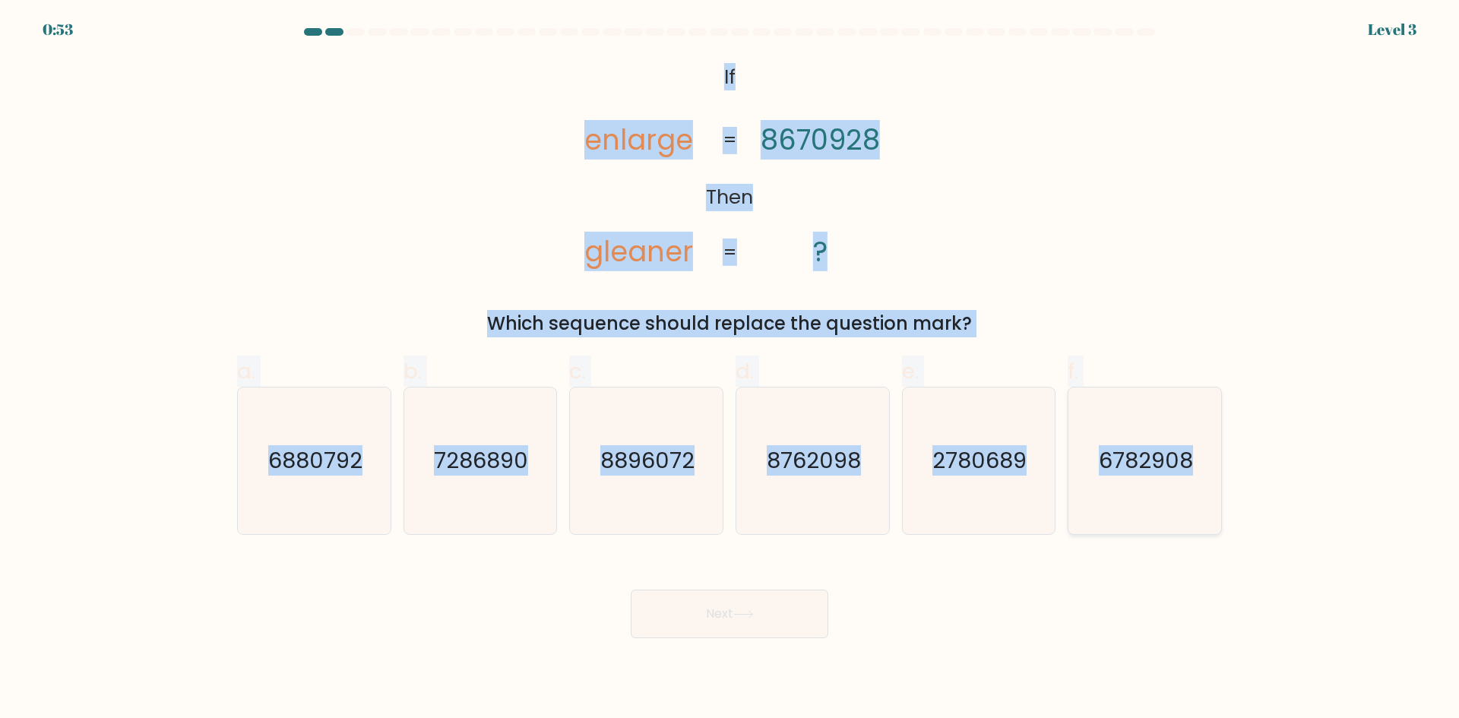
drag, startPoint x: 722, startPoint y: 74, endPoint x: 1218, endPoint y: 469, distance: 634.0
click at [1218, 469] on form "If ?" at bounding box center [729, 333] width 1459 height 610
copy form "If Then enlarge gleaner 8670928 ? = = Which sequence should replace the questio…"
click at [1057, 442] on div "e. 2780689" at bounding box center [979, 445] width 166 height 179
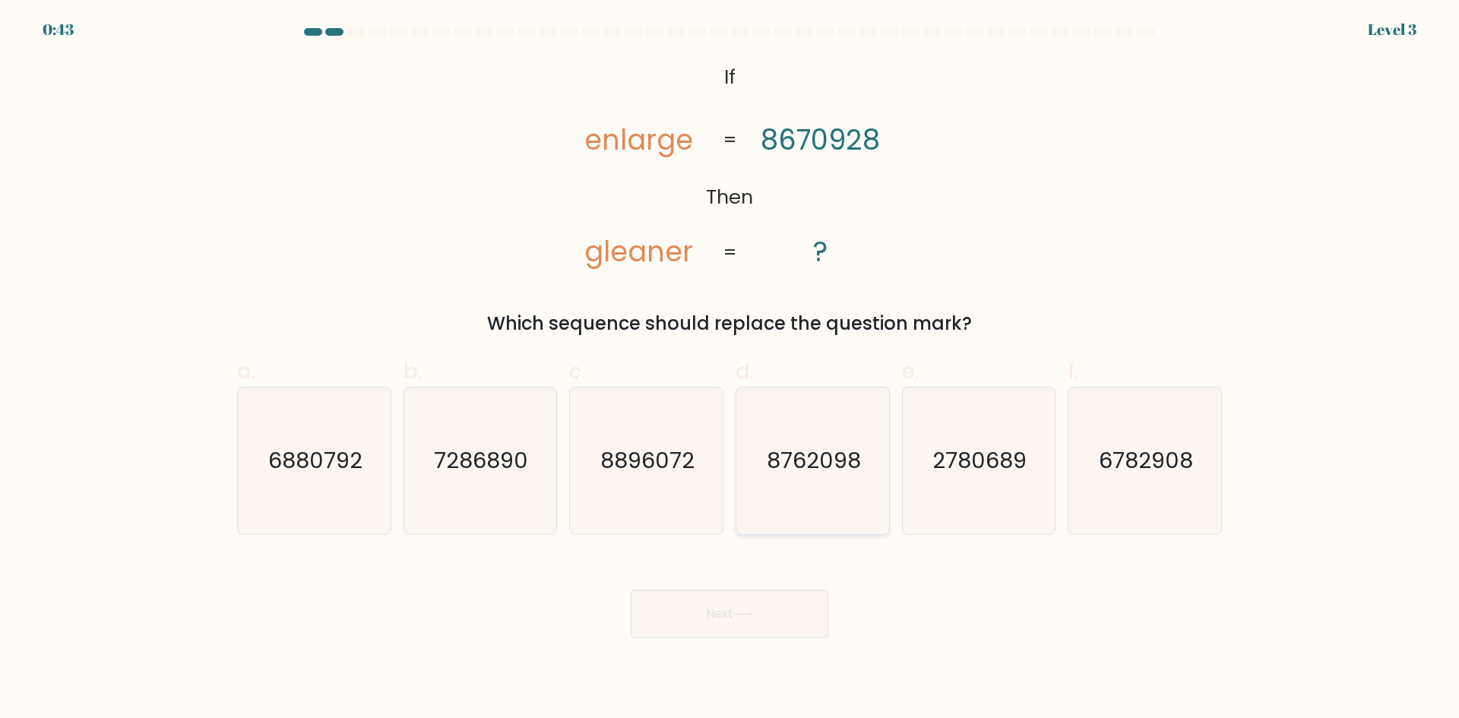
click at [755, 459] on icon "8762098" at bounding box center [813, 461] width 147 height 147
click at [730, 369] on input "d. 8762098" at bounding box center [730, 365] width 1 height 10
radio input "true"
click at [765, 616] on button "Next" at bounding box center [730, 614] width 198 height 49
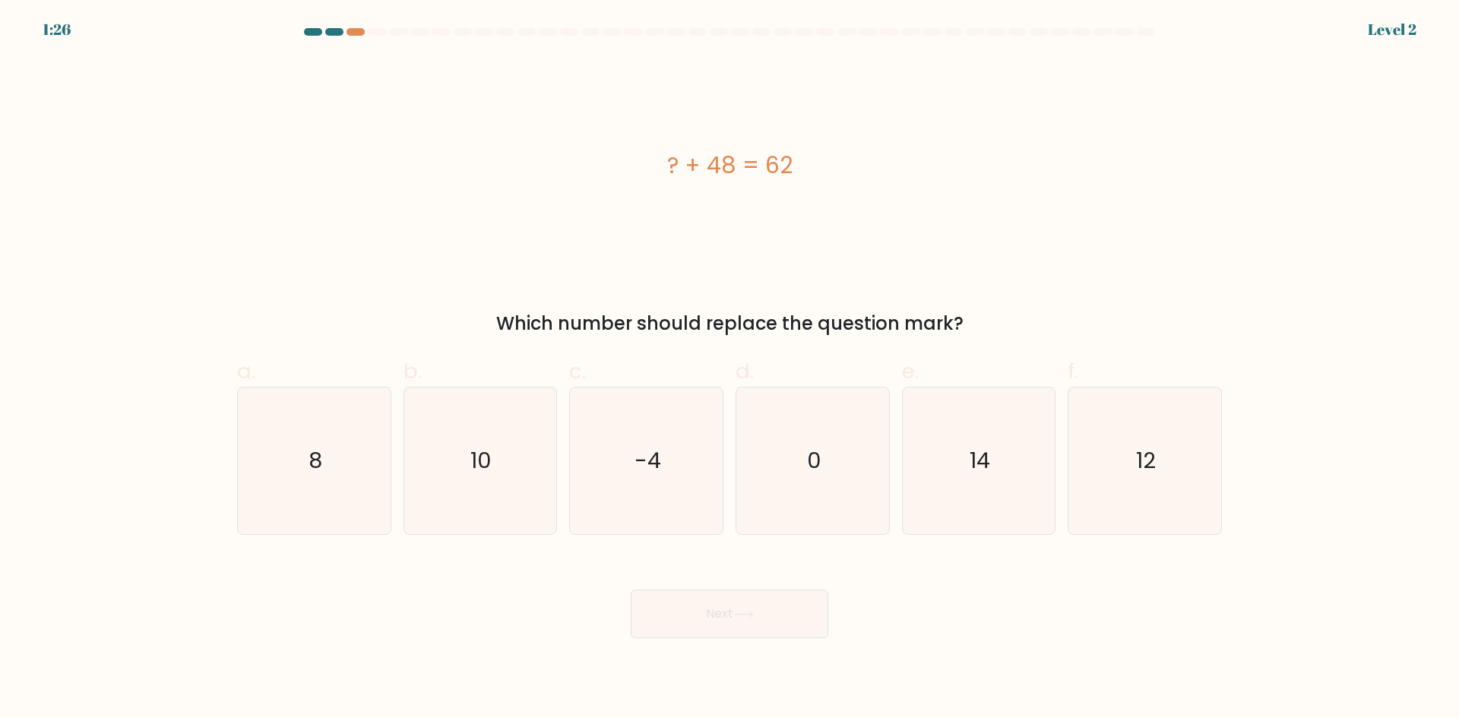
drag, startPoint x: 662, startPoint y: 147, endPoint x: 980, endPoint y: 319, distance: 361.2
click at [980, 319] on div "? + 48 = 62 Which number should replace the question mark?" at bounding box center [729, 198] width 1003 height 280
copy div "? + 48 = 62 Which number should replace the question mark?"
drag, startPoint x: 979, startPoint y: 457, endPoint x: 907, endPoint y: 533, distance: 104.8
click at [973, 461] on text "14" at bounding box center [980, 460] width 21 height 30
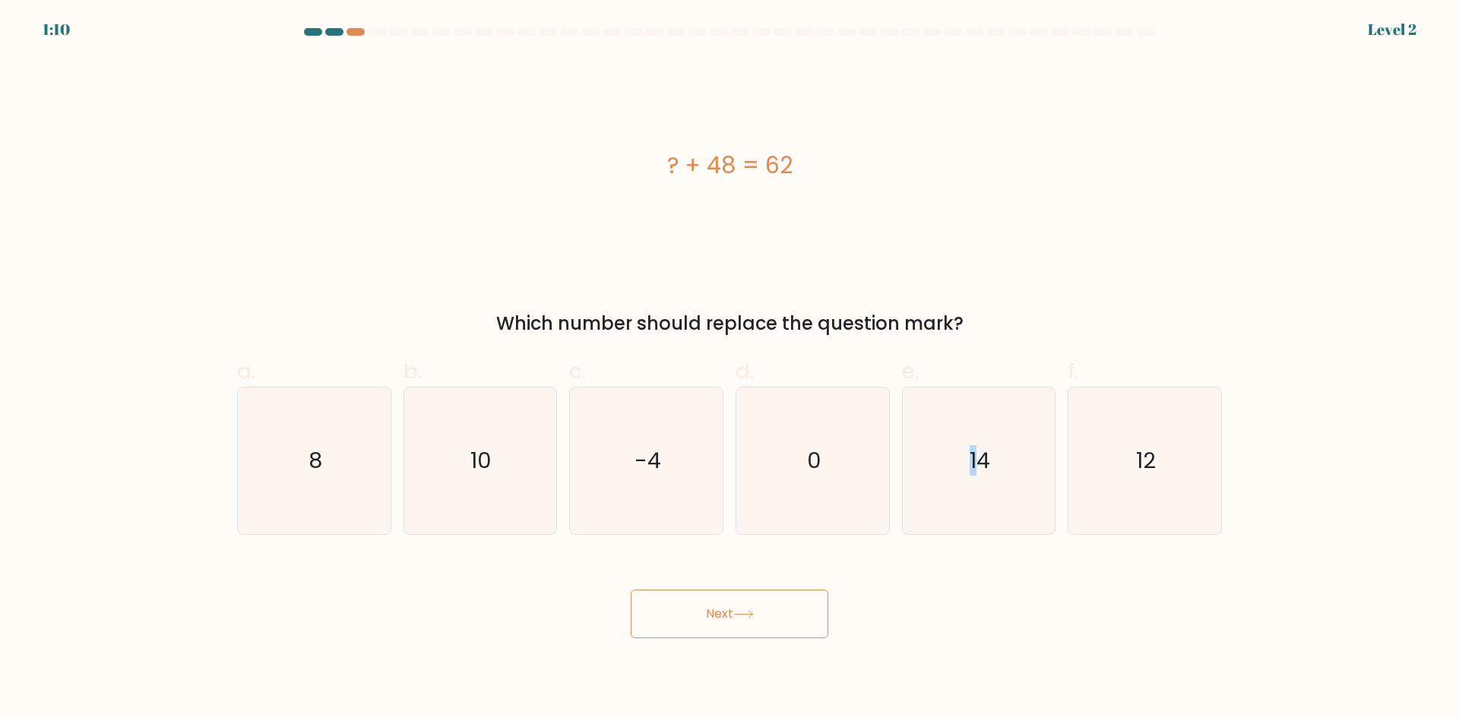
click at [762, 633] on button "Next" at bounding box center [730, 614] width 198 height 49
drag, startPoint x: 999, startPoint y: 458, endPoint x: 978, endPoint y: 483, distance: 32.3
click at [999, 458] on icon "14" at bounding box center [978, 461] width 147 height 147
click at [730, 369] on input "e. 14" at bounding box center [730, 365] width 1 height 10
radio input "true"
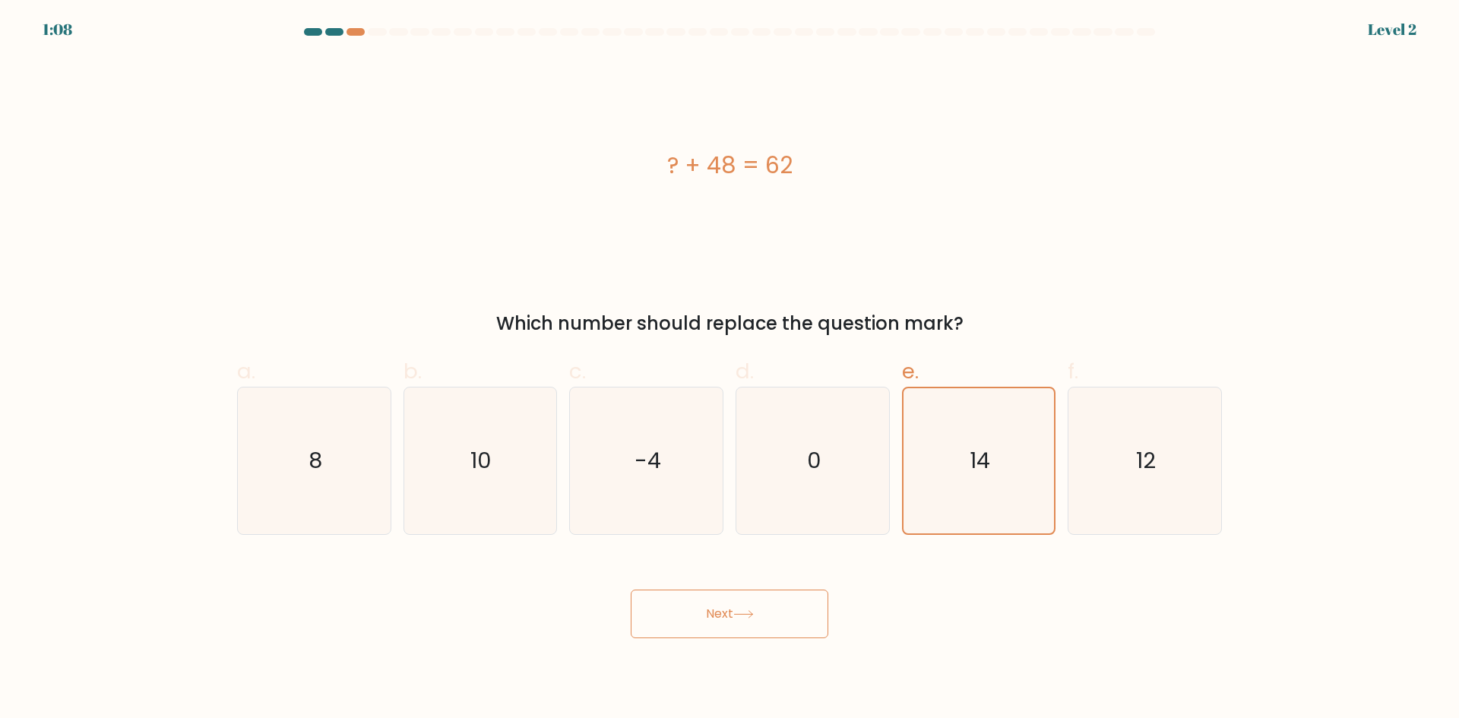
click at [811, 625] on button "Next" at bounding box center [730, 614] width 198 height 49
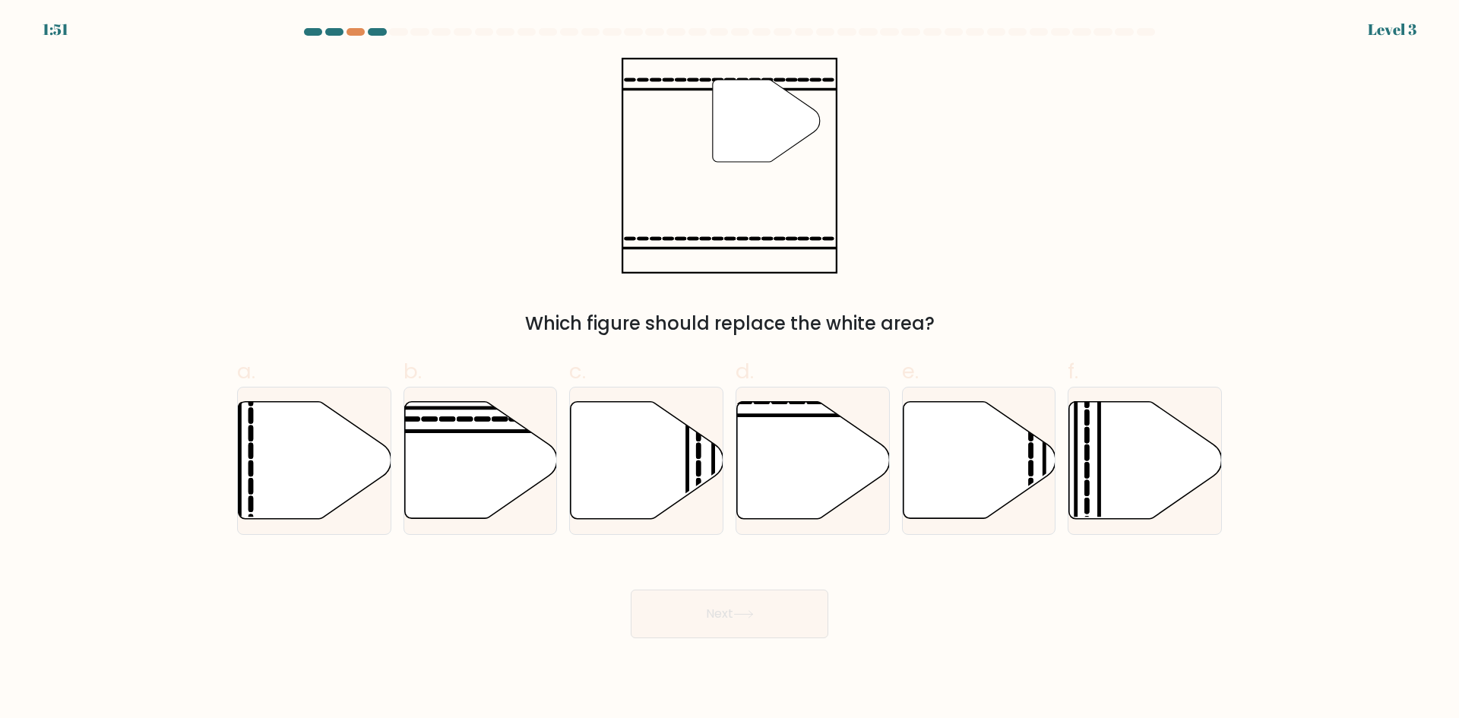
drag, startPoint x: 601, startPoint y: 64, endPoint x: 987, endPoint y: 303, distance: 453.7
click at [1006, 297] on div "" Which figure should replace the white area?" at bounding box center [729, 198] width 1003 height 280
click at [821, 449] on icon at bounding box center [813, 460] width 153 height 117
click at [730, 369] on input "d." at bounding box center [730, 365] width 1 height 10
radio input "true"
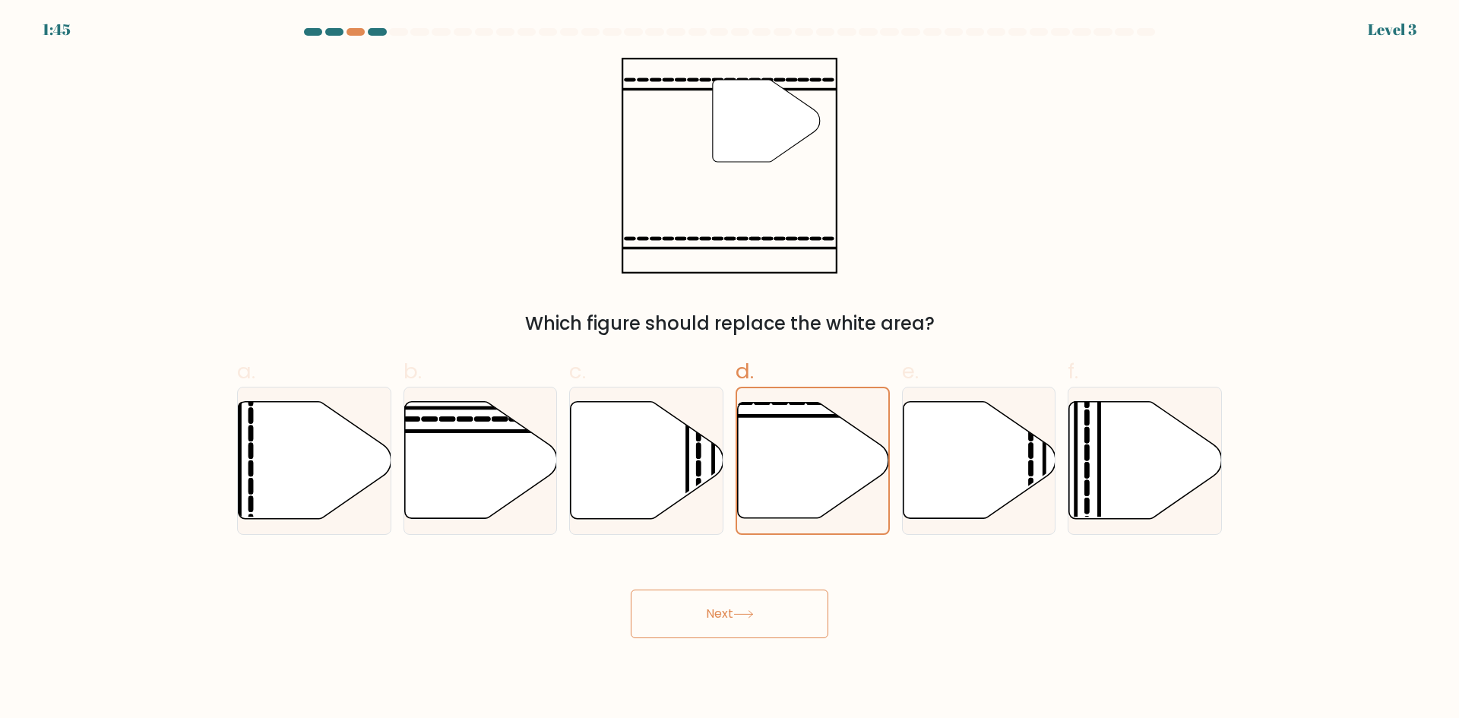
click at [775, 645] on body "1:45 Level 3" at bounding box center [729, 359] width 1459 height 718
click at [784, 630] on button "Next" at bounding box center [730, 614] width 198 height 49
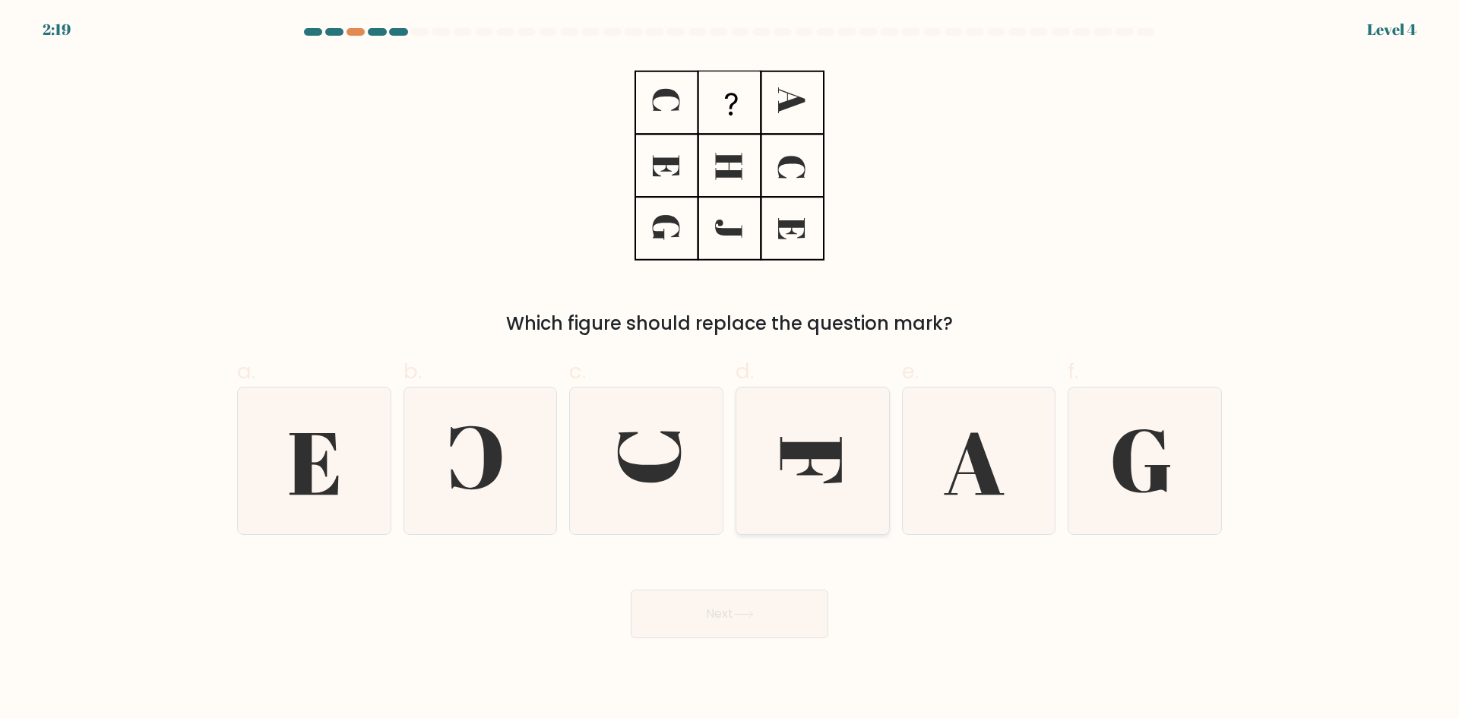
click at [845, 510] on icon at bounding box center [813, 461] width 147 height 147
click at [730, 369] on input "d." at bounding box center [730, 365] width 1 height 10
radio input "true"
click at [767, 619] on button "Next" at bounding box center [730, 614] width 198 height 49
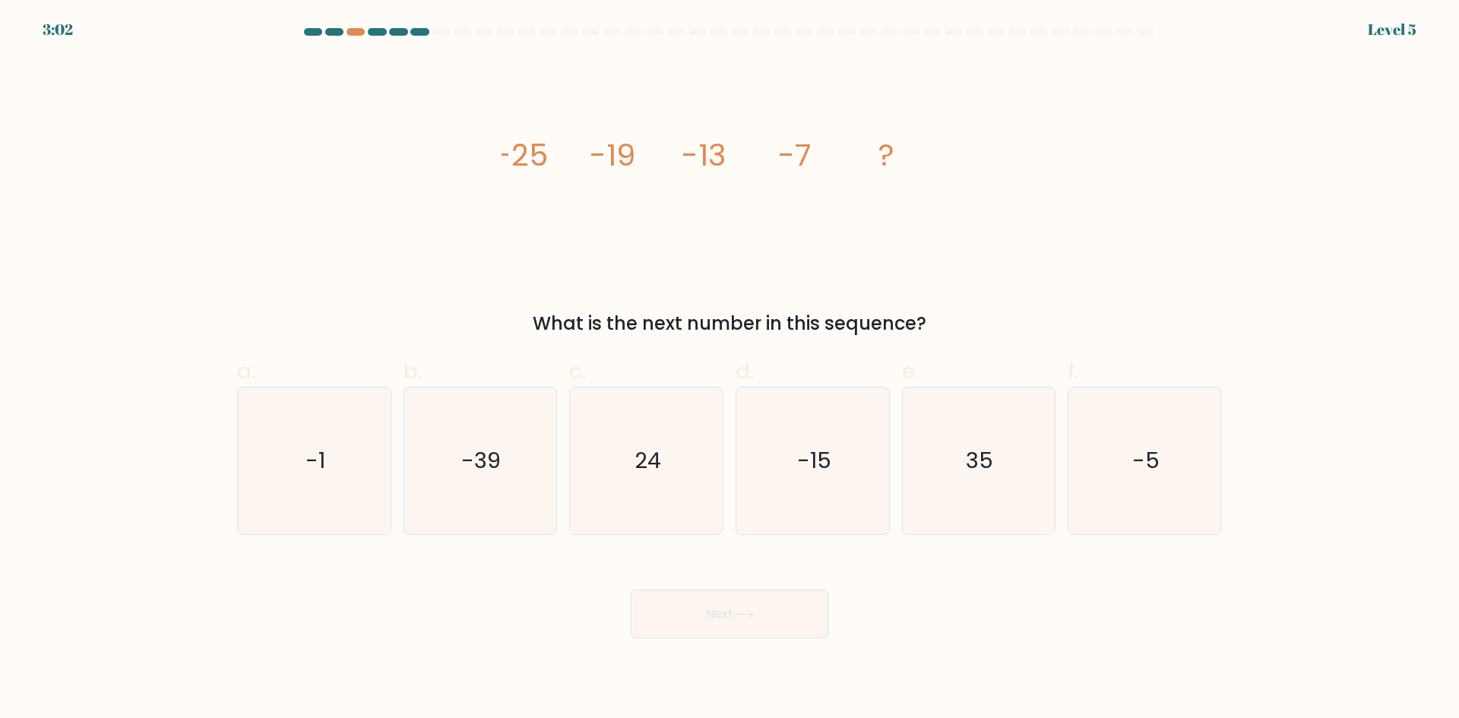
drag, startPoint x: 479, startPoint y: 125, endPoint x: 988, endPoint y: 322, distance: 546.0
click at [988, 322] on div "image/svg+xml -25 -19 -13 -7 ? What is the next number in this sequence?" at bounding box center [729, 198] width 1003 height 280
copy div "-25 -19 -13 -7 ? What is the next number in this sequence?"
click at [486, 162] on div "image/svg+xml -25 -19 -13 -7 ? What is the next number in this sequence?" at bounding box center [729, 198] width 1003 height 280
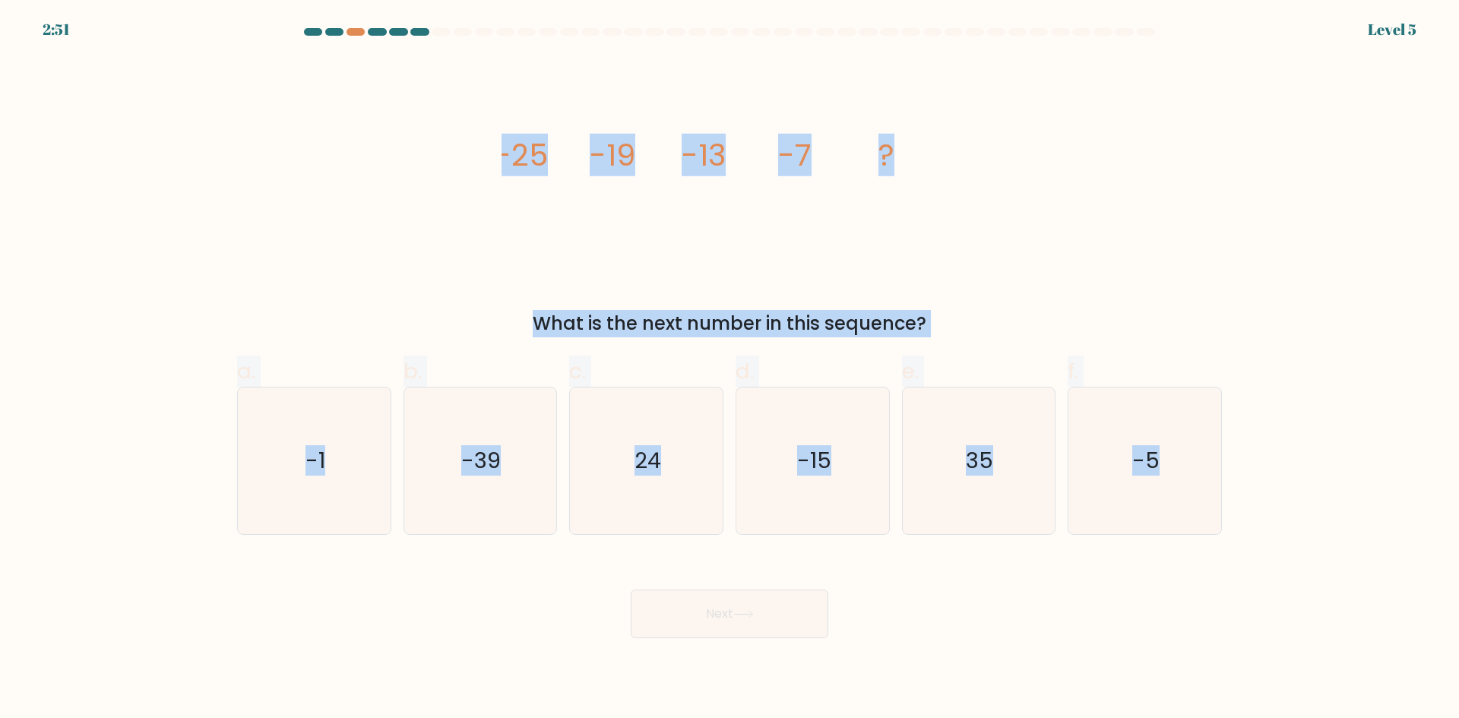
drag, startPoint x: 498, startPoint y: 139, endPoint x: 1257, endPoint y: 480, distance: 832.5
click at [1257, 480] on form at bounding box center [729, 333] width 1459 height 610
copy form "-25 -19 -13 -7 ? What is the next number in this sequence? a. -1 b. -39 c. 24 d…"
click at [384, 476] on icon "-1" at bounding box center [314, 461] width 147 height 147
click at [730, 369] on input "a. -1" at bounding box center [730, 365] width 1 height 10
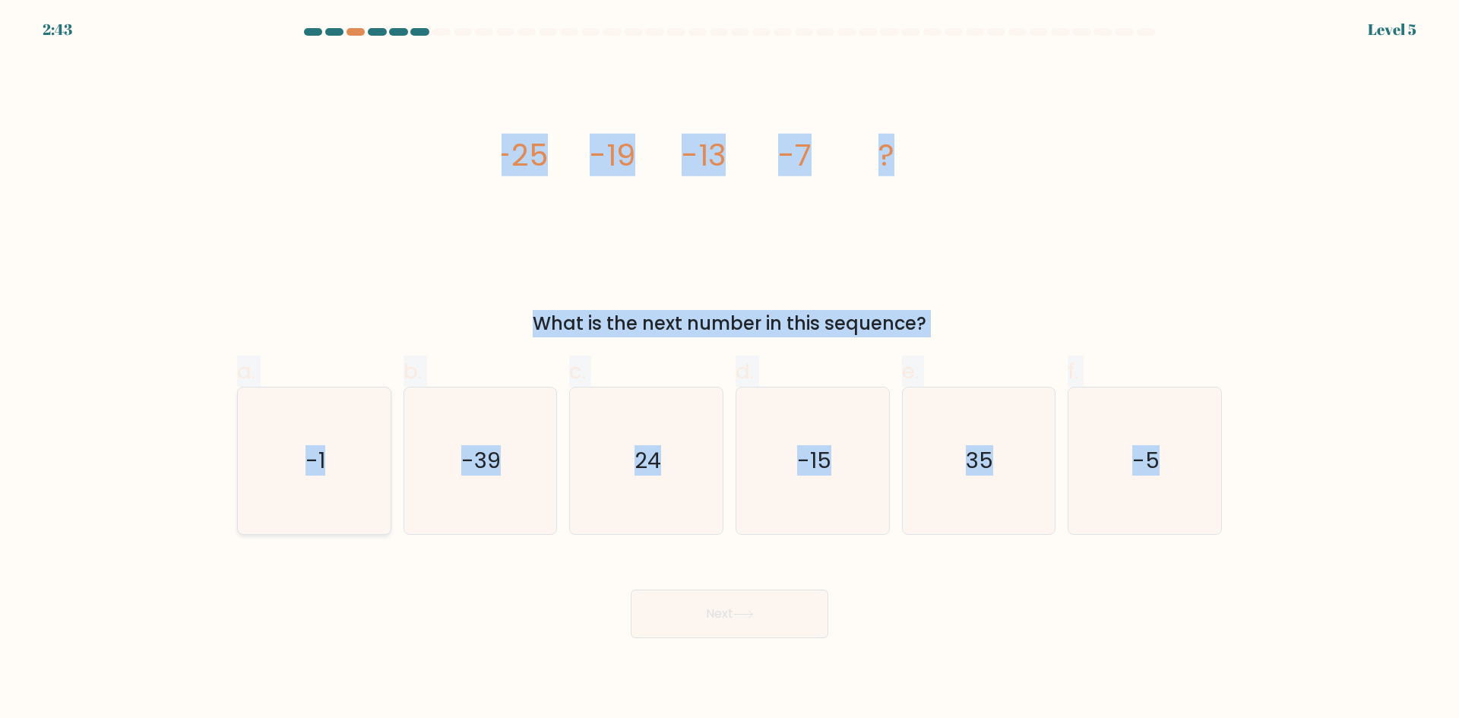
radio input "true"
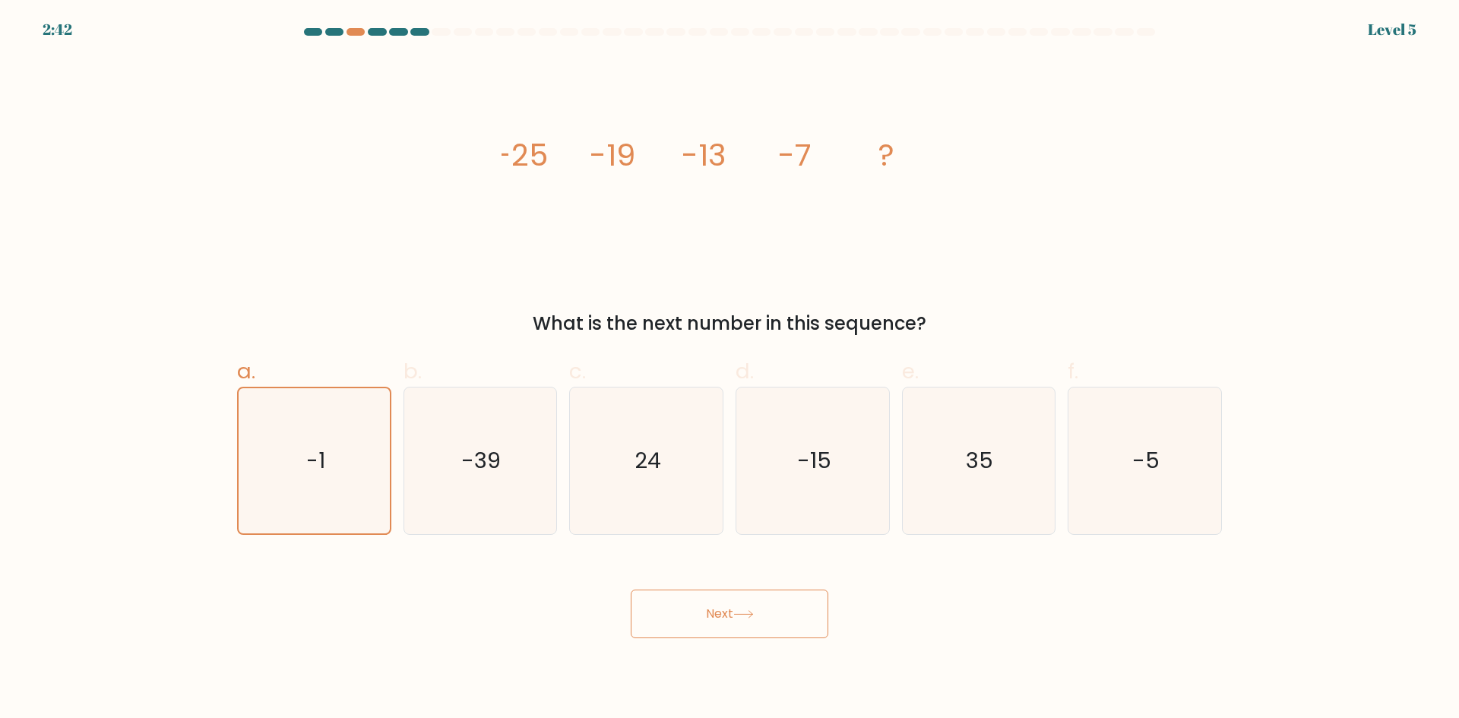
click at [719, 602] on button "Next" at bounding box center [730, 614] width 198 height 49
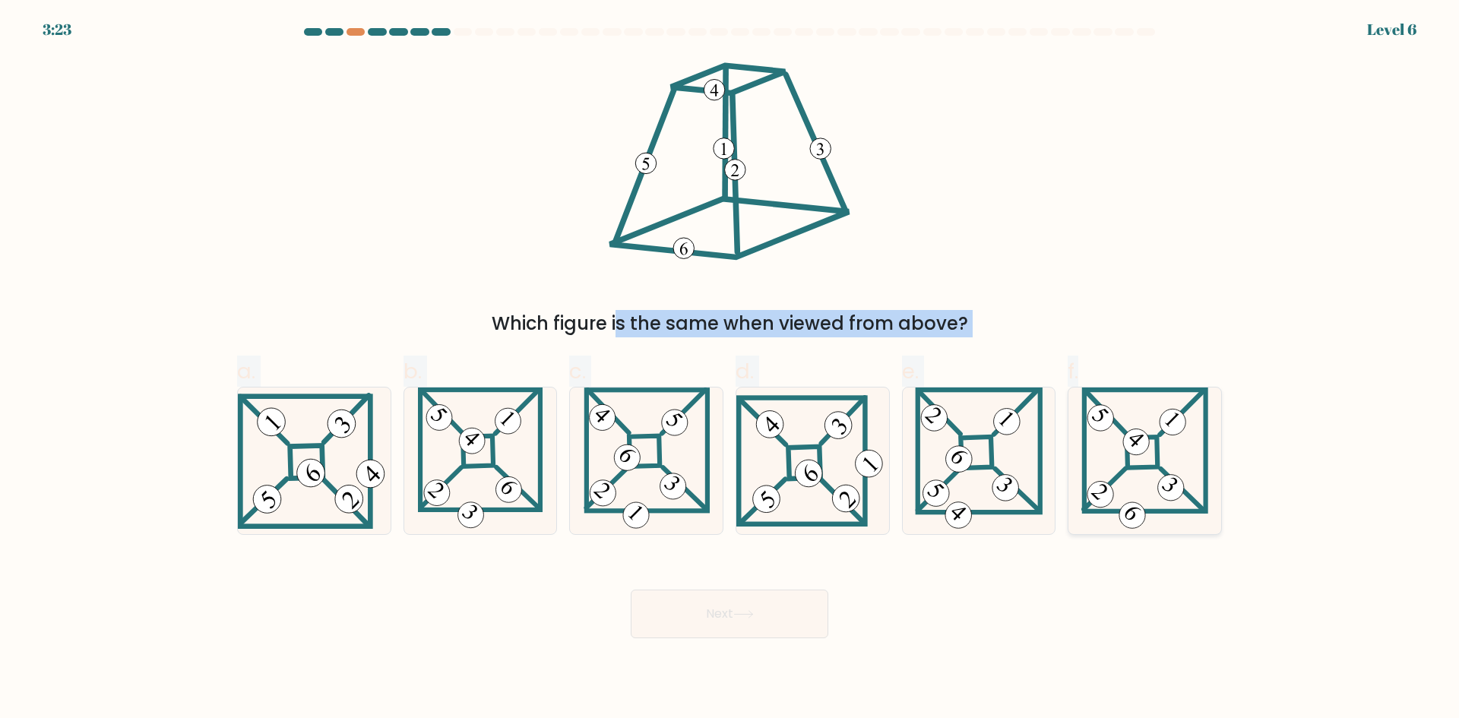
drag, startPoint x: 638, startPoint y: 81, endPoint x: 1176, endPoint y: 522, distance: 696.1
click at [1176, 522] on form at bounding box center [729, 333] width 1459 height 610
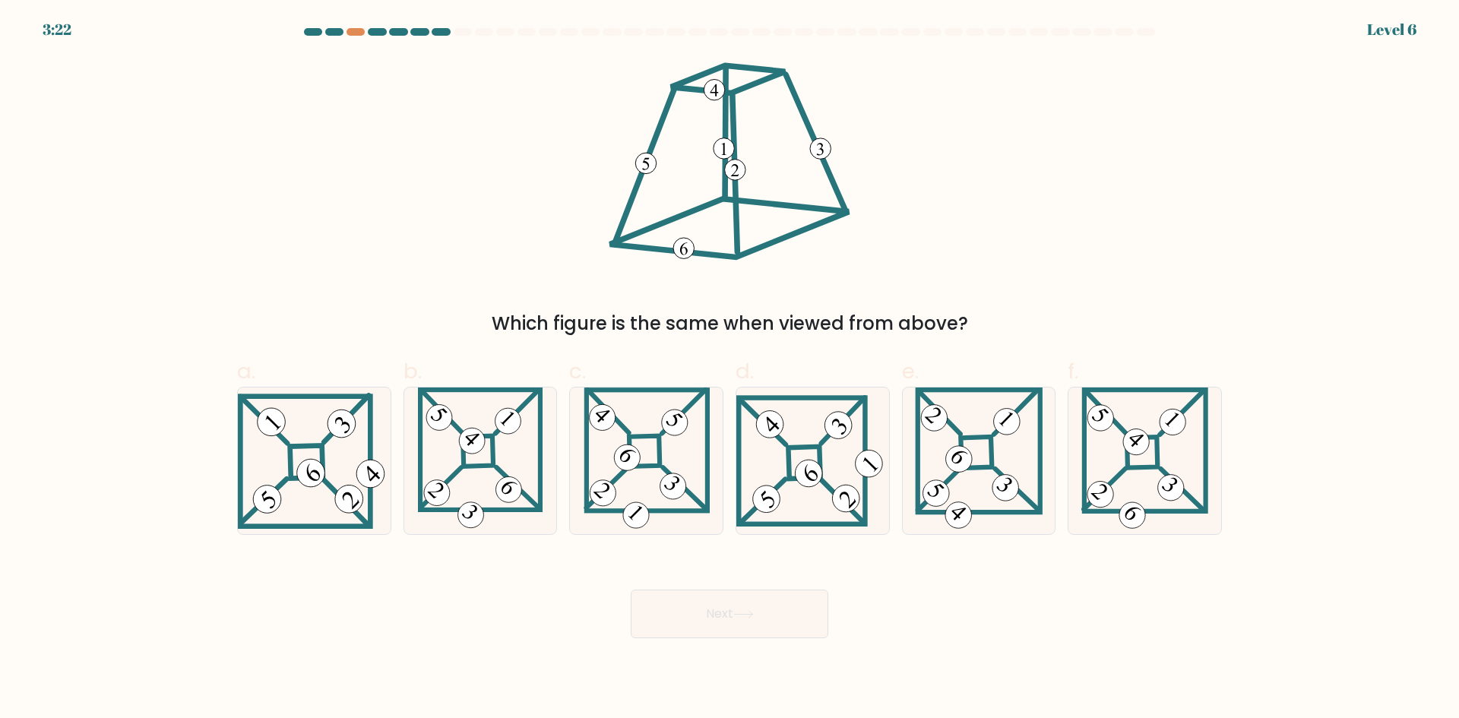
click at [1091, 230] on div "Which figure is the same when viewed from above?" at bounding box center [729, 198] width 1003 height 280
click at [695, 443] on icon at bounding box center [647, 461] width 126 height 147
click at [730, 369] on input "c." at bounding box center [730, 365] width 1 height 10
radio input "true"
click at [762, 604] on button "Next" at bounding box center [730, 614] width 198 height 49
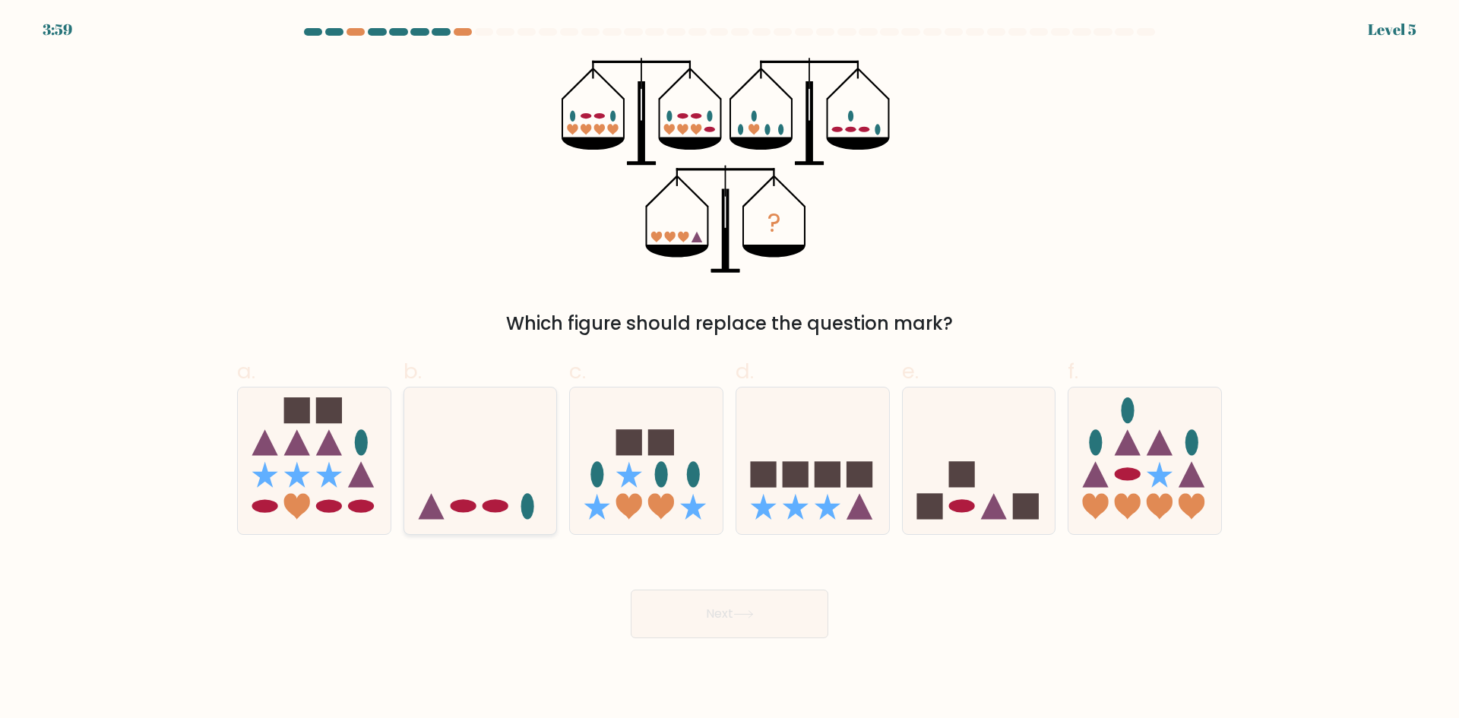
click at [534, 480] on icon at bounding box center [480, 461] width 153 height 126
click at [730, 369] on input "b." at bounding box center [730, 365] width 1 height 10
radio input "true"
click at [660, 616] on button "Next" at bounding box center [730, 614] width 198 height 49
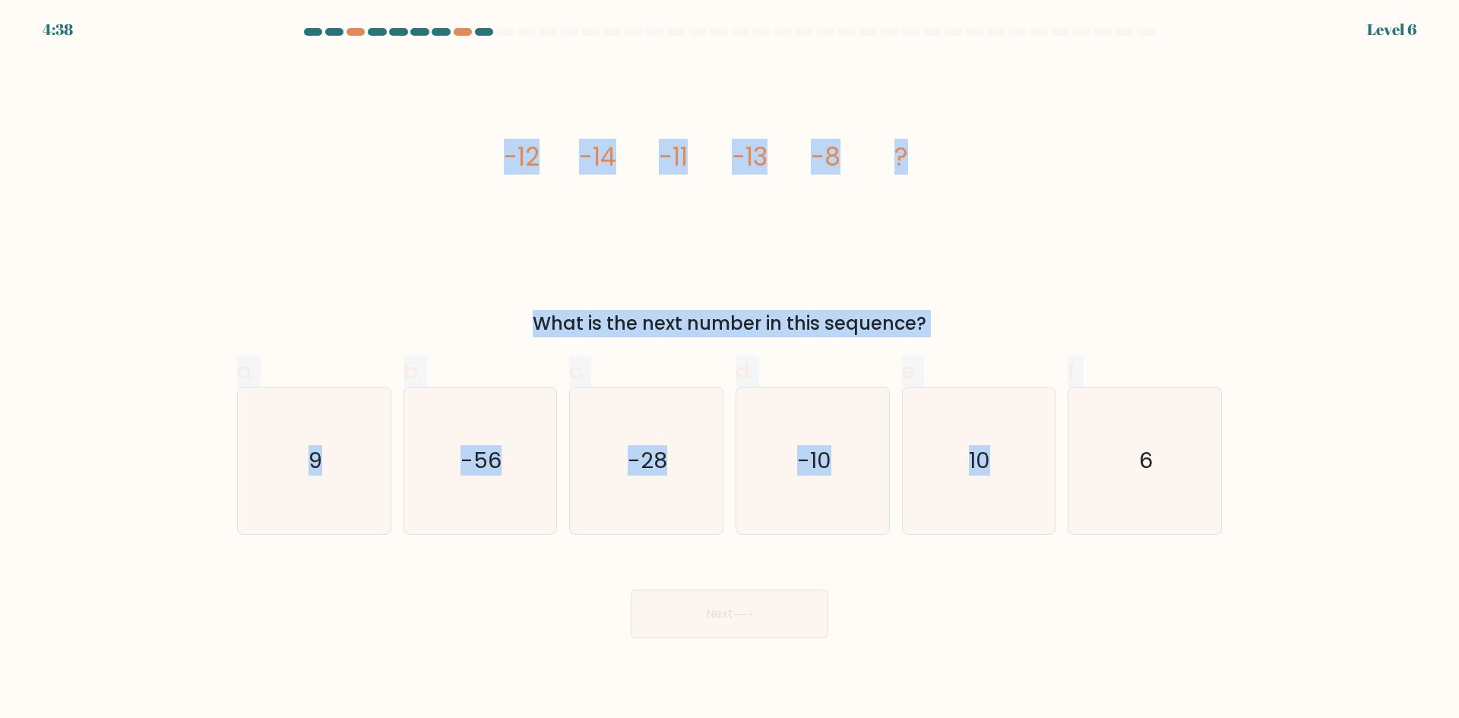
drag, startPoint x: 520, startPoint y: 161, endPoint x: 1240, endPoint y: 474, distance: 785.3
click at [1240, 474] on form at bounding box center [729, 333] width 1459 height 610
copy form "-12 -14 -11 -13 -8 ? What is the next number in this sequence? a. 9 b. -56 c. -…"
click at [876, 454] on icon "-10" at bounding box center [813, 461] width 147 height 147
click at [730, 369] on input "d. -10" at bounding box center [730, 365] width 1 height 10
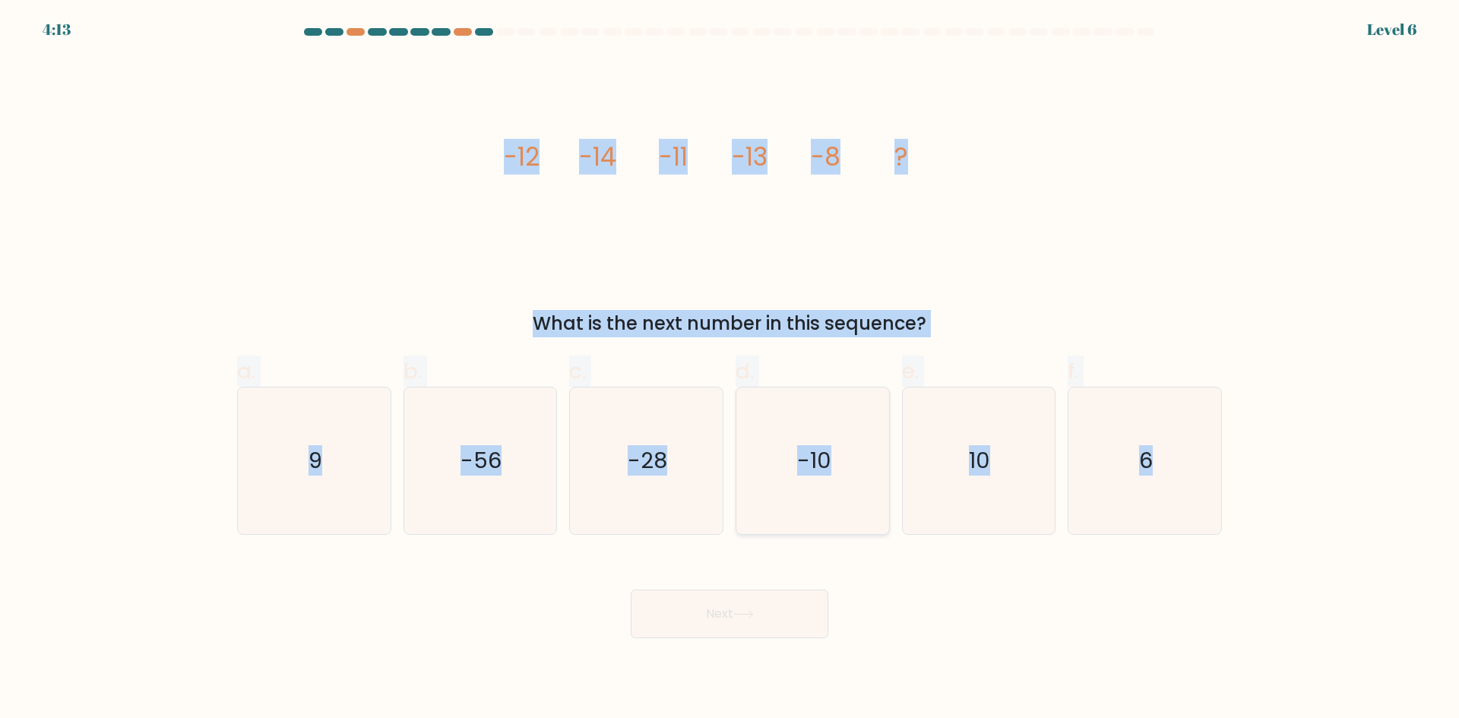
radio input "true"
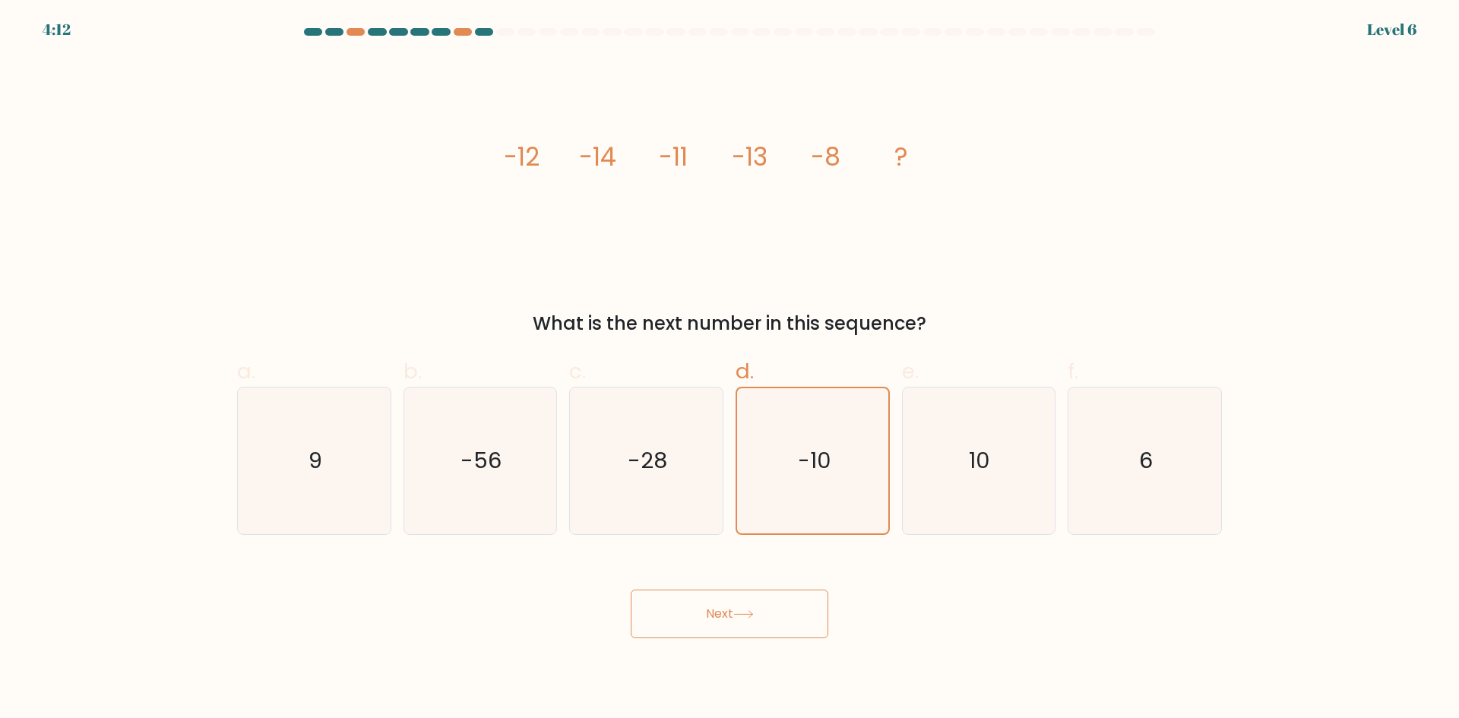
click at [767, 622] on button "Next" at bounding box center [730, 614] width 198 height 49
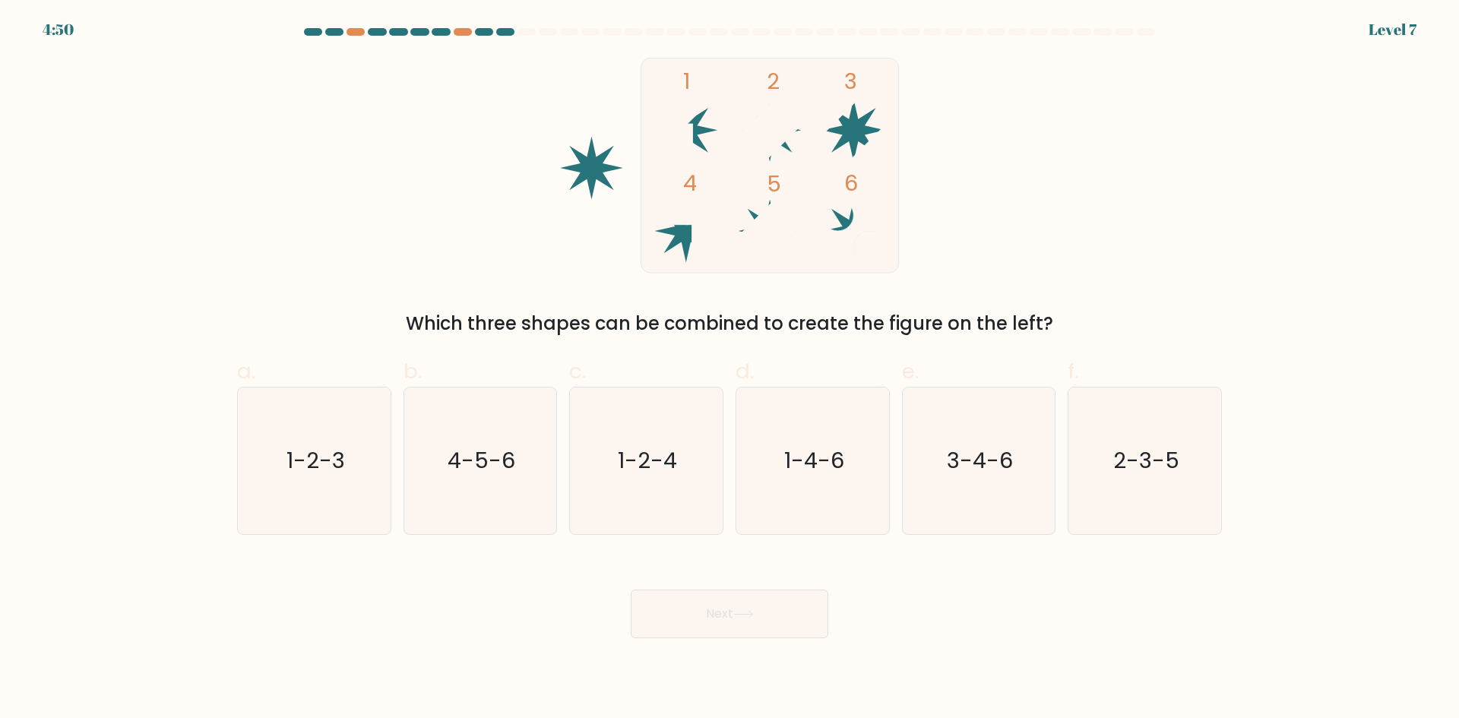
drag, startPoint x: 635, startPoint y: 66, endPoint x: 1056, endPoint y: 331, distance: 497.3
click at [1056, 331] on div "1 2 3 4 5 6 Which three shapes can be combined to create the figure on the left?" at bounding box center [729, 198] width 1003 height 280
copy div "1 2 3 4 5 6 Which three shapes can be combined to create the figure on the left?"
click at [945, 318] on div "Which three shapes can be combined to create the figure on the left?" at bounding box center [729, 323] width 967 height 27
click at [793, 474] on text "1-4-6" at bounding box center [814, 460] width 60 height 30
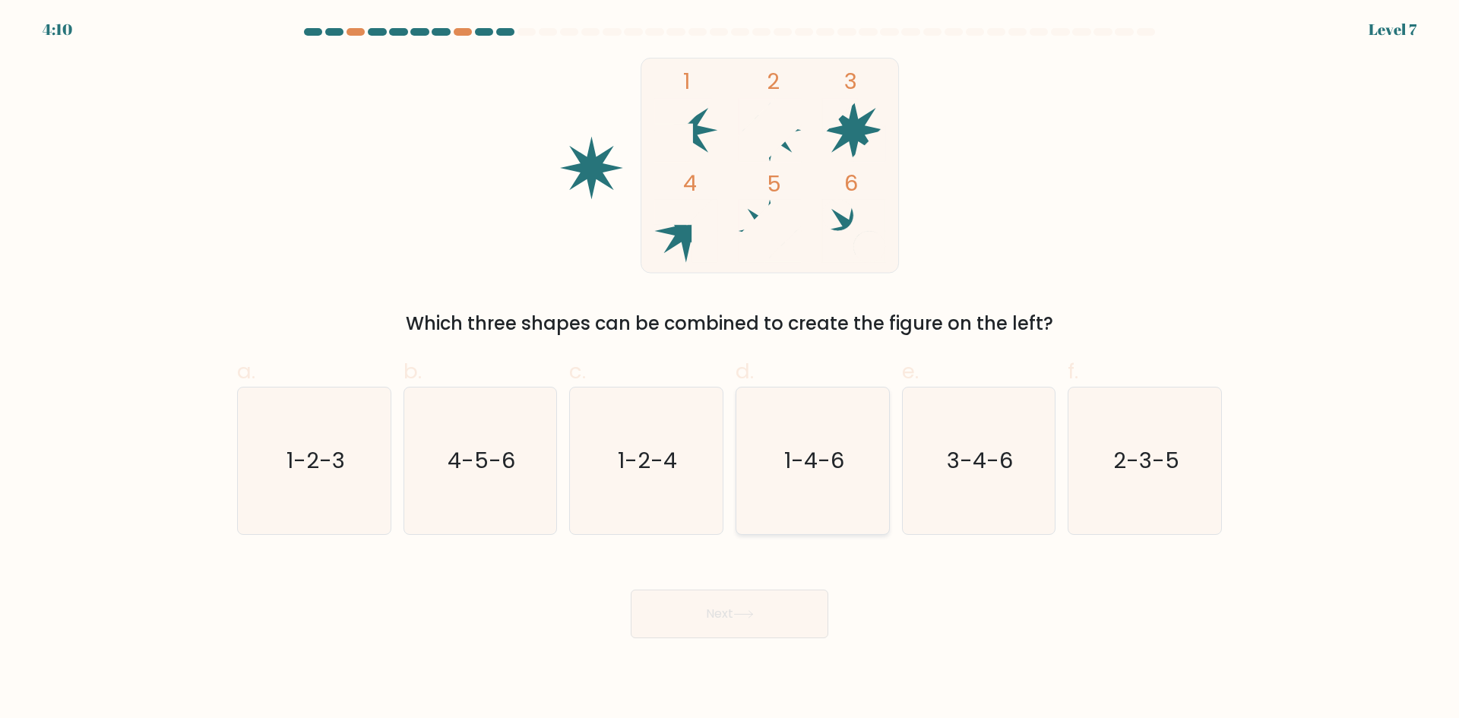
click at [730, 369] on input "d. 1-4-6" at bounding box center [730, 365] width 1 height 10
radio input "true"
click at [787, 600] on button "Next" at bounding box center [730, 614] width 198 height 49
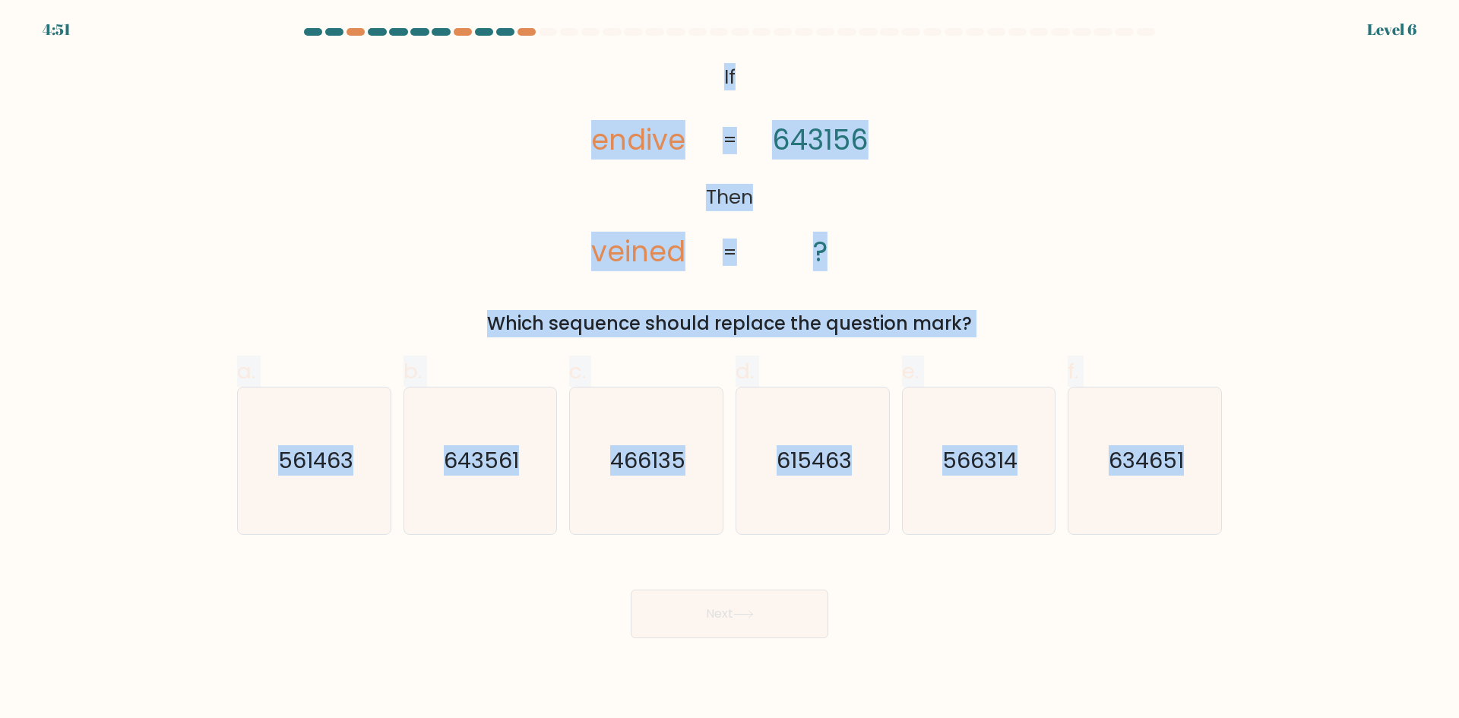
drag, startPoint x: 711, startPoint y: 73, endPoint x: 1224, endPoint y: 460, distance: 643.2
click at [1224, 460] on form "If ?" at bounding box center [729, 333] width 1459 height 610
copy form "If Then endive veined 643156 ? = = Which sequence should replace the question m…"
click at [453, 472] on text "643561" at bounding box center [481, 460] width 75 height 30
click at [730, 369] on input "b. 643561" at bounding box center [730, 365] width 1 height 10
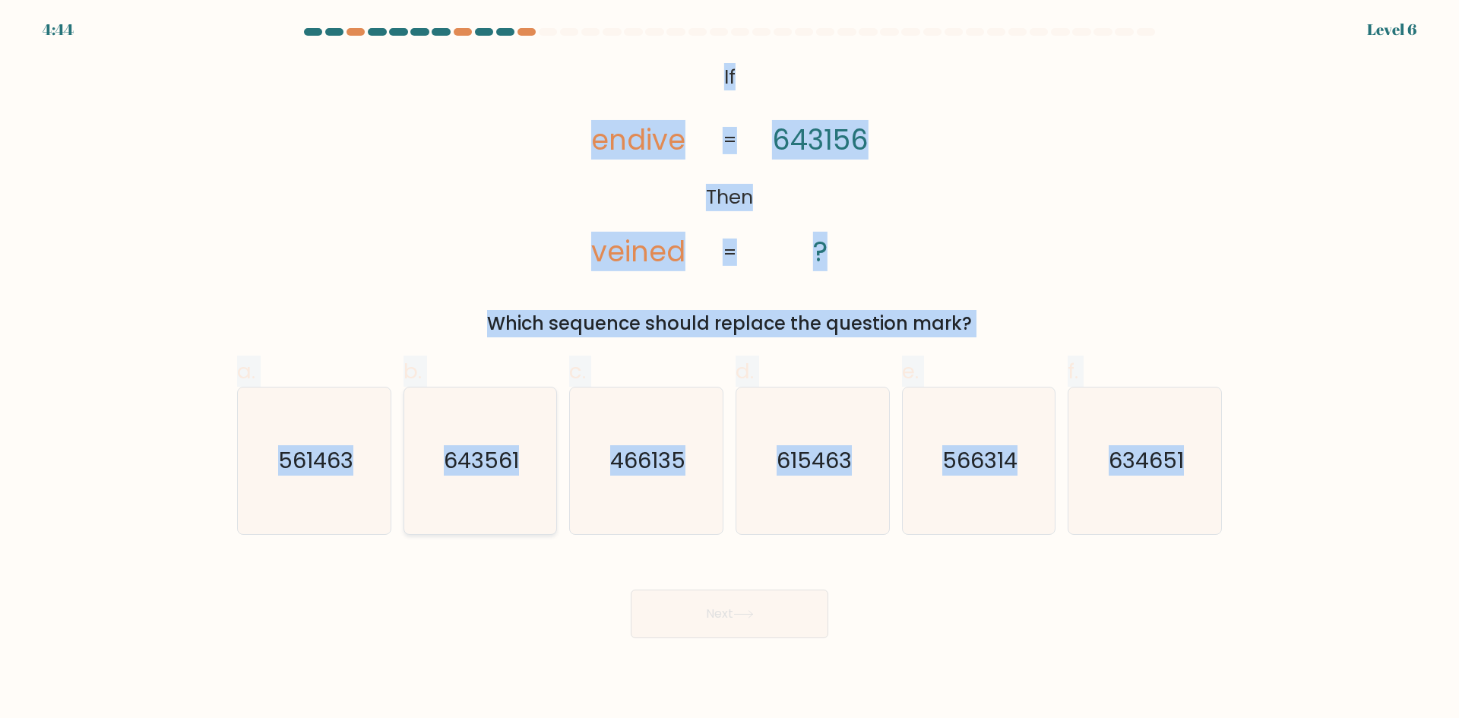
radio input "true"
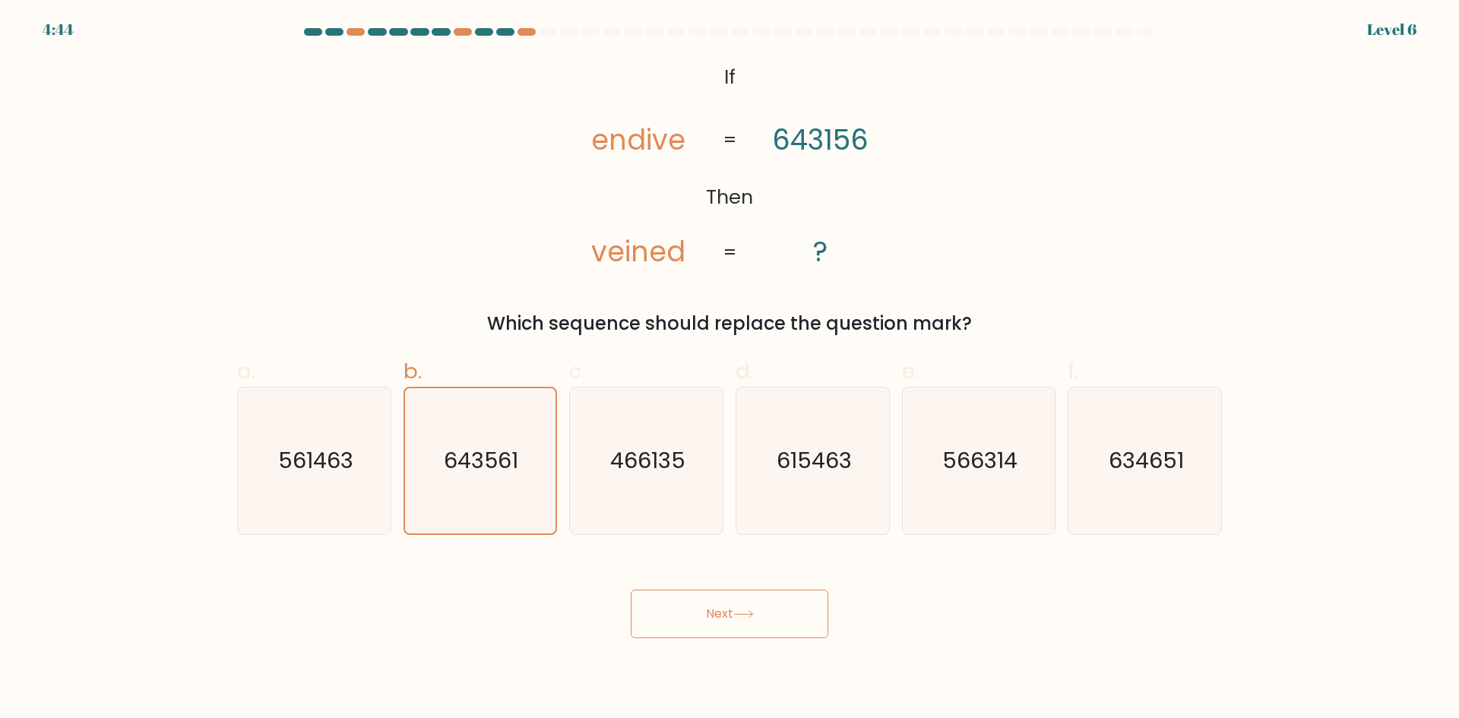
click at [789, 597] on button "Next" at bounding box center [730, 614] width 198 height 49
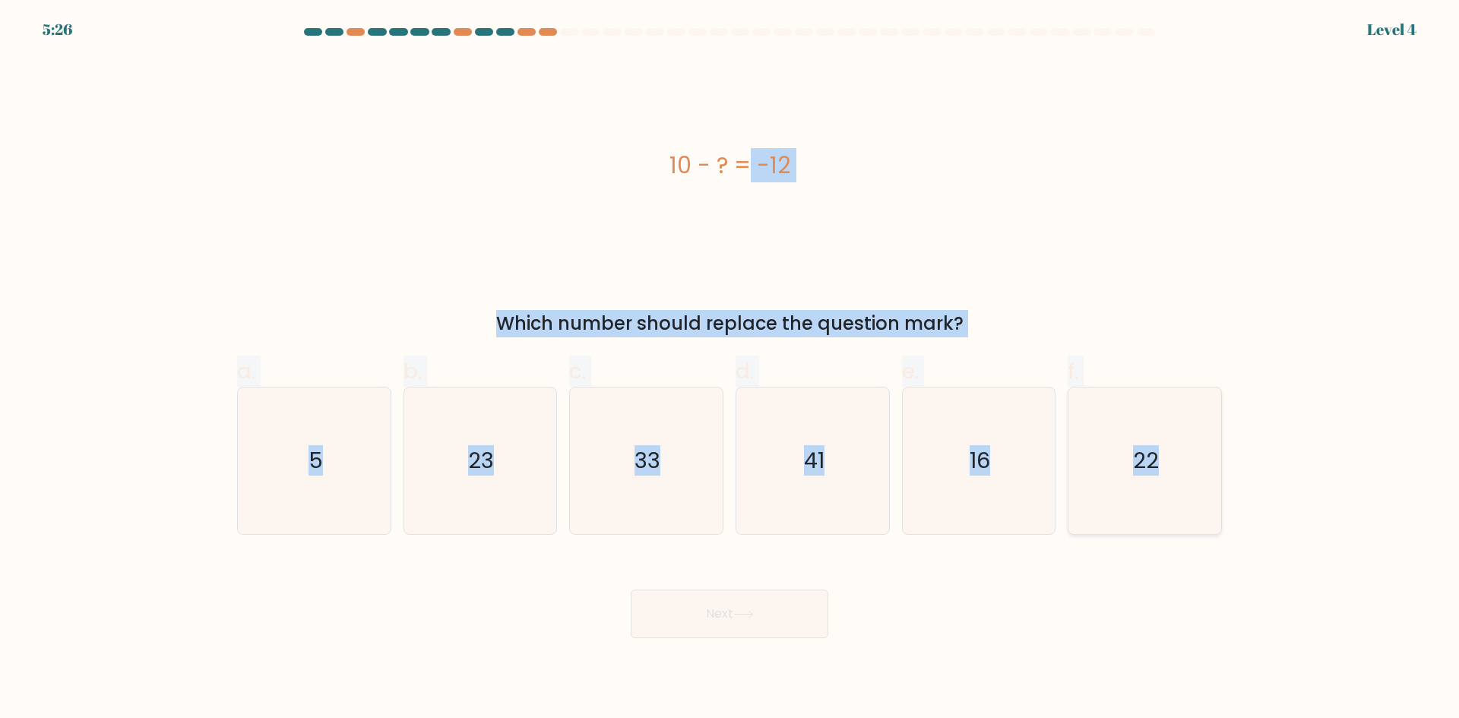
drag, startPoint x: 667, startPoint y: 165, endPoint x: 1216, endPoint y: 449, distance: 618.0
click at [1216, 449] on form "a. 5" at bounding box center [729, 333] width 1459 height 610
copy form "10 - ? = -12 Which number should replace the question mark? a. 5 b. 23 c. 33 d.…"
click at [1102, 480] on icon "22" at bounding box center [1145, 461] width 147 height 147
click at [730, 369] on input "f. 22" at bounding box center [730, 365] width 1 height 10
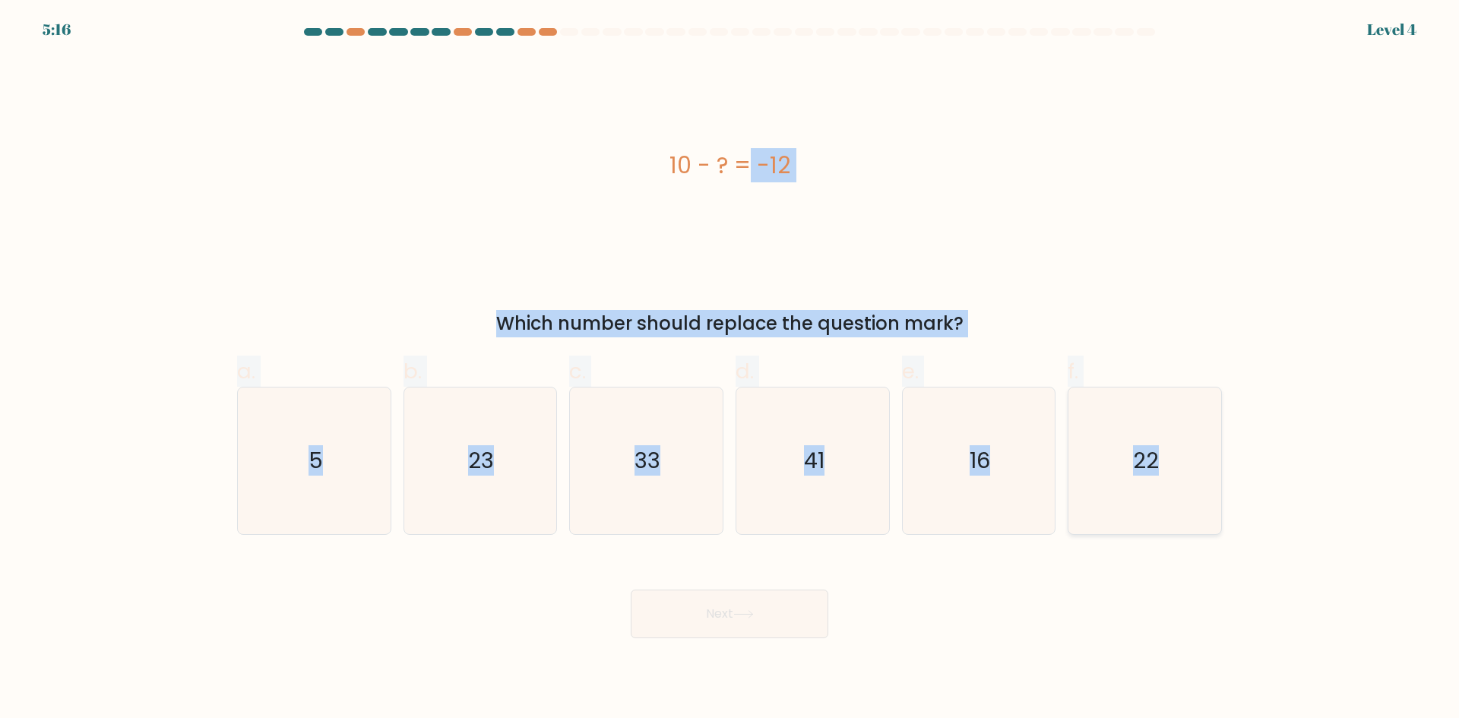
radio input "true"
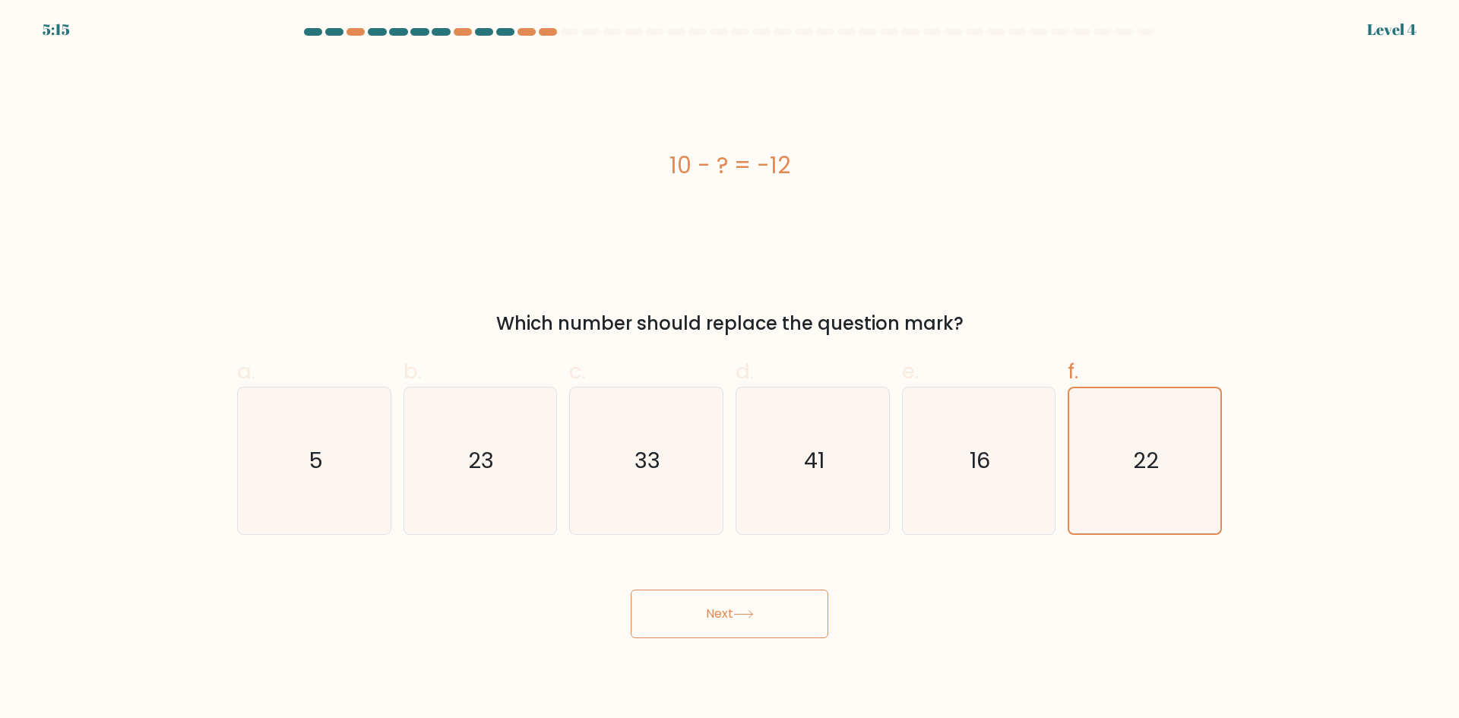
click at [782, 615] on button "Next" at bounding box center [730, 614] width 198 height 49
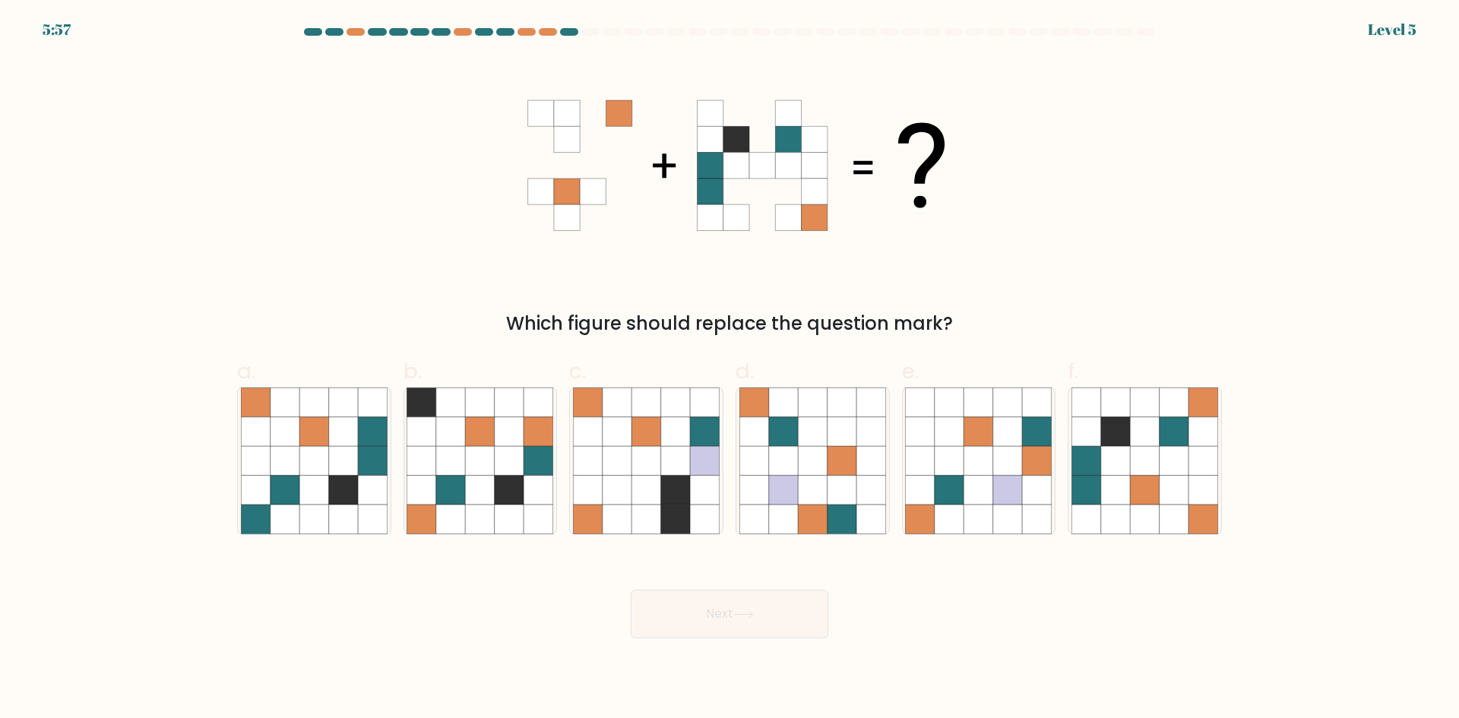
drag, startPoint x: 525, startPoint y: 58, endPoint x: 926, endPoint y: 252, distance: 445.0
click at [926, 252] on icon at bounding box center [730, 166] width 456 height 216
drag, startPoint x: 656, startPoint y: 138, endPoint x: 1459, endPoint y: 442, distance: 858.5
click at [1459, 442] on form at bounding box center [729, 333] width 1459 height 610
click at [1105, 197] on div "Which figure should replace the question mark?" at bounding box center [729, 198] width 1003 height 280
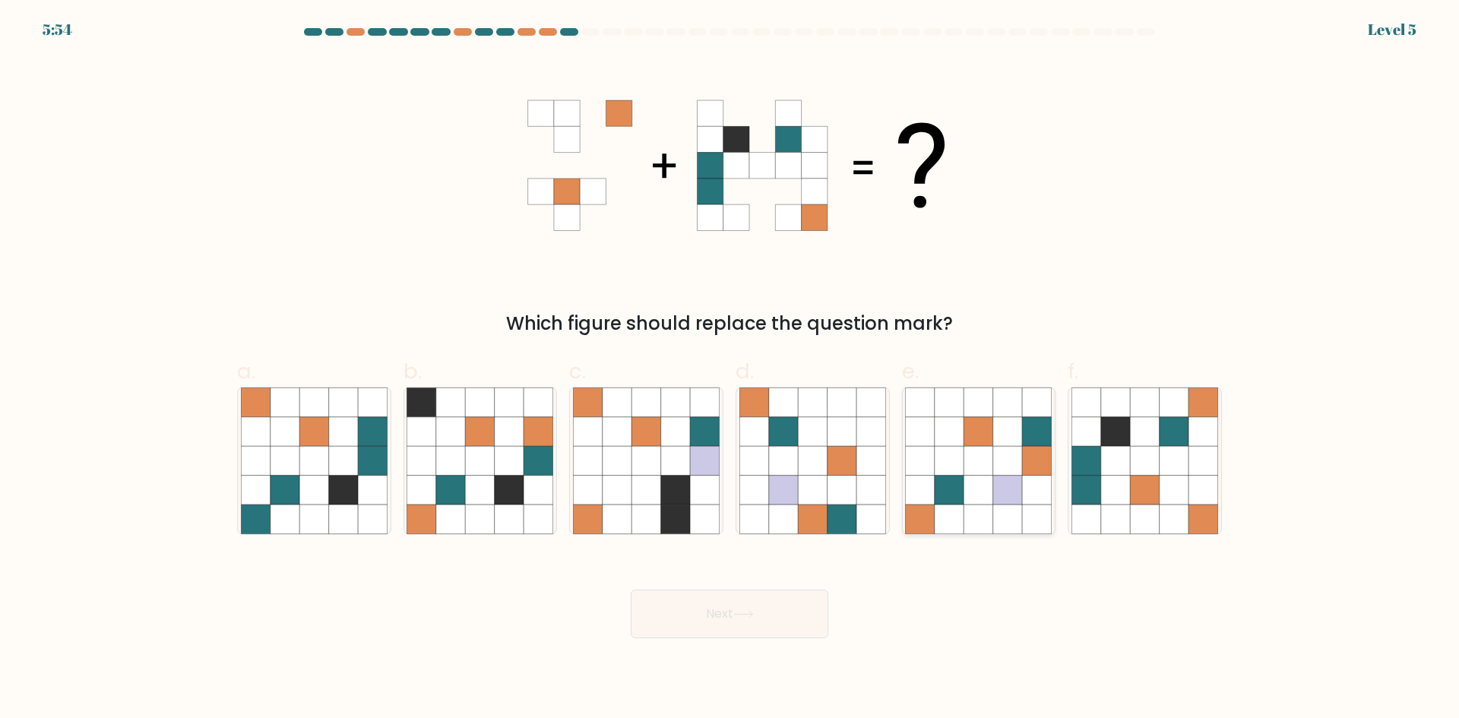
click at [989, 436] on icon at bounding box center [979, 431] width 29 height 29
click at [730, 369] on input "e." at bounding box center [730, 365] width 1 height 10
radio input "true"
click at [705, 626] on button "Next" at bounding box center [730, 614] width 198 height 49
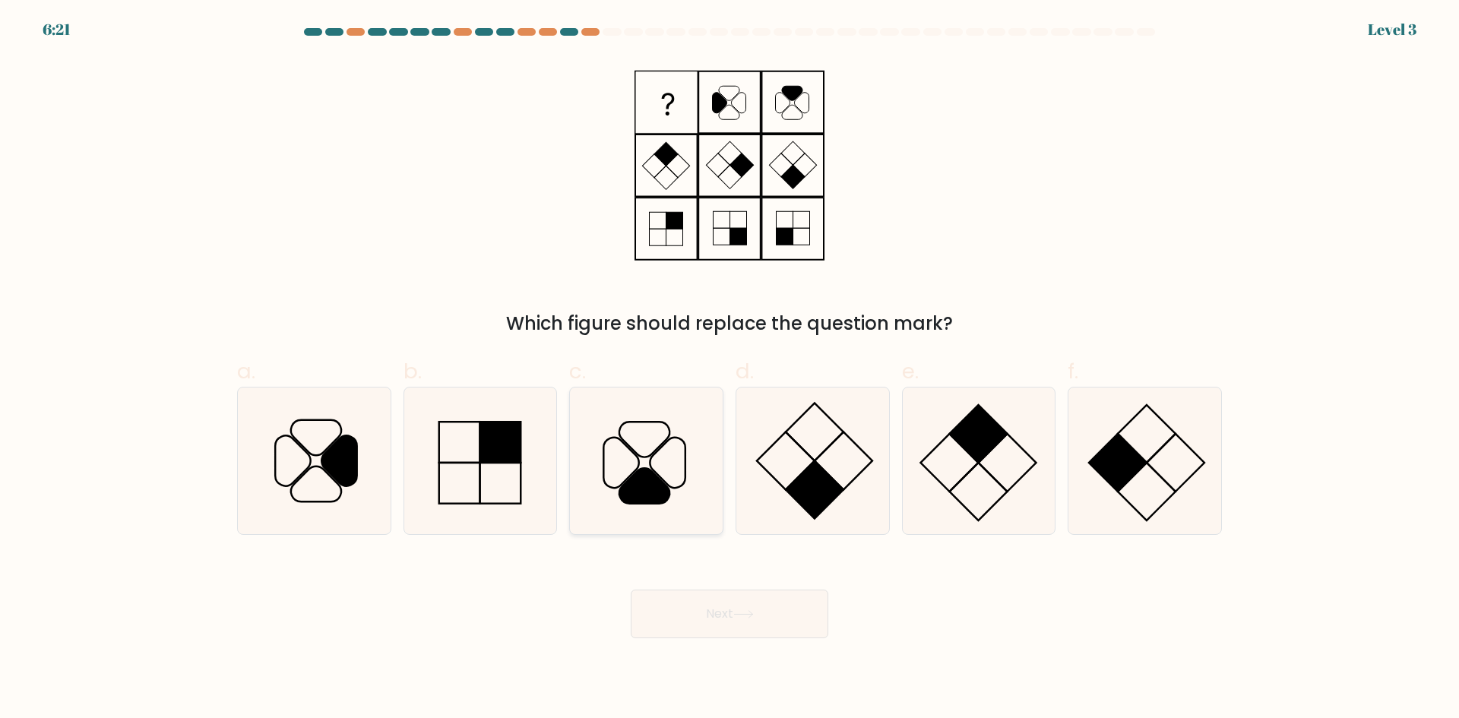
click at [645, 470] on icon at bounding box center [644, 485] width 50 height 35
click at [730, 369] on input "c." at bounding box center [730, 365] width 1 height 10
radio input "true"
click at [700, 626] on button "Next" at bounding box center [730, 614] width 198 height 49
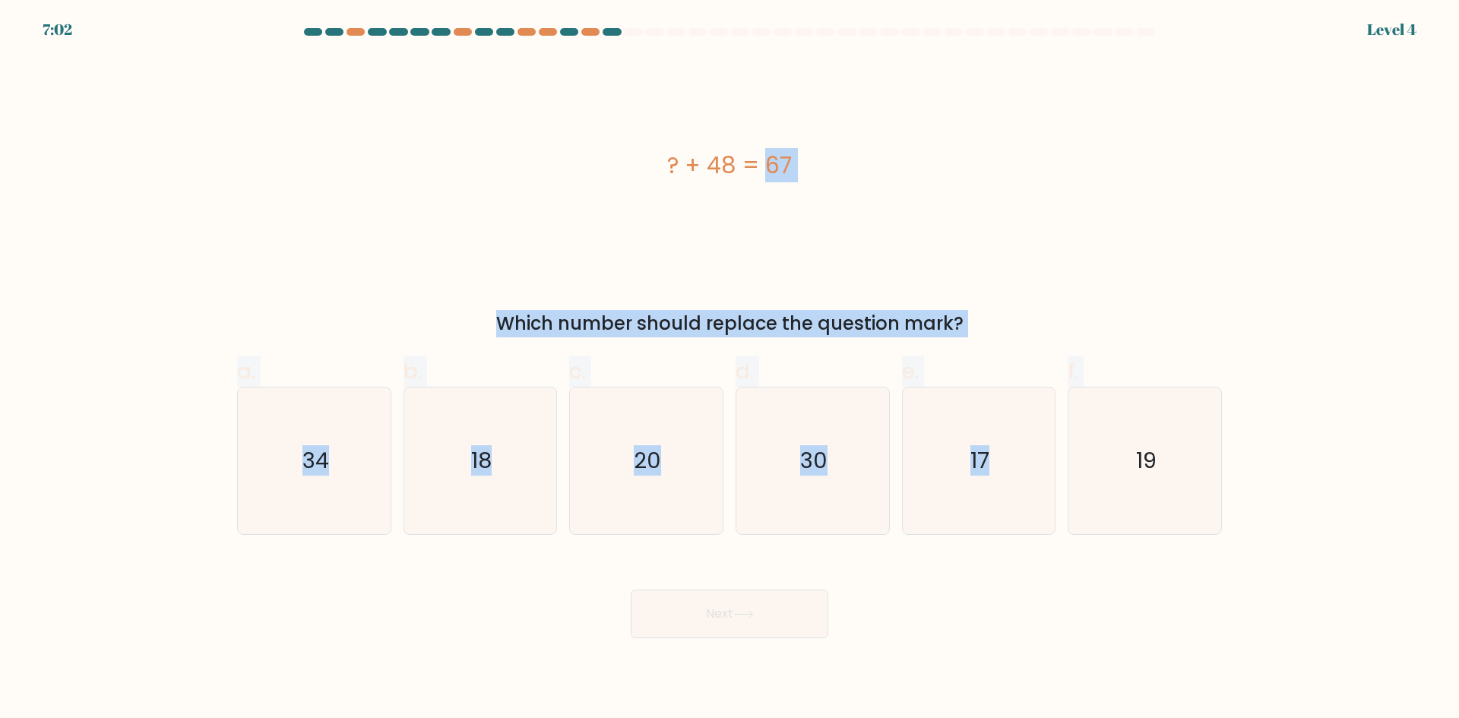
drag, startPoint x: 649, startPoint y: 161, endPoint x: 1266, endPoint y: 477, distance: 693.4
click at [1266, 477] on form "a." at bounding box center [729, 333] width 1459 height 610
copy form "? + 48 = 67 Which number should replace the question mark? a. 34 b. 18 c. 20 d.…"
click at [650, 166] on div "? + 48 = 67" at bounding box center [729, 165] width 985 height 34
drag, startPoint x: 657, startPoint y: 163, endPoint x: 1284, endPoint y: 478, distance: 701.2
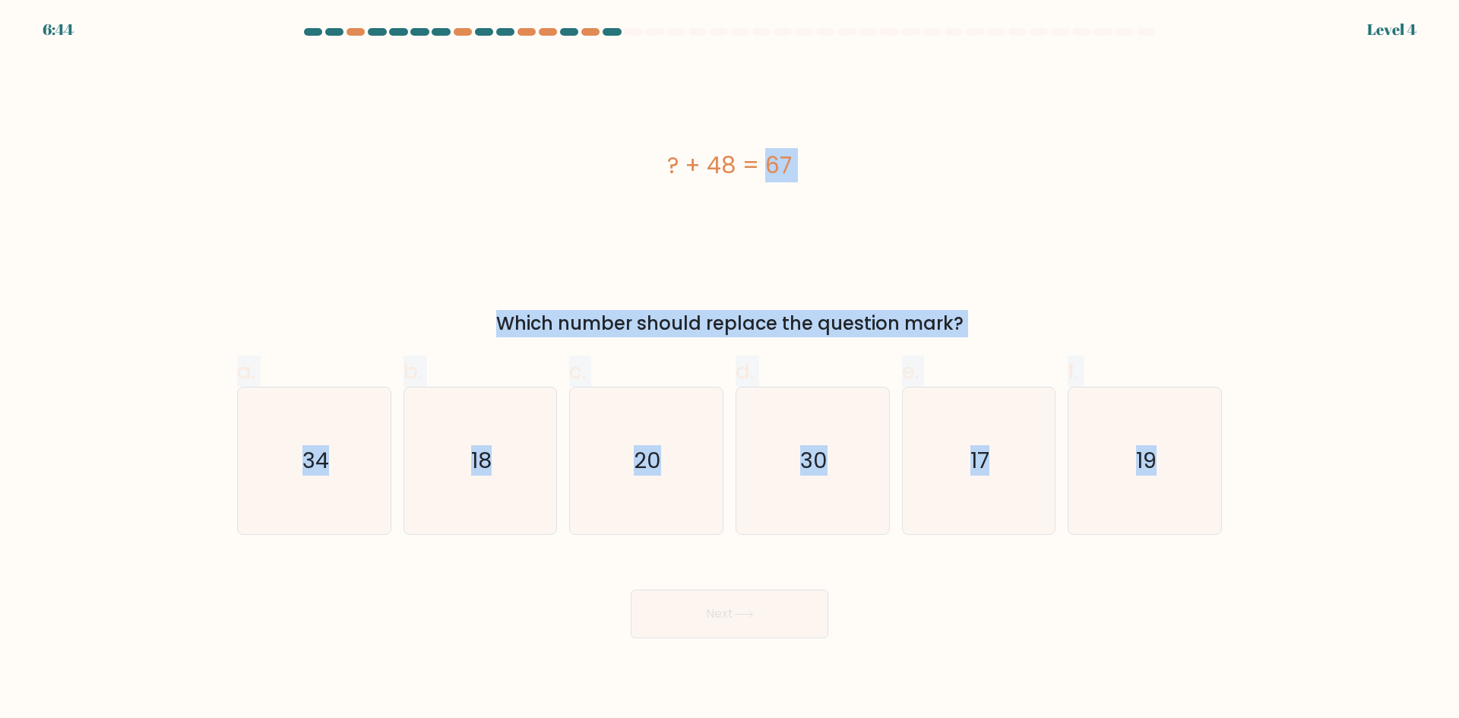
click at [1284, 478] on form "a." at bounding box center [729, 333] width 1459 height 610
click at [1107, 451] on icon "19" at bounding box center [1145, 461] width 147 height 147
click at [730, 369] on input "f. 19" at bounding box center [730, 365] width 1 height 10
radio input "true"
click at [772, 616] on button "Next" at bounding box center [730, 614] width 198 height 49
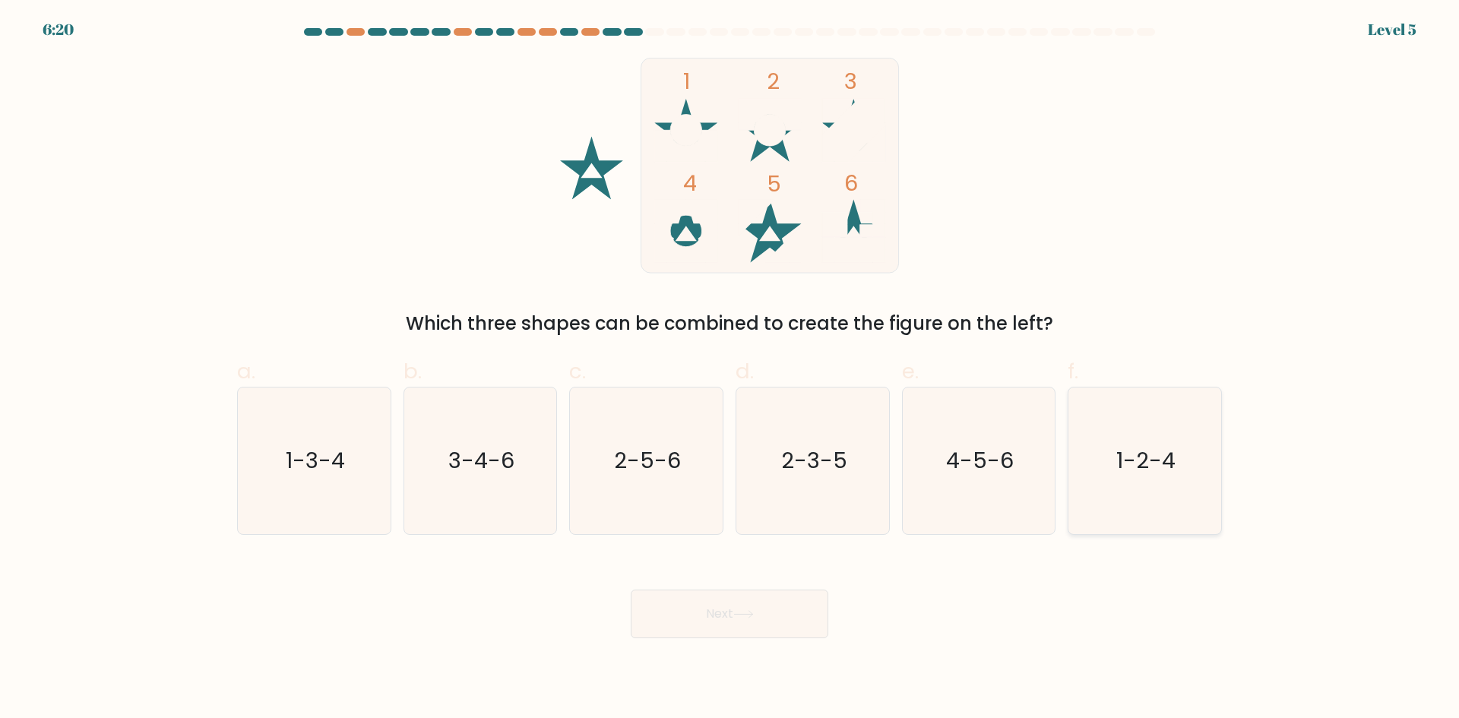
drag, startPoint x: 1194, startPoint y: 467, endPoint x: 877, endPoint y: 589, distance: 339.7
click at [1191, 467] on icon "1-2-4" at bounding box center [1145, 461] width 147 height 147
click at [730, 369] on input "f. 1-2-4" at bounding box center [730, 365] width 1 height 10
radio input "true"
click at [763, 635] on button "Next" at bounding box center [730, 614] width 198 height 49
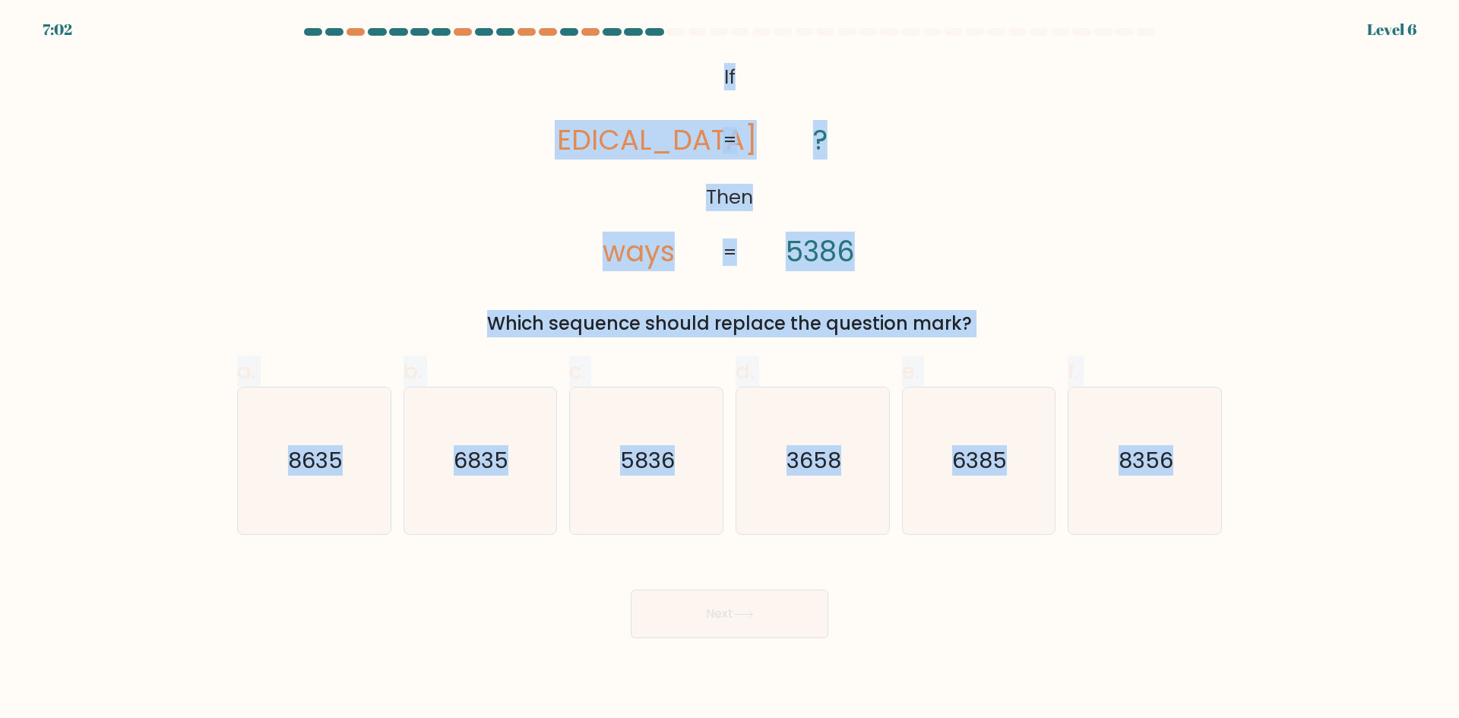
drag, startPoint x: 714, startPoint y: 69, endPoint x: 1244, endPoint y: 441, distance: 647.1
click at [1244, 441] on form "If ?" at bounding box center [729, 333] width 1459 height 610
click at [277, 489] on icon "8635" at bounding box center [314, 461] width 147 height 147
click at [730, 369] on input "a. 8635" at bounding box center [730, 365] width 1 height 10
radio input "true"
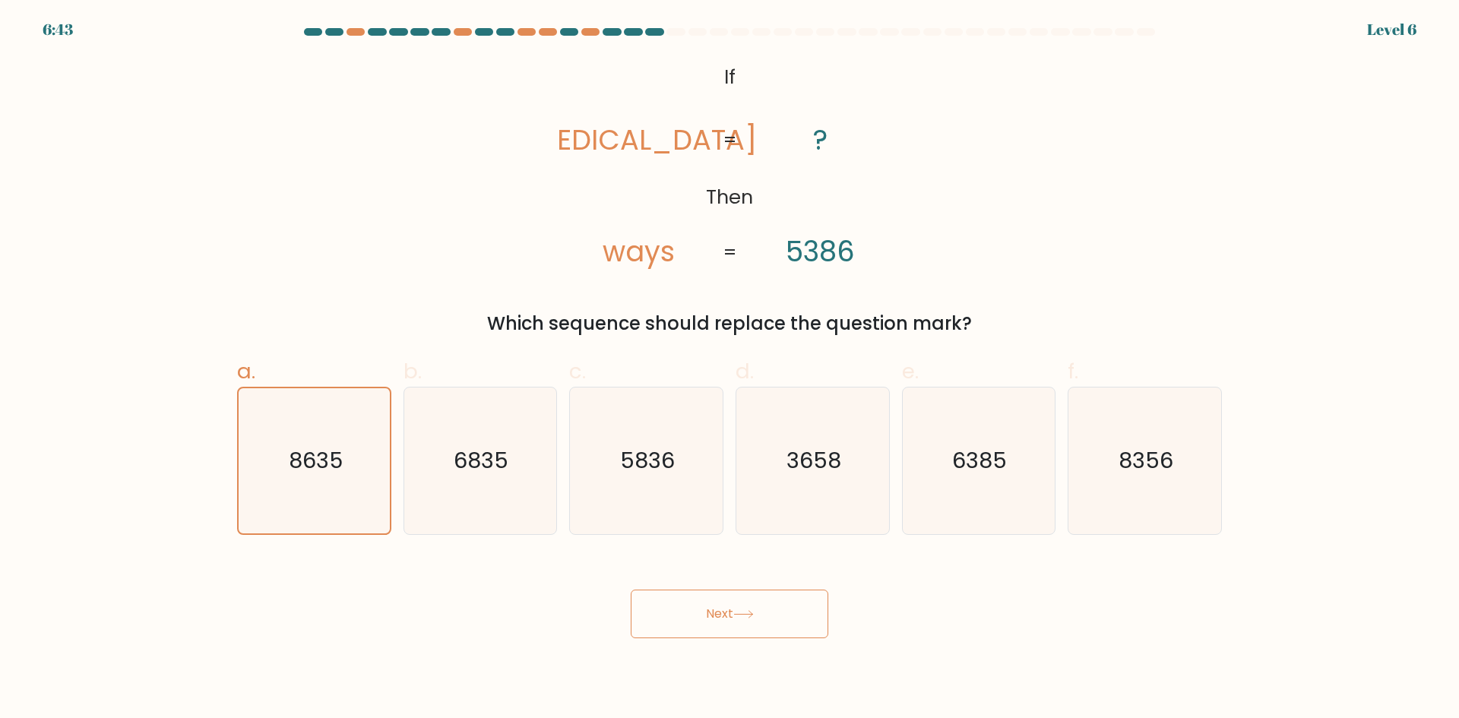
drag, startPoint x: 832, startPoint y: 640, endPoint x: 828, endPoint y: 629, distance: 12.0
click at [832, 640] on body "6:43 Level 6 If" at bounding box center [729, 359] width 1459 height 718
click at [817, 613] on button "Next" at bounding box center [730, 614] width 198 height 49
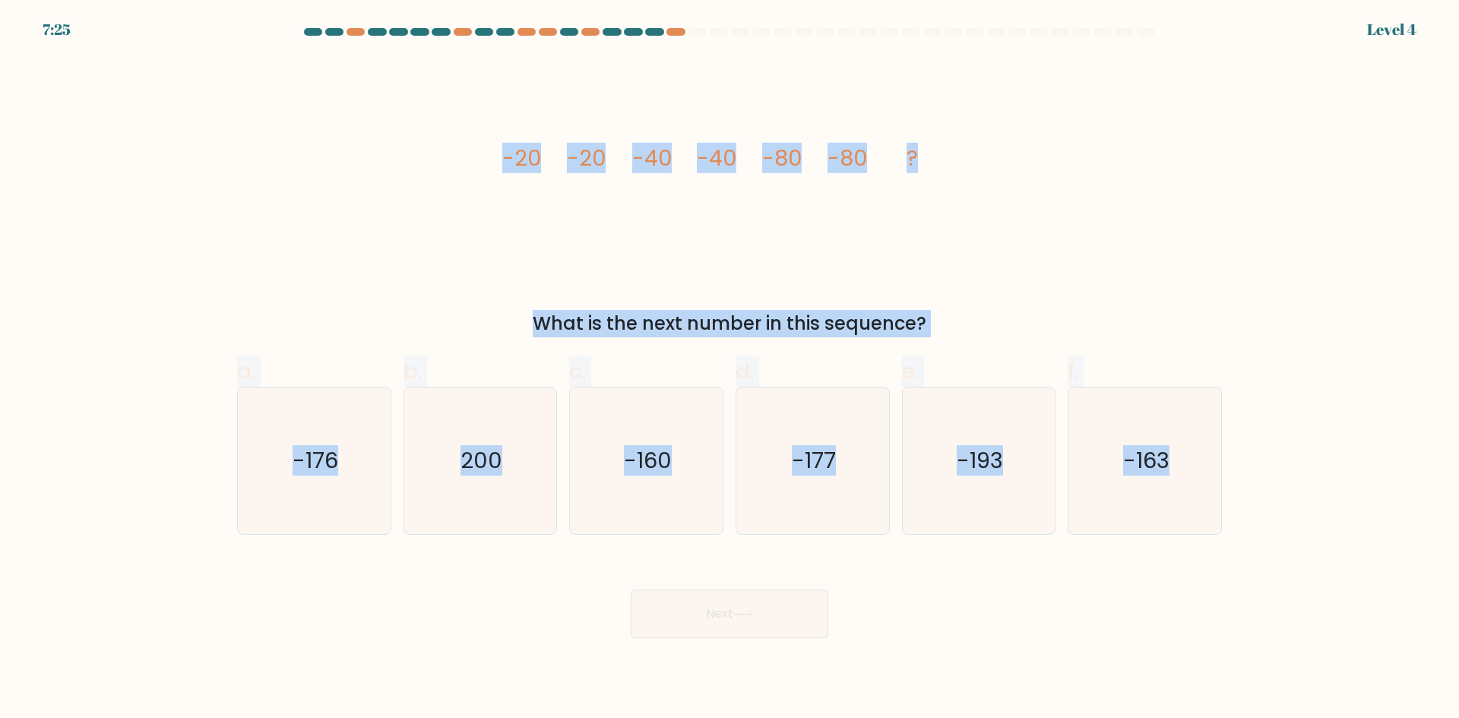
drag, startPoint x: 478, startPoint y: 156, endPoint x: 1285, endPoint y: 433, distance: 853.5
click at [1285, 433] on form at bounding box center [729, 333] width 1459 height 610
click at [673, 461] on icon "-160" at bounding box center [646, 461] width 147 height 147
click at [730, 369] on input "c. -160" at bounding box center [730, 365] width 1 height 10
radio input "true"
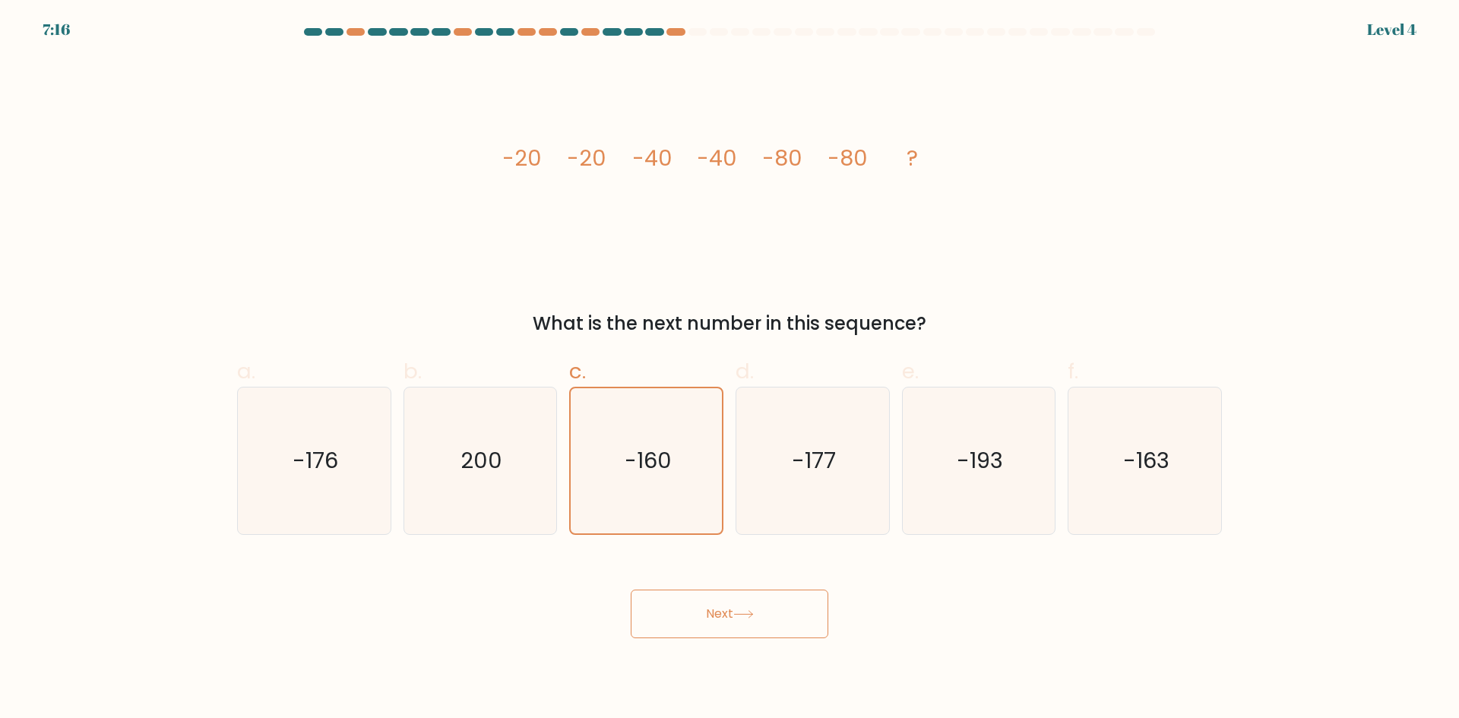
click at [752, 618] on icon at bounding box center [743, 614] width 21 height 8
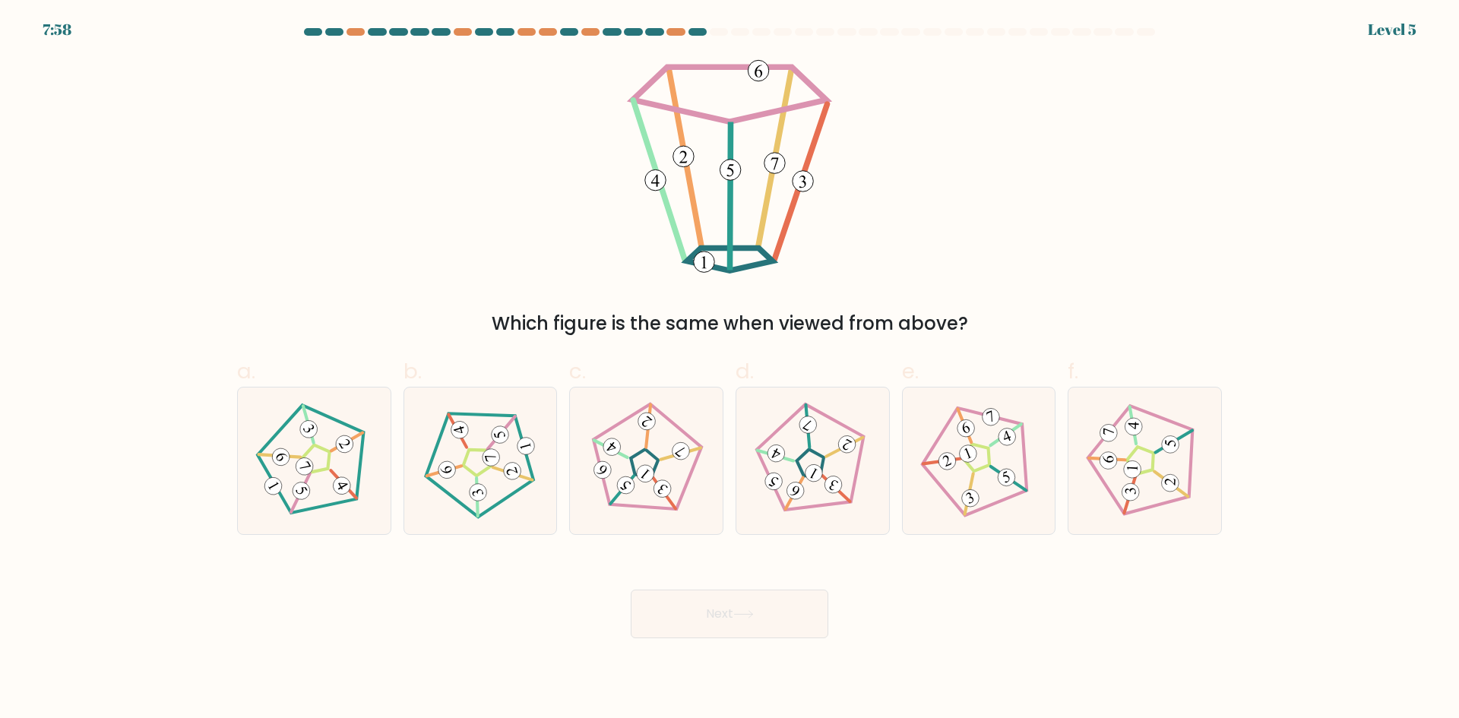
click at [899, 488] on div "e." at bounding box center [979, 445] width 166 height 179
click at [1006, 486] on 554 at bounding box center [1007, 478] width 22 height 22
click at [730, 369] on input "e." at bounding box center [730, 365] width 1 height 10
radio input "true"
drag, startPoint x: 806, startPoint y: 568, endPoint x: 801, endPoint y: 590, distance: 22.5
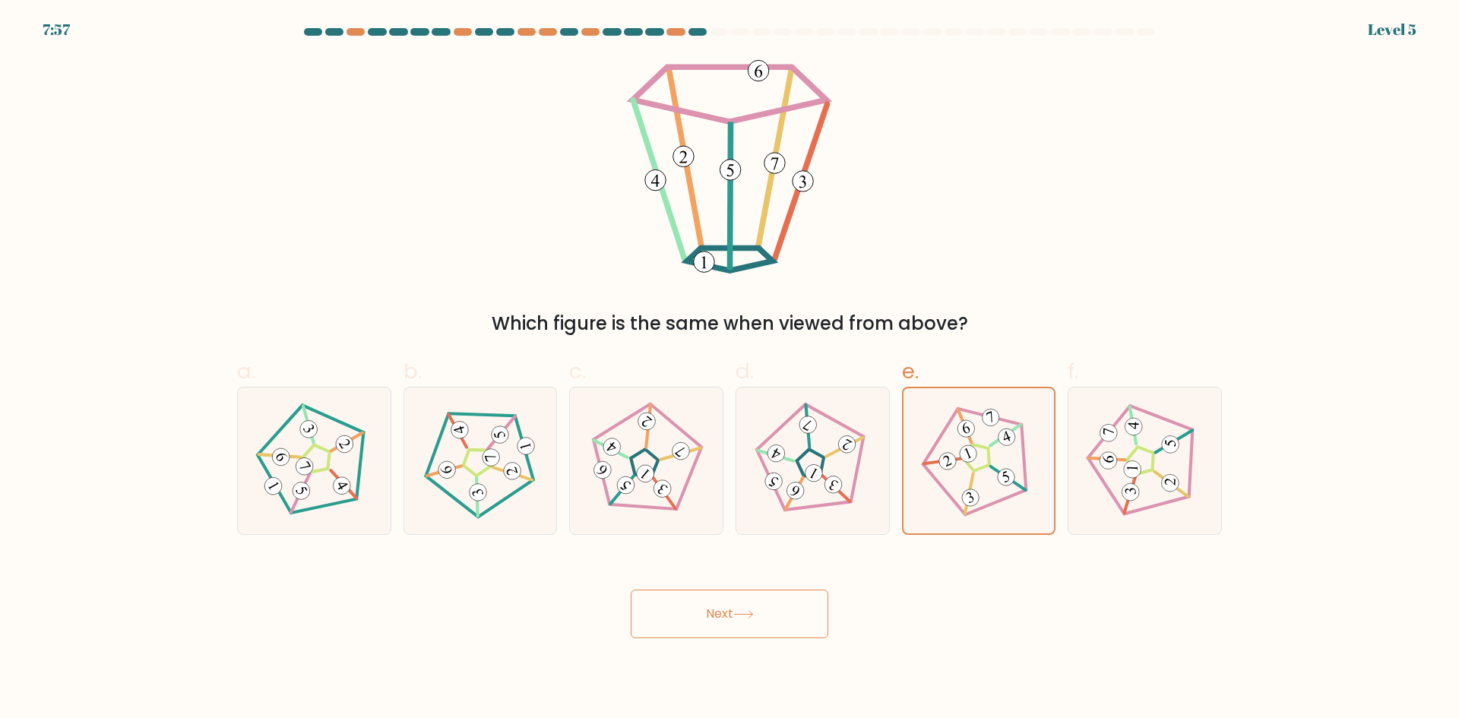
click at [804, 572] on div "Next" at bounding box center [729, 595] width 1003 height 85
click at [797, 612] on button "Next" at bounding box center [730, 614] width 198 height 49
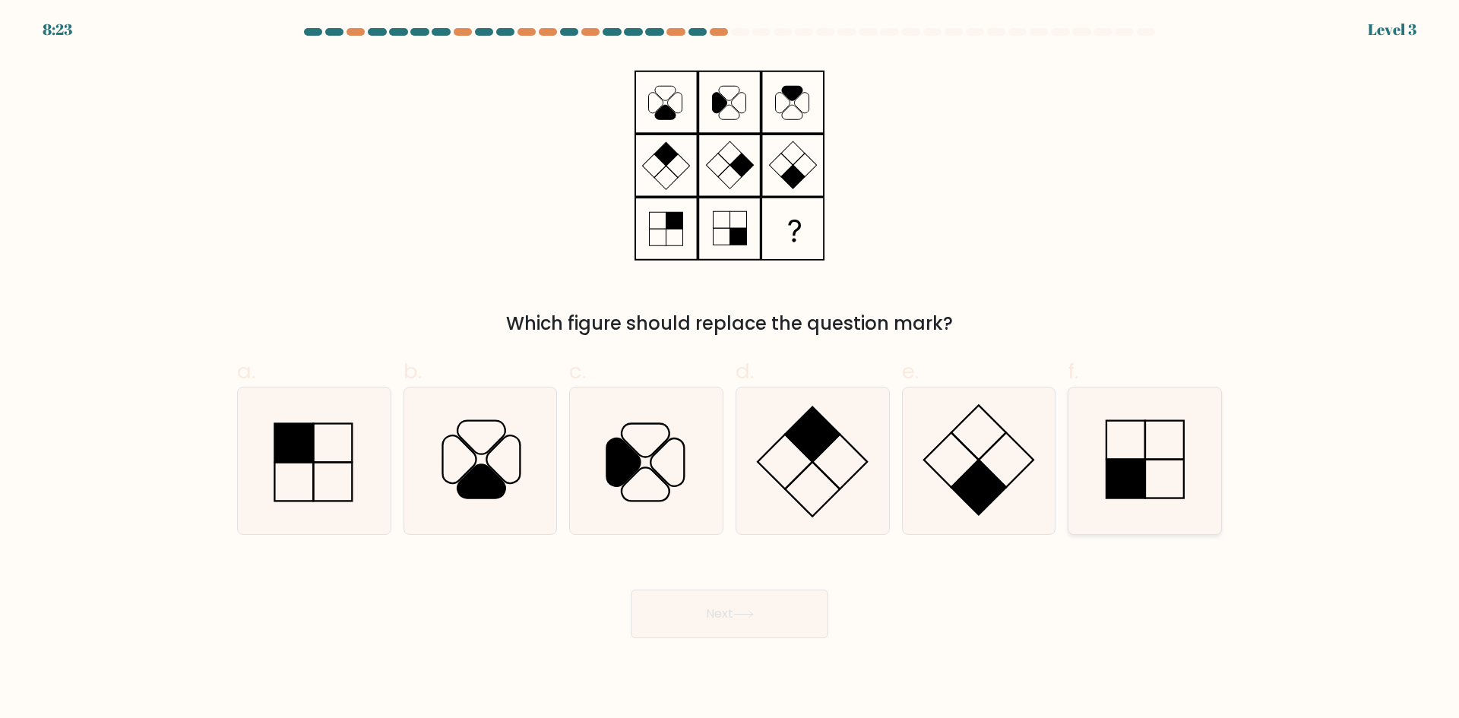
click at [1147, 467] on icon at bounding box center [1145, 461] width 147 height 147
click at [730, 369] on input "f." at bounding box center [730, 365] width 1 height 10
radio input "true"
click at [698, 604] on button "Next" at bounding box center [730, 614] width 198 height 49
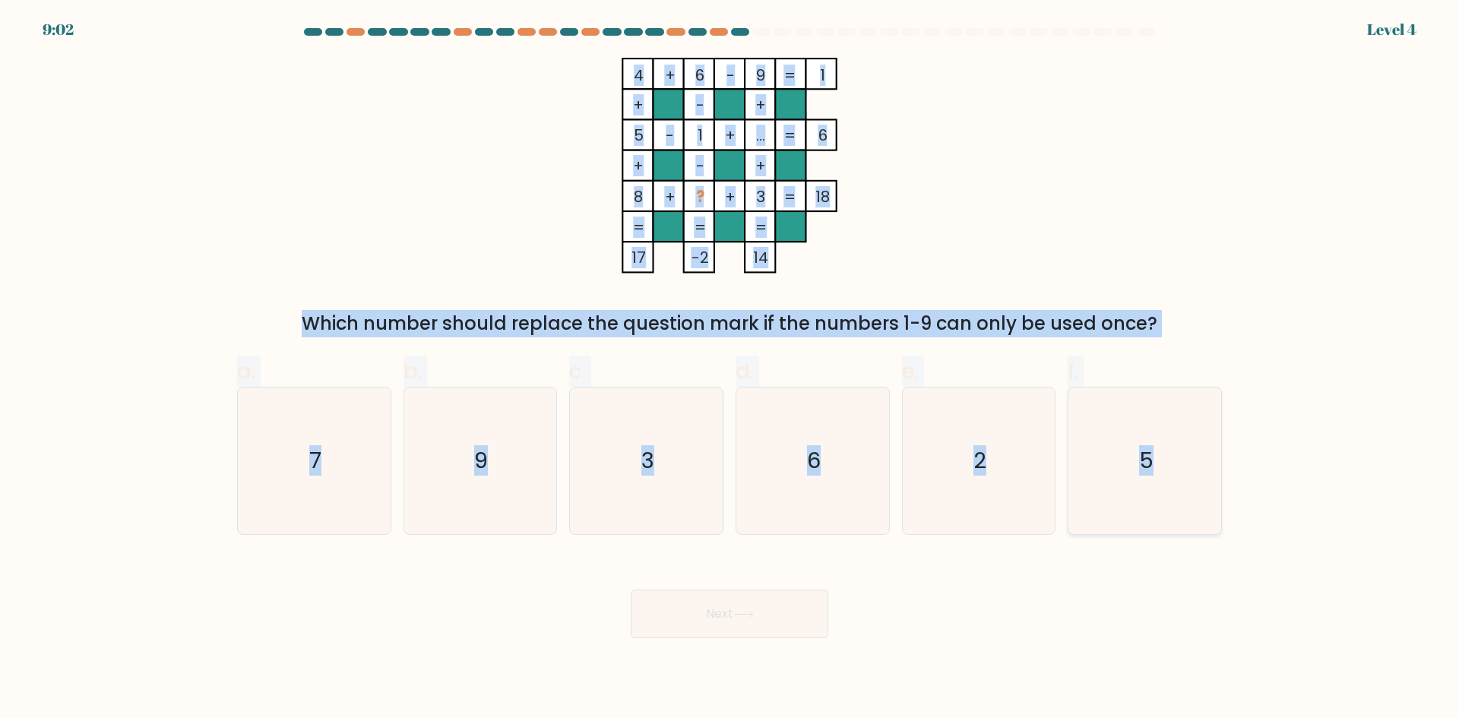
drag, startPoint x: 634, startPoint y: 60, endPoint x: 1193, endPoint y: 399, distance: 654.1
click at [1193, 399] on form at bounding box center [729, 333] width 1459 height 610
click at [924, 531] on icon "2" at bounding box center [978, 461] width 147 height 147
click at [730, 369] on input "e. 2" at bounding box center [730, 365] width 1 height 10
radio input "true"
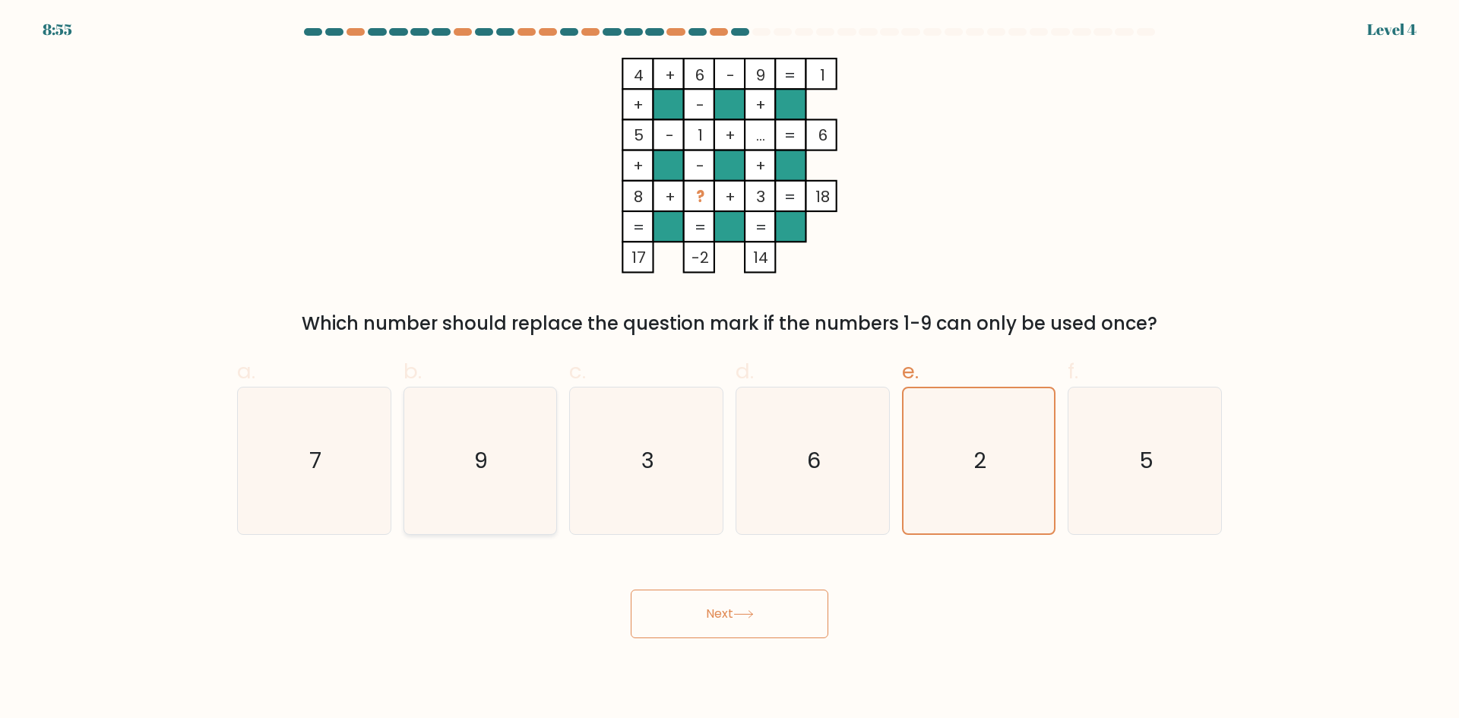
click at [483, 470] on text "9" at bounding box center [482, 460] width 14 height 30
click at [730, 369] on input "b. 9" at bounding box center [730, 365] width 1 height 10
radio input "true"
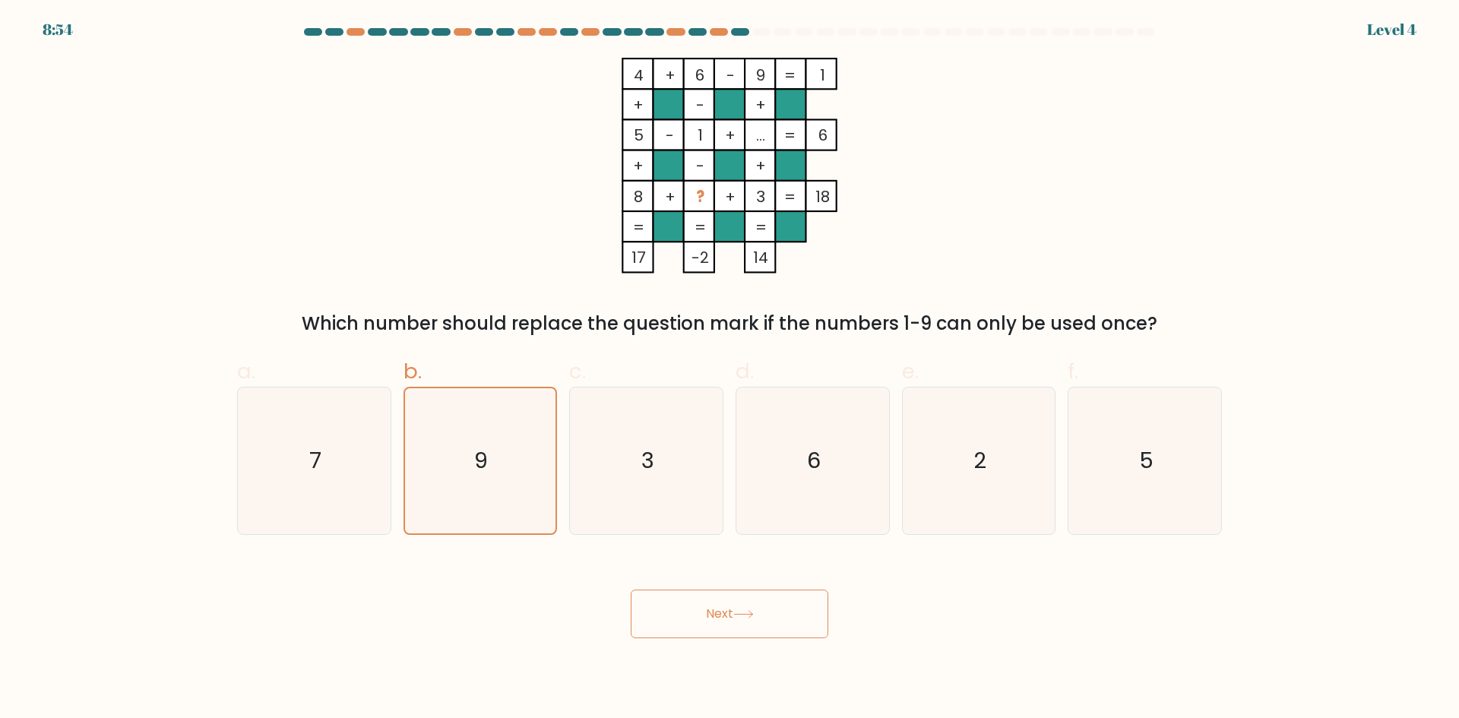
click at [680, 600] on button "Next" at bounding box center [730, 614] width 198 height 49
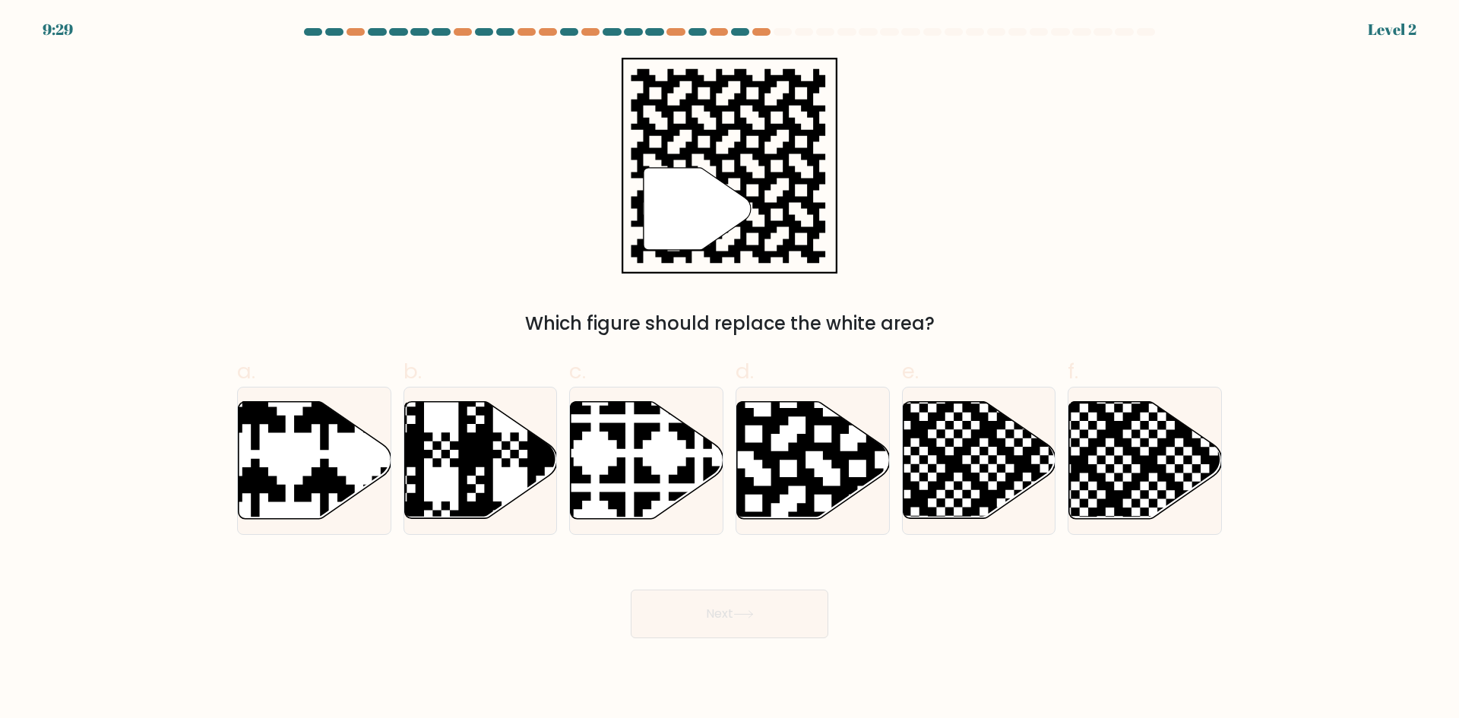
drag, startPoint x: 834, startPoint y: 489, endPoint x: 821, endPoint y: 551, distance: 63.6
click at [835, 489] on icon at bounding box center [857, 399] width 277 height 277
click at [730, 369] on input "d." at bounding box center [730, 365] width 1 height 10
radio input "true"
click at [803, 597] on button "Next" at bounding box center [730, 614] width 198 height 49
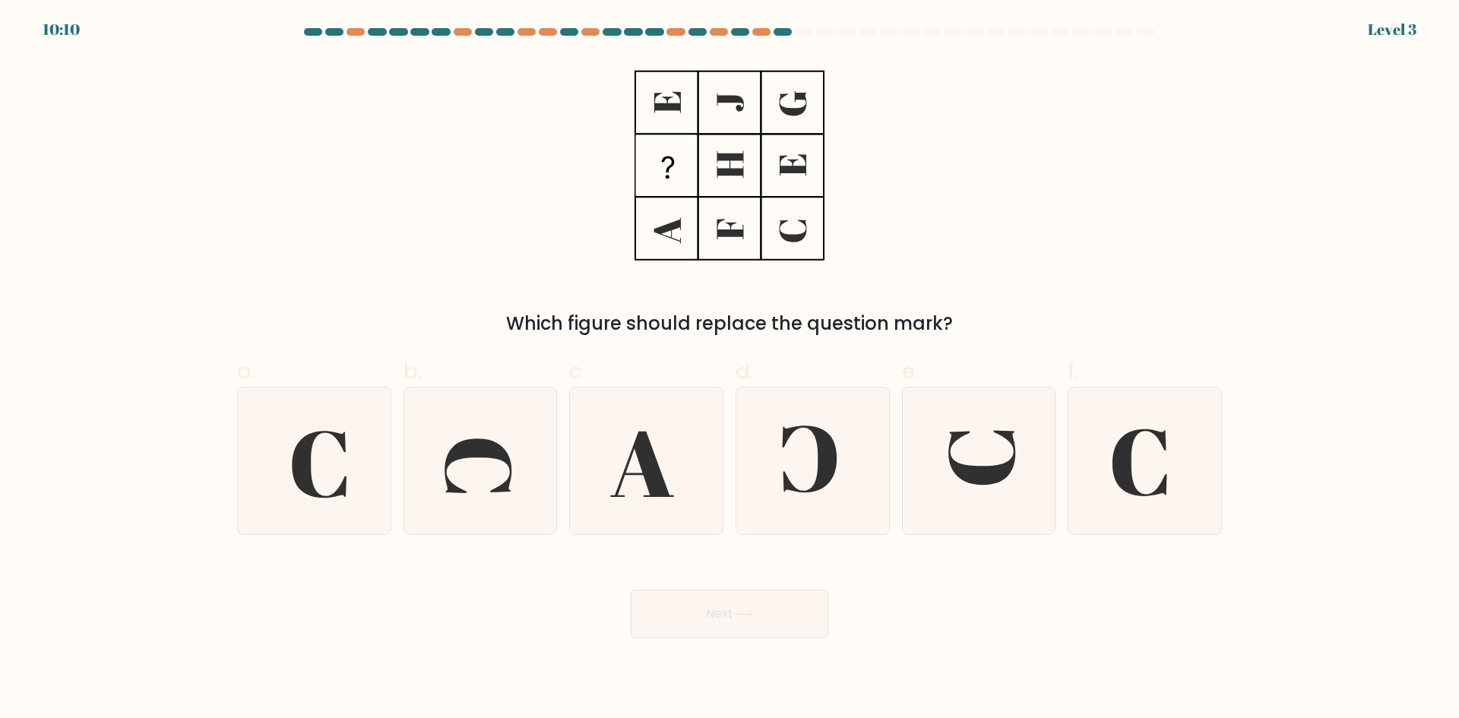
drag, startPoint x: 626, startPoint y: 85, endPoint x: 820, endPoint y: 281, distance: 276.2
click at [820, 281] on div "Which figure should replace the question mark?" at bounding box center [729, 198] width 1003 height 280
click at [822, 280] on div "Which figure should replace the question mark?" at bounding box center [729, 198] width 1003 height 280
drag, startPoint x: 1036, startPoint y: 463, endPoint x: 868, endPoint y: 571, distance: 199.7
click at [1034, 464] on icon at bounding box center [978, 461] width 147 height 147
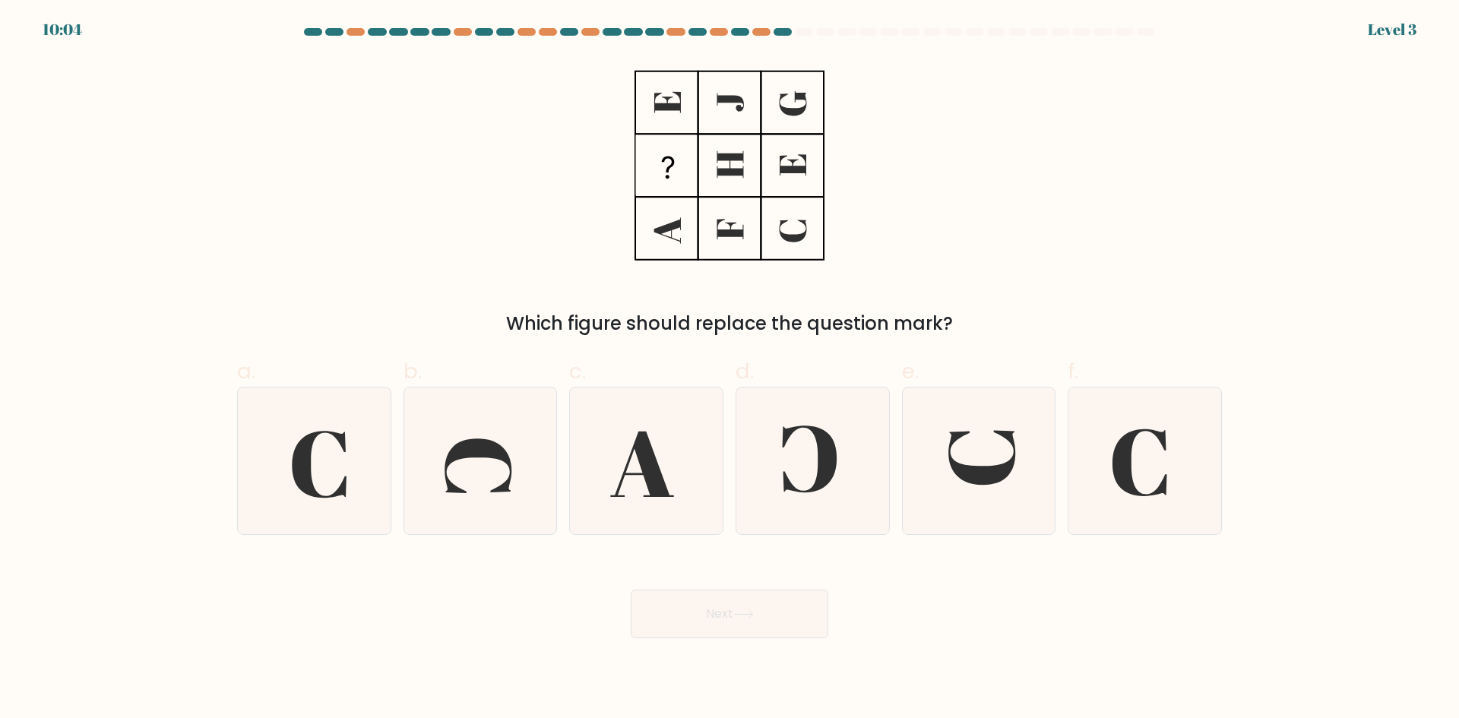
click at [730, 369] on input "e." at bounding box center [730, 365] width 1 height 10
radio input "true"
click at [801, 590] on button "Next" at bounding box center [730, 614] width 198 height 49
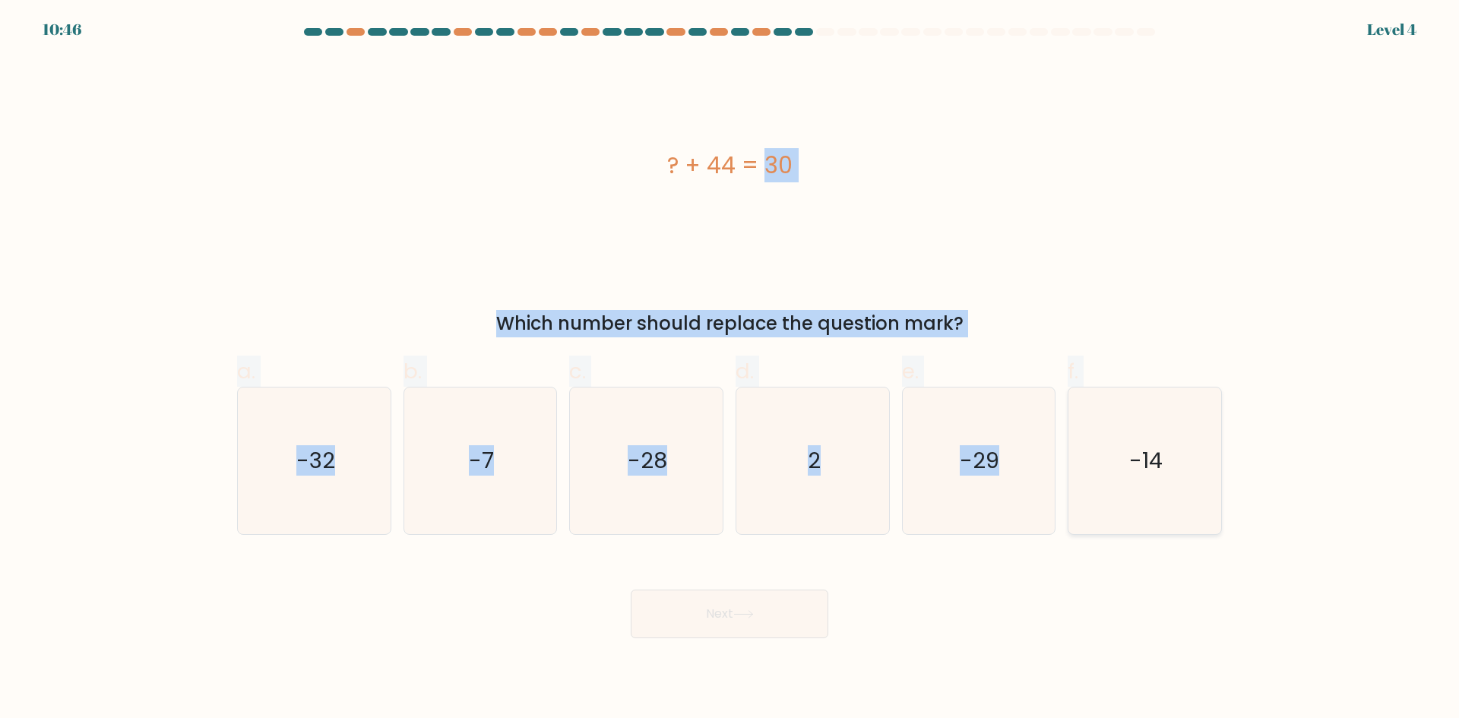
drag, startPoint x: 645, startPoint y: 141, endPoint x: 1189, endPoint y: 494, distance: 648.5
click at [1189, 494] on form "a. 2" at bounding box center [729, 333] width 1459 height 610
click at [1141, 470] on text "-14" at bounding box center [1146, 460] width 33 height 30
click at [730, 369] on input "f. -14" at bounding box center [730, 365] width 1 height 10
radio input "true"
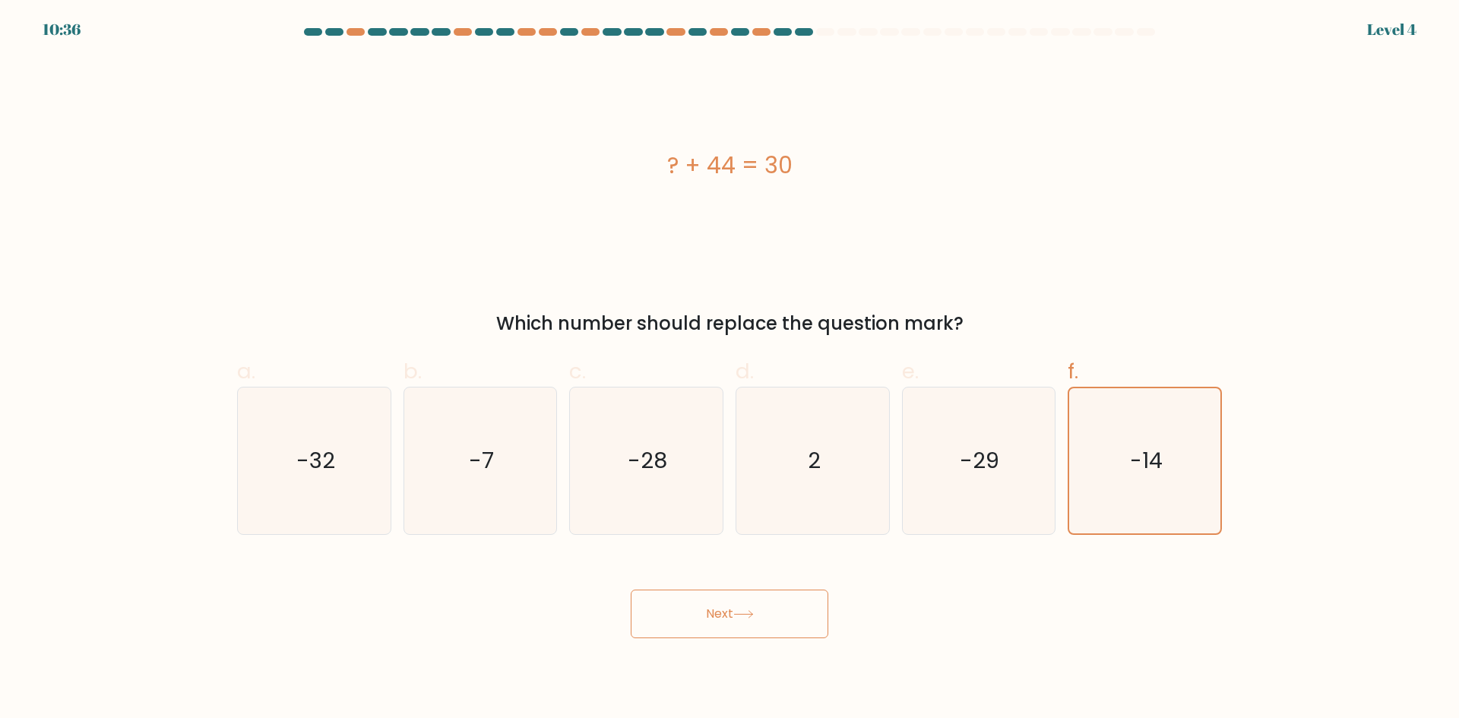
click at [715, 635] on button "Next" at bounding box center [730, 614] width 198 height 49
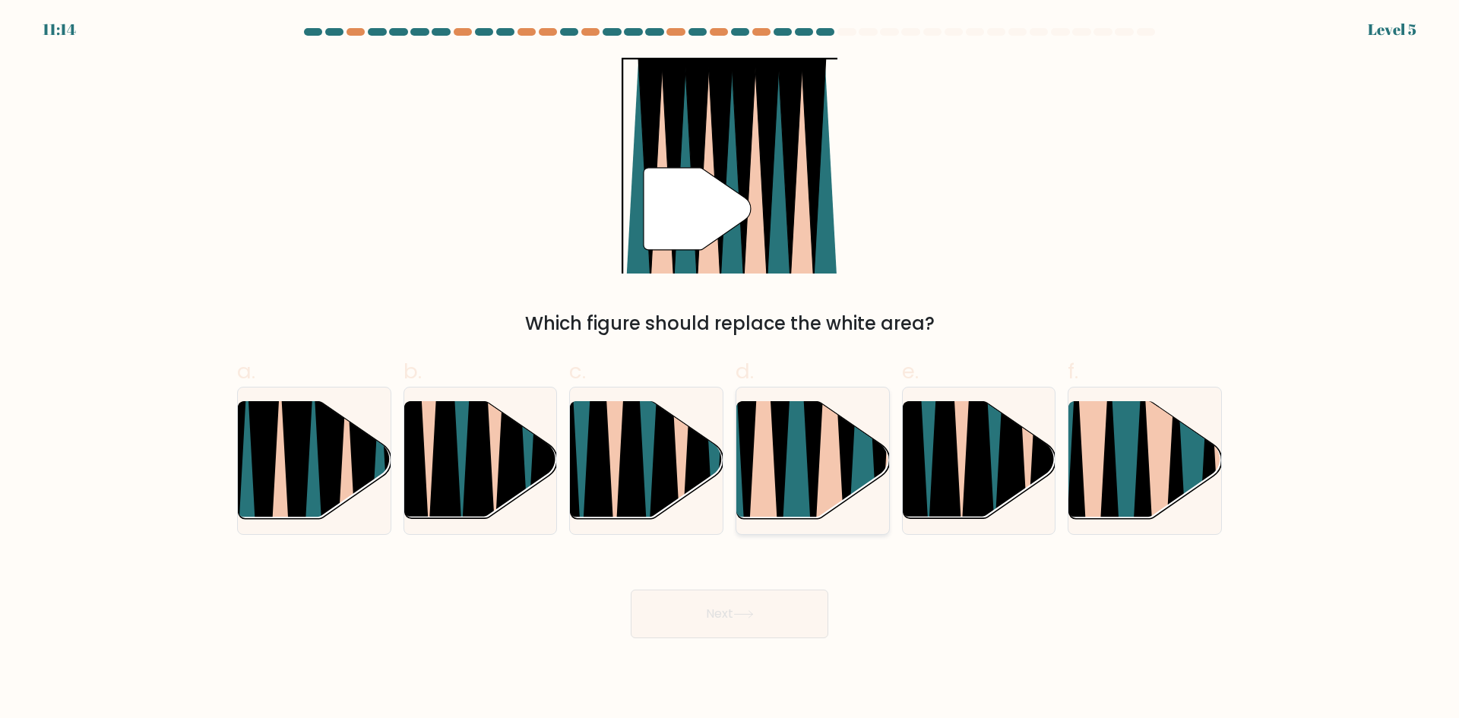
click at [800, 453] on icon at bounding box center [796, 400] width 33 height 305
click at [730, 369] on input "d." at bounding box center [730, 365] width 1 height 10
radio input "true"
click at [791, 602] on button "Next" at bounding box center [730, 614] width 198 height 49
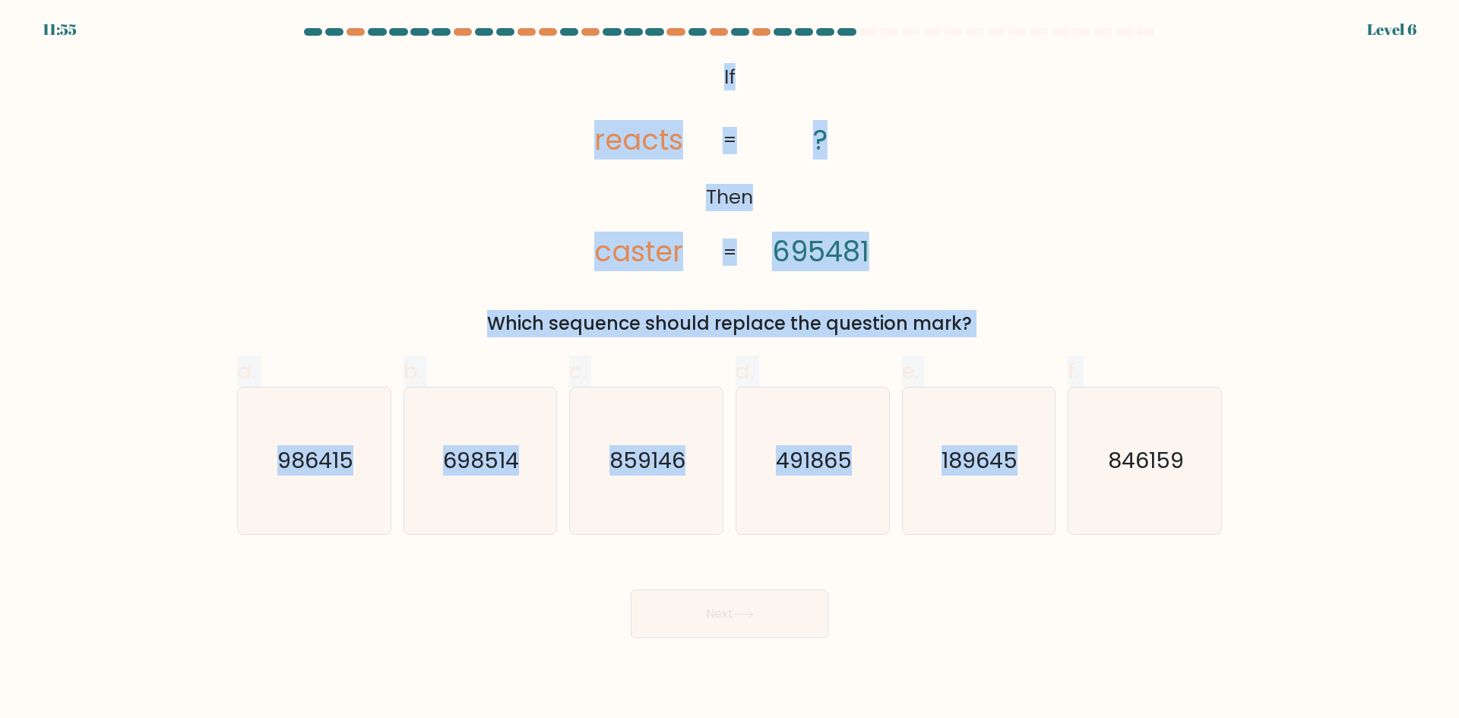
drag, startPoint x: 707, startPoint y: 74, endPoint x: 1232, endPoint y: 502, distance: 677.5
click at [1232, 502] on form "If ?" at bounding box center [729, 333] width 1459 height 610
drag, startPoint x: 1107, startPoint y: 445, endPoint x: 950, endPoint y: 516, distance: 172.5
click at [1107, 445] on icon "846159" at bounding box center [1145, 461] width 147 height 147
click at [730, 369] on input "f. 846159" at bounding box center [730, 365] width 1 height 10
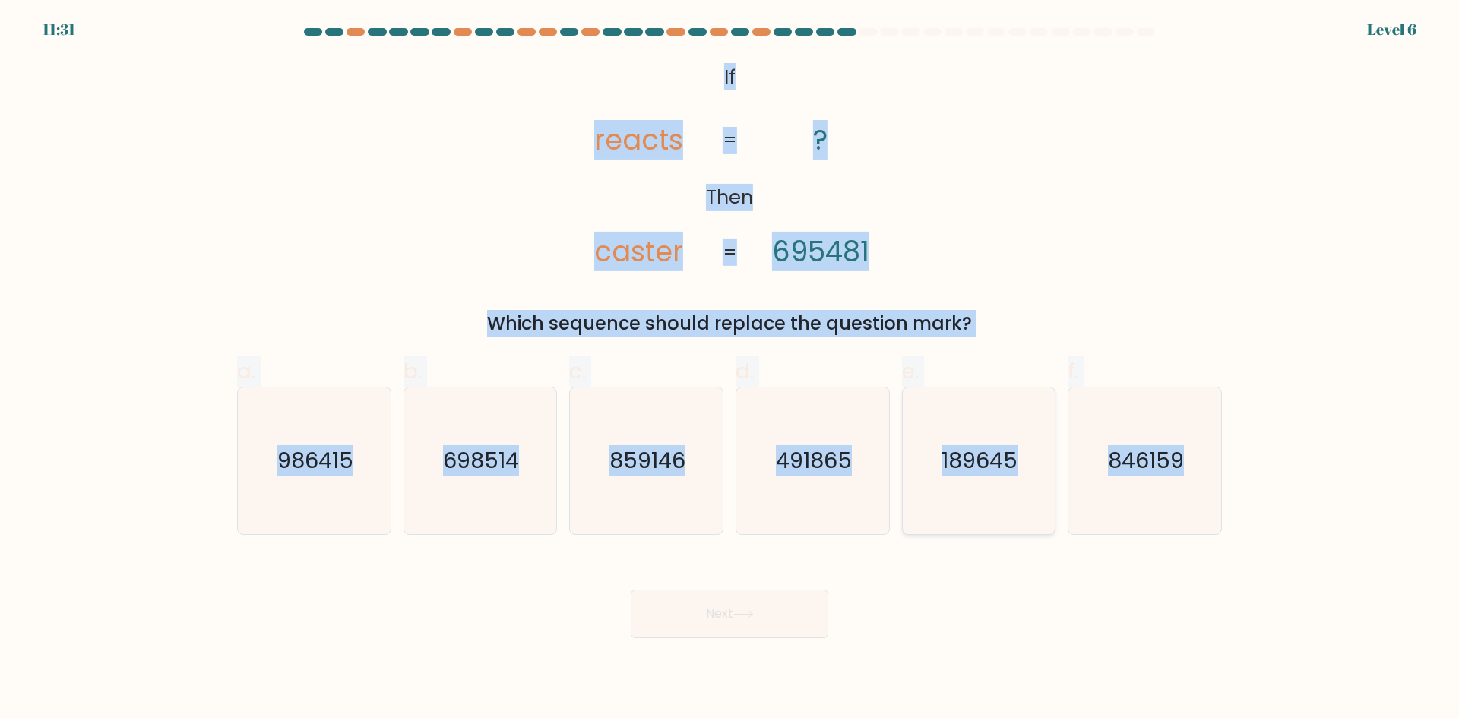
radio input "true"
click at [751, 619] on button "Next" at bounding box center [730, 614] width 198 height 49
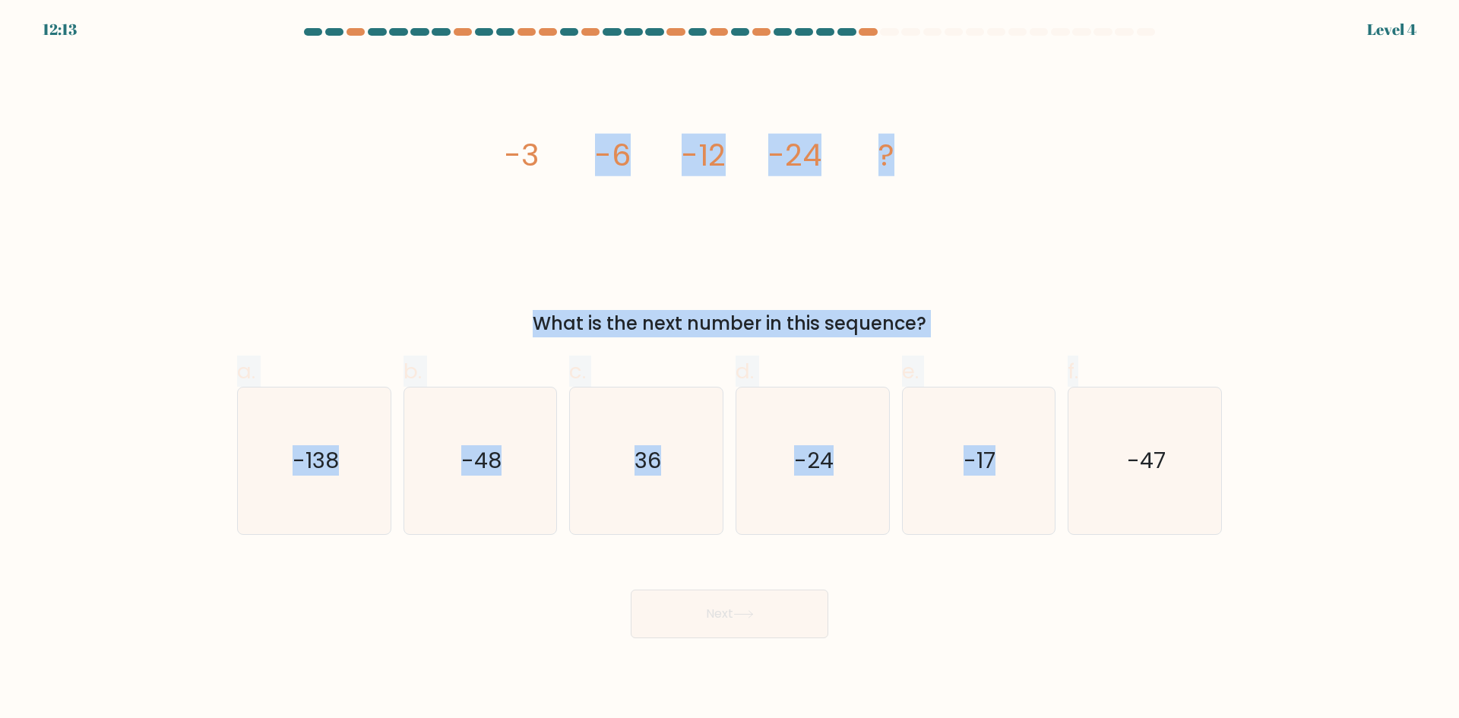
drag, startPoint x: 537, startPoint y: 97, endPoint x: 1111, endPoint y: 348, distance: 627.3
click at [1113, 347] on form at bounding box center [729, 333] width 1459 height 610
drag, startPoint x: 481, startPoint y: 141, endPoint x: 1202, endPoint y: 466, distance: 790.2
click at [1202, 466] on form at bounding box center [729, 333] width 1459 height 610
click at [497, 448] on text "-48" at bounding box center [481, 460] width 40 height 30
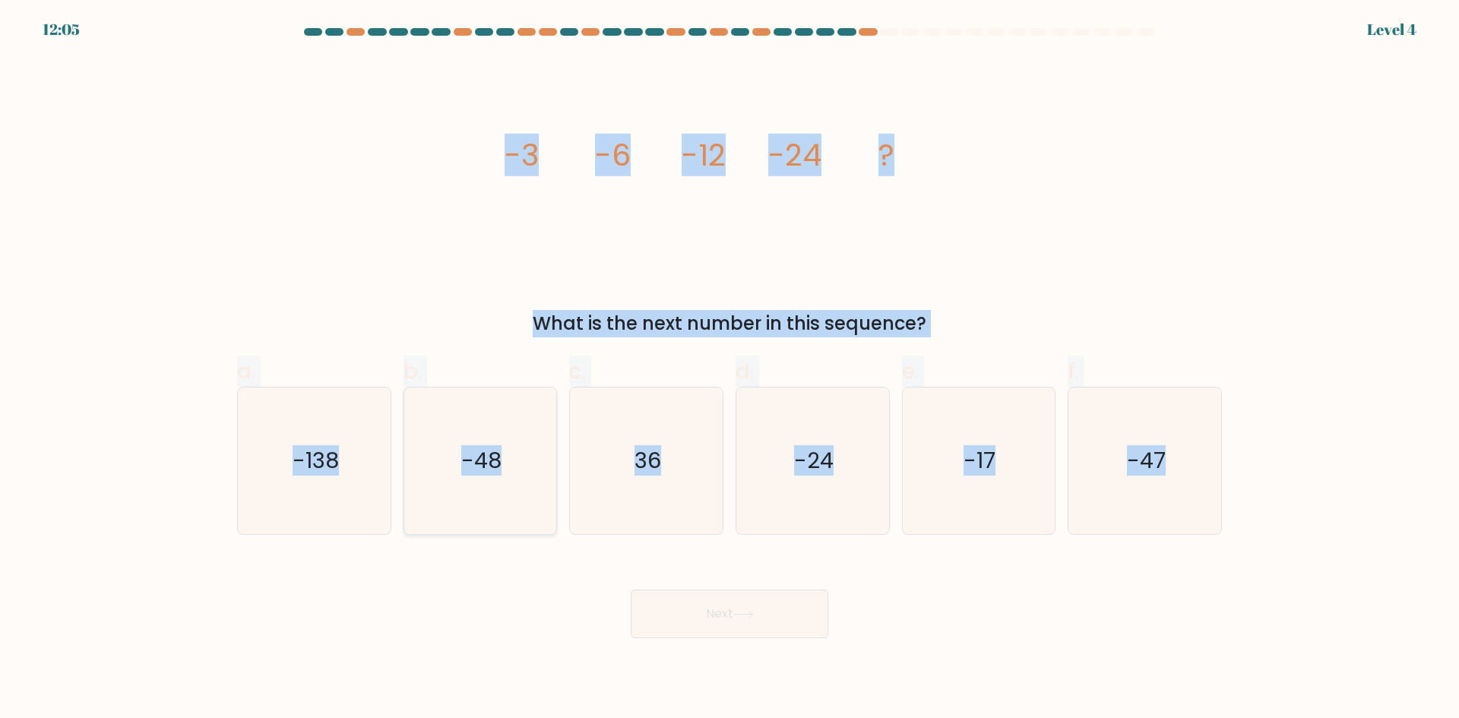
click at [730, 369] on input "b. -48" at bounding box center [730, 365] width 1 height 10
radio input "true"
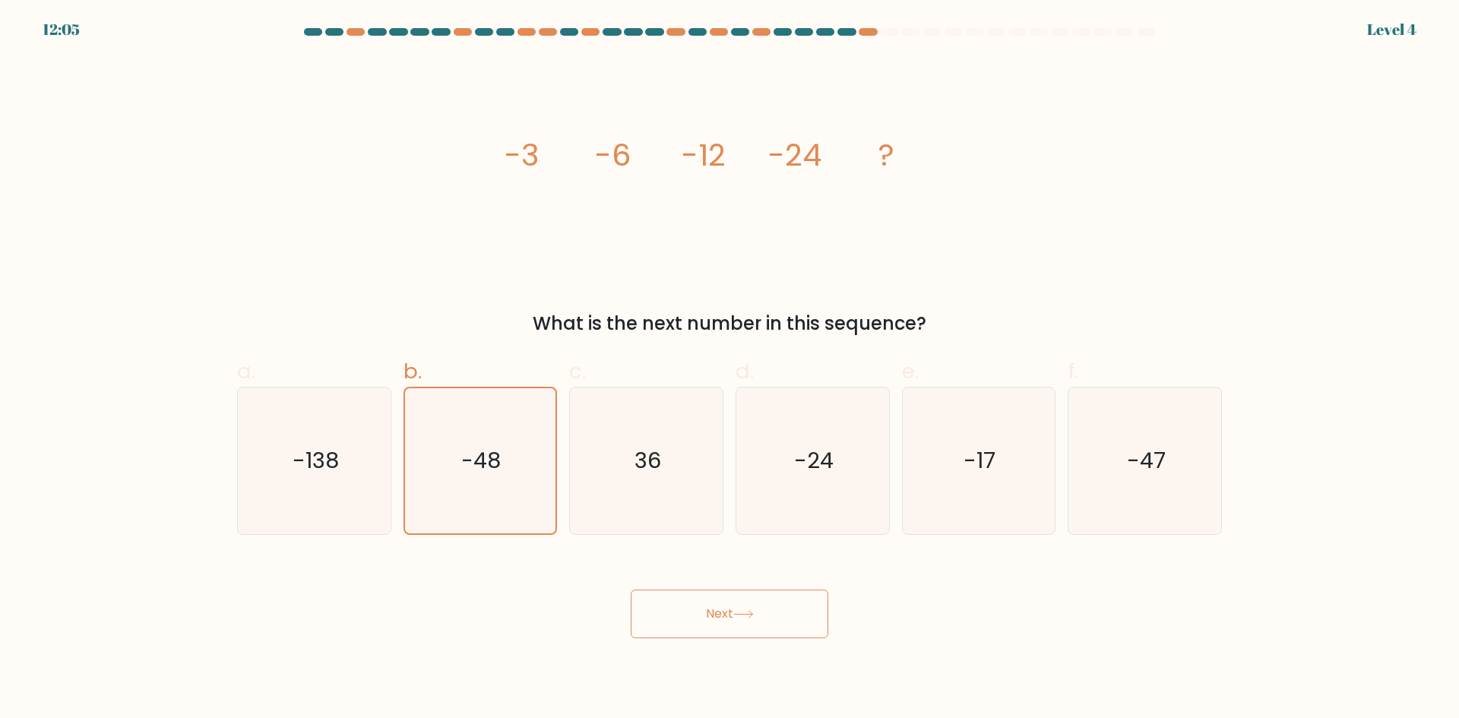
click at [734, 617] on button "Next" at bounding box center [730, 614] width 198 height 49
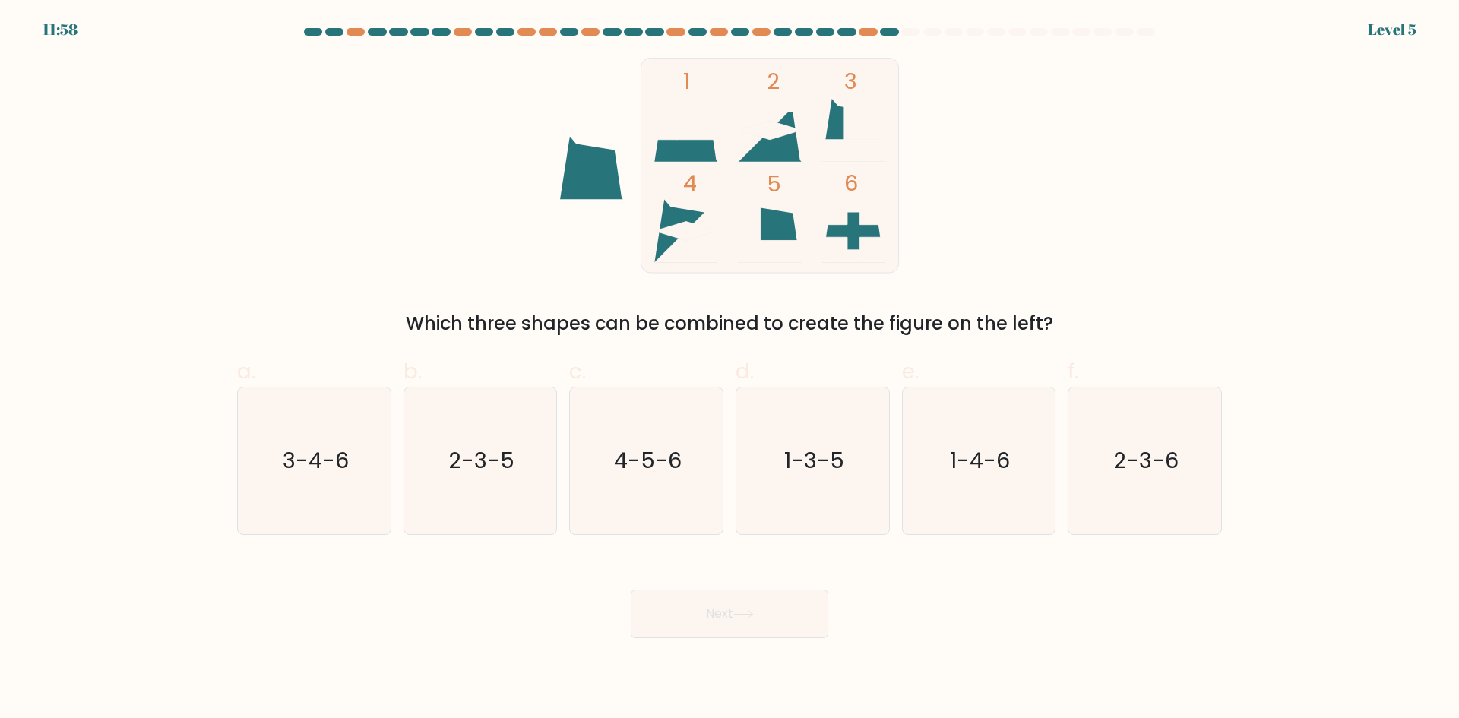
click at [784, 236] on icon at bounding box center [774, 234] width 52 height 56
drag, startPoint x: 841, startPoint y: 493, endPoint x: 838, endPoint y: 534, distance: 40.5
click at [843, 505] on icon "1-3-5" at bounding box center [813, 461] width 147 height 147
click at [730, 369] on input "d. 1-3-5" at bounding box center [730, 365] width 1 height 10
radio input "true"
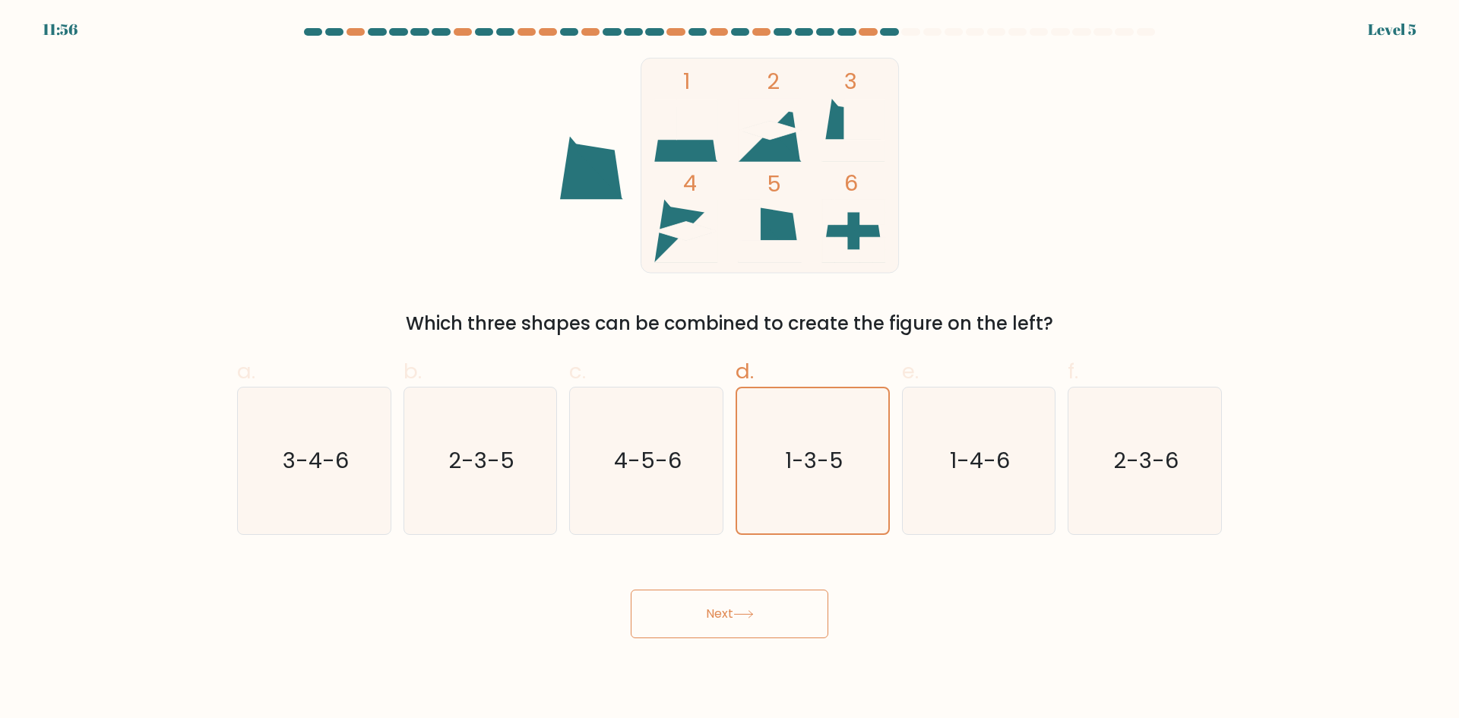
drag, startPoint x: 799, startPoint y: 625, endPoint x: 796, endPoint y: 651, distance: 26.8
click at [797, 631] on button "Next" at bounding box center [730, 614] width 198 height 49
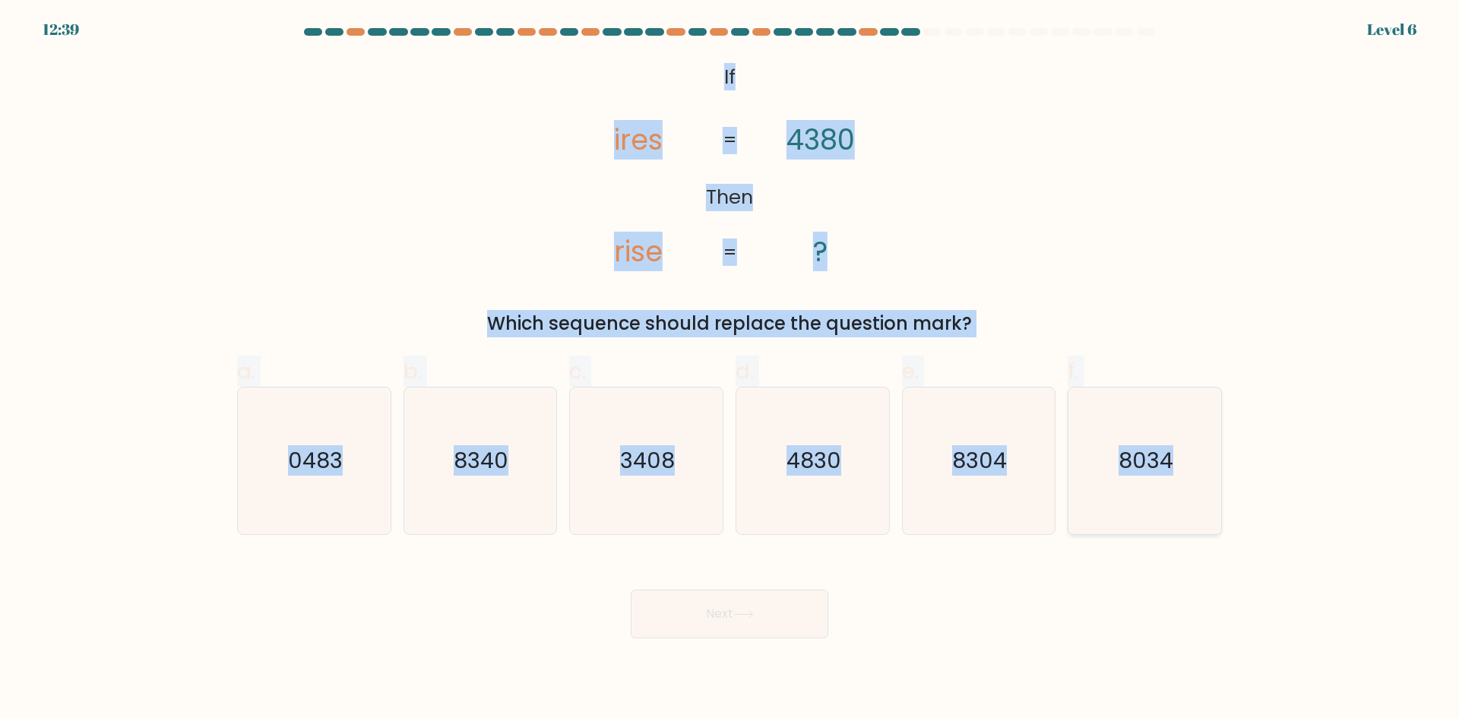
drag, startPoint x: 714, startPoint y: 68, endPoint x: 1204, endPoint y: 469, distance: 633.5
click at [1204, 469] on form "If ?" at bounding box center [729, 333] width 1459 height 610
click at [783, 474] on icon "4830" at bounding box center [813, 461] width 147 height 147
click at [730, 369] on input "d. 4830" at bounding box center [730, 365] width 1 height 10
radio input "true"
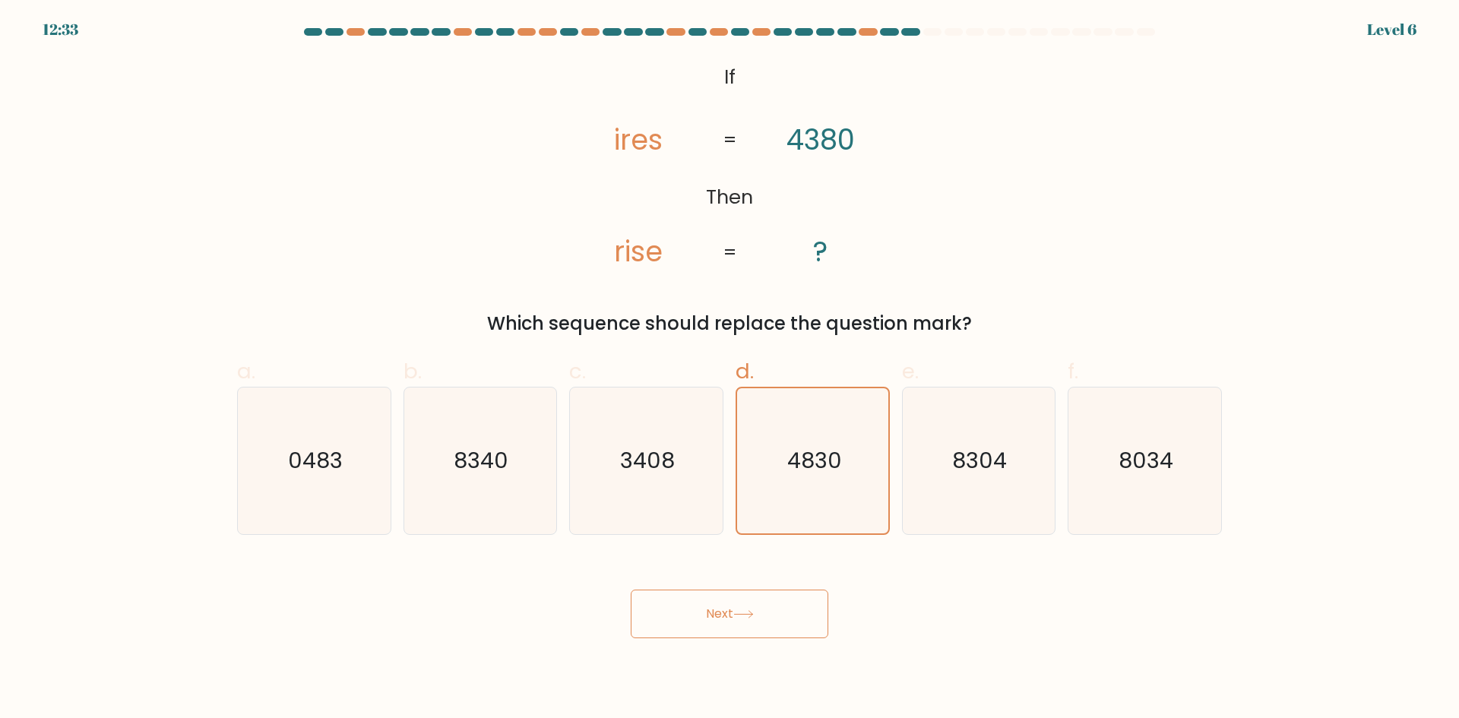
click at [754, 627] on button "Next" at bounding box center [730, 614] width 198 height 49
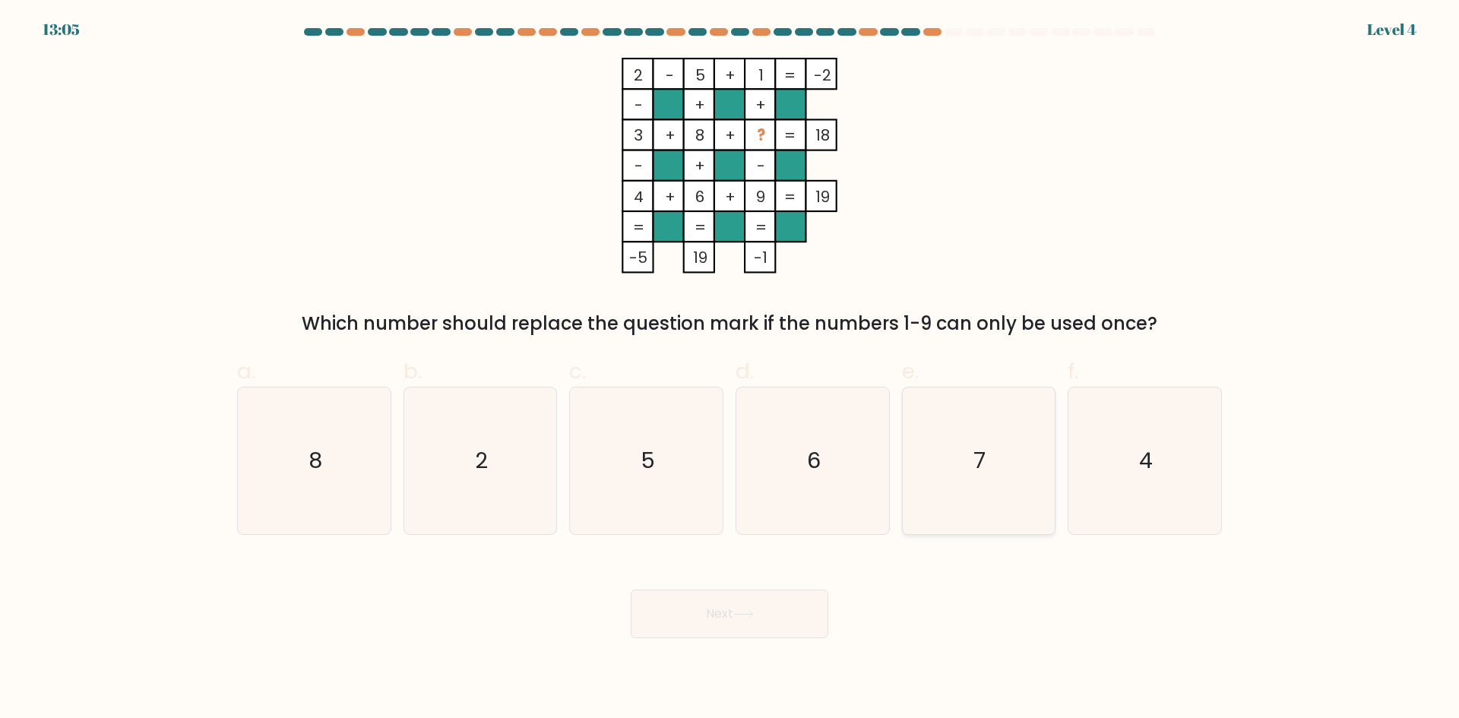
click at [1001, 495] on icon "7" at bounding box center [978, 461] width 147 height 147
click at [730, 369] on input "e. 7" at bounding box center [730, 365] width 1 height 10
radio input "true"
drag, startPoint x: 828, startPoint y: 593, endPoint x: 822, endPoint y: 600, distance: 10.2
click at [822, 600] on div "Next" at bounding box center [729, 595] width 1003 height 85
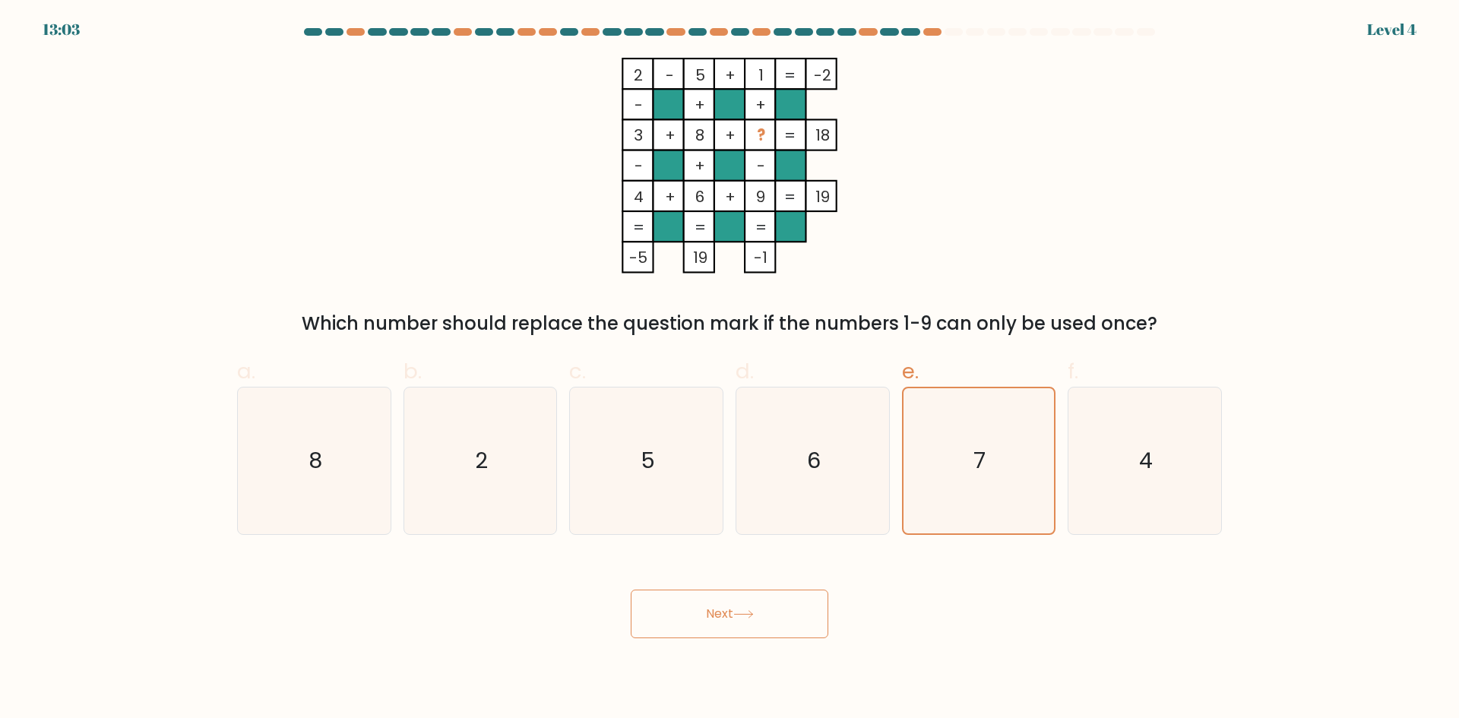
click at [819, 603] on button "Next" at bounding box center [730, 614] width 198 height 49
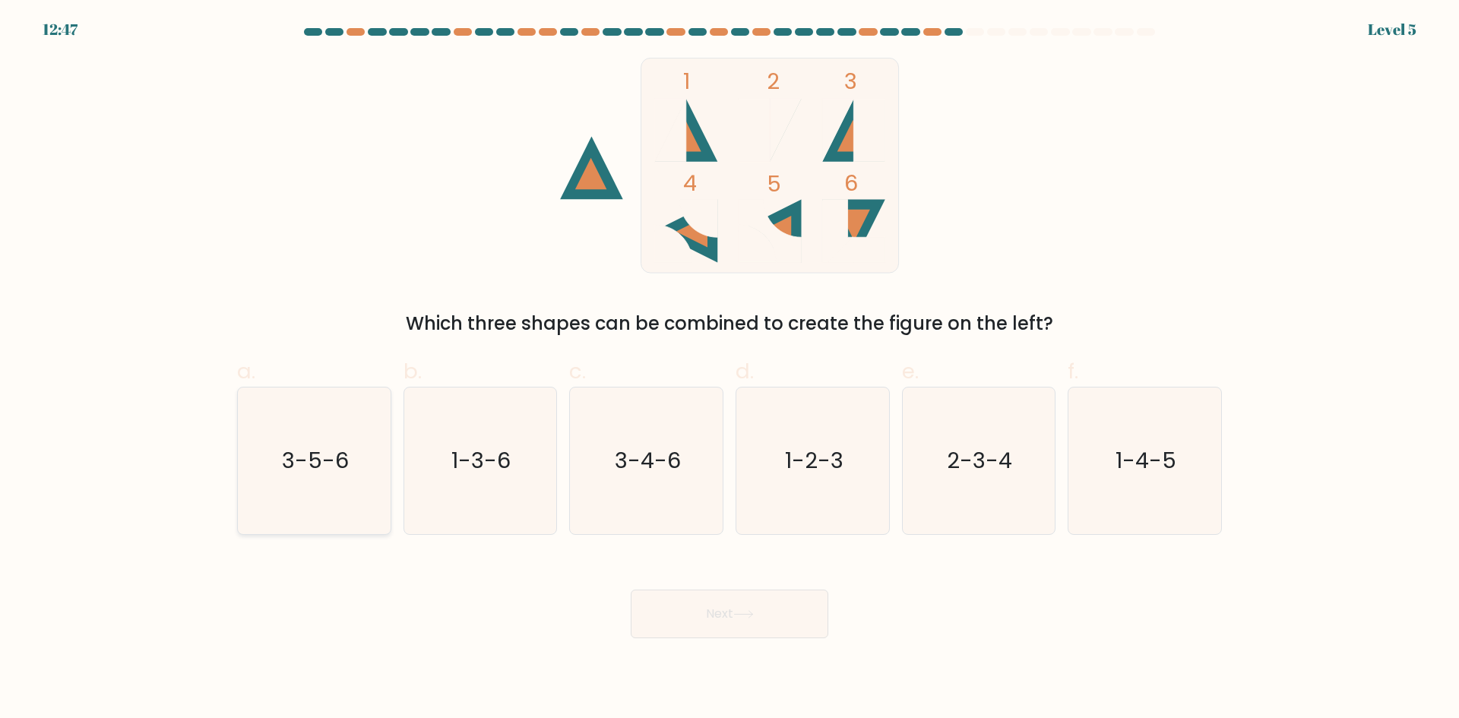
click at [335, 469] on text "3-5-6" at bounding box center [315, 460] width 67 height 30
click at [730, 369] on input "a. 3-5-6" at bounding box center [730, 365] width 1 height 10
radio input "true"
click at [708, 611] on button "Next" at bounding box center [730, 614] width 198 height 49
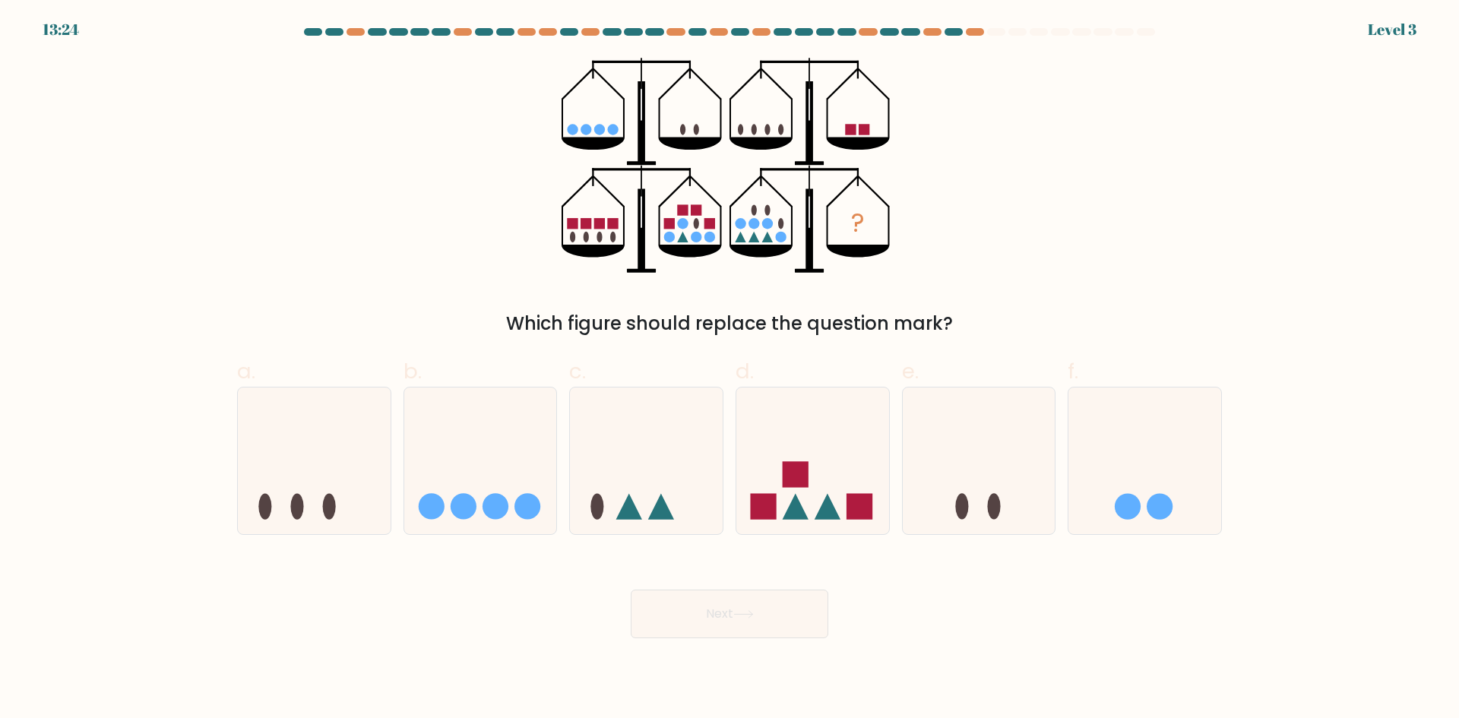
drag, startPoint x: 811, startPoint y: 484, endPoint x: 772, endPoint y: 620, distance: 141.5
click at [808, 491] on icon at bounding box center [812, 461] width 153 height 126
click at [730, 369] on input "d." at bounding box center [730, 365] width 1 height 10
radio input "true"
click at [772, 620] on button "Next" at bounding box center [730, 614] width 198 height 49
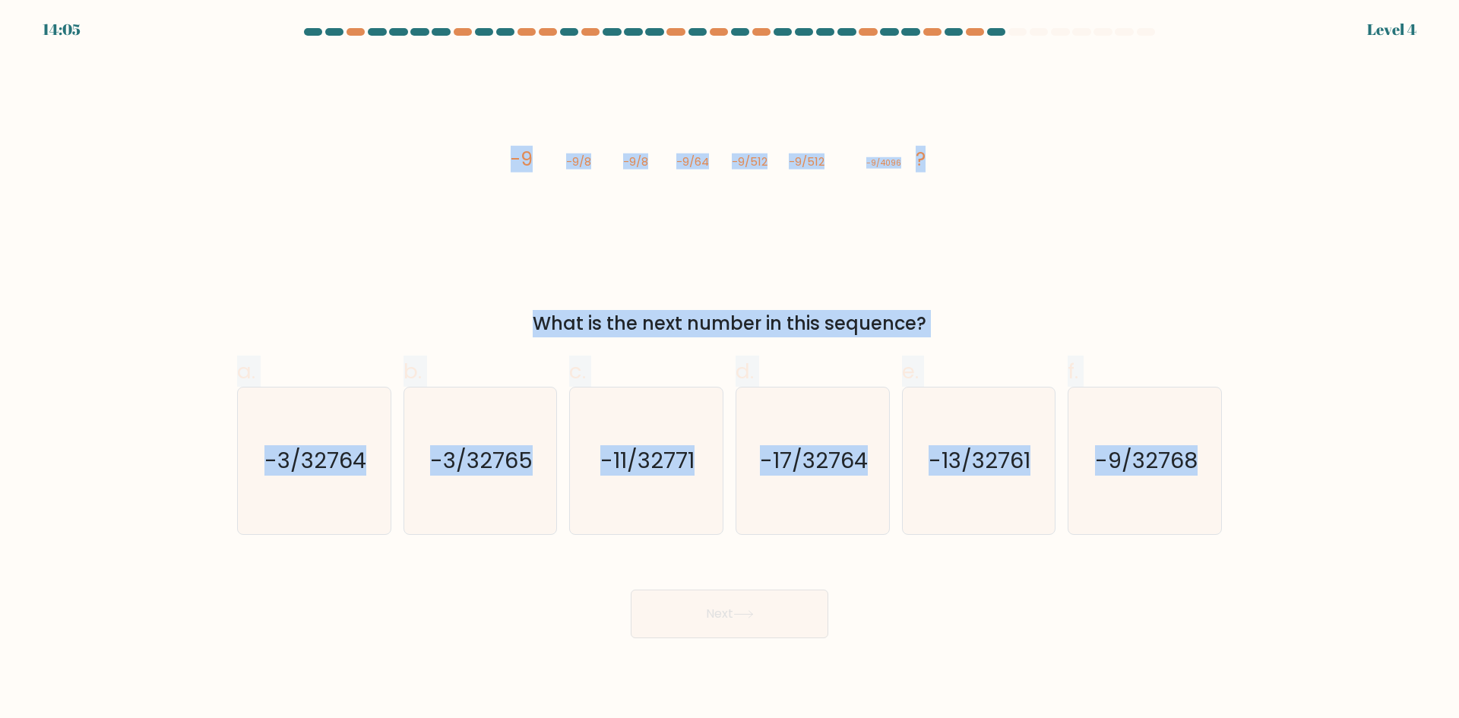
drag, startPoint x: 491, startPoint y: 147, endPoint x: 1231, endPoint y: 483, distance: 812.3
click at [1231, 483] on form at bounding box center [729, 333] width 1459 height 610
click at [911, 472] on icon "-13/32761" at bounding box center [978, 461] width 147 height 147
click at [730, 369] on input "e. -13/32761" at bounding box center [730, 365] width 1 height 10
radio input "true"
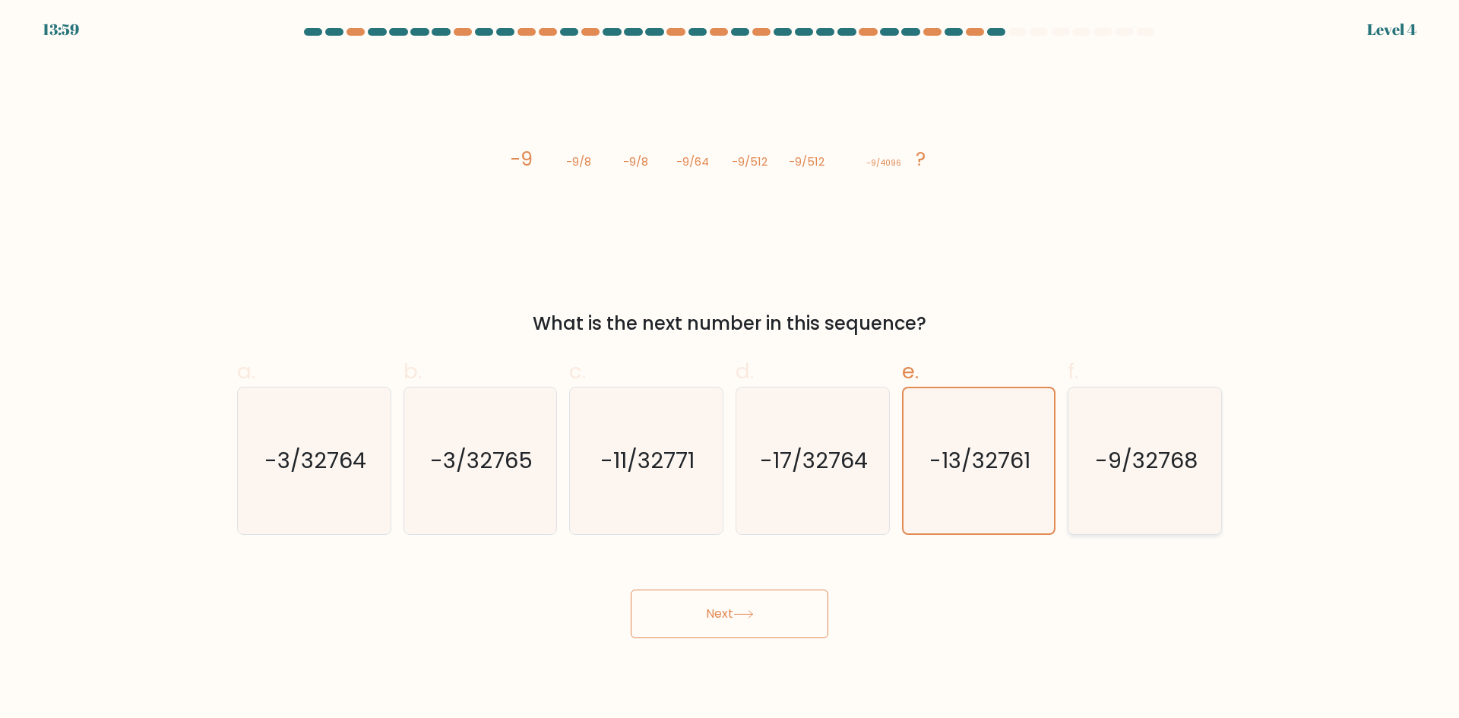
click at [1125, 474] on text "-9/32768" at bounding box center [1146, 460] width 103 height 30
click at [730, 369] on input "f. -9/32768" at bounding box center [730, 365] width 1 height 10
radio input "true"
click at [749, 619] on button "Next" at bounding box center [730, 614] width 198 height 49
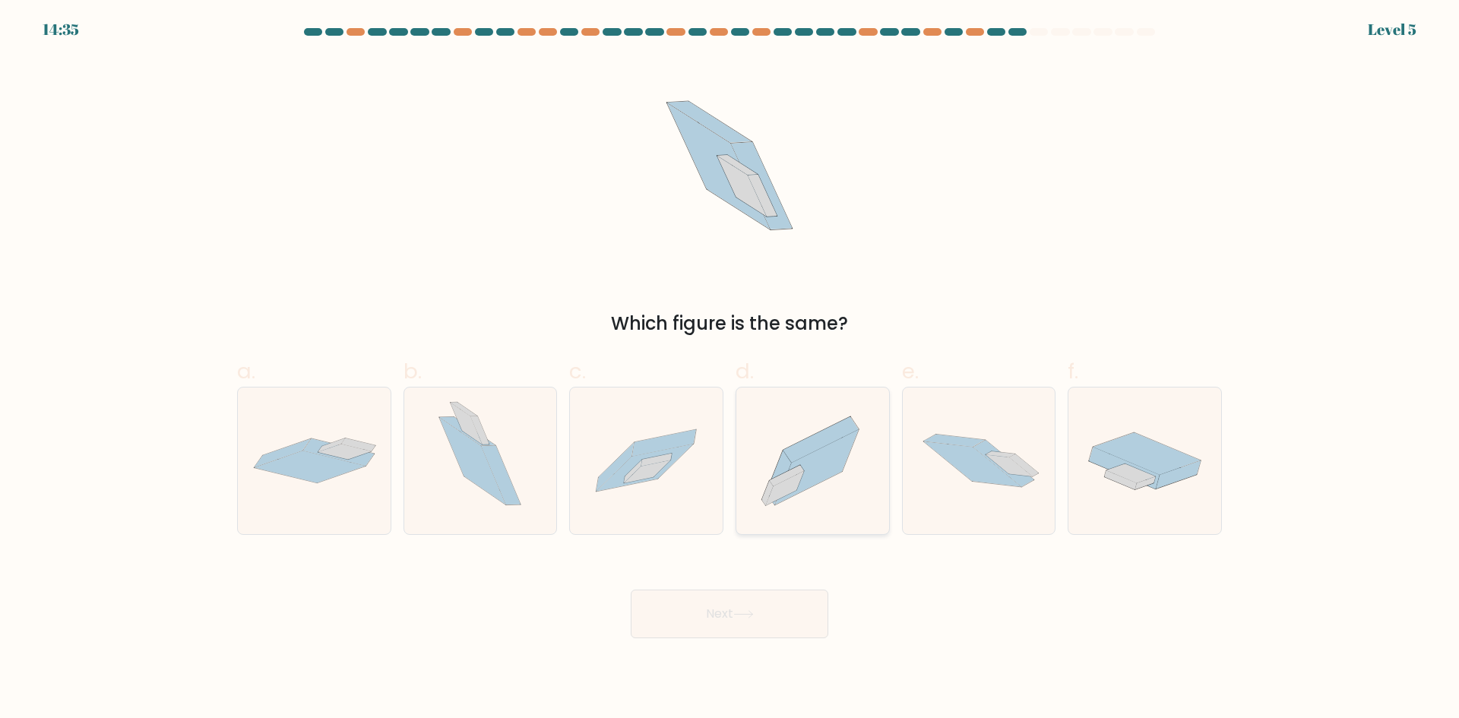
click at [863, 515] on icon at bounding box center [812, 461] width 153 height 135
click at [730, 369] on input "d." at bounding box center [730, 365] width 1 height 10
radio input "true"
click at [781, 619] on button "Next" at bounding box center [730, 614] width 198 height 49
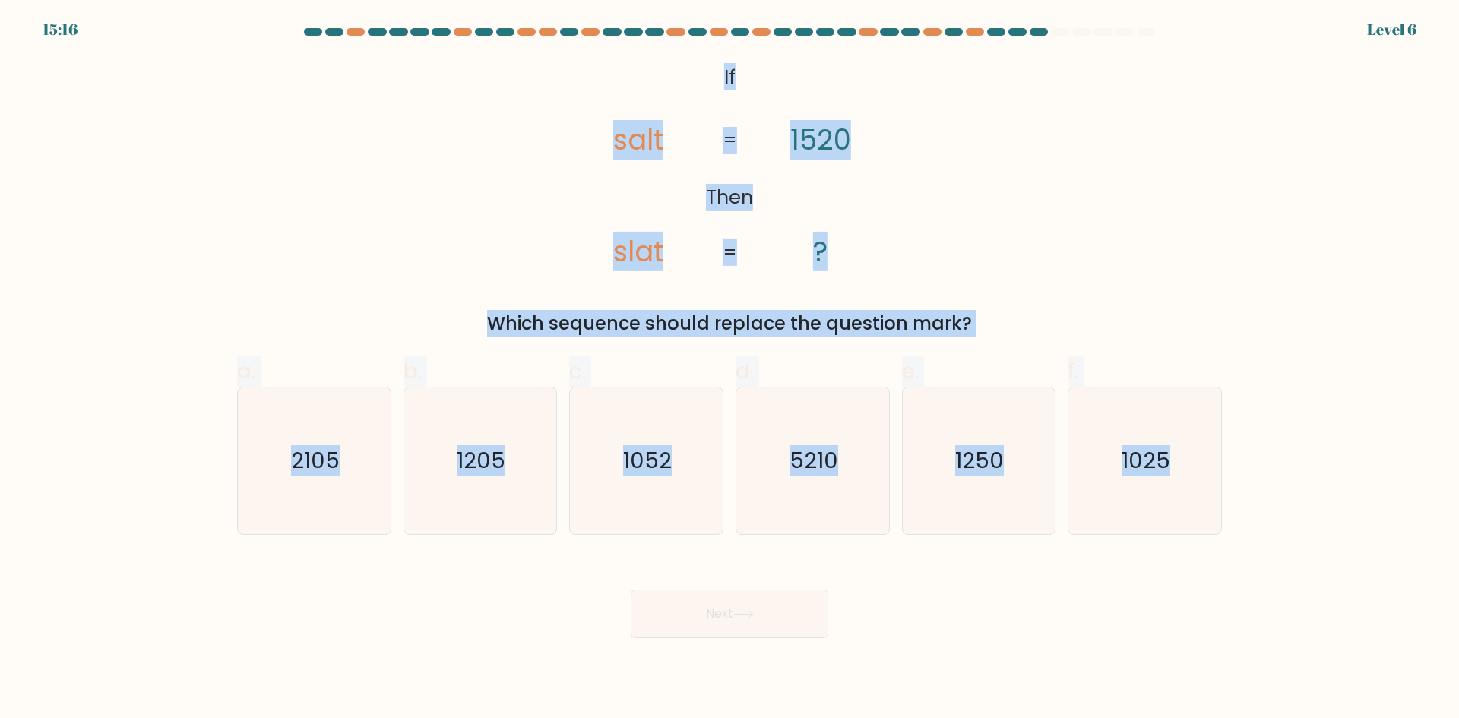
drag, startPoint x: 702, startPoint y: 74, endPoint x: 1283, endPoint y: 467, distance: 701.3
click at [1283, 467] on form "If ?" at bounding box center [729, 333] width 1459 height 610
click at [518, 489] on icon "1205" at bounding box center [480, 461] width 147 height 147
click at [730, 369] on input "b. 1205" at bounding box center [730, 365] width 1 height 10
radio input "true"
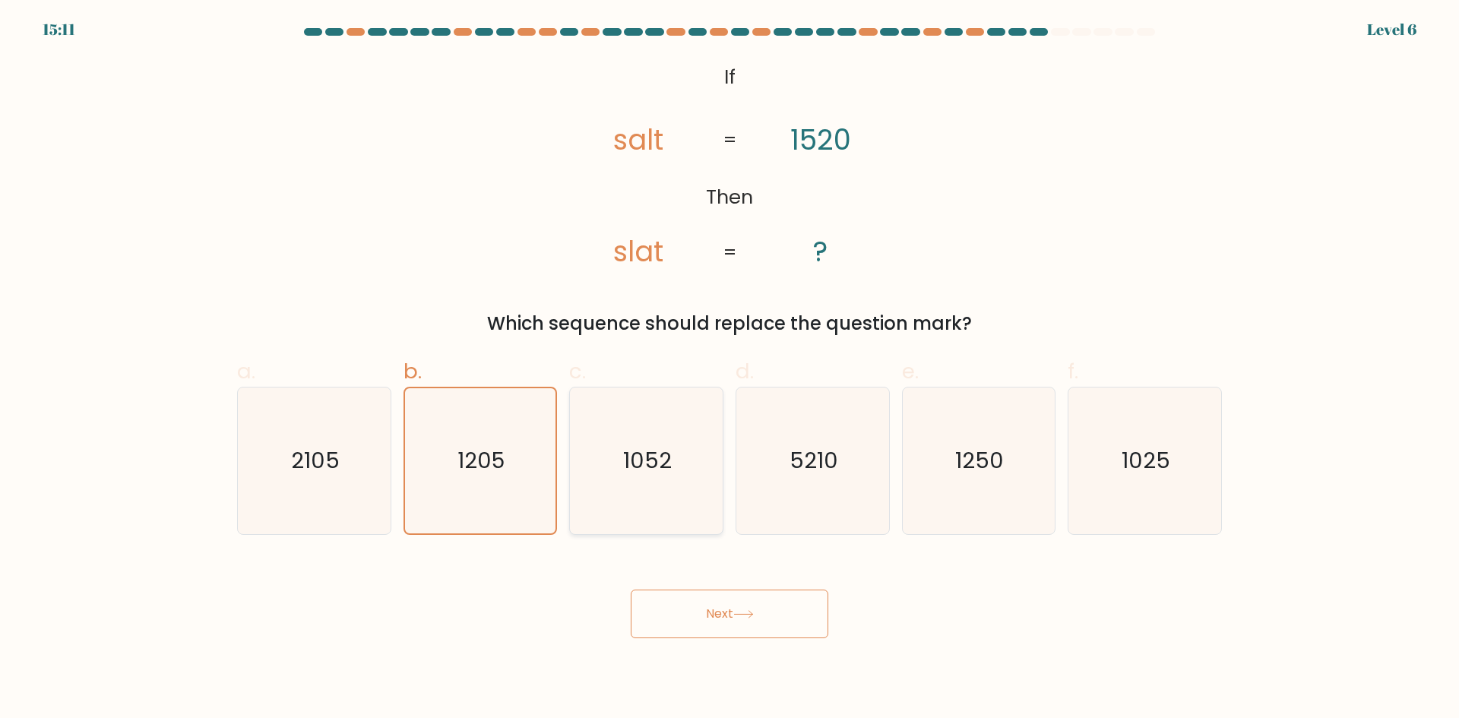
click at [642, 499] on icon "1052" at bounding box center [646, 461] width 147 height 147
click at [730, 369] on input "c. 1052" at bounding box center [730, 365] width 1 height 10
radio input "true"
click at [689, 597] on button "Next" at bounding box center [730, 614] width 198 height 49
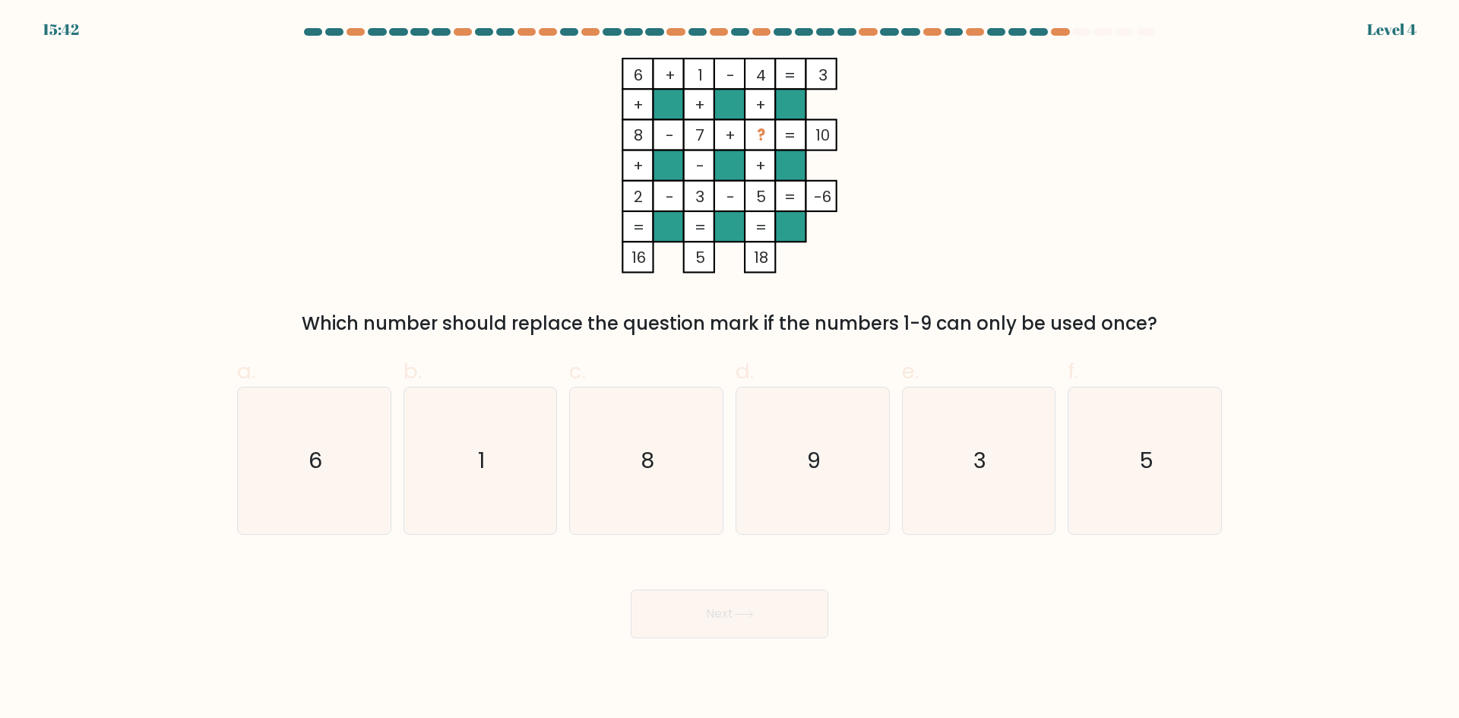
drag, startPoint x: 1005, startPoint y: 458, endPoint x: 885, endPoint y: 547, distance: 148.8
click at [1004, 460] on icon "3" at bounding box center [978, 461] width 147 height 147
click at [730, 369] on input "e. 3" at bounding box center [730, 365] width 1 height 10
radio input "true"
drag, startPoint x: 803, startPoint y: 586, endPoint x: 795, endPoint y: 605, distance: 20.8
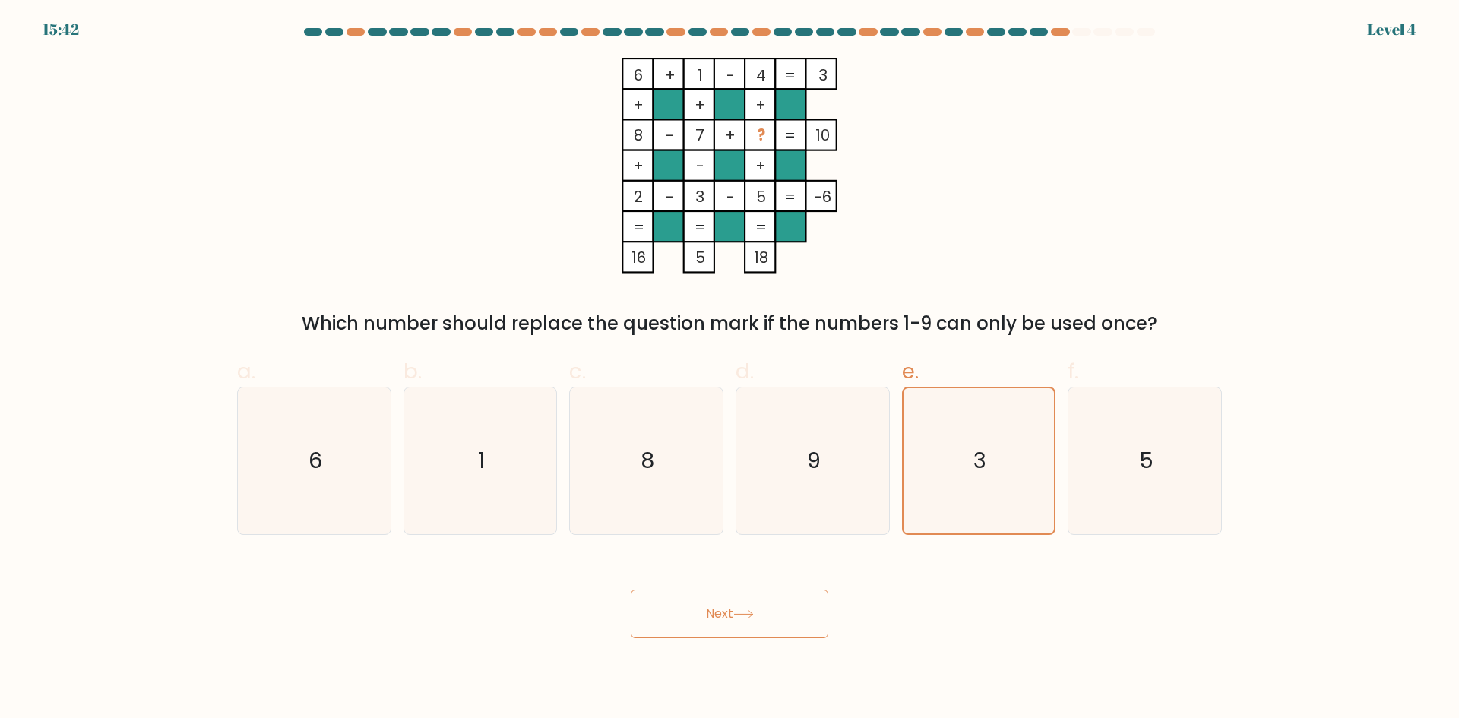
click at [803, 588] on div "Next" at bounding box center [729, 595] width 1003 height 85
click at [795, 605] on button "Next" at bounding box center [730, 614] width 198 height 49
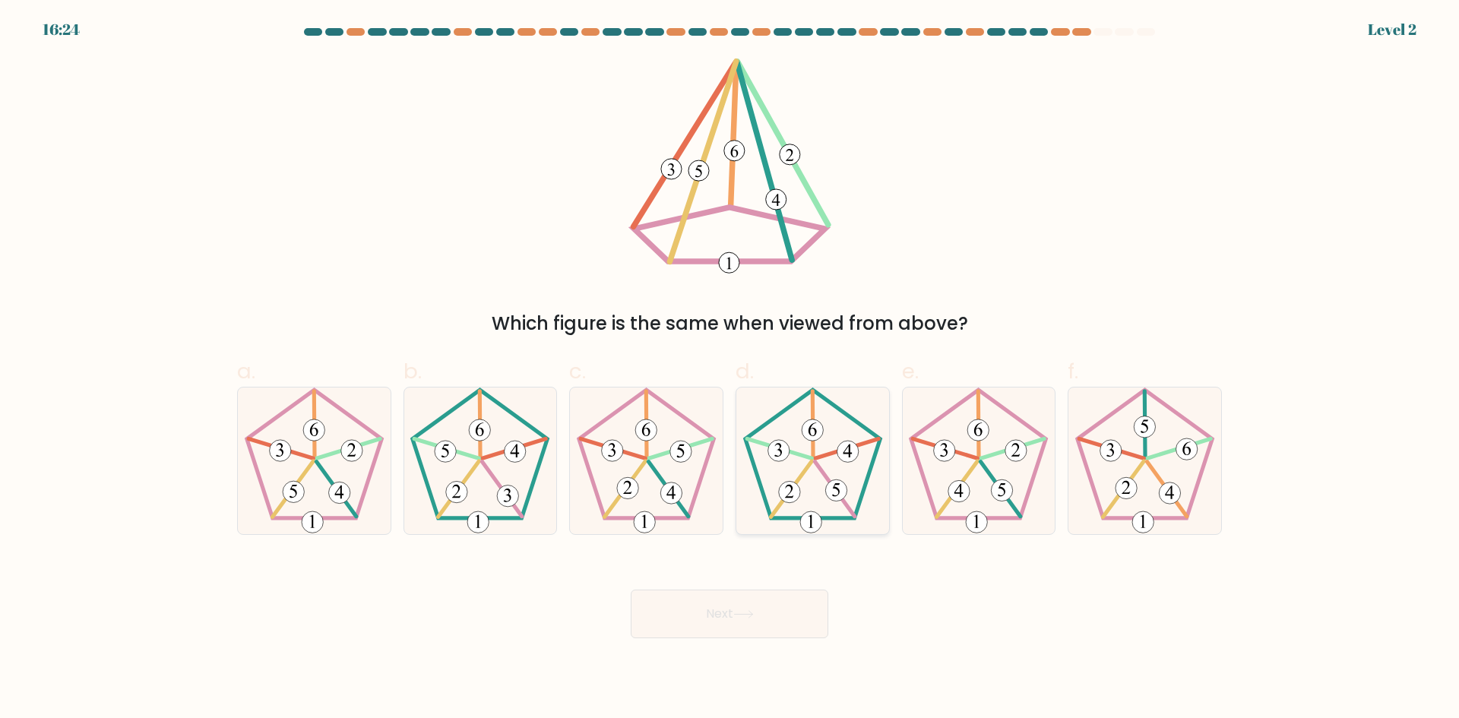
click at [777, 440] on 151 at bounding box center [778, 450] width 21 height 21
click at [730, 369] on input "d." at bounding box center [730, 365] width 1 height 10
radio input "true"
click at [733, 598] on button "Next" at bounding box center [730, 614] width 198 height 49
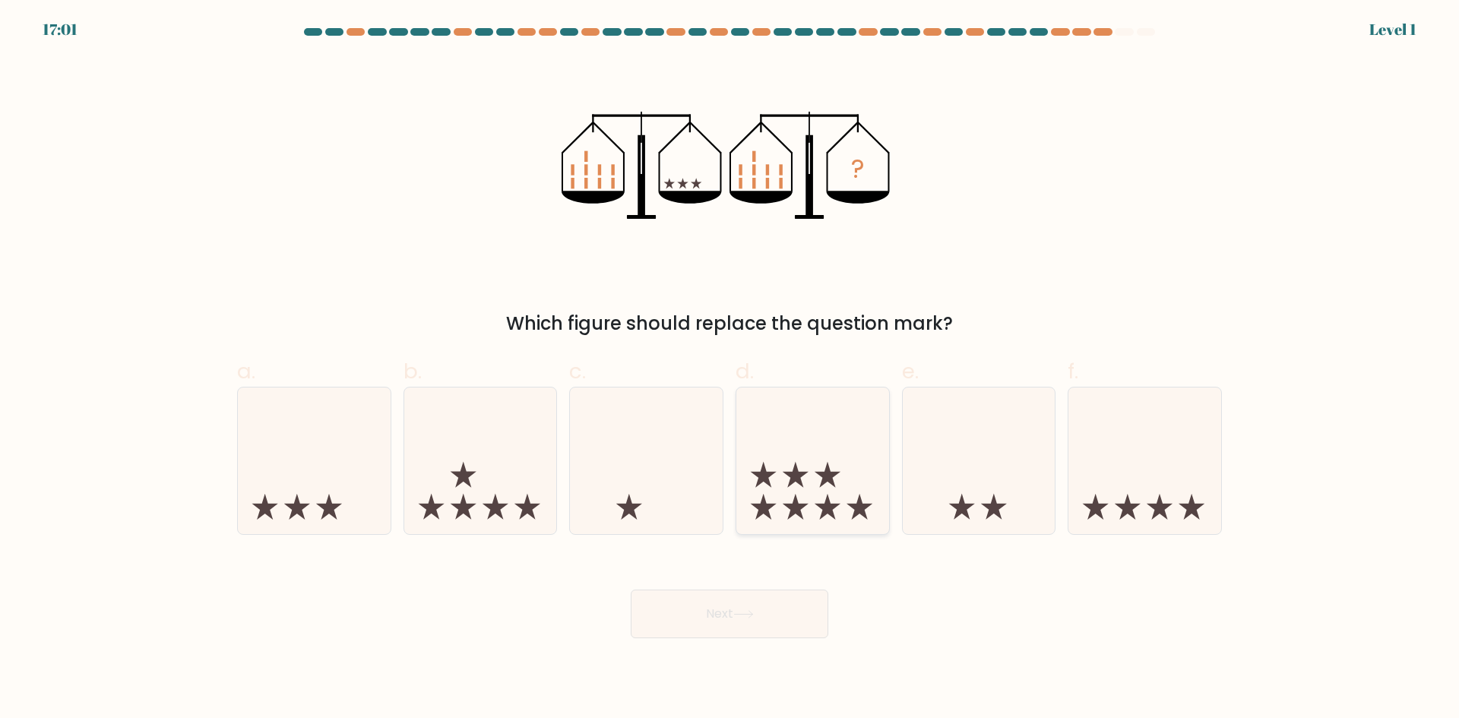
click at [788, 482] on icon at bounding box center [812, 461] width 153 height 126
click at [730, 369] on input "d." at bounding box center [730, 365] width 1 height 10
radio input "true"
click at [774, 597] on button "Next" at bounding box center [730, 614] width 198 height 49
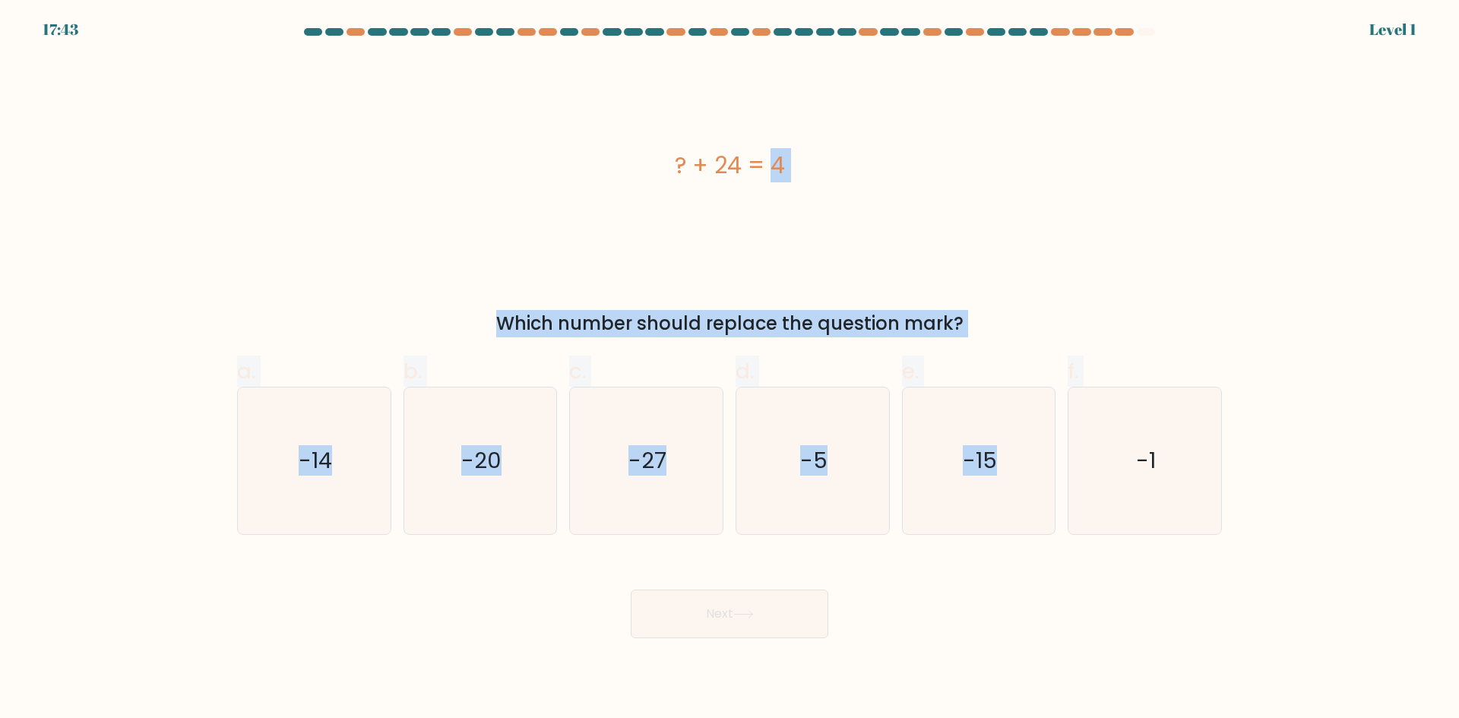
drag, startPoint x: 648, startPoint y: 163, endPoint x: 1246, endPoint y: 439, distance: 658.4
click at [1246, 439] on form "a." at bounding box center [729, 333] width 1459 height 610
click at [519, 445] on icon "-20" at bounding box center [480, 461] width 147 height 147
click at [730, 369] on input "b. -20" at bounding box center [730, 365] width 1 height 10
radio input "true"
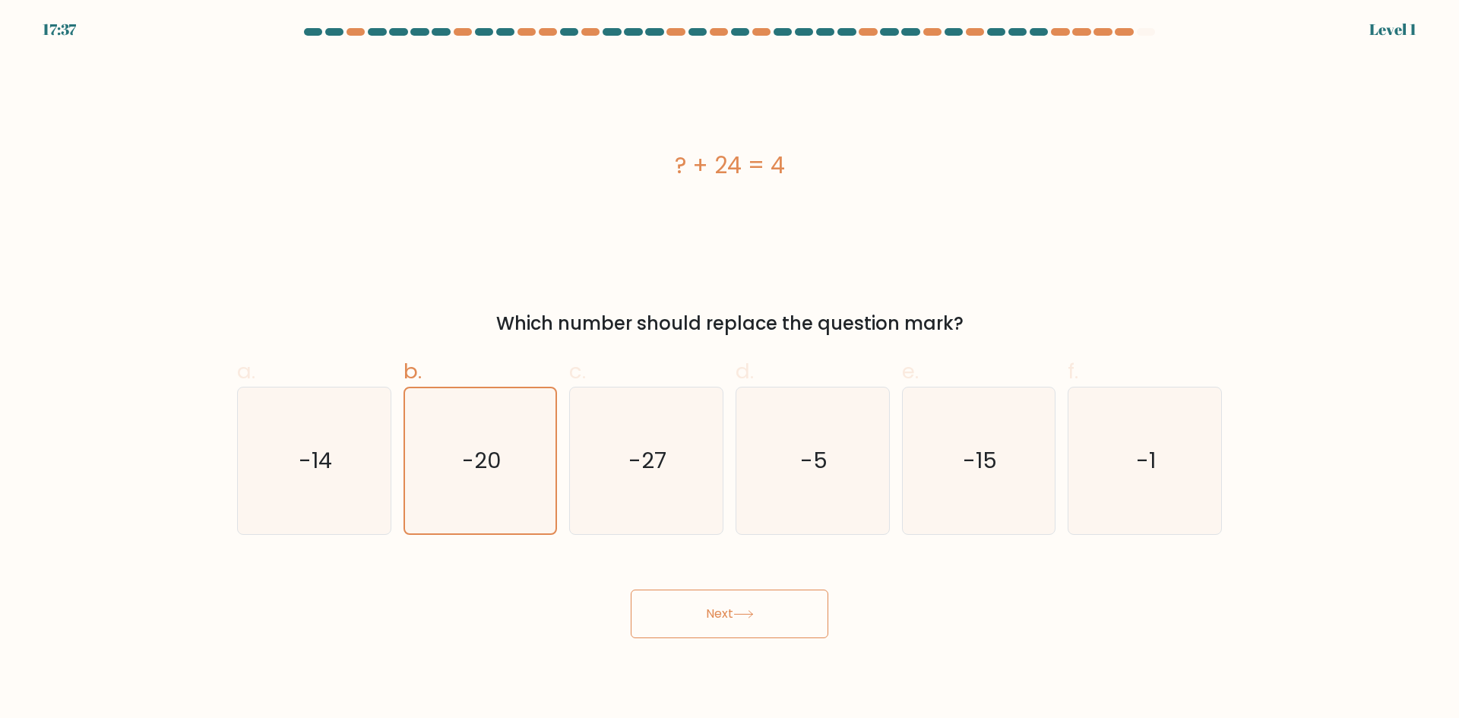
drag, startPoint x: 673, startPoint y: 614, endPoint x: 670, endPoint y: 622, distance: 8.2
click at [673, 619] on button "Next" at bounding box center [730, 614] width 198 height 49
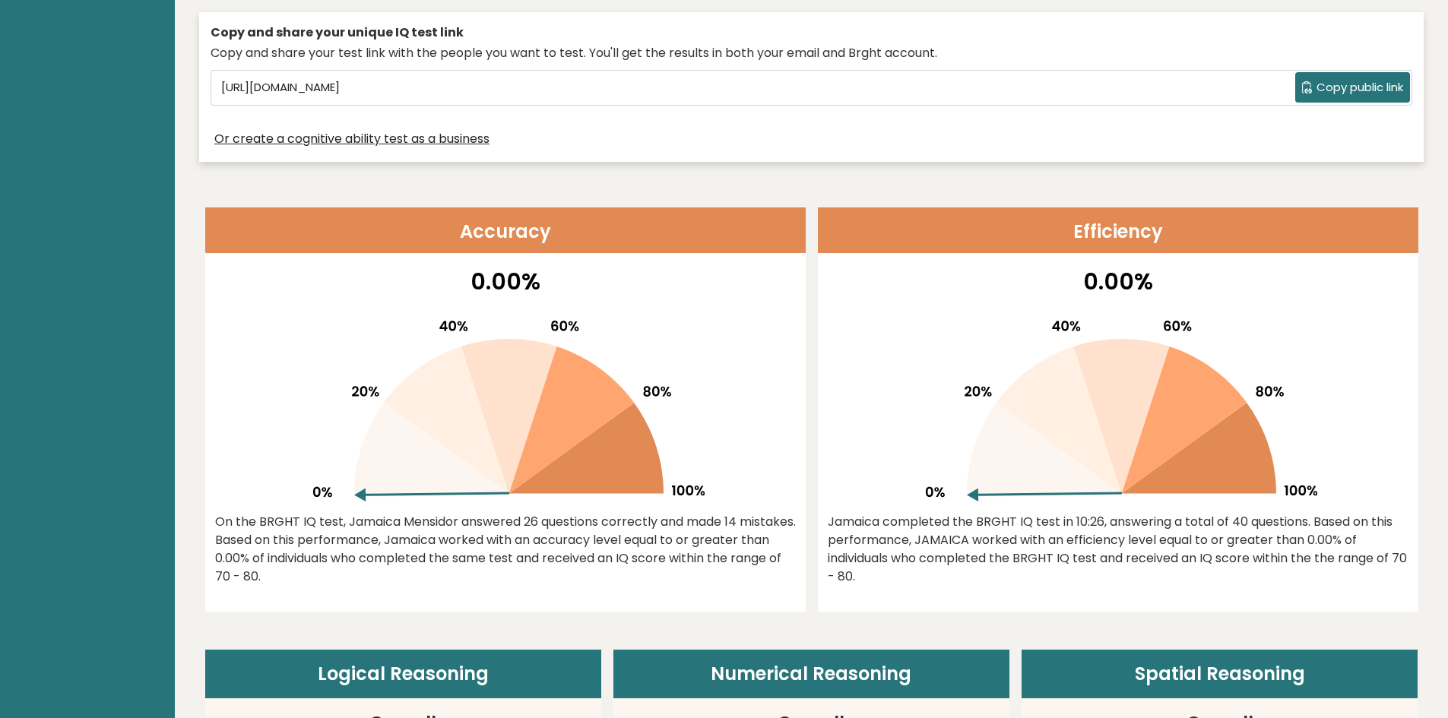
scroll to position [228, 0]
